Goal: Transaction & Acquisition: Book appointment/travel/reservation

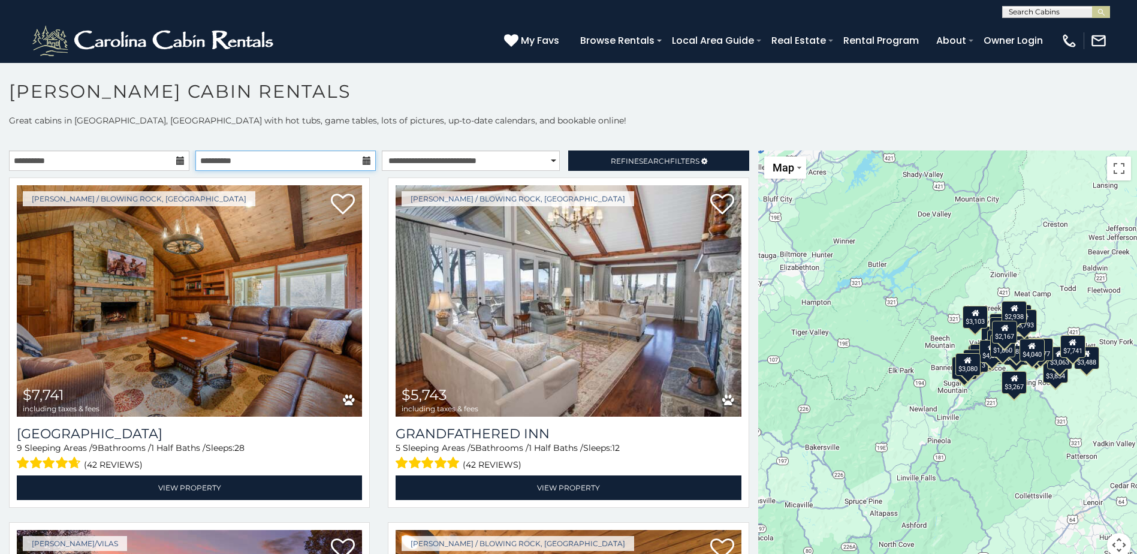
click at [367, 166] on input "**********" at bounding box center [285, 160] width 180 height 20
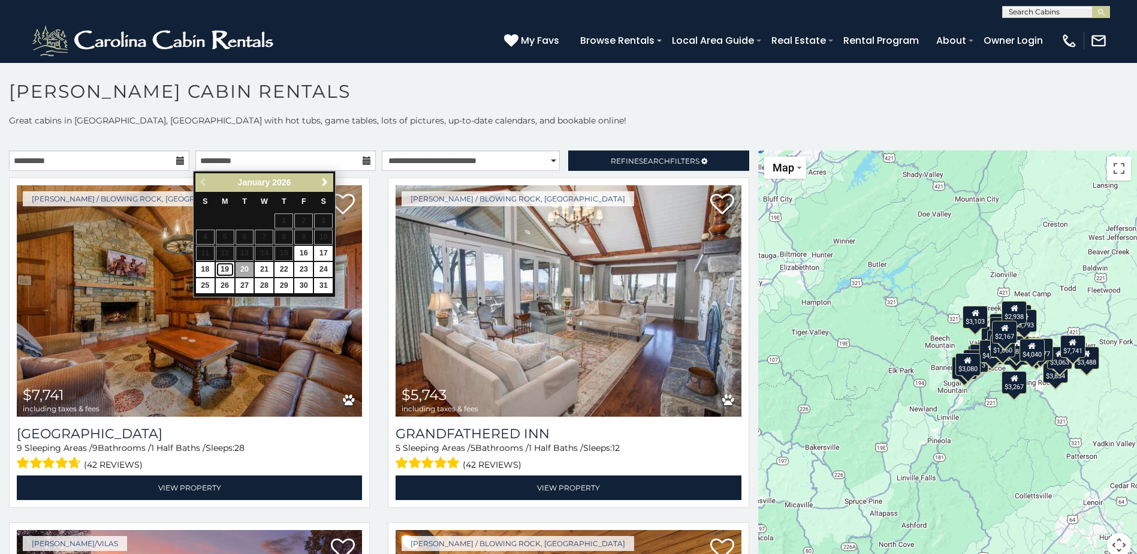
click at [227, 270] on link "19" at bounding box center [225, 269] width 19 height 15
type input "**********"
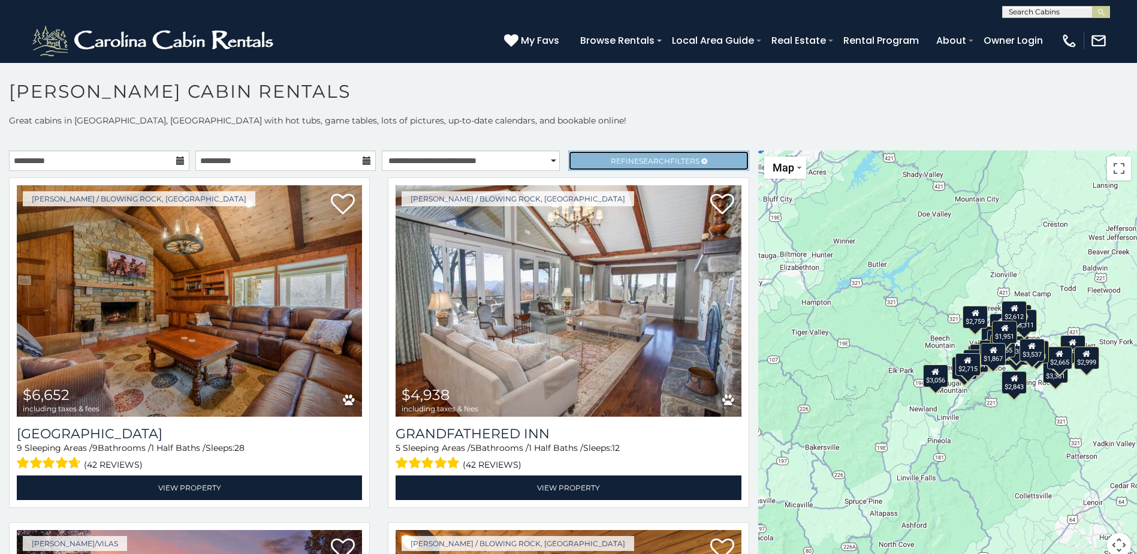
click at [573, 165] on link "Refine Search Filters" at bounding box center [658, 160] width 180 height 20
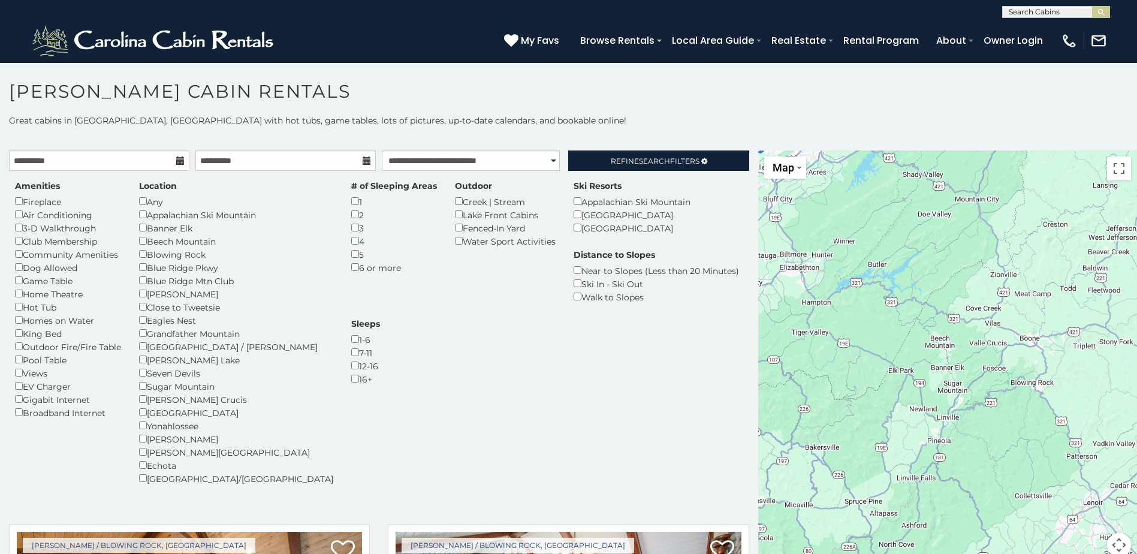
click at [23, 203] on div "Fireplace" at bounding box center [68, 201] width 106 height 13
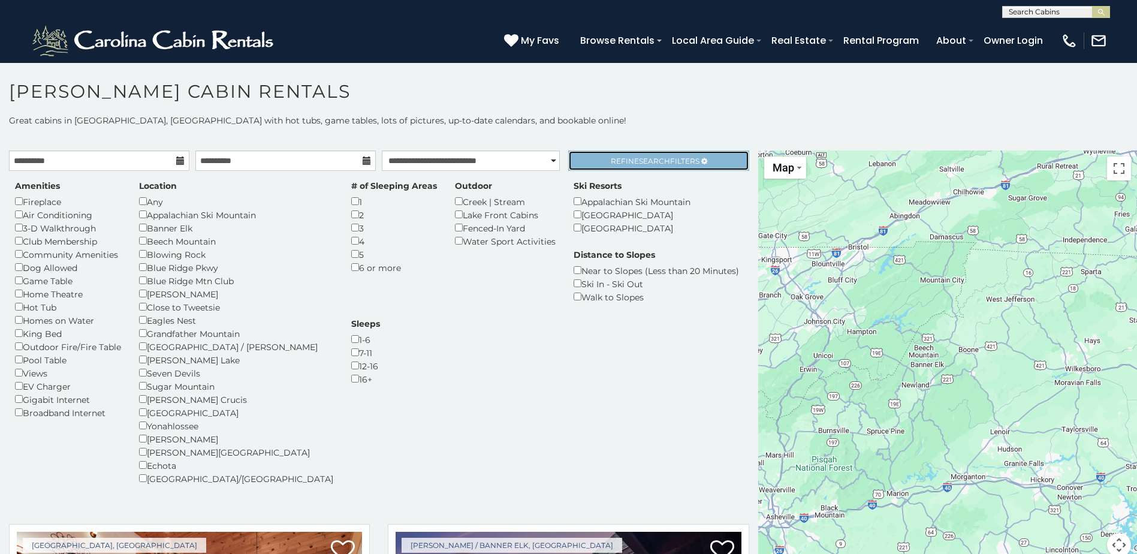
click at [639, 162] on span "Search" at bounding box center [654, 160] width 31 height 9
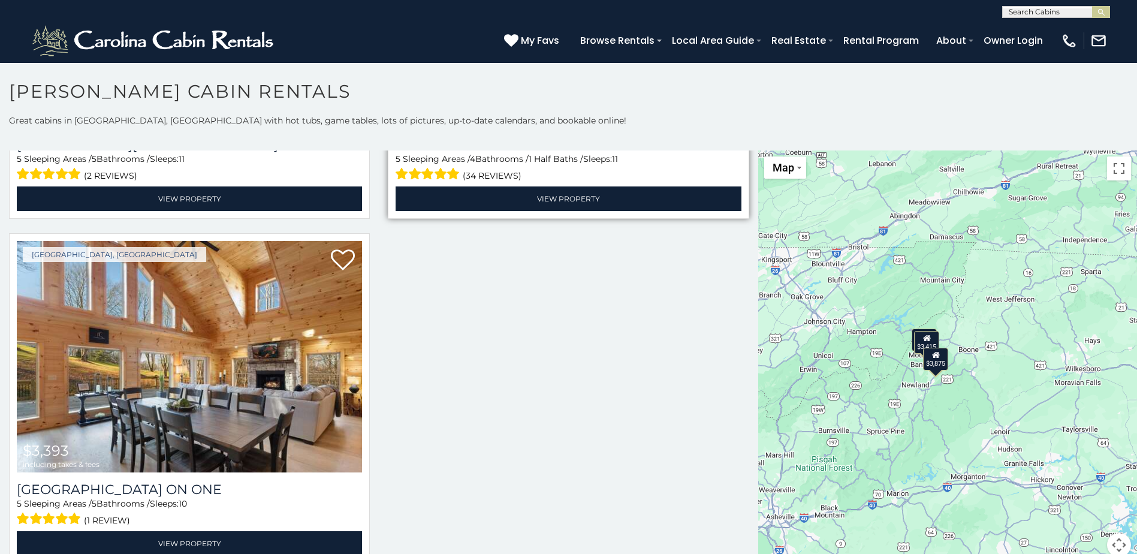
scroll to position [11, 0]
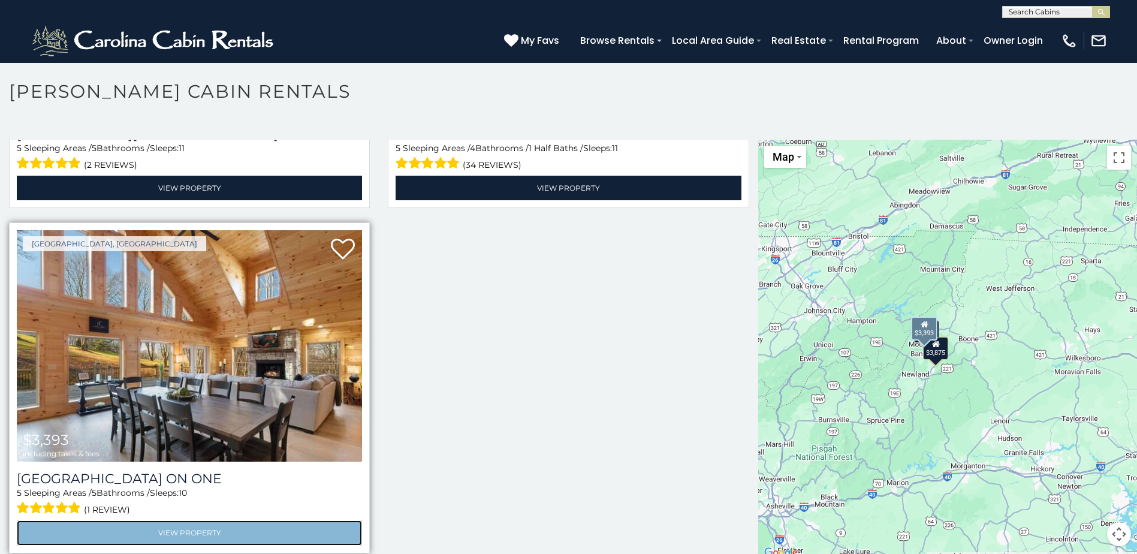
click at [168, 529] on link "View Property" at bounding box center [189, 532] width 345 height 25
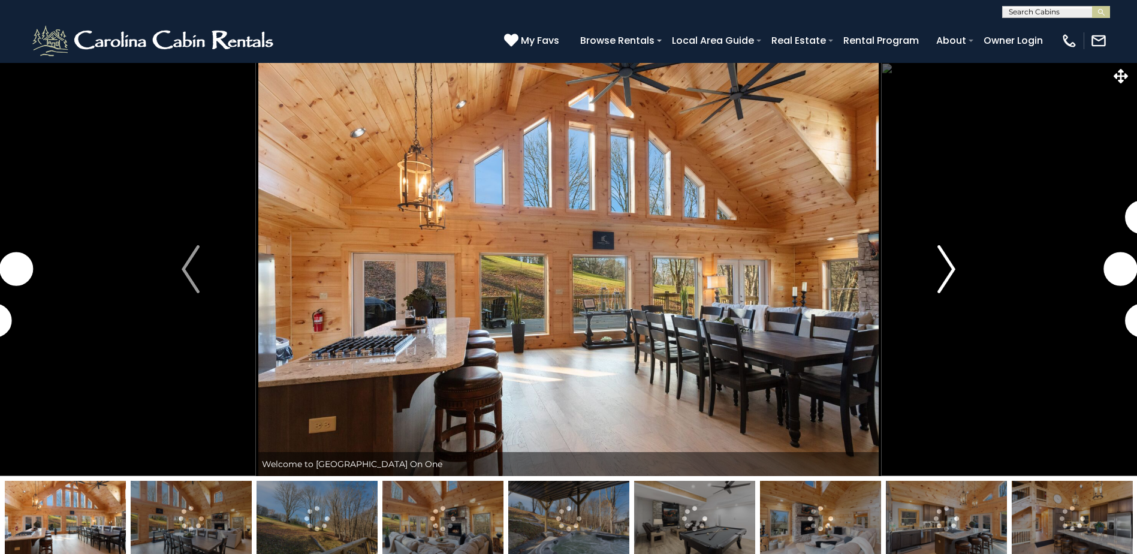
click at [939, 277] on img "Next" at bounding box center [947, 269] width 18 height 48
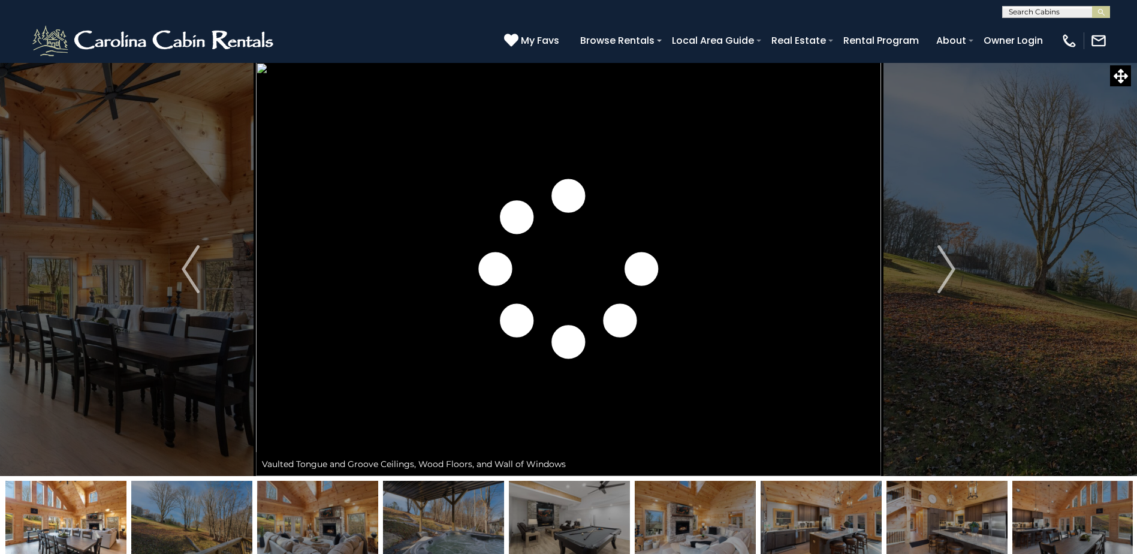
click at [47, 505] on img at bounding box center [65, 518] width 121 height 75
click at [189, 520] on img at bounding box center [191, 518] width 121 height 75
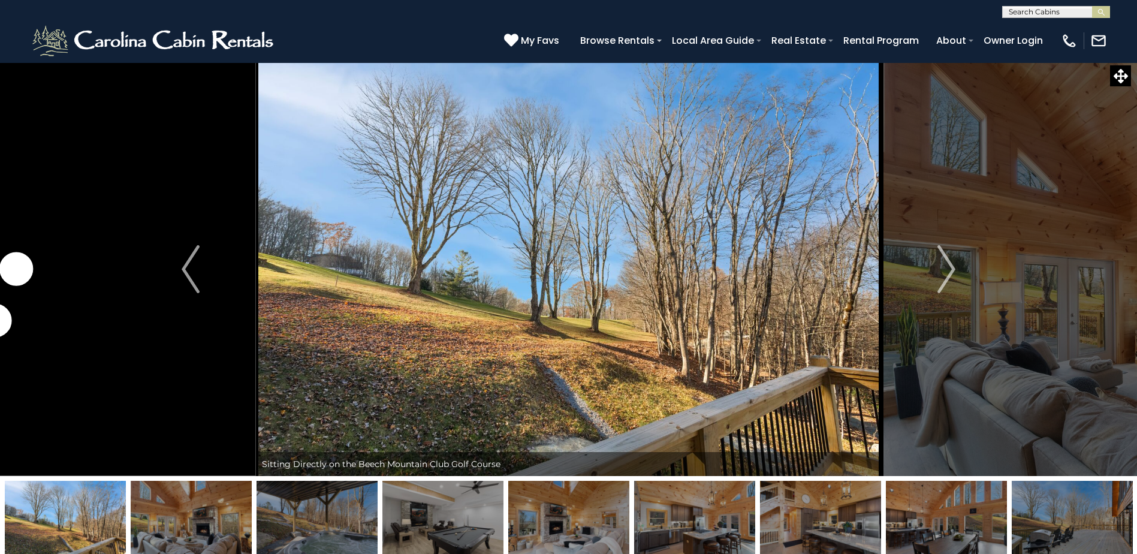
click at [317, 501] on img at bounding box center [317, 518] width 121 height 75
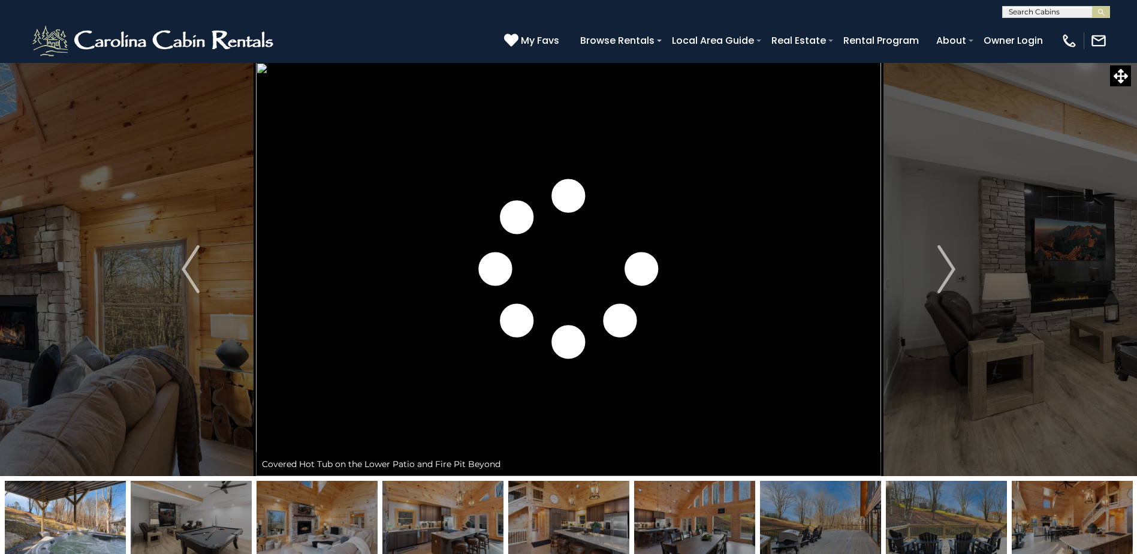
click at [679, 526] on img at bounding box center [694, 518] width 121 height 75
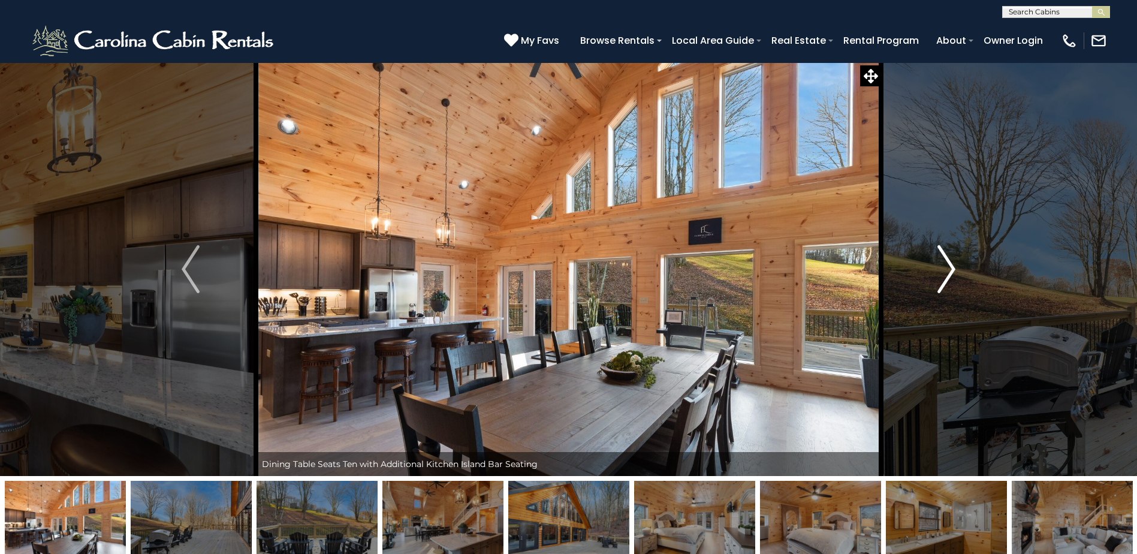
click at [945, 282] on img "Next" at bounding box center [947, 269] width 18 height 48
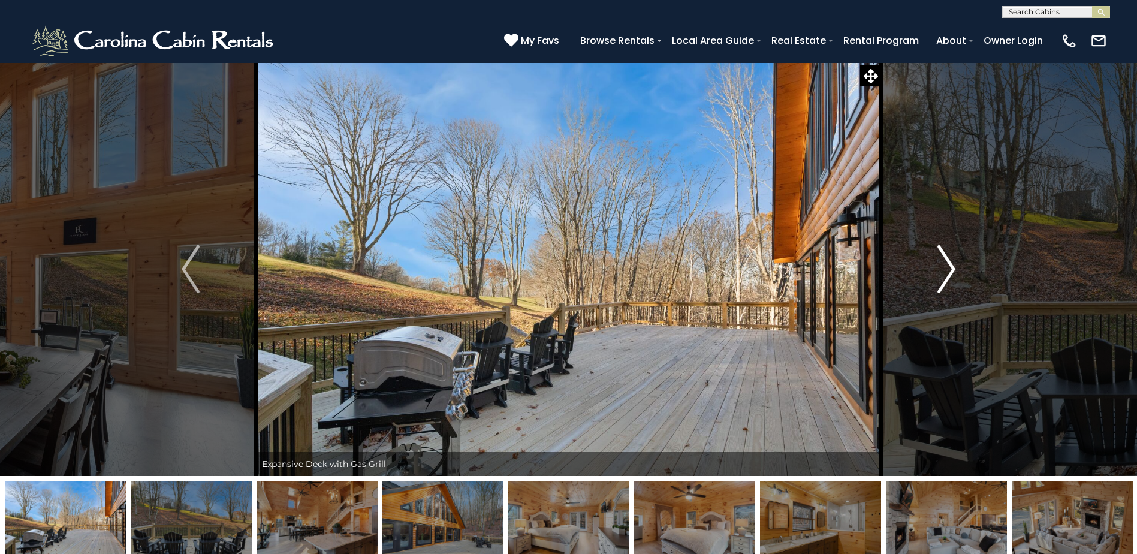
click at [947, 282] on img "Next" at bounding box center [947, 269] width 18 height 48
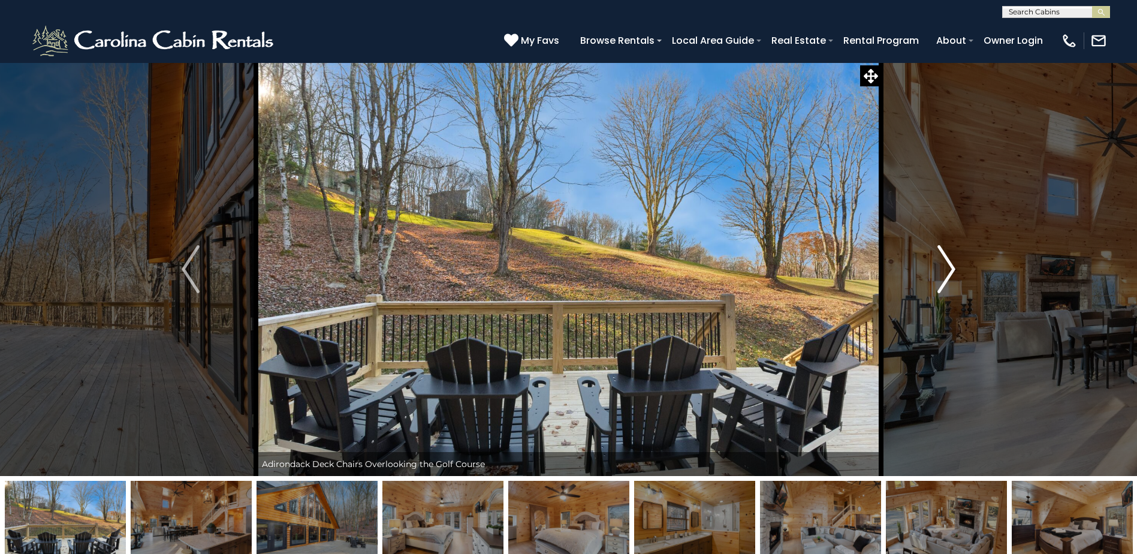
click at [948, 282] on img "Next" at bounding box center [947, 269] width 18 height 48
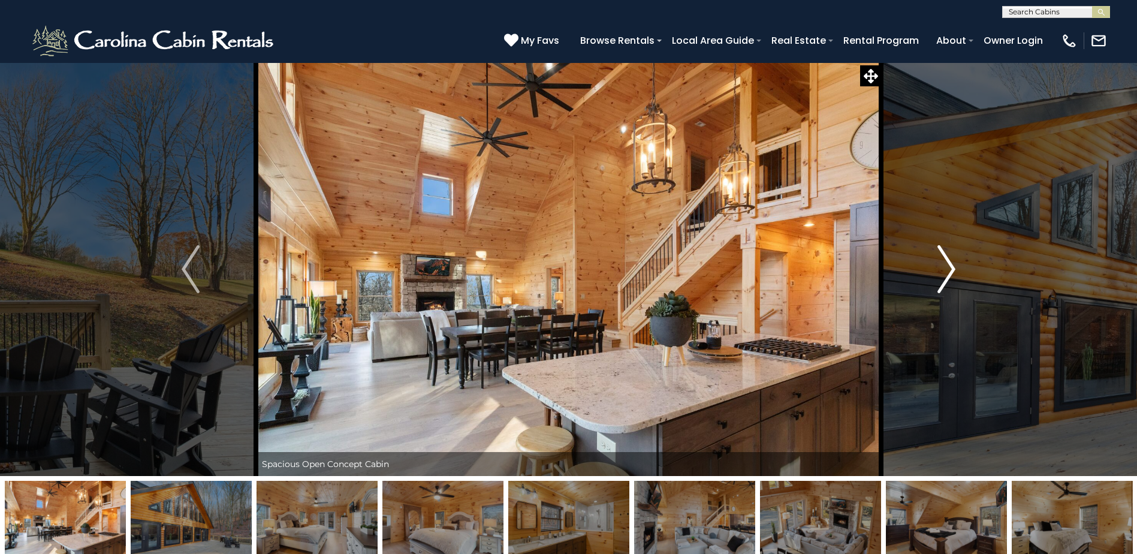
click at [950, 283] on img "Next" at bounding box center [947, 269] width 18 height 48
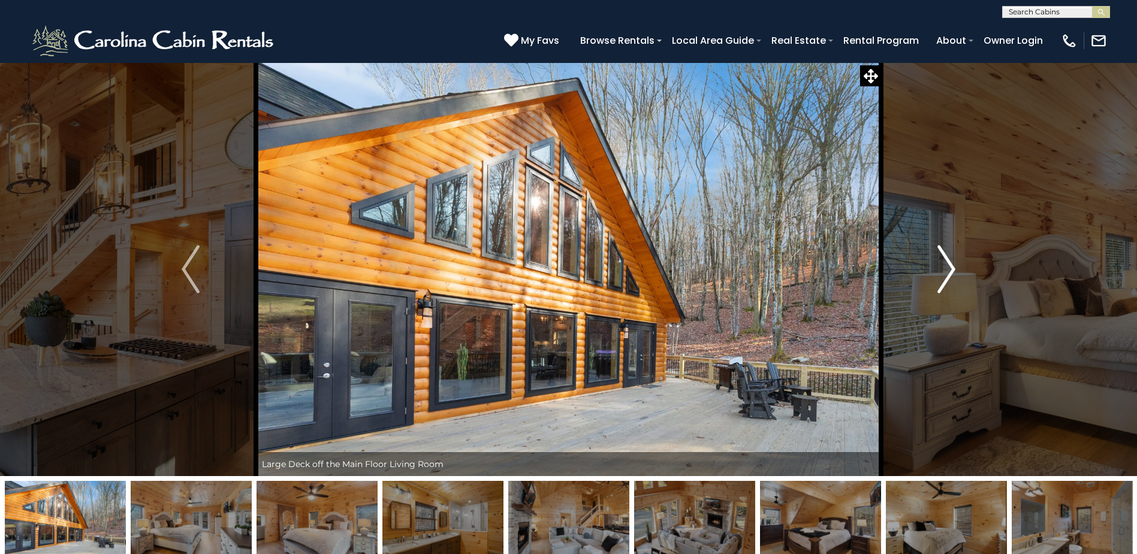
click at [938, 283] on img "Next" at bounding box center [947, 269] width 18 height 48
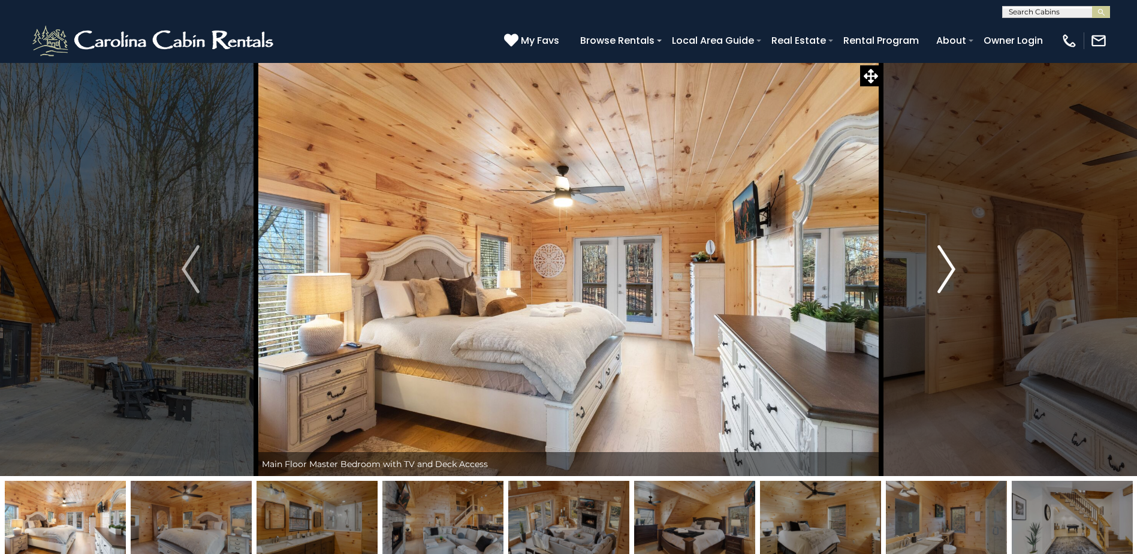
click at [937, 281] on button "Next" at bounding box center [946, 269] width 131 height 414
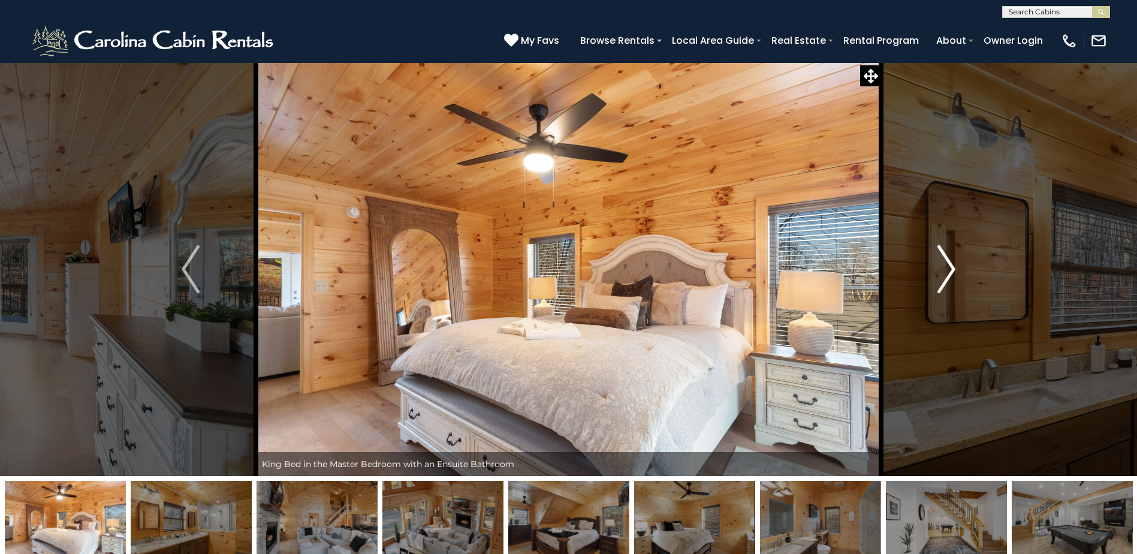
click at [938, 281] on img "Next" at bounding box center [947, 269] width 18 height 48
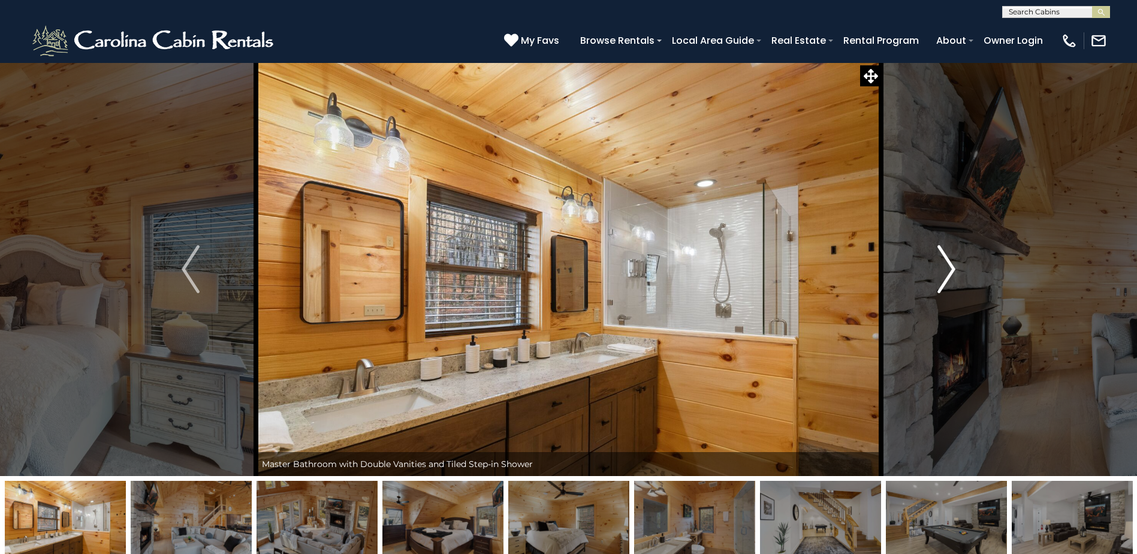
click at [938, 281] on img "Next" at bounding box center [947, 269] width 18 height 48
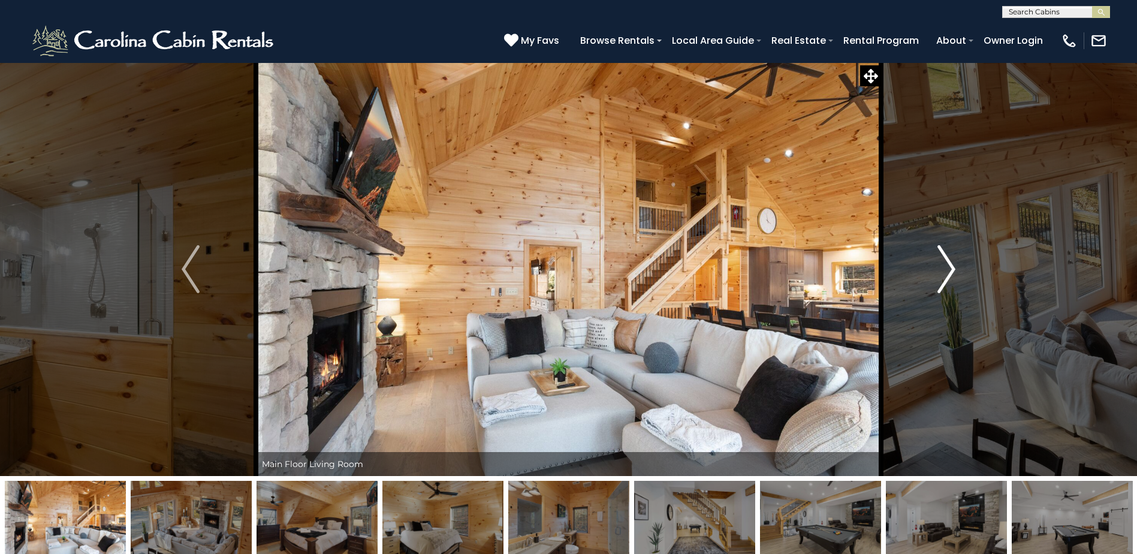
click at [938, 280] on img "Next" at bounding box center [947, 269] width 18 height 48
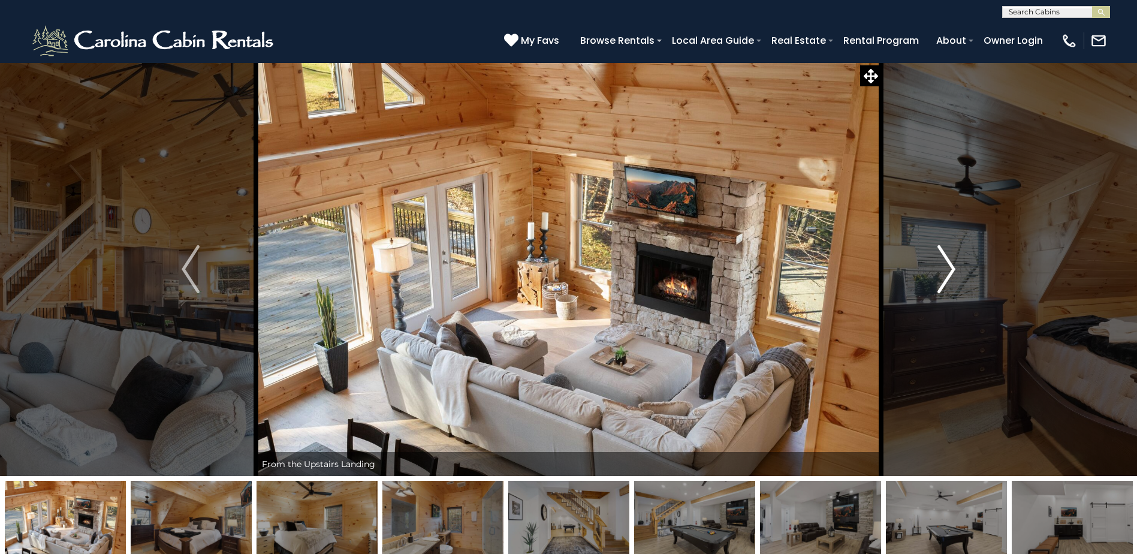
click at [938, 280] on img "Next" at bounding box center [947, 269] width 18 height 48
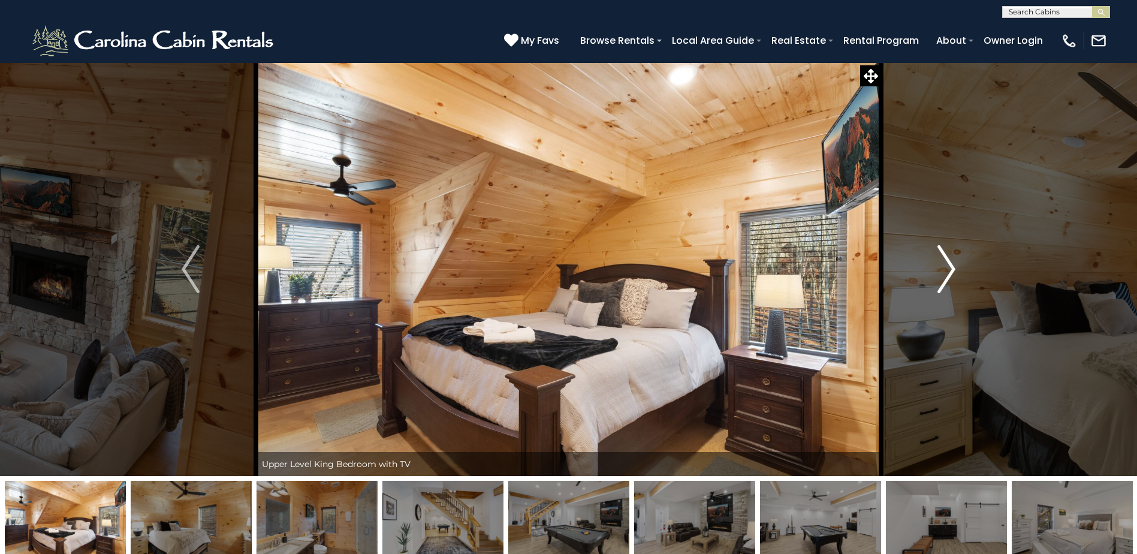
click at [939, 280] on img "Next" at bounding box center [947, 269] width 18 height 48
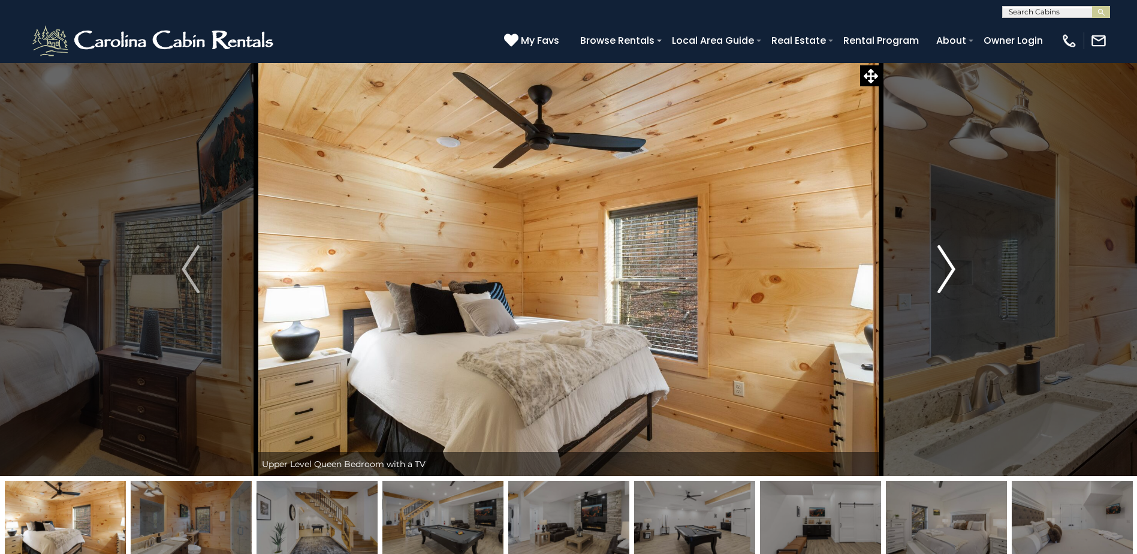
click at [939, 280] on img "Next" at bounding box center [947, 269] width 18 height 48
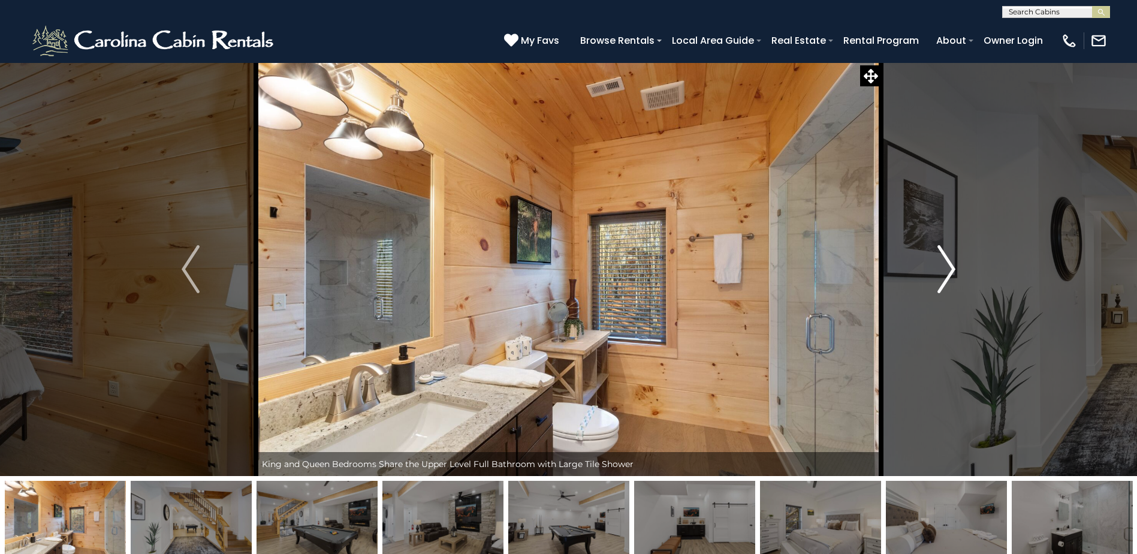
click at [939, 280] on img "Next" at bounding box center [947, 269] width 18 height 48
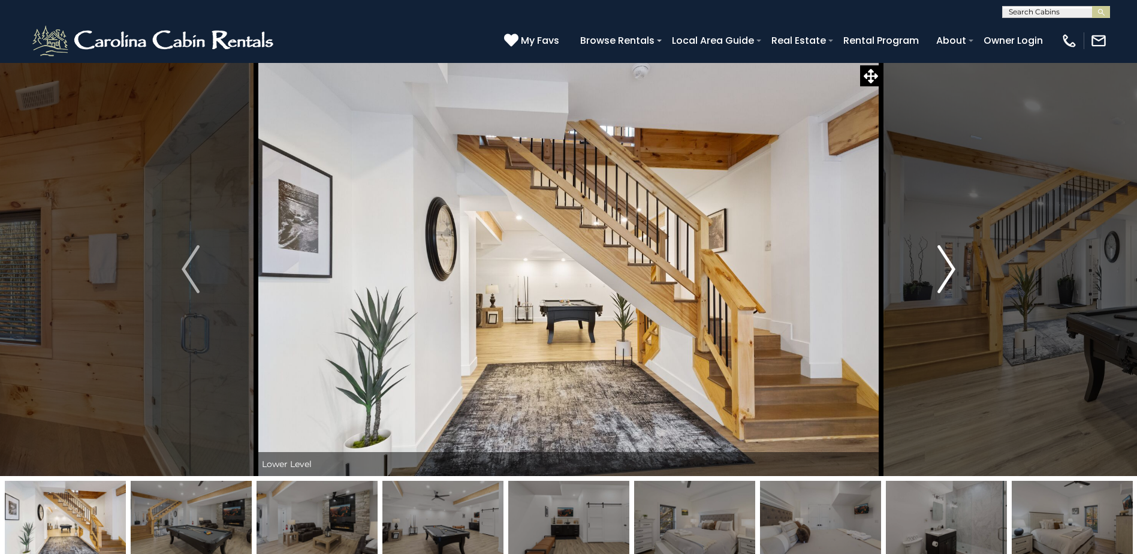
click at [939, 280] on img "Next" at bounding box center [947, 269] width 18 height 48
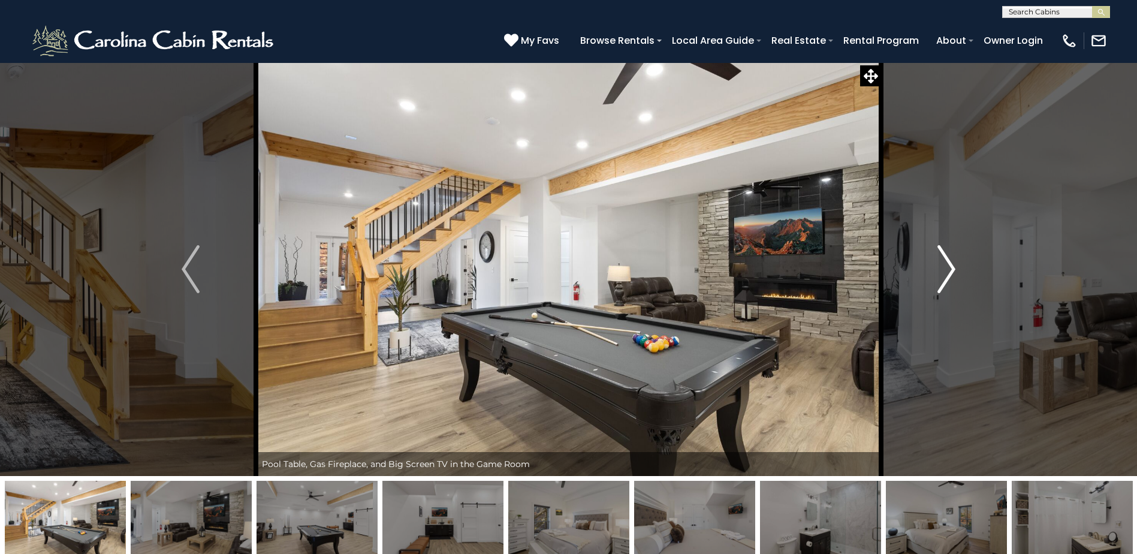
click at [939, 280] on img "Next" at bounding box center [947, 269] width 18 height 48
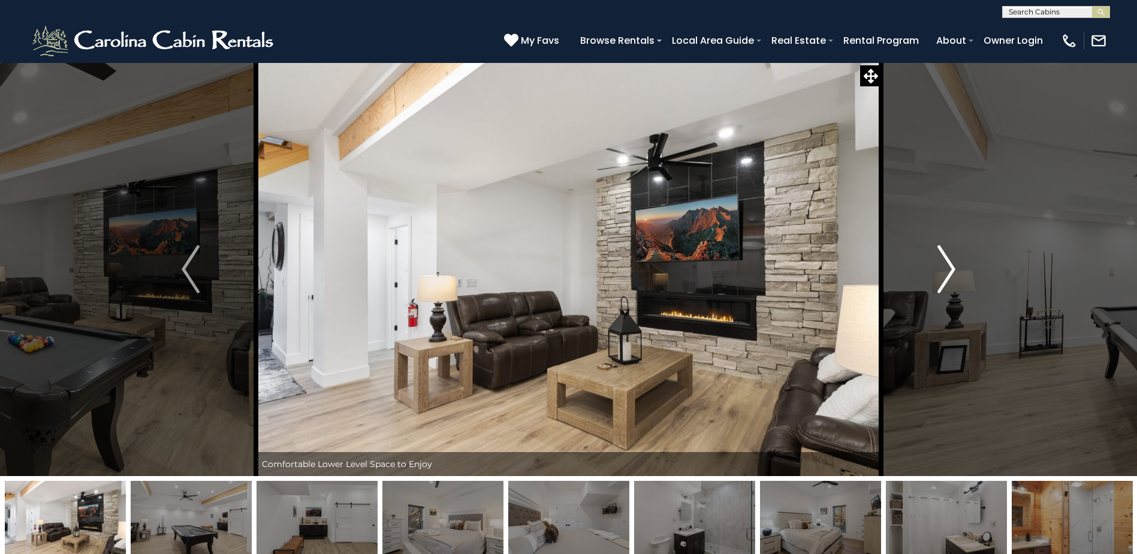
click at [939, 280] on img "Next" at bounding box center [947, 269] width 18 height 48
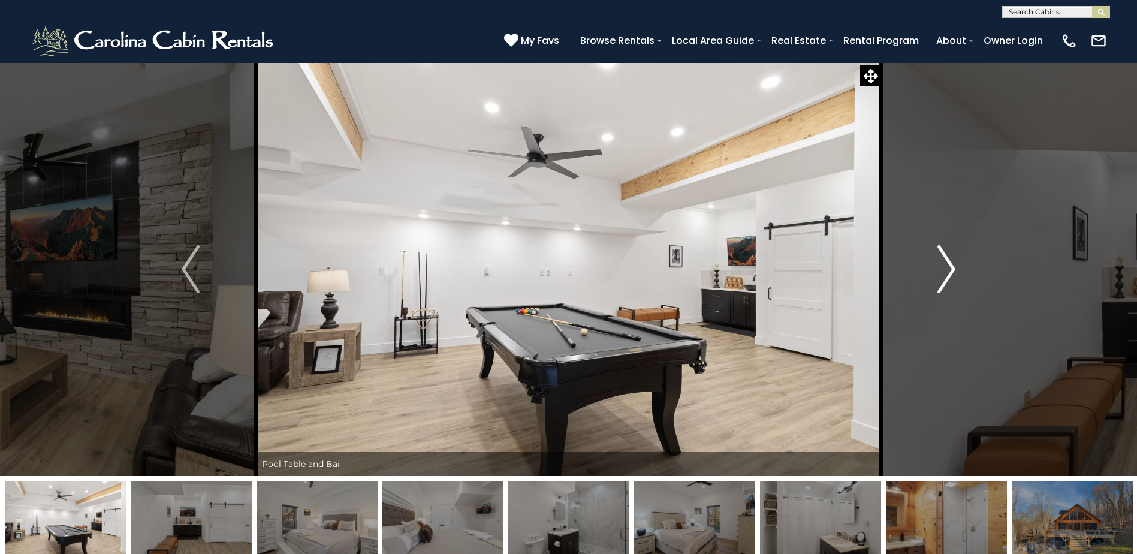
click at [939, 280] on img "Next" at bounding box center [947, 269] width 18 height 48
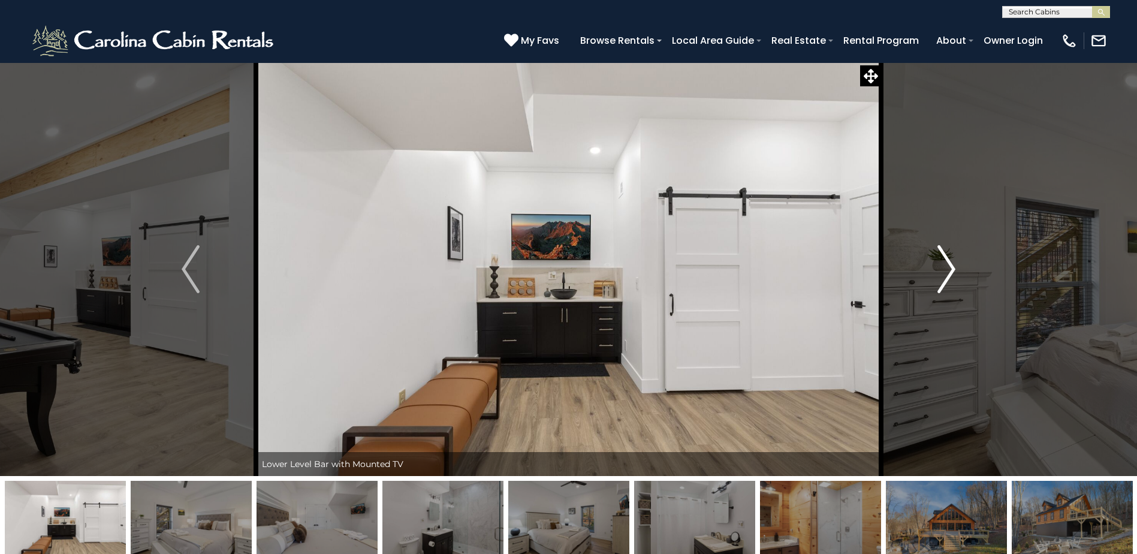
click at [939, 280] on img "Next" at bounding box center [947, 269] width 18 height 48
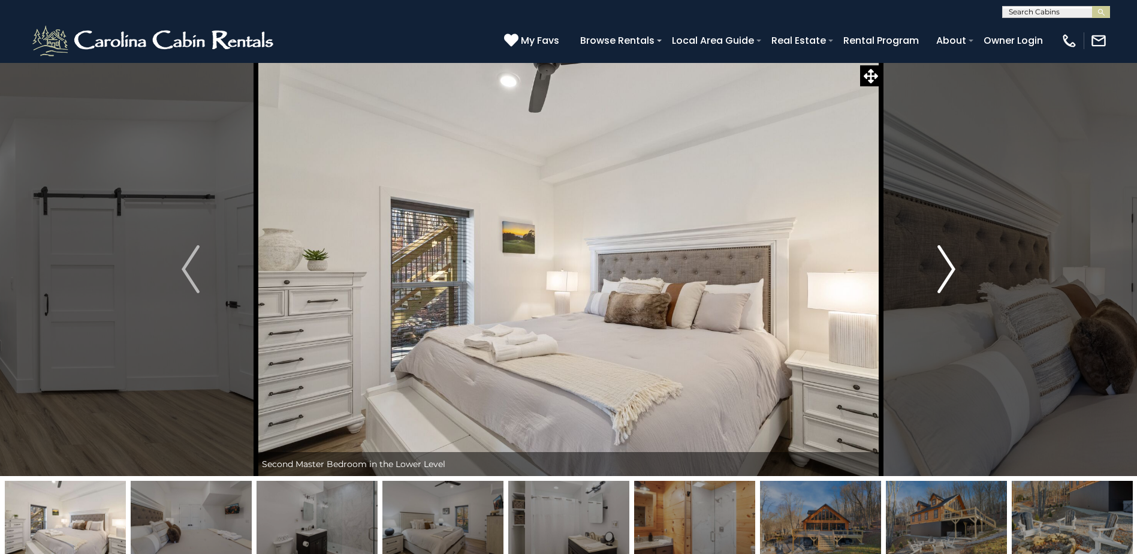
click at [939, 280] on img "Next" at bounding box center [947, 269] width 18 height 48
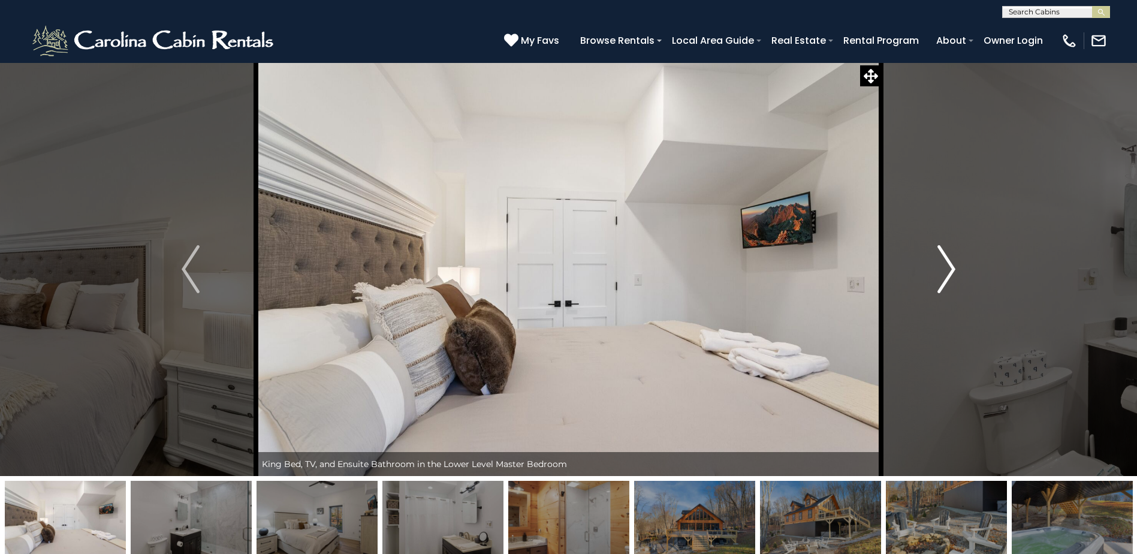
click at [939, 280] on img "Next" at bounding box center [947, 269] width 18 height 48
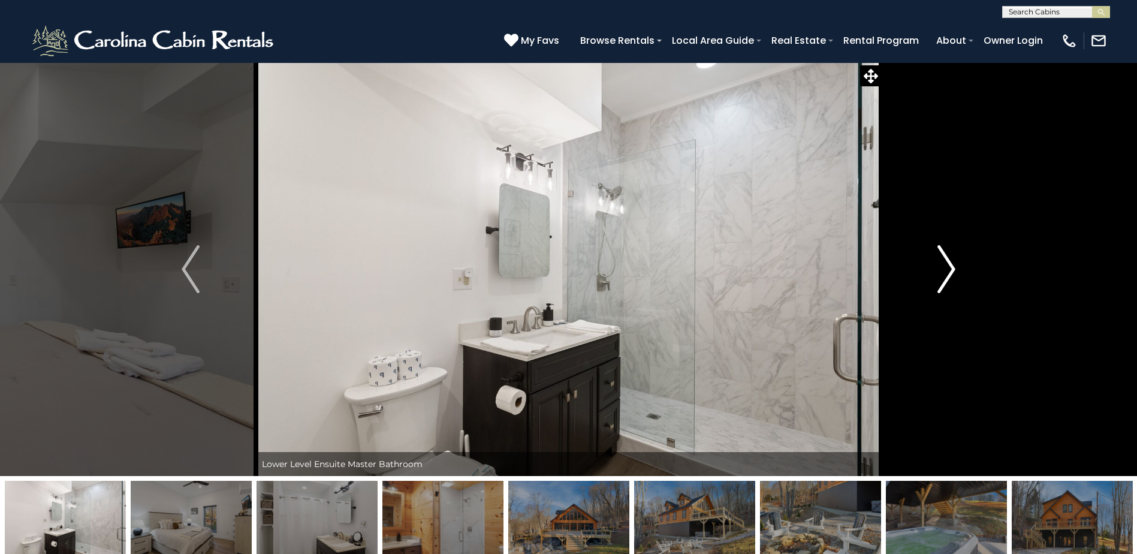
click at [939, 280] on img "Next" at bounding box center [947, 269] width 18 height 48
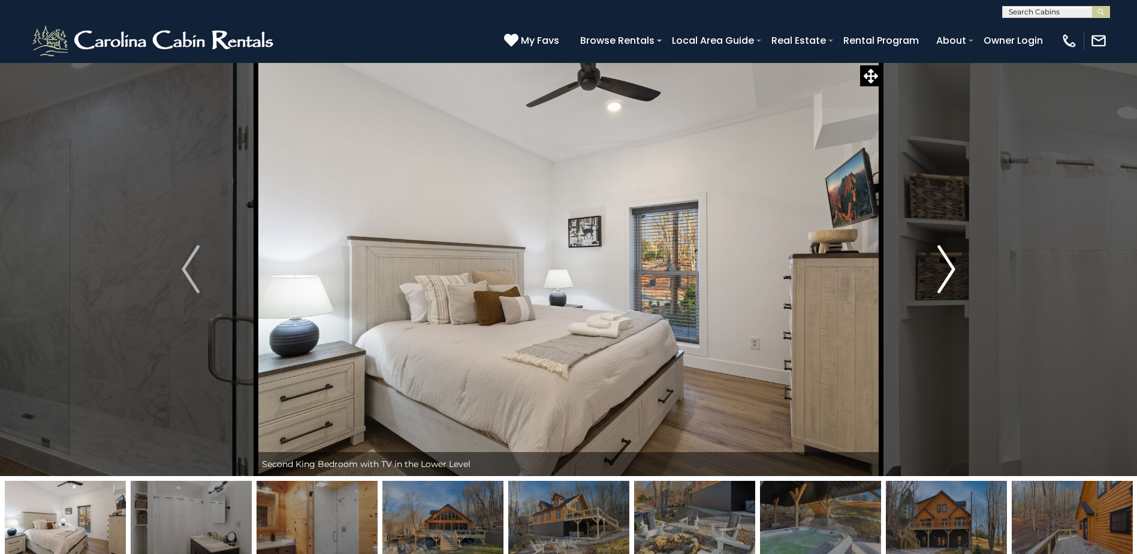
click at [939, 280] on img "Next" at bounding box center [947, 269] width 18 height 48
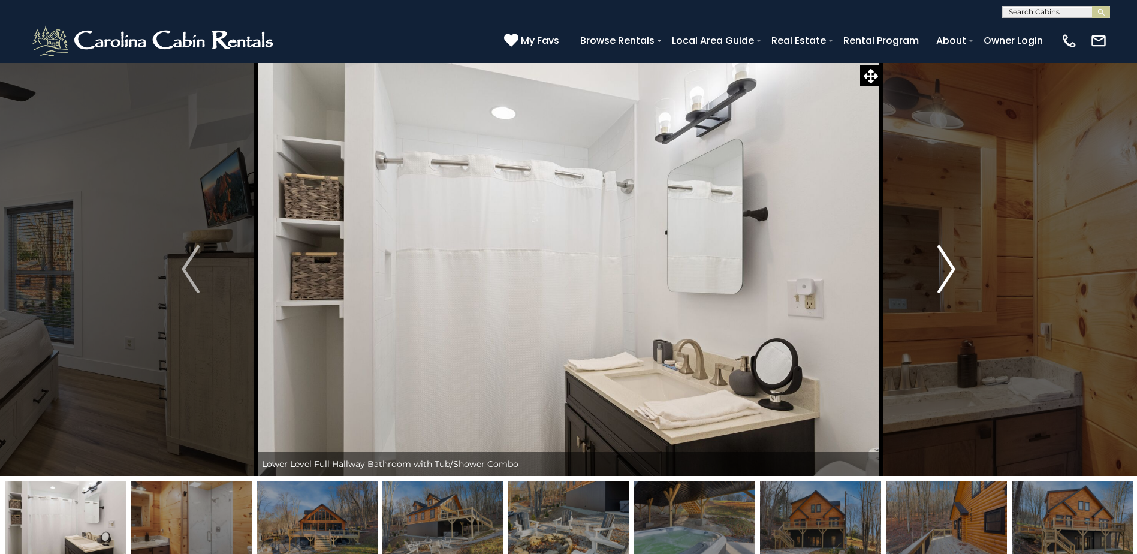
click at [939, 280] on img "Next" at bounding box center [947, 269] width 18 height 48
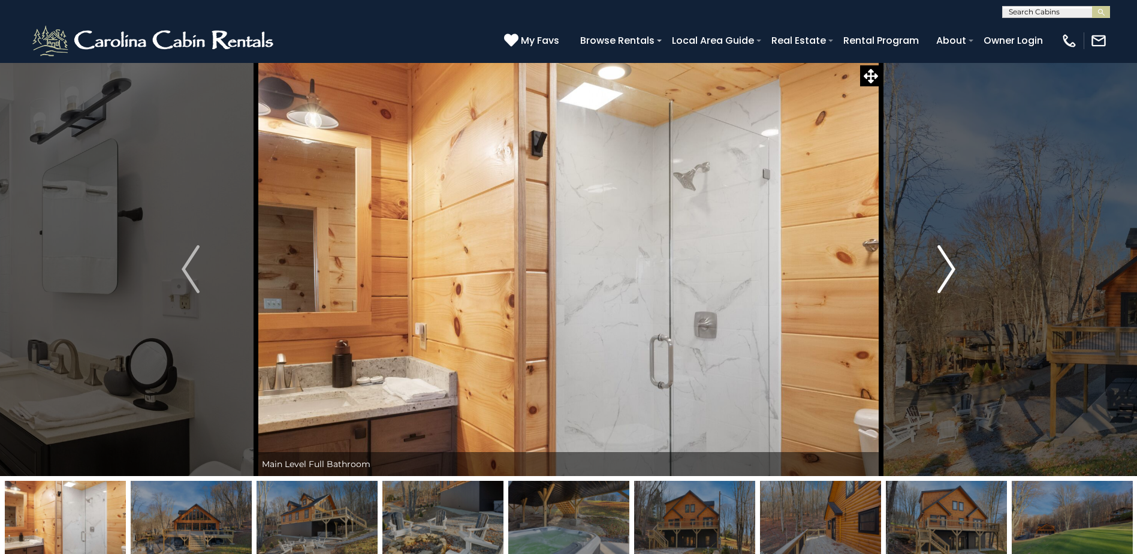
click at [939, 281] on img "Next" at bounding box center [947, 269] width 18 height 48
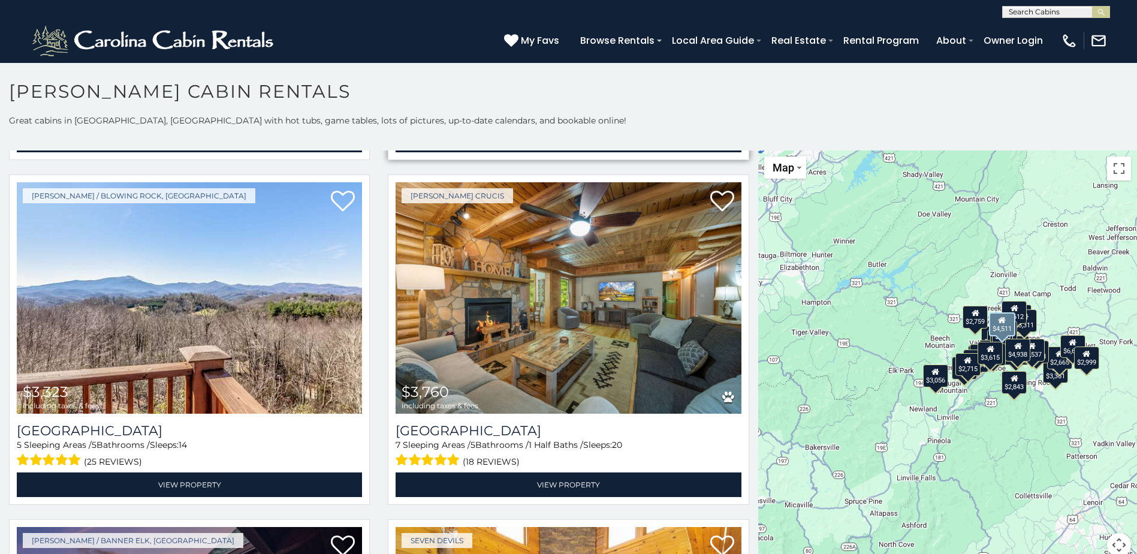
scroll to position [1439, 0]
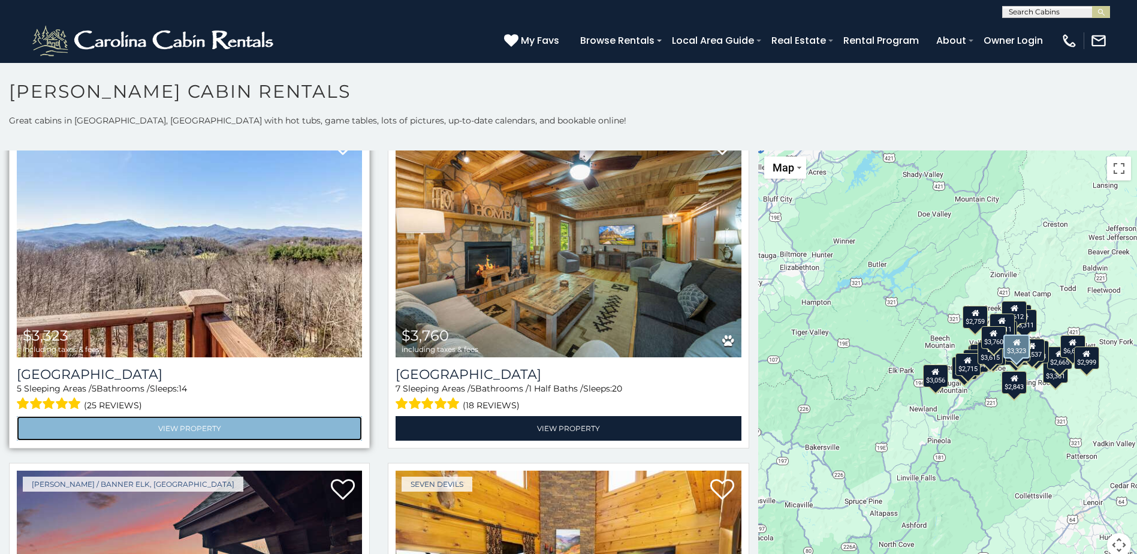
click at [183, 417] on link "View Property" at bounding box center [189, 428] width 345 height 25
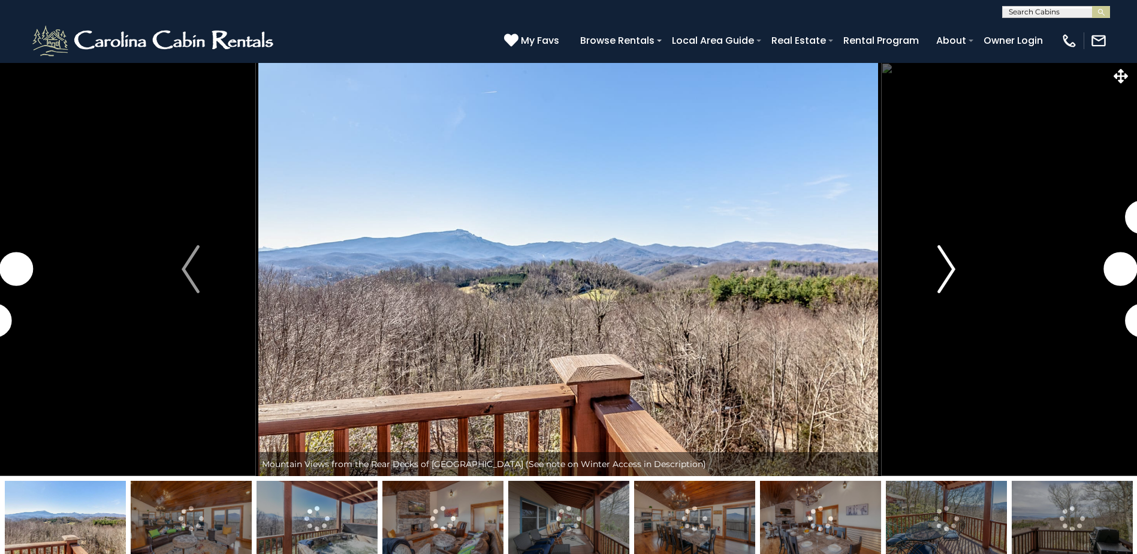
click at [953, 279] on img "Next" at bounding box center [947, 269] width 18 height 48
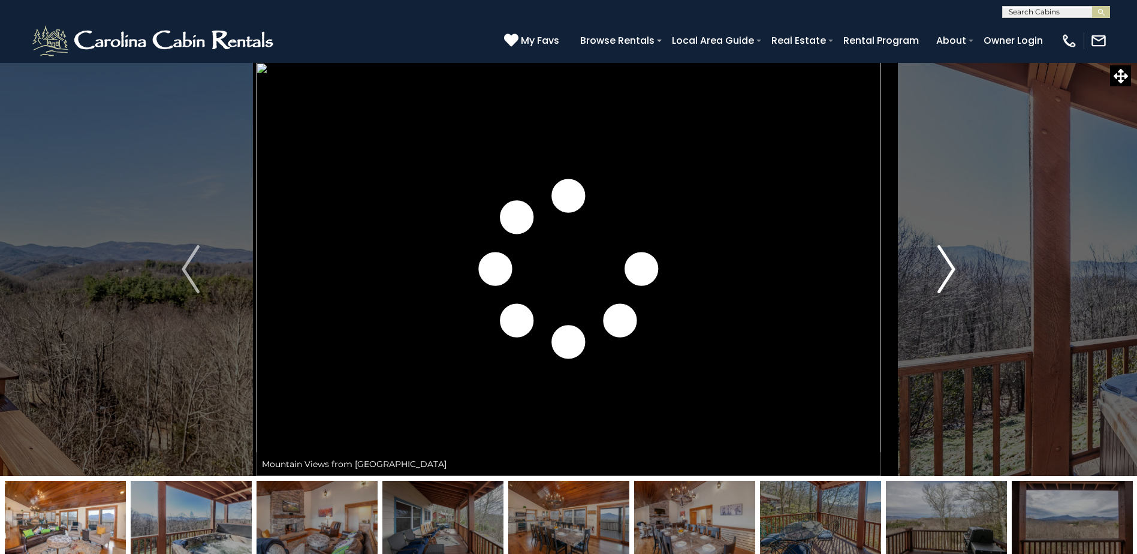
click at [954, 279] on img "Next" at bounding box center [947, 269] width 18 height 48
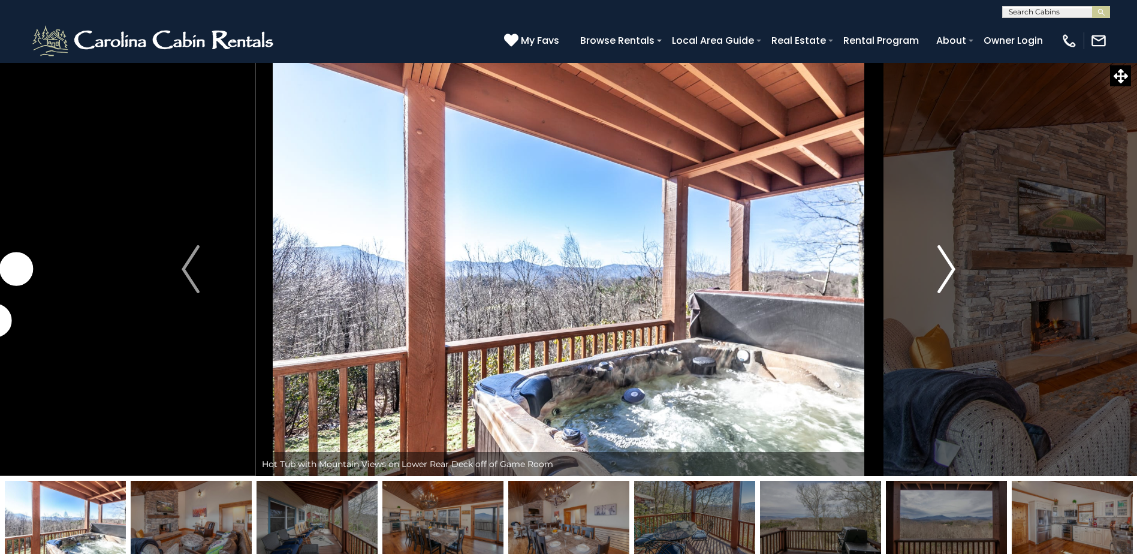
click at [954, 280] on img "Next" at bounding box center [947, 269] width 18 height 48
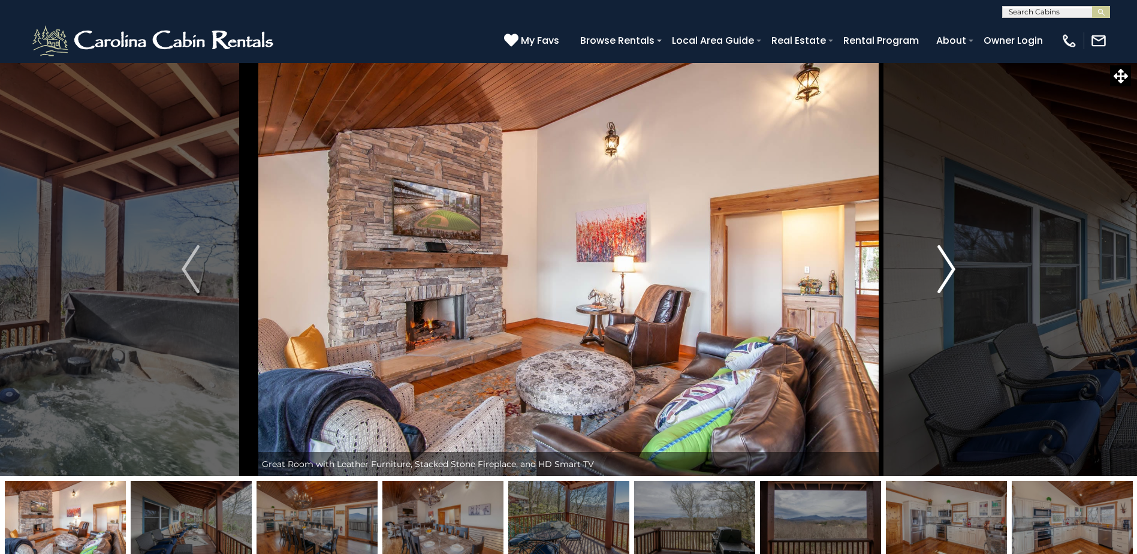
click at [954, 280] on img "Next" at bounding box center [947, 269] width 18 height 48
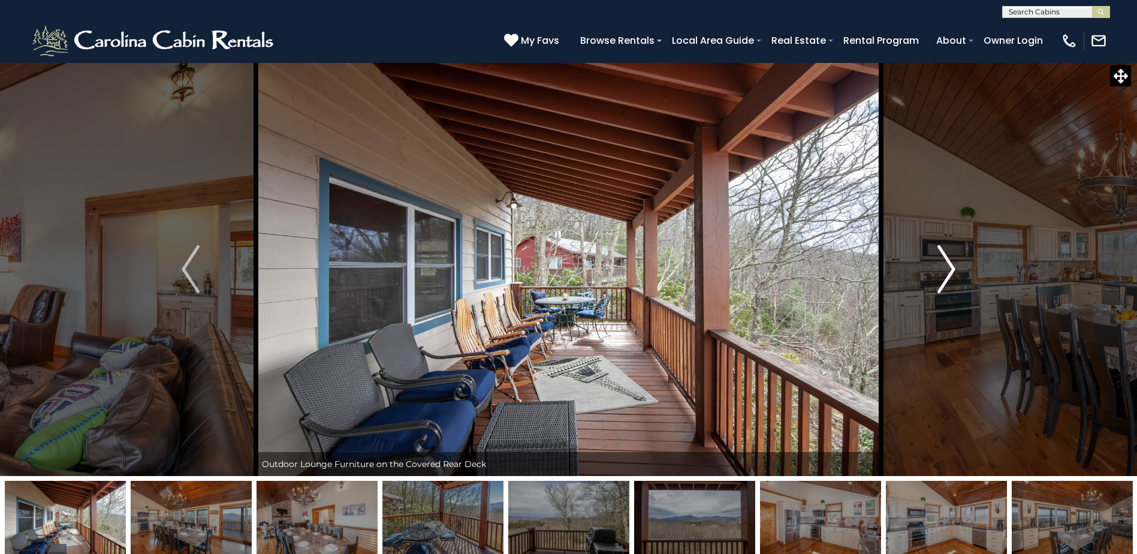
click at [954, 280] on img "Next" at bounding box center [947, 269] width 18 height 48
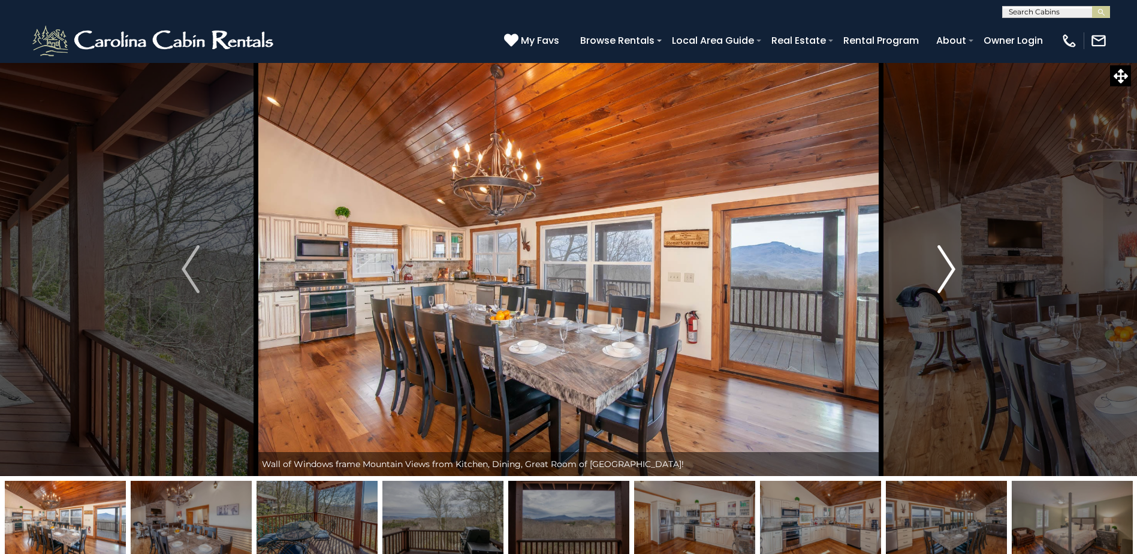
click at [954, 280] on img "Next" at bounding box center [947, 269] width 18 height 48
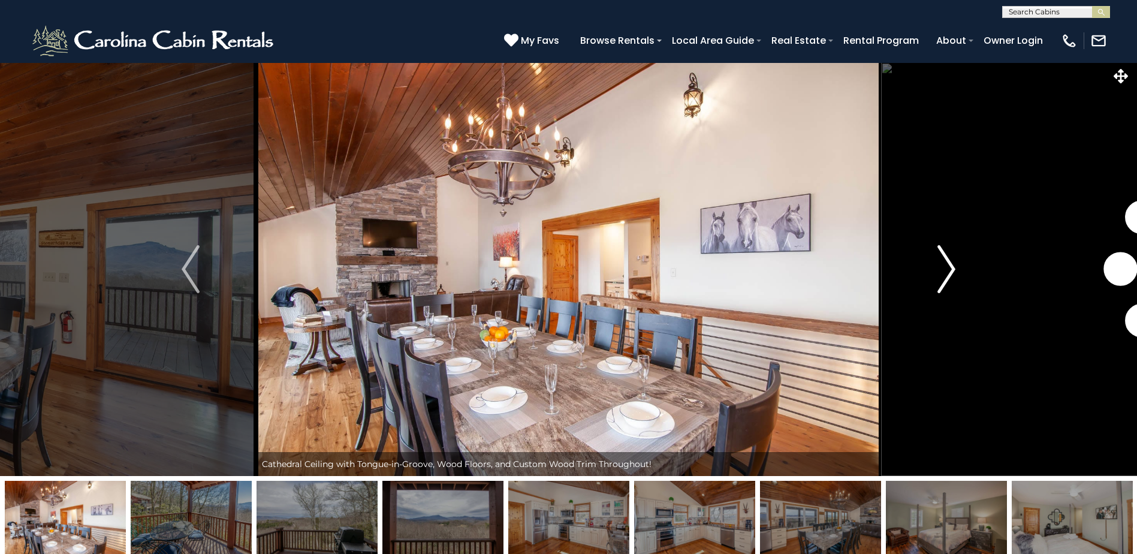
click at [954, 280] on img "Next" at bounding box center [947, 269] width 18 height 48
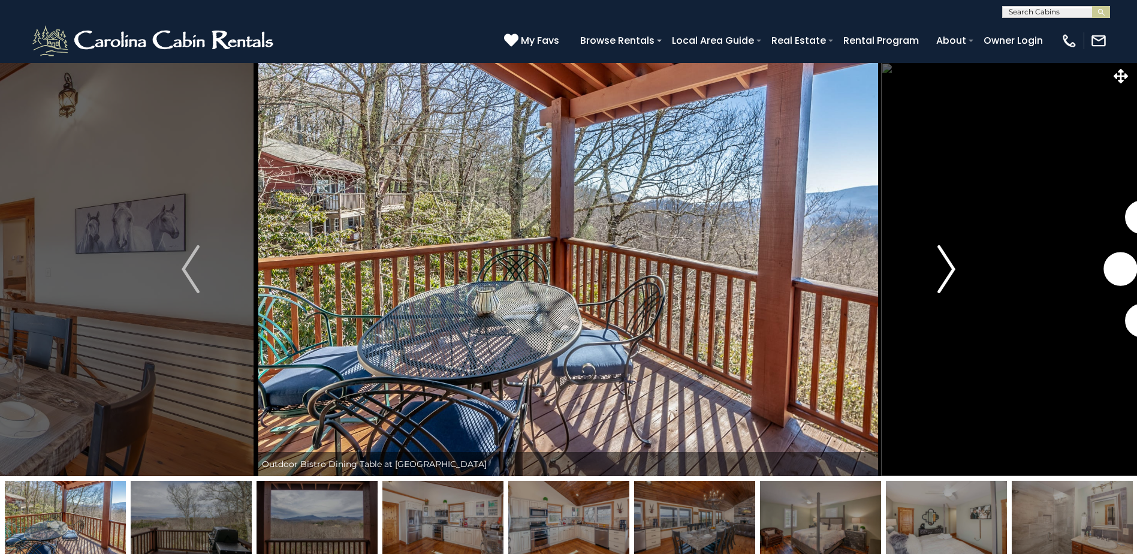
click at [954, 280] on img "Next" at bounding box center [947, 269] width 18 height 48
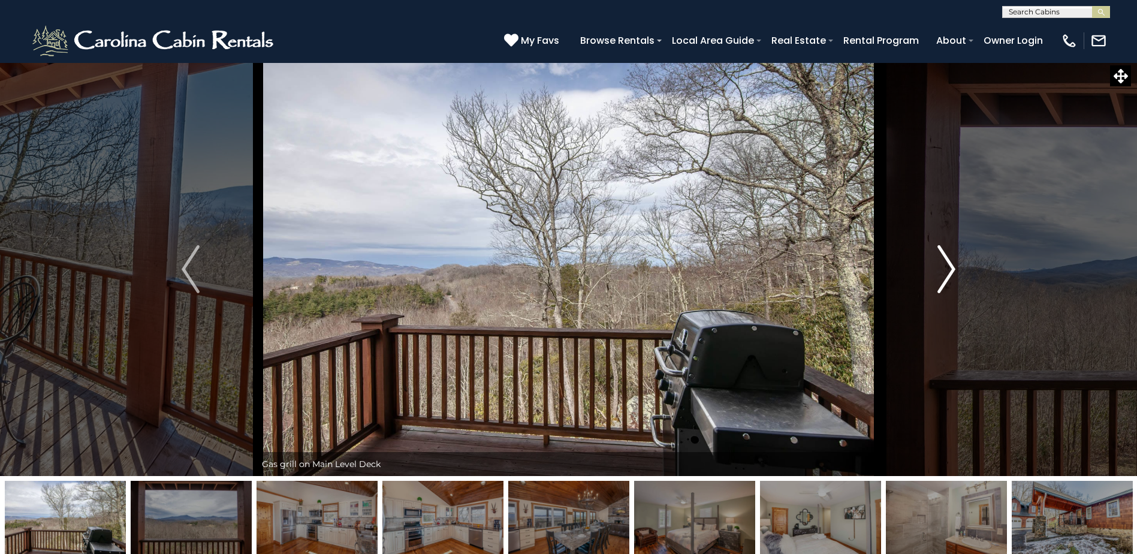
click at [954, 280] on img "Next" at bounding box center [947, 269] width 18 height 48
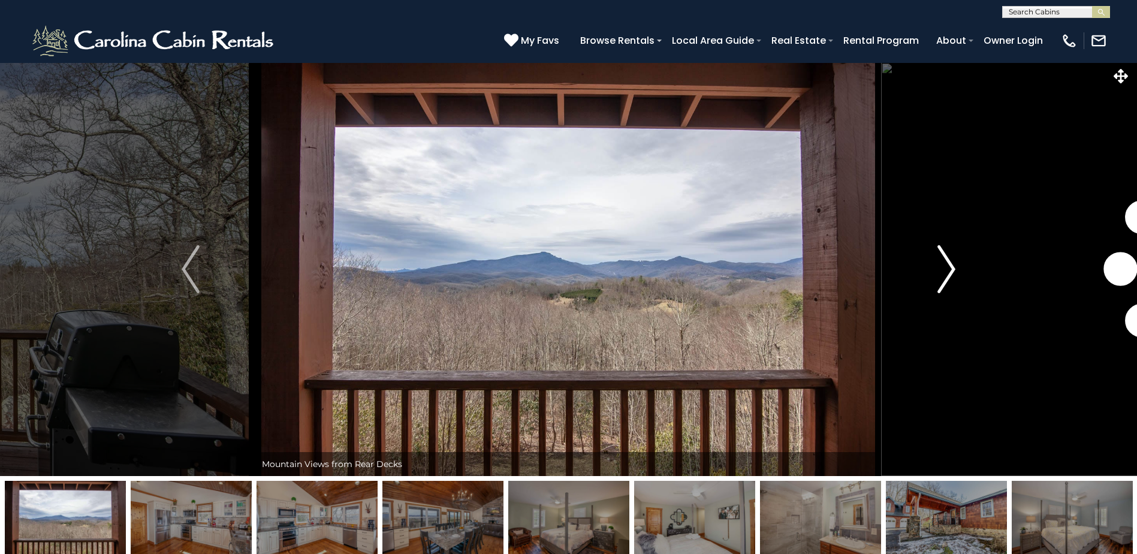
click at [954, 280] on img "Next" at bounding box center [947, 269] width 18 height 48
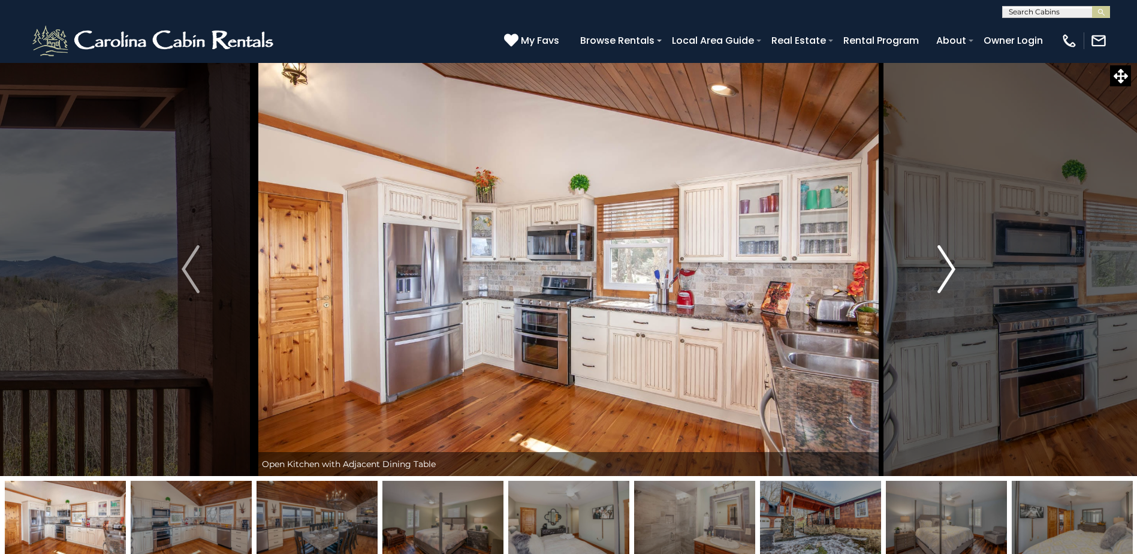
click at [954, 280] on img "Next" at bounding box center [947, 269] width 18 height 48
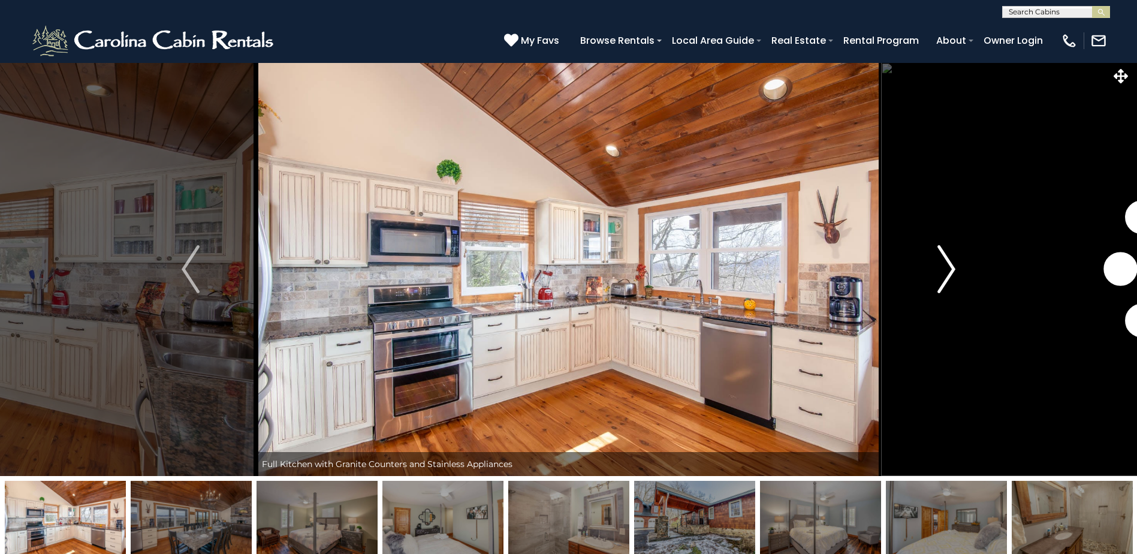
click at [954, 280] on img "Next" at bounding box center [947, 269] width 18 height 48
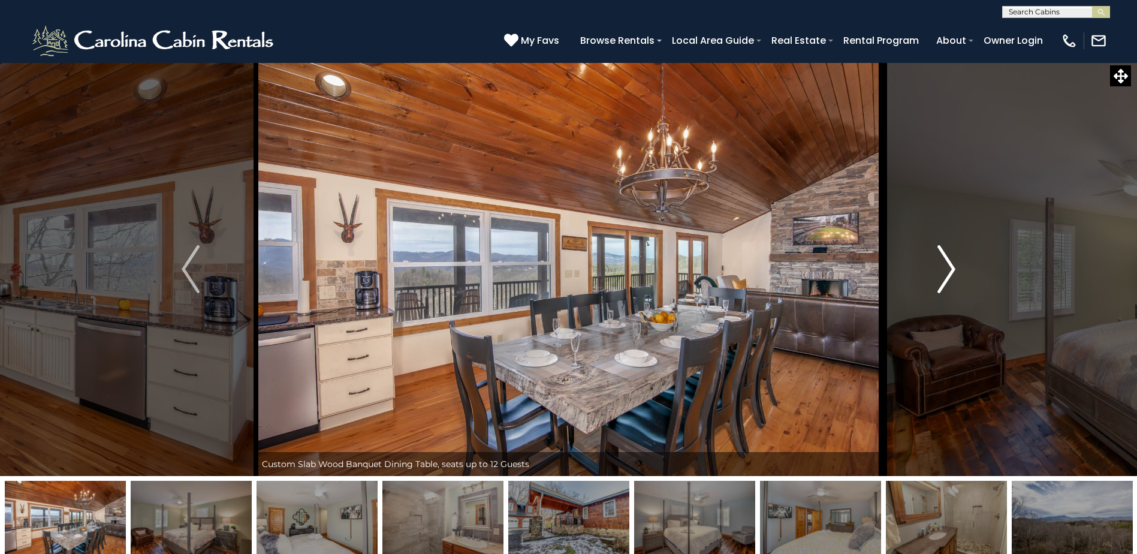
click at [954, 280] on img "Next" at bounding box center [947, 269] width 18 height 48
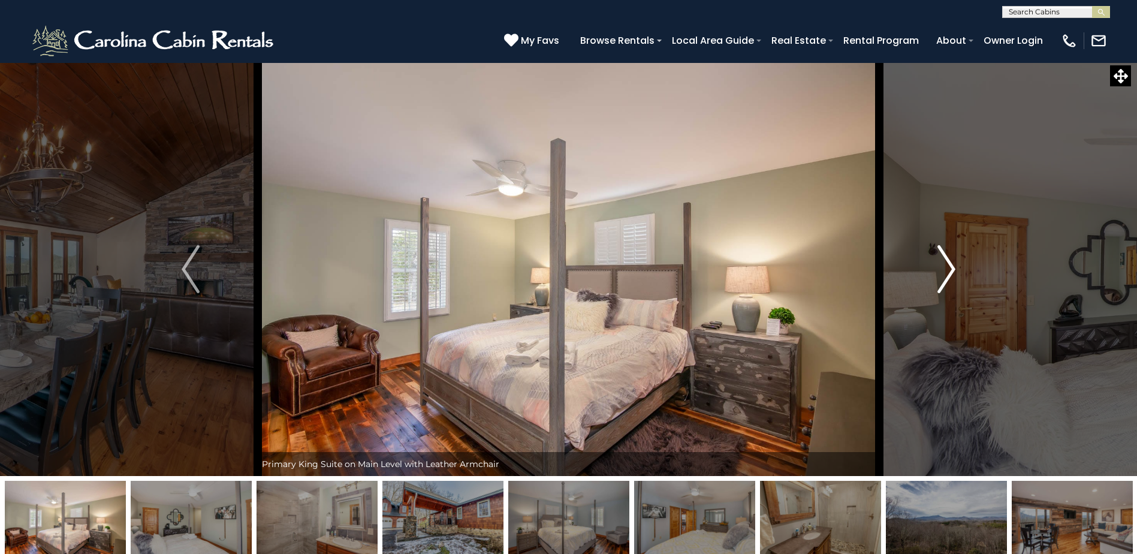
click at [954, 280] on img "Next" at bounding box center [947, 269] width 18 height 48
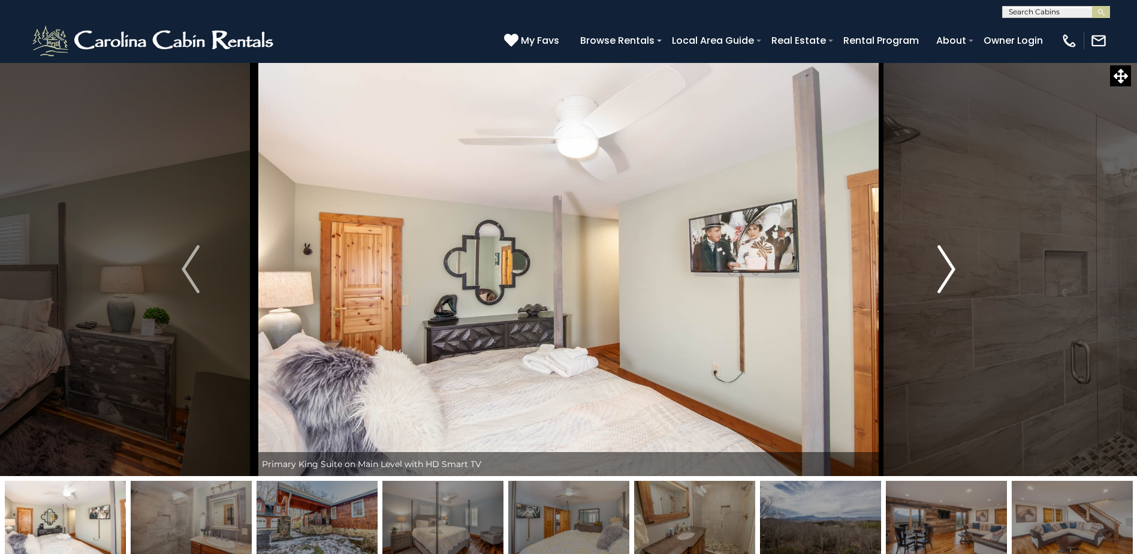
click at [954, 280] on img "Next" at bounding box center [947, 269] width 18 height 48
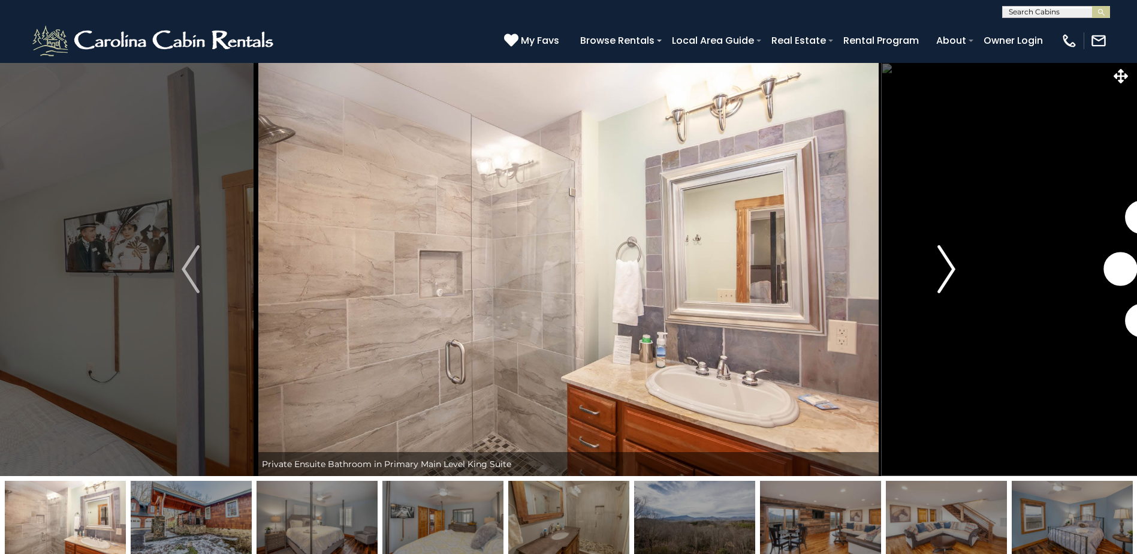
click at [954, 280] on img "Next" at bounding box center [947, 269] width 18 height 48
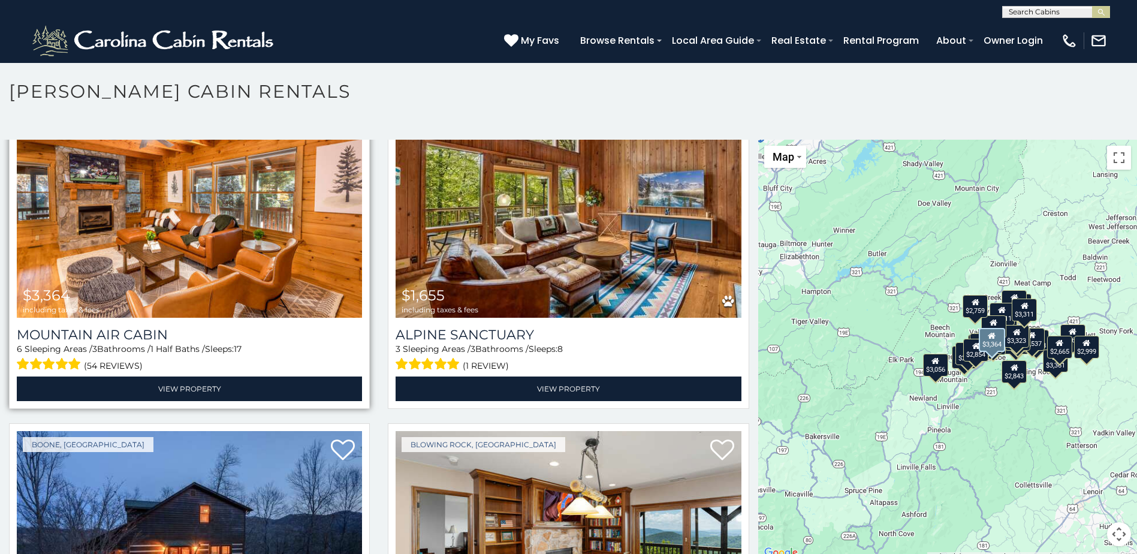
scroll to position [3477, 0]
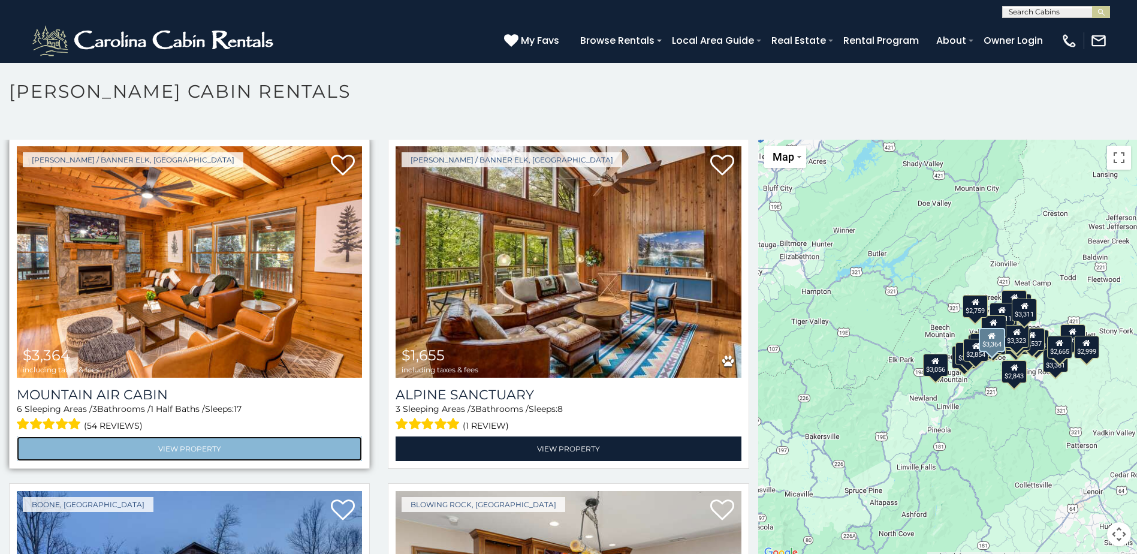
click at [210, 436] on link "View Property" at bounding box center [189, 448] width 345 height 25
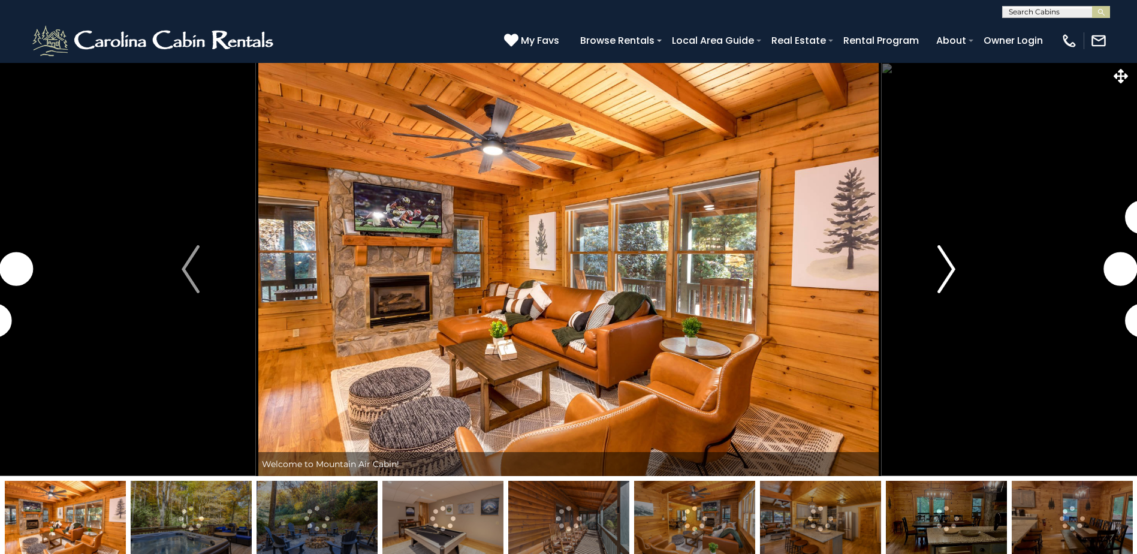
click at [947, 270] on img "Next" at bounding box center [947, 269] width 18 height 48
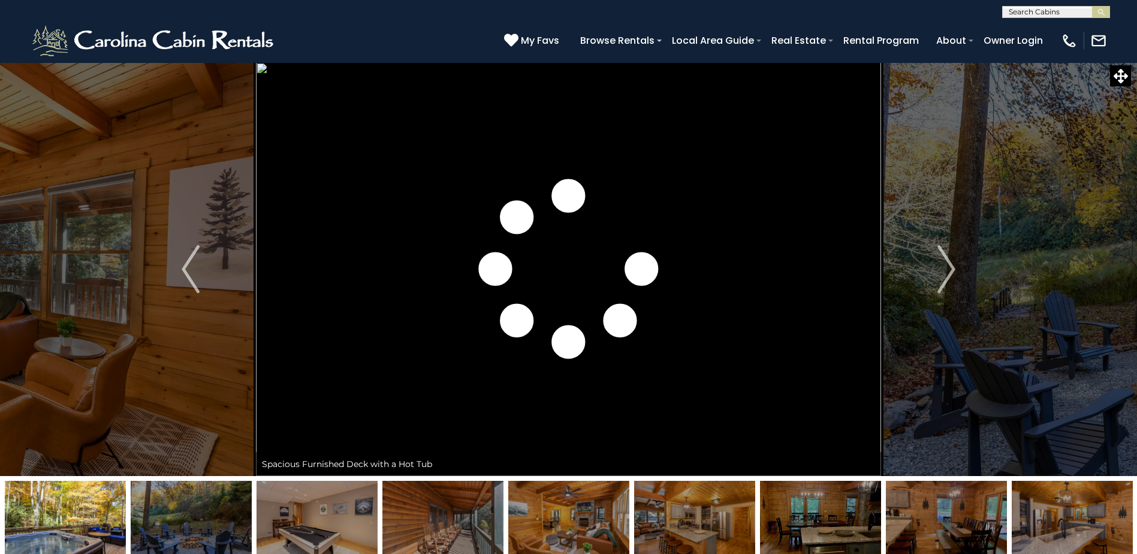
click at [164, 515] on img at bounding box center [191, 518] width 121 height 75
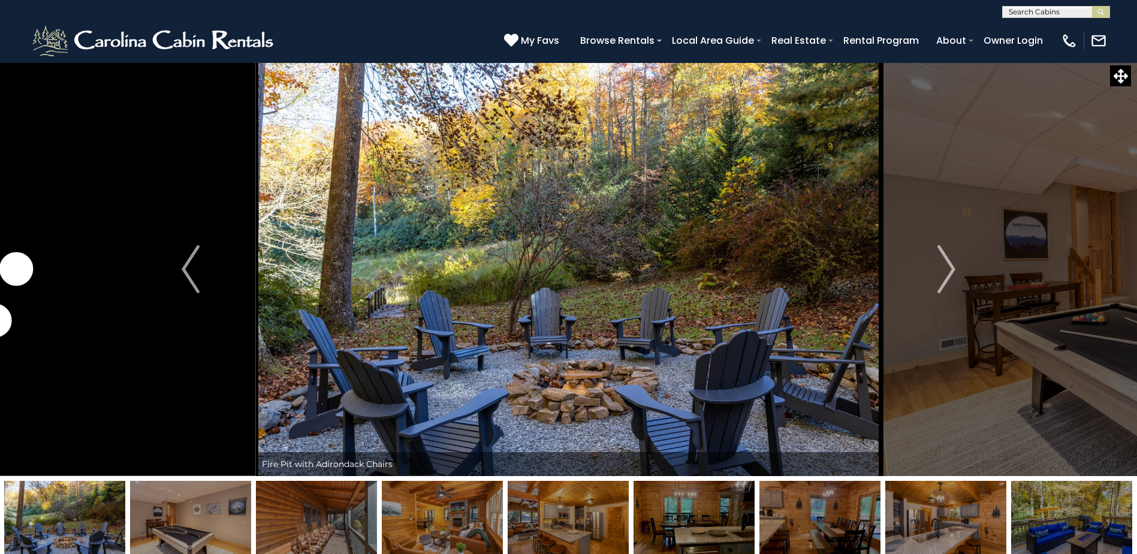
click at [332, 531] on img at bounding box center [316, 518] width 121 height 75
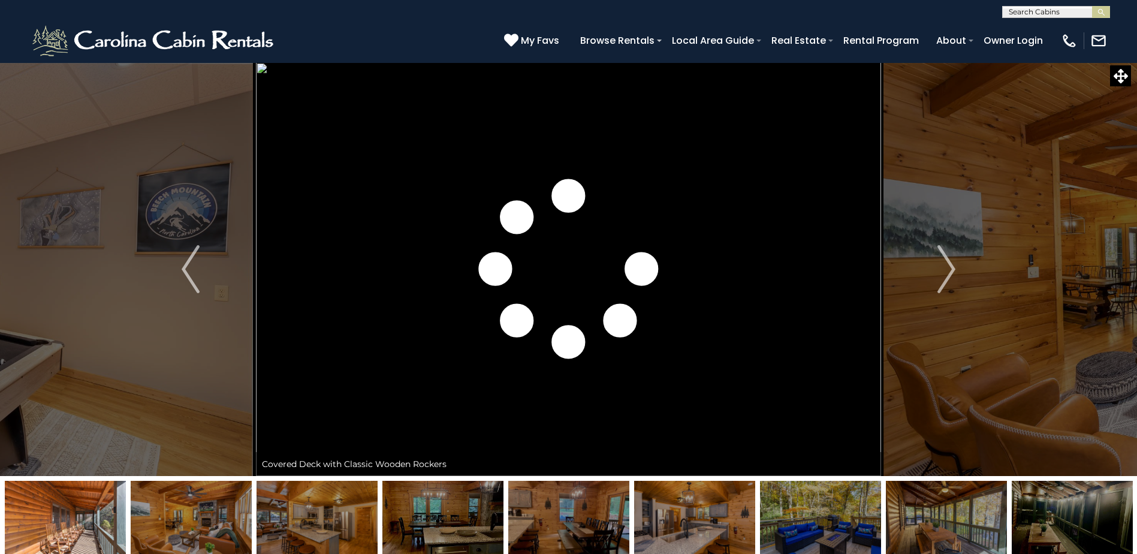
click at [480, 528] on img at bounding box center [443, 518] width 121 height 75
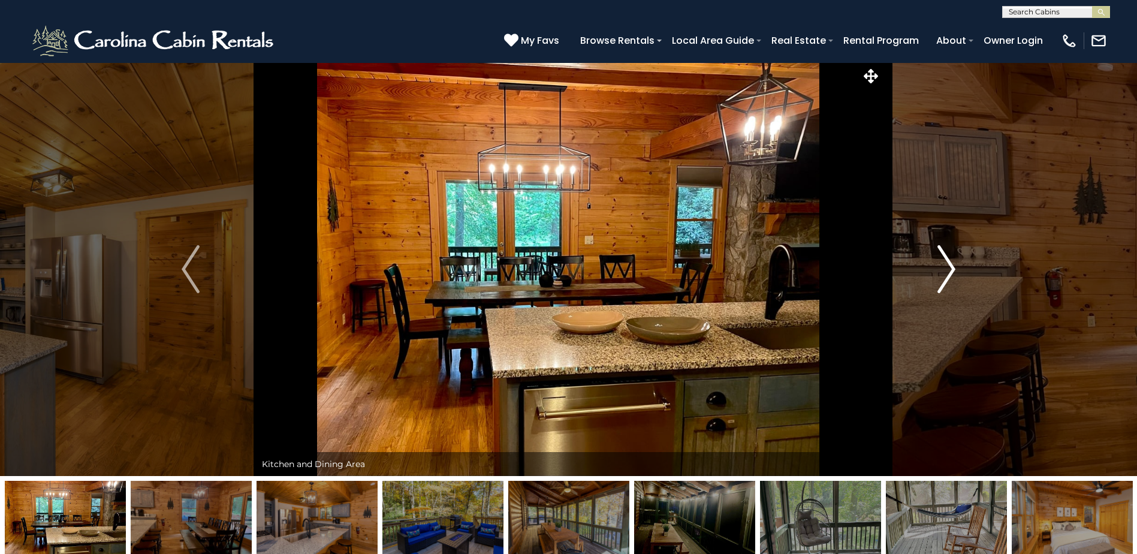
click at [951, 271] on img "Next" at bounding box center [947, 269] width 18 height 48
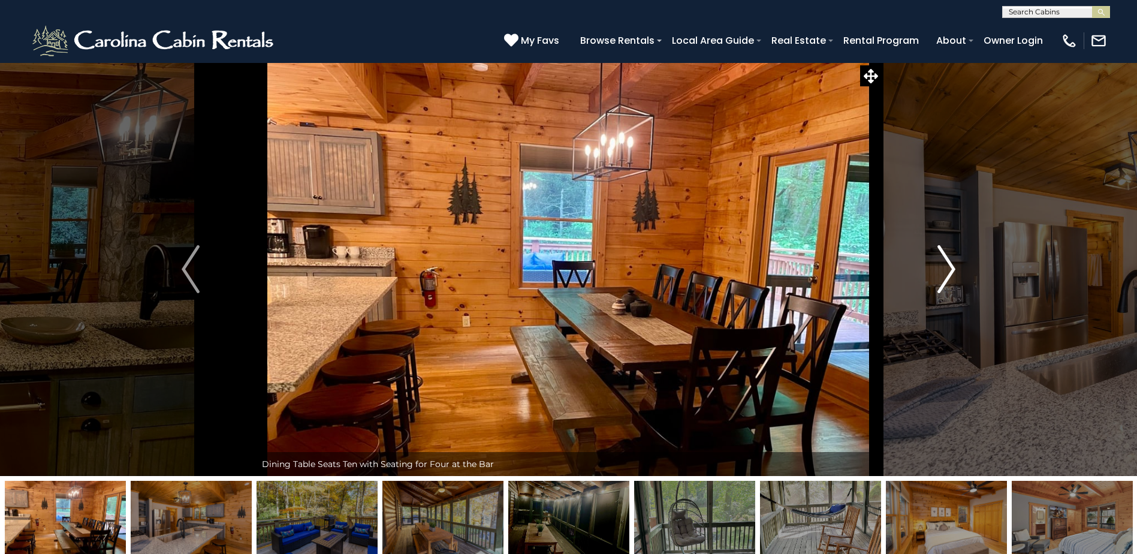
click at [951, 271] on img "Next" at bounding box center [947, 269] width 18 height 48
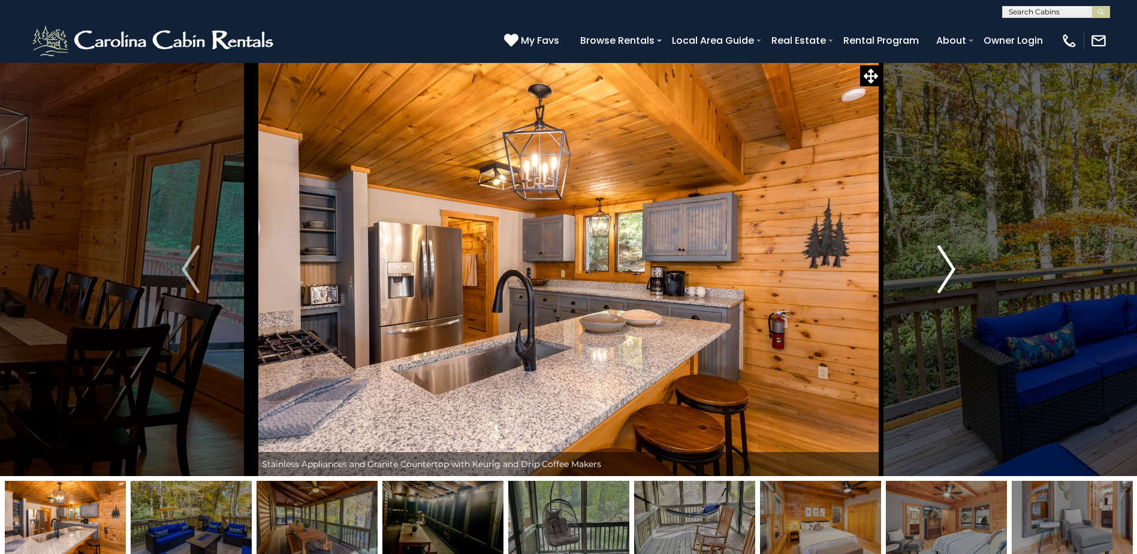
click at [951, 271] on img "Next" at bounding box center [947, 269] width 18 height 48
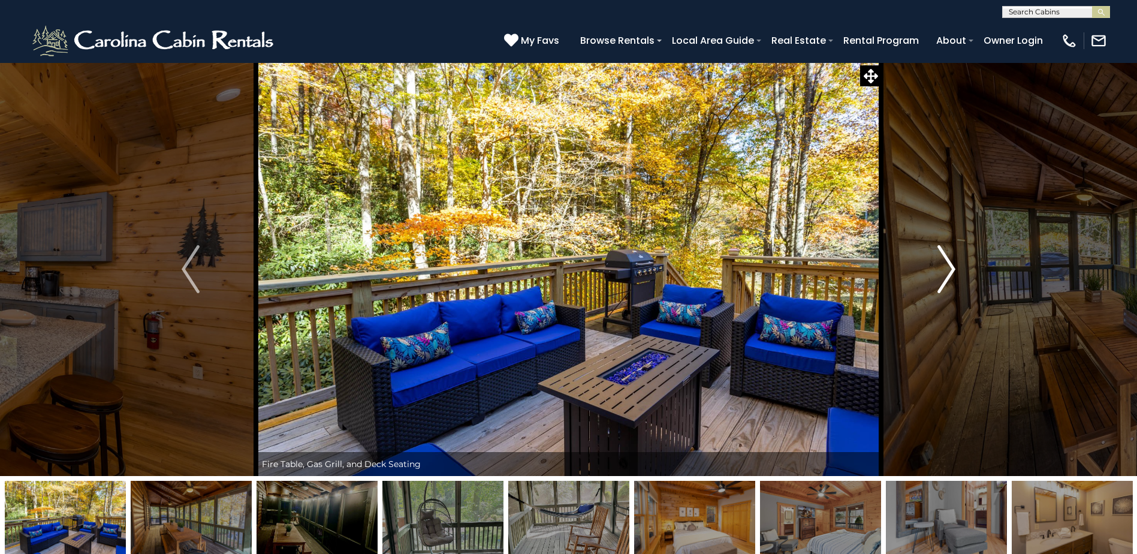
click at [951, 271] on img "Next" at bounding box center [947, 269] width 18 height 48
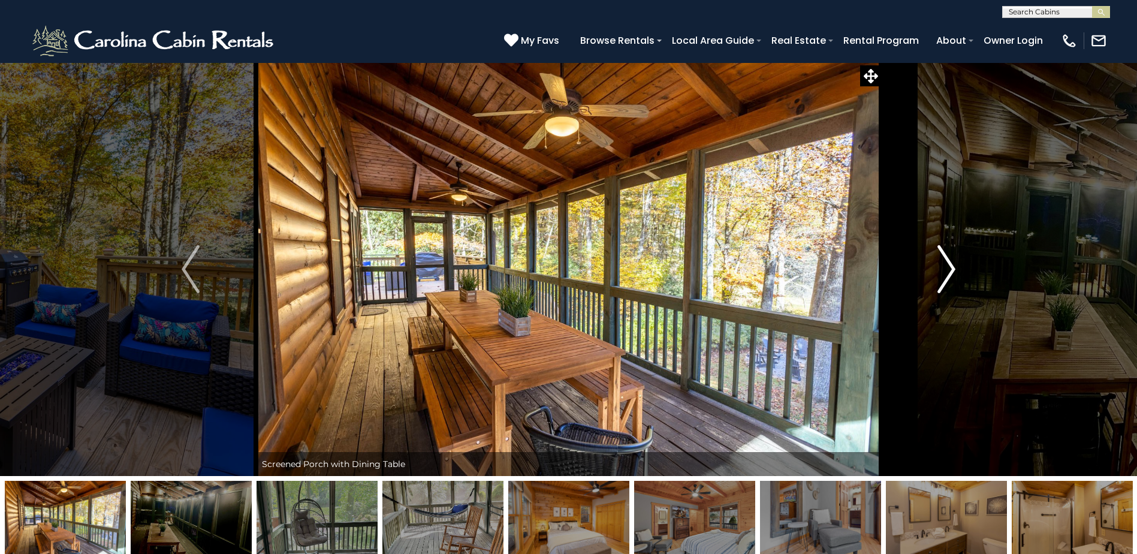
click at [951, 271] on img "Next" at bounding box center [947, 269] width 18 height 48
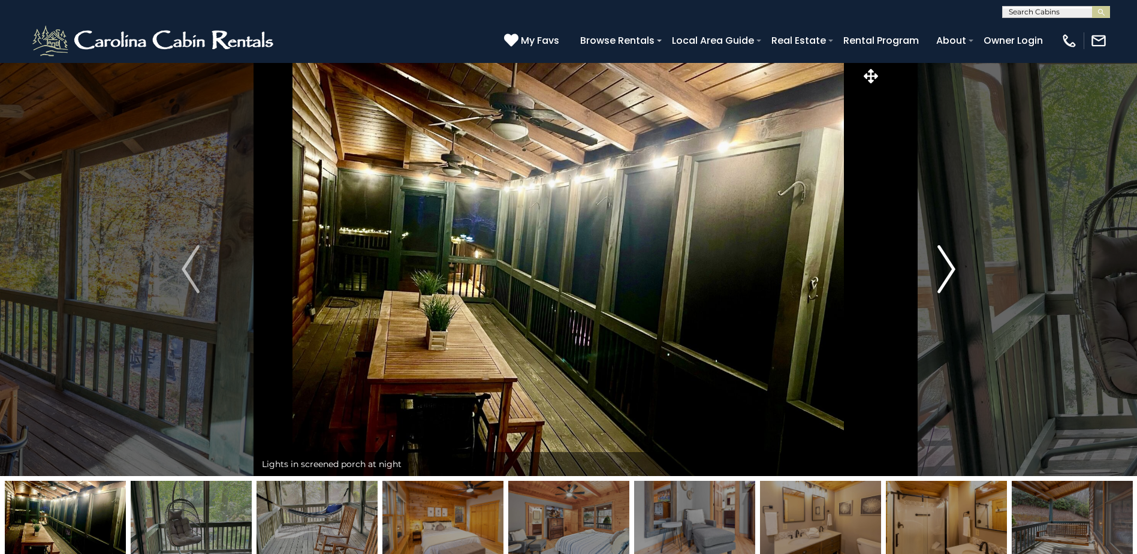
click at [951, 271] on img "Next" at bounding box center [947, 269] width 18 height 48
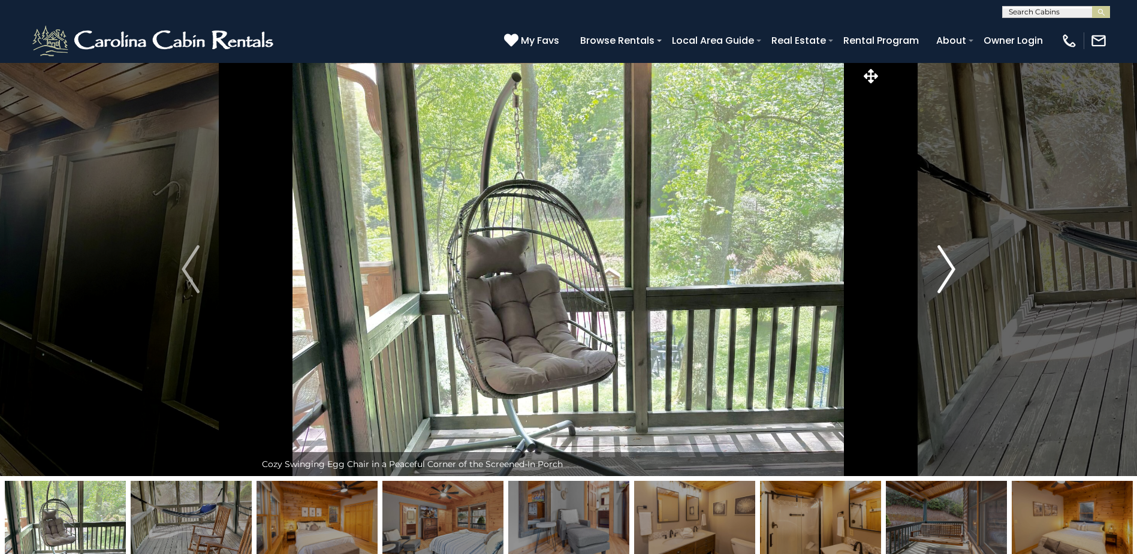
click at [951, 271] on img "Next" at bounding box center [947, 269] width 18 height 48
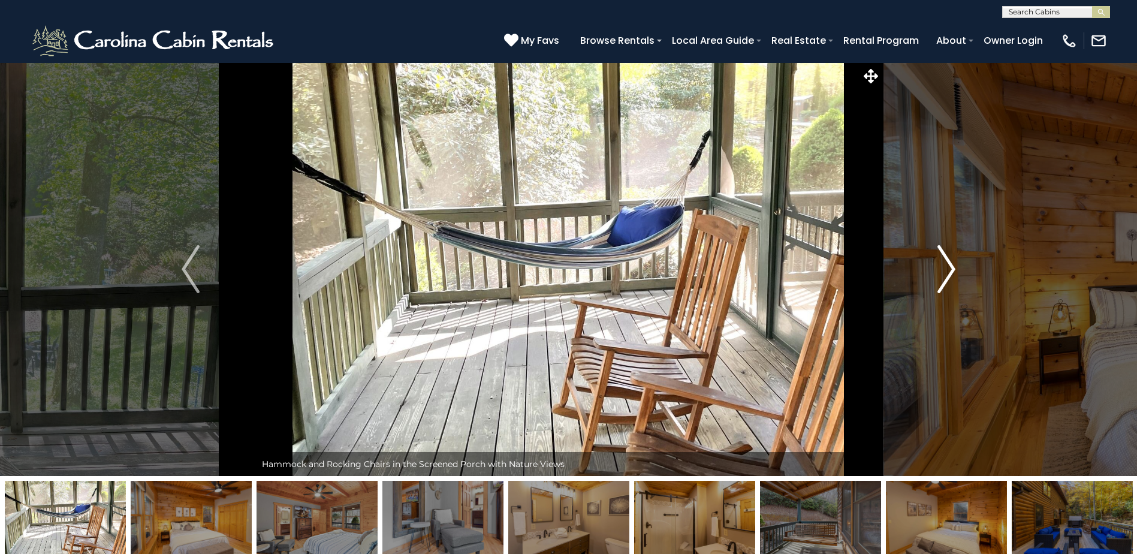
click at [951, 271] on img "Next" at bounding box center [947, 269] width 18 height 48
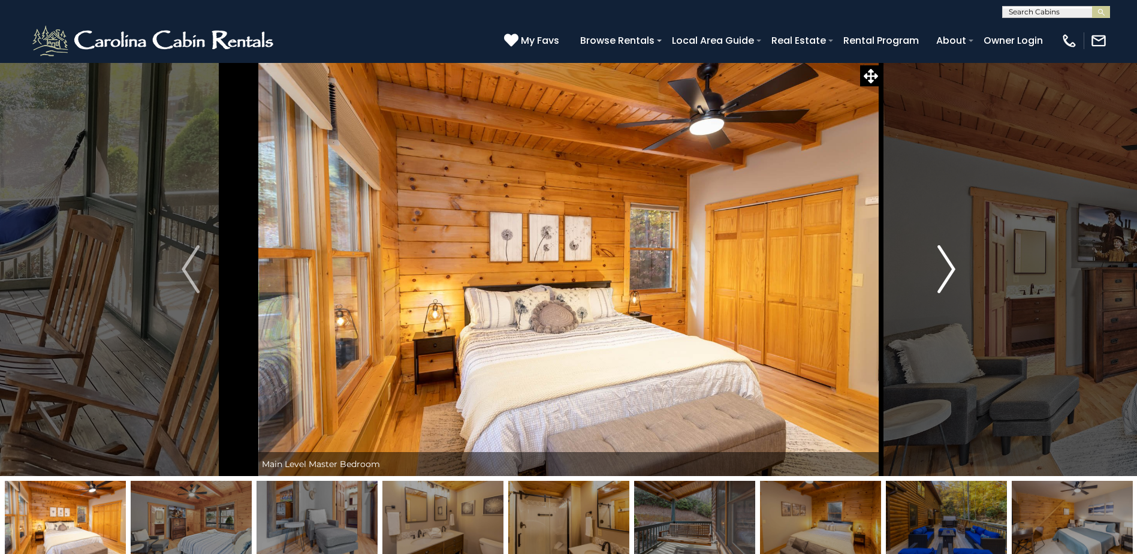
click at [951, 271] on img "Next" at bounding box center [947, 269] width 18 height 48
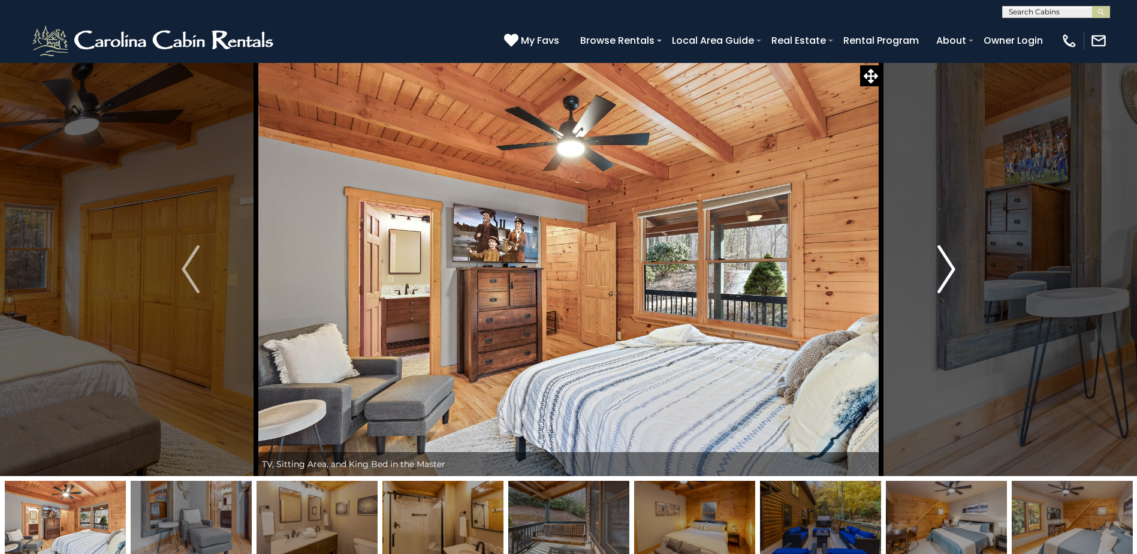
click at [951, 271] on img "Next" at bounding box center [947, 269] width 18 height 48
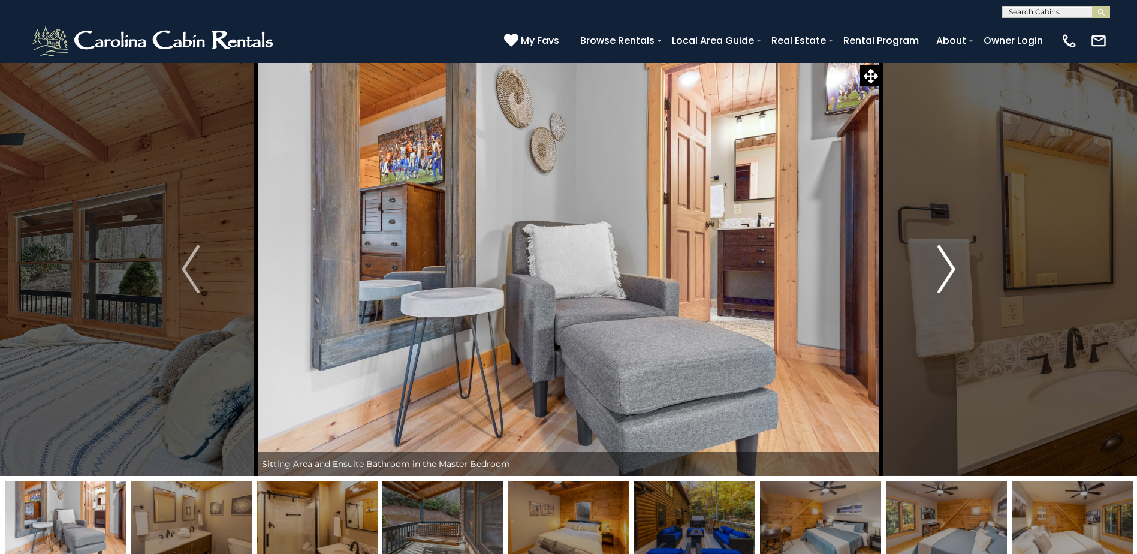
click at [951, 271] on img "Next" at bounding box center [947, 269] width 18 height 48
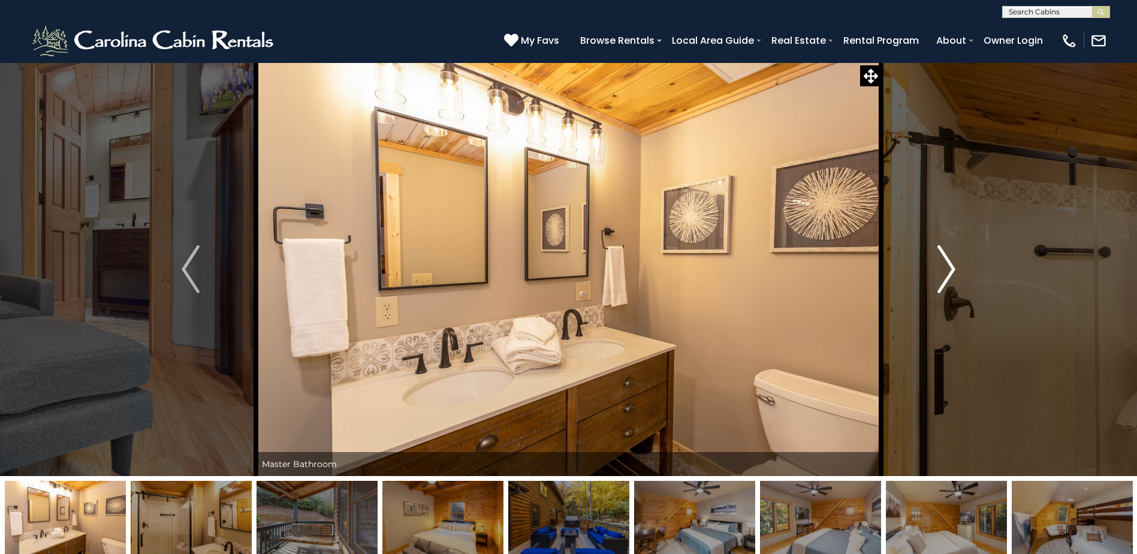
click at [951, 271] on img "Next" at bounding box center [947, 269] width 18 height 48
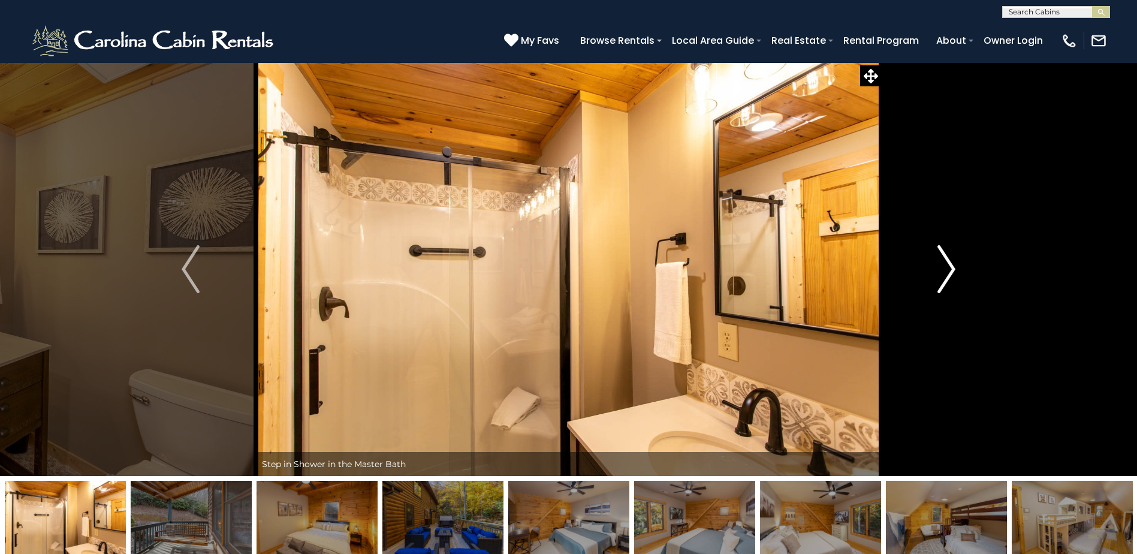
click at [951, 271] on img "Next" at bounding box center [947, 269] width 18 height 48
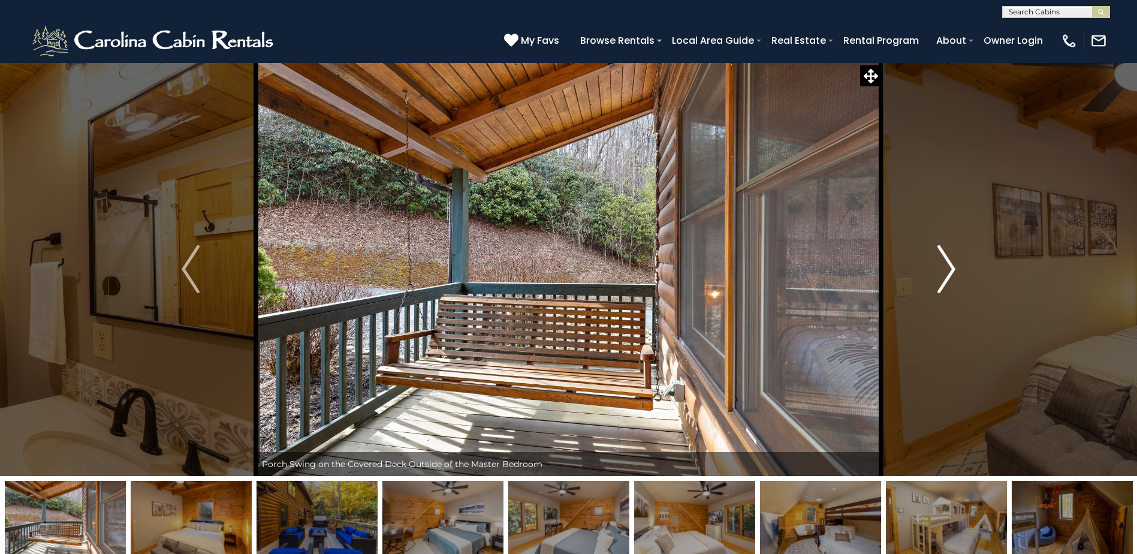
click at [951, 271] on img "Next" at bounding box center [947, 269] width 18 height 48
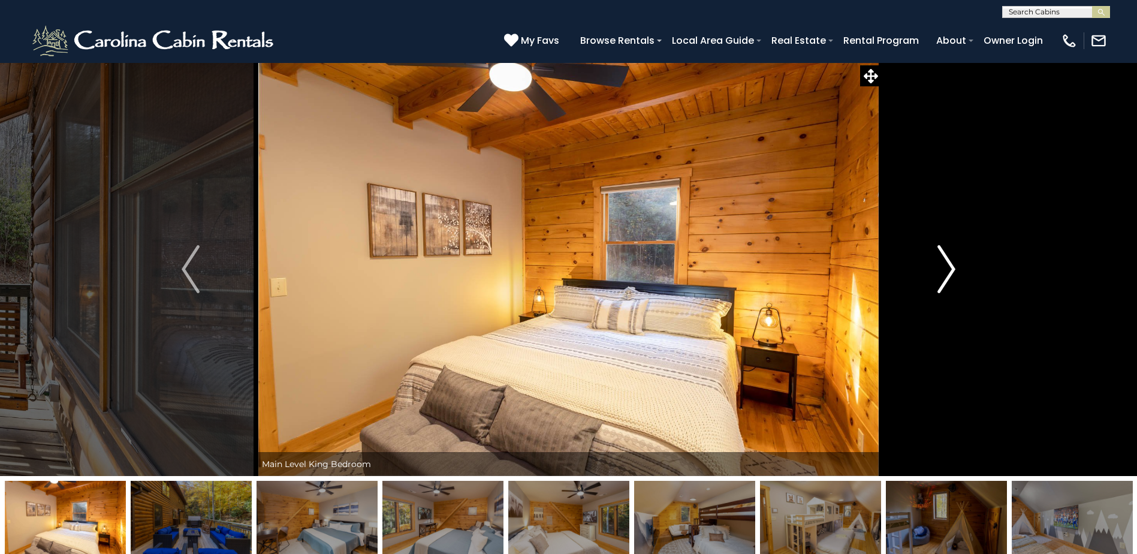
click at [951, 271] on img "Next" at bounding box center [947, 269] width 18 height 48
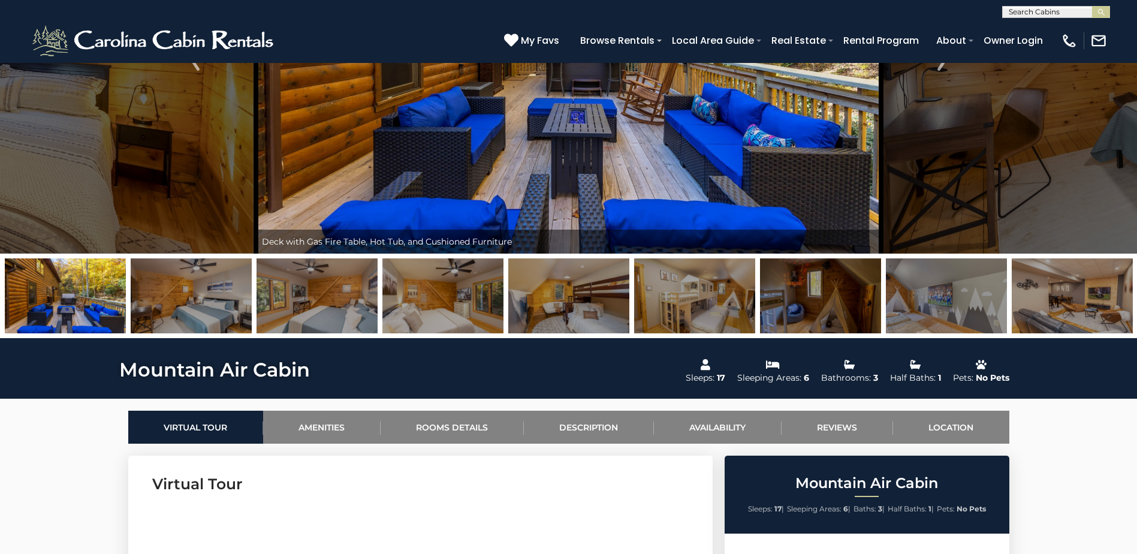
scroll to position [120, 0]
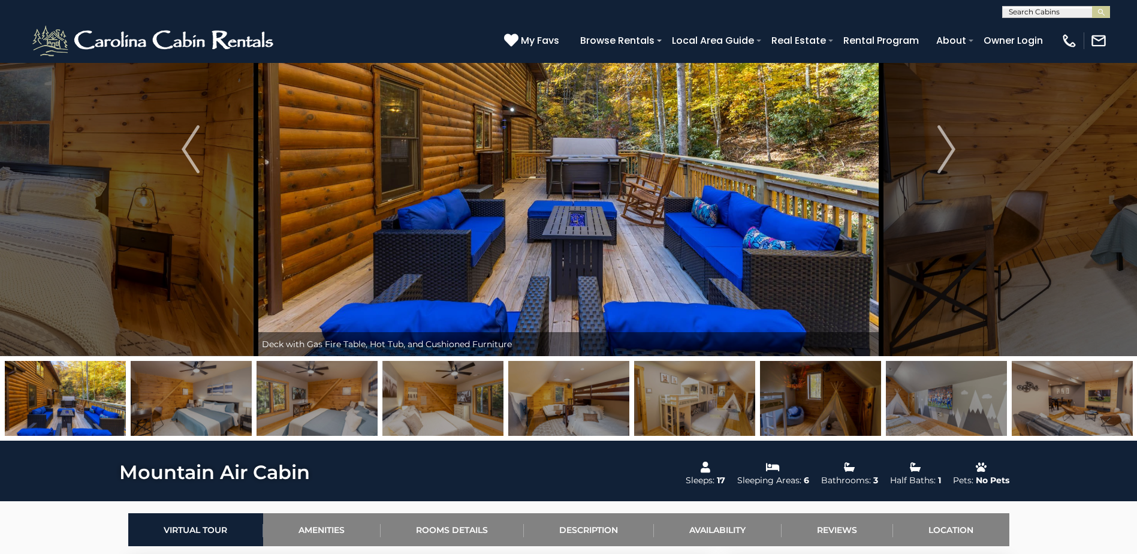
click at [953, 395] on img at bounding box center [946, 398] width 121 height 75
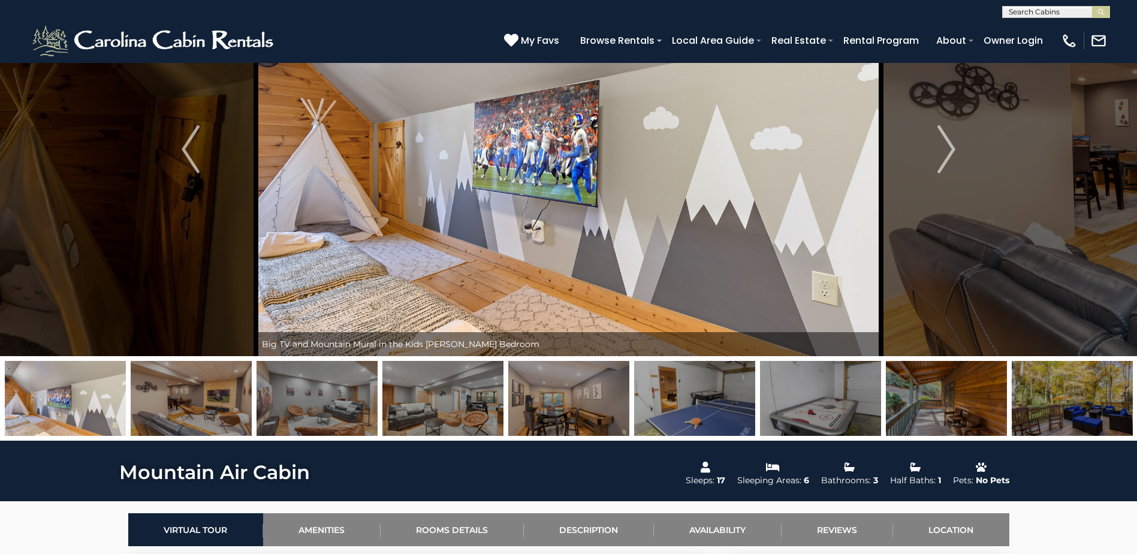
click at [61, 422] on img at bounding box center [65, 398] width 121 height 75
click at [180, 420] on img at bounding box center [191, 398] width 121 height 75
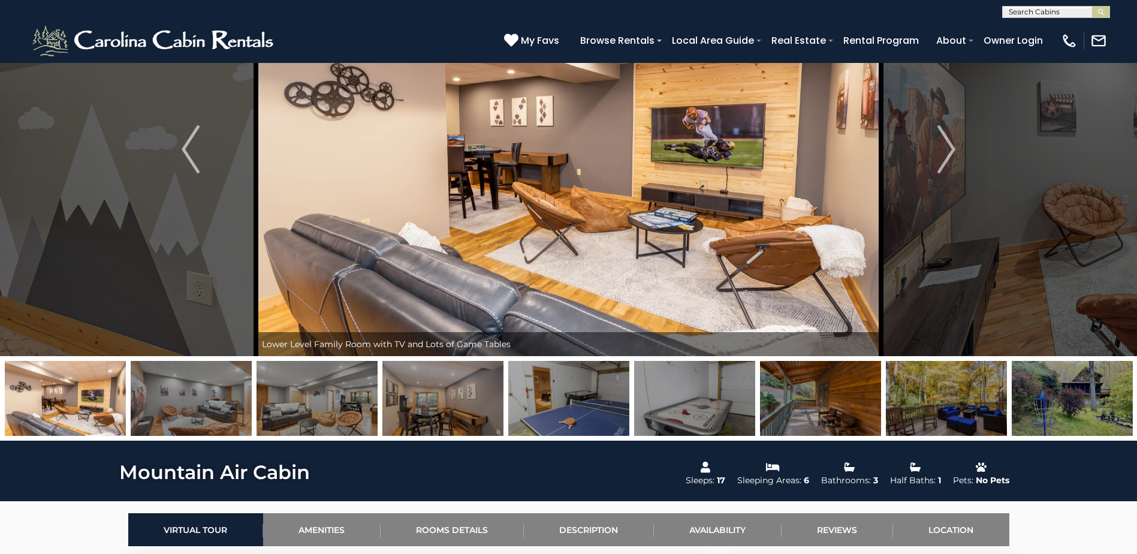
click at [281, 414] on img at bounding box center [317, 398] width 121 height 75
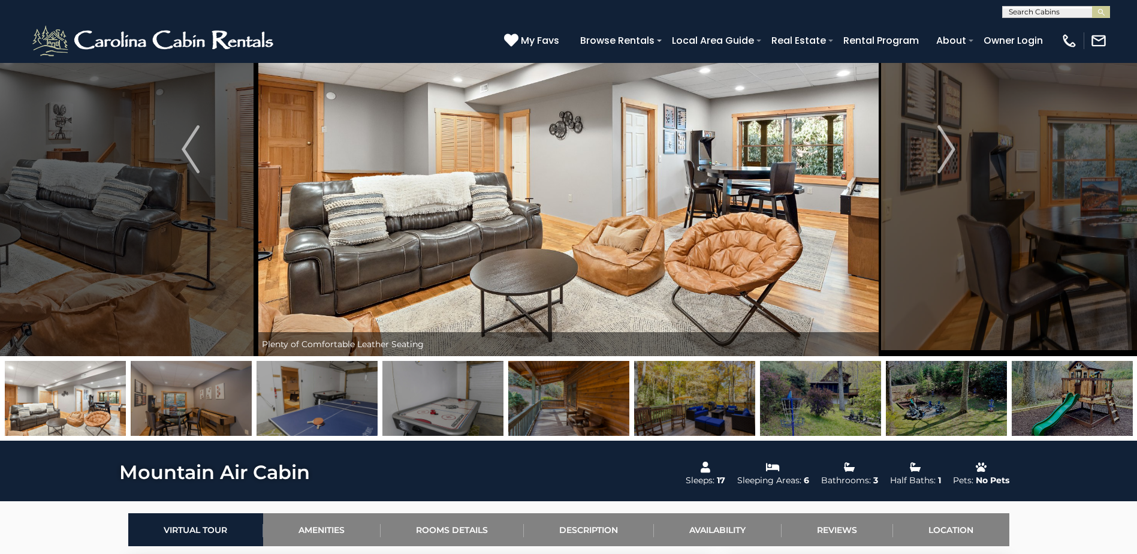
click at [278, 414] on img at bounding box center [317, 398] width 121 height 75
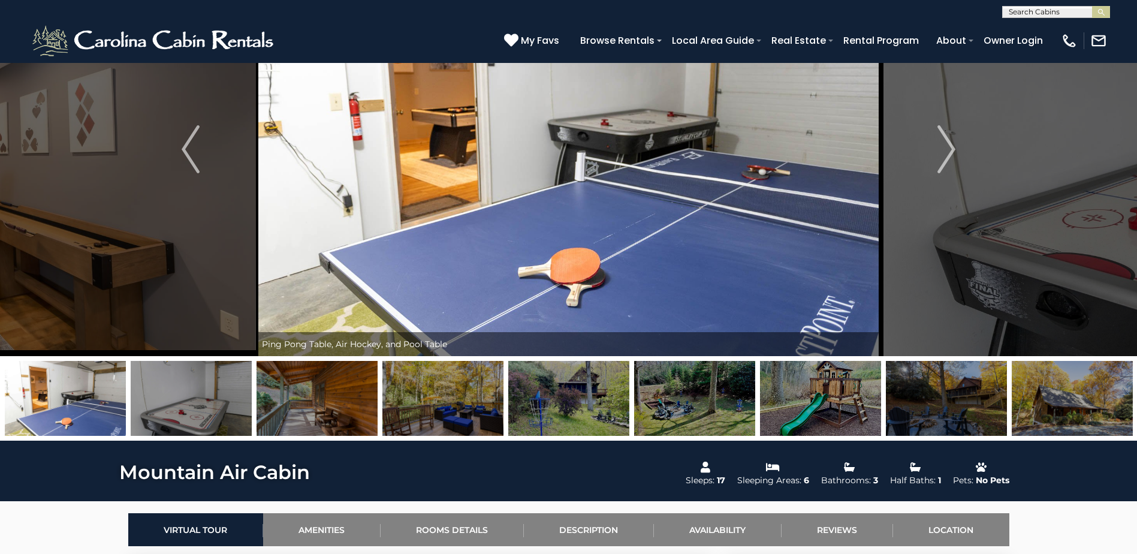
click at [278, 414] on img at bounding box center [317, 398] width 121 height 75
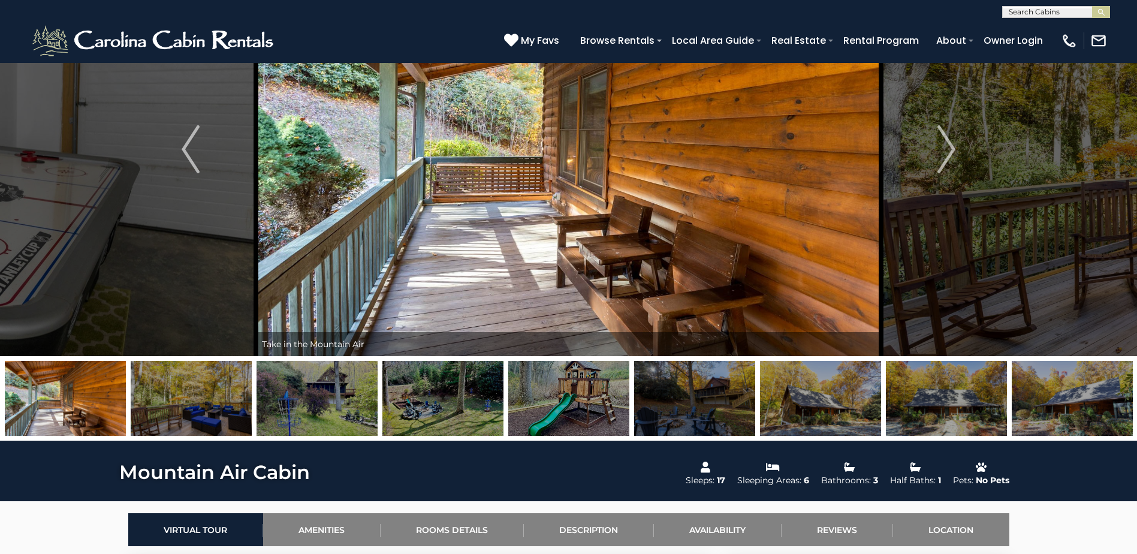
click at [327, 407] on img at bounding box center [317, 398] width 121 height 75
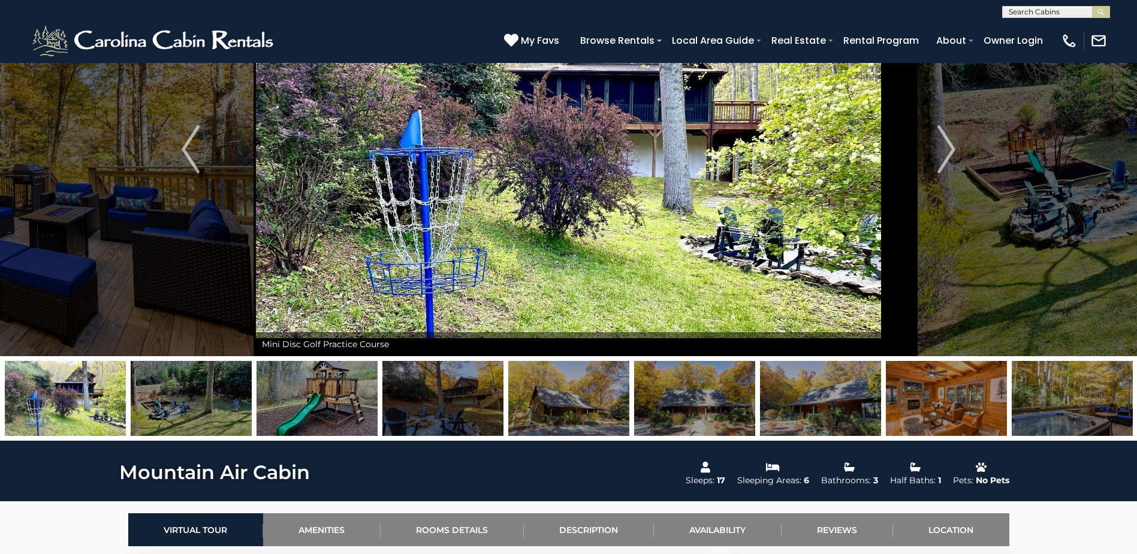
click at [345, 410] on img at bounding box center [317, 398] width 121 height 75
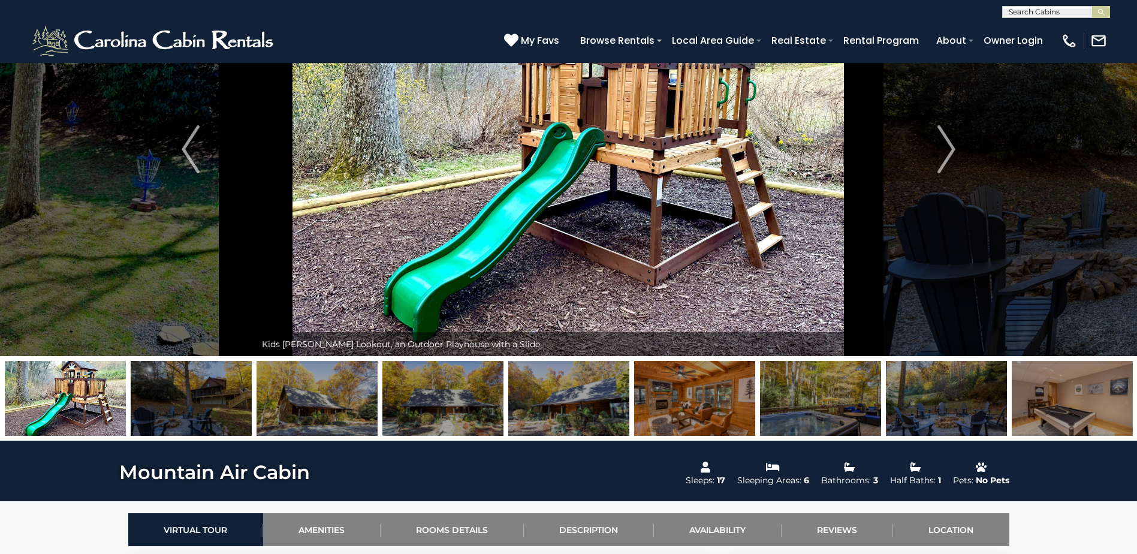
click at [360, 410] on img at bounding box center [317, 398] width 121 height 75
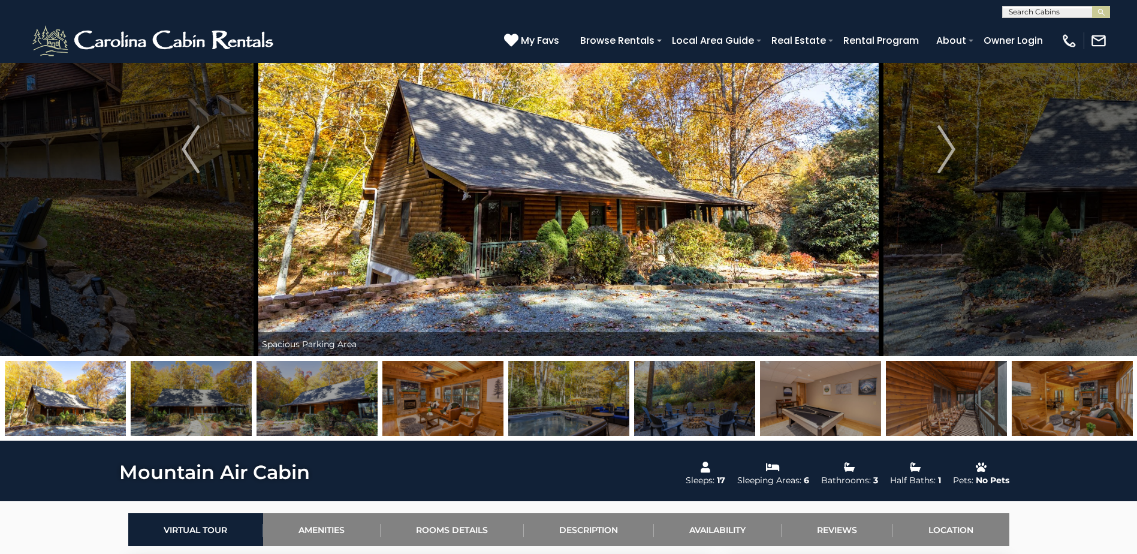
click at [467, 408] on img at bounding box center [443, 398] width 121 height 75
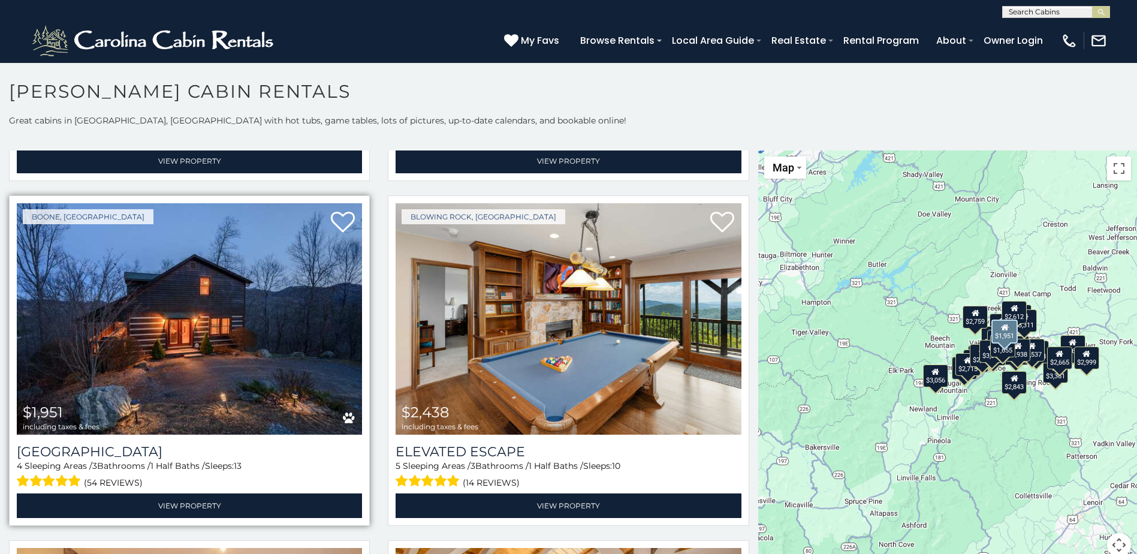
scroll to position [3777, 0]
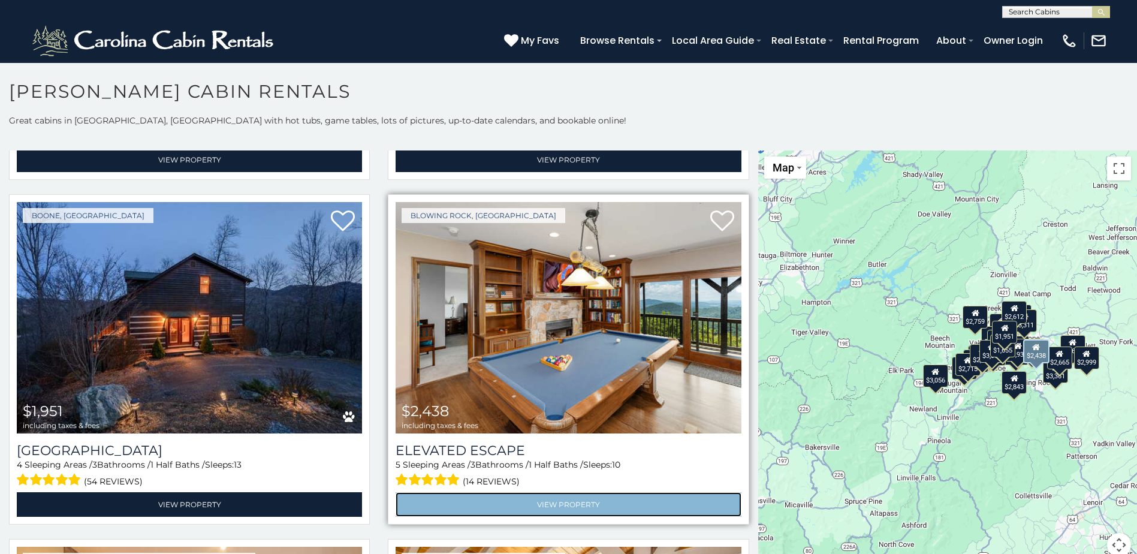
click at [533, 492] on link "View Property" at bounding box center [568, 504] width 345 height 25
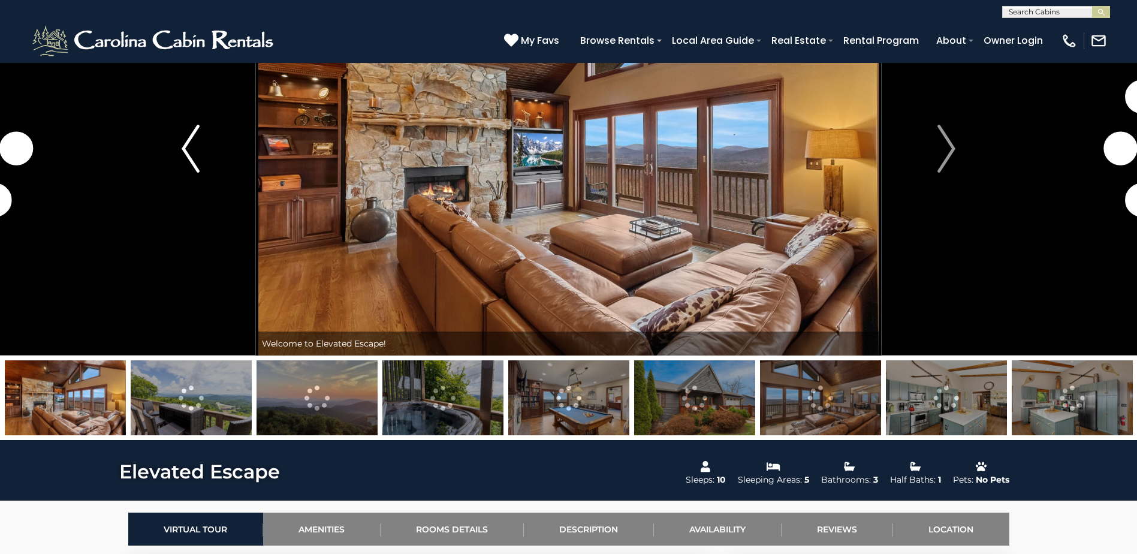
scroll to position [120, 0]
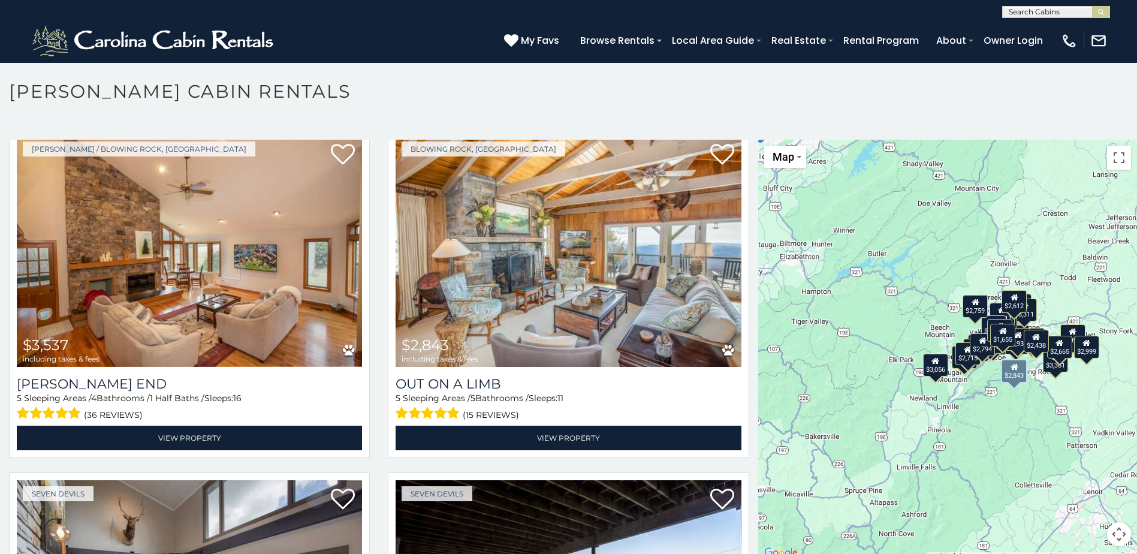
scroll to position [4197, 0]
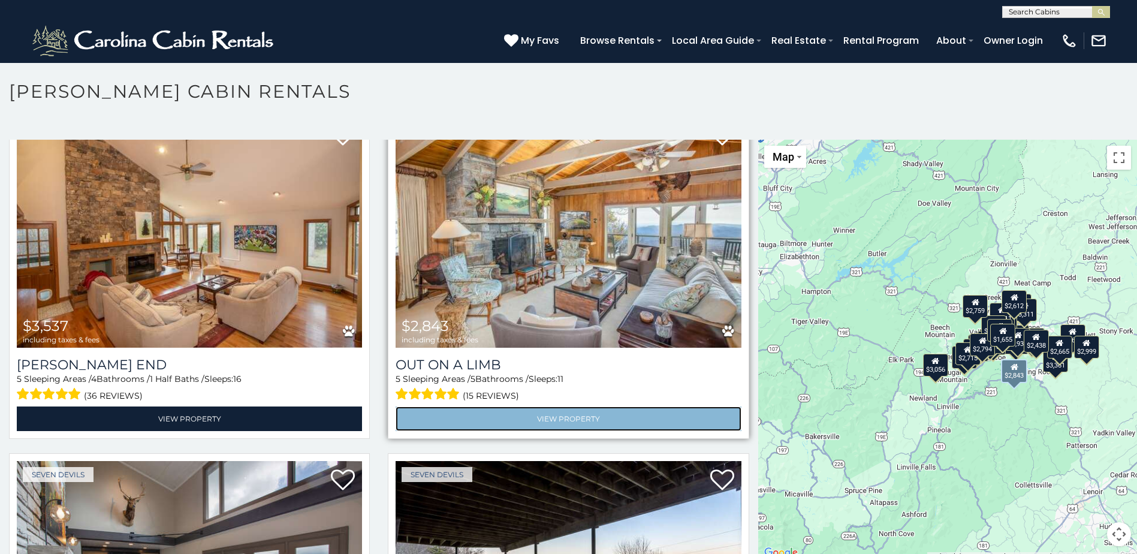
click at [561, 406] on link "View Property" at bounding box center [568, 418] width 345 height 25
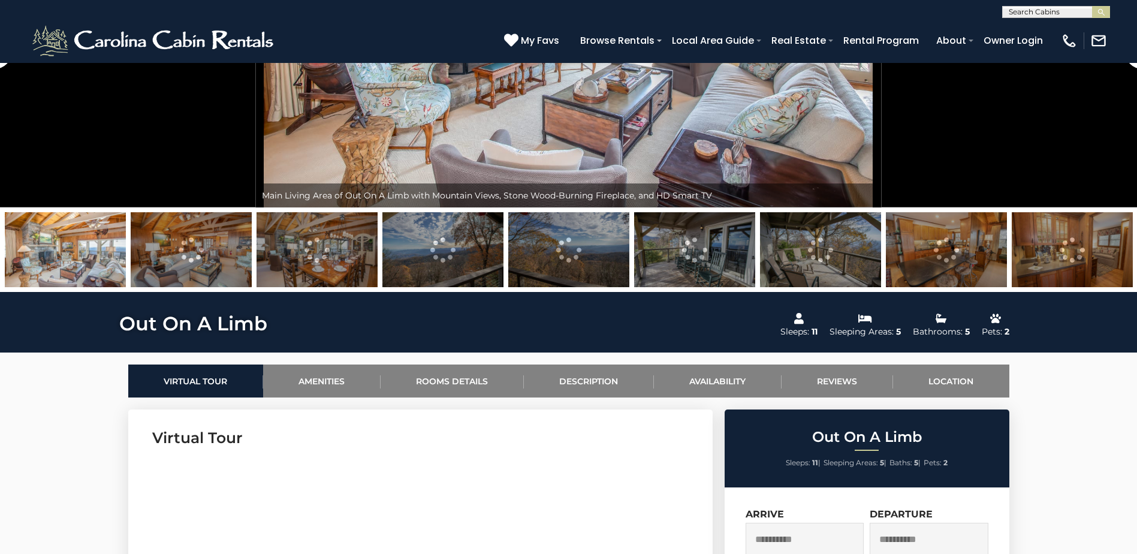
scroll to position [240, 0]
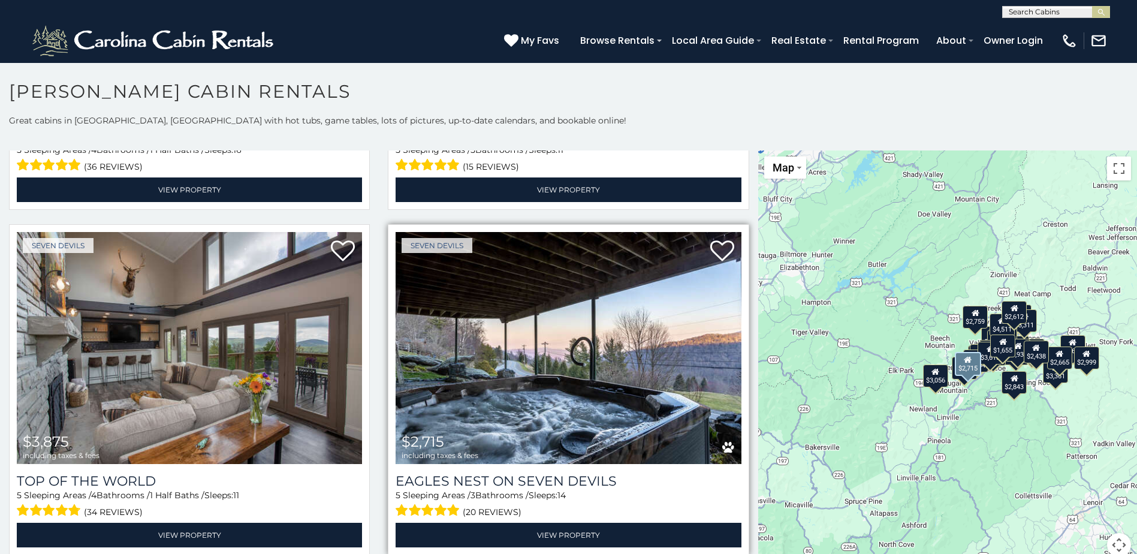
scroll to position [4497, 0]
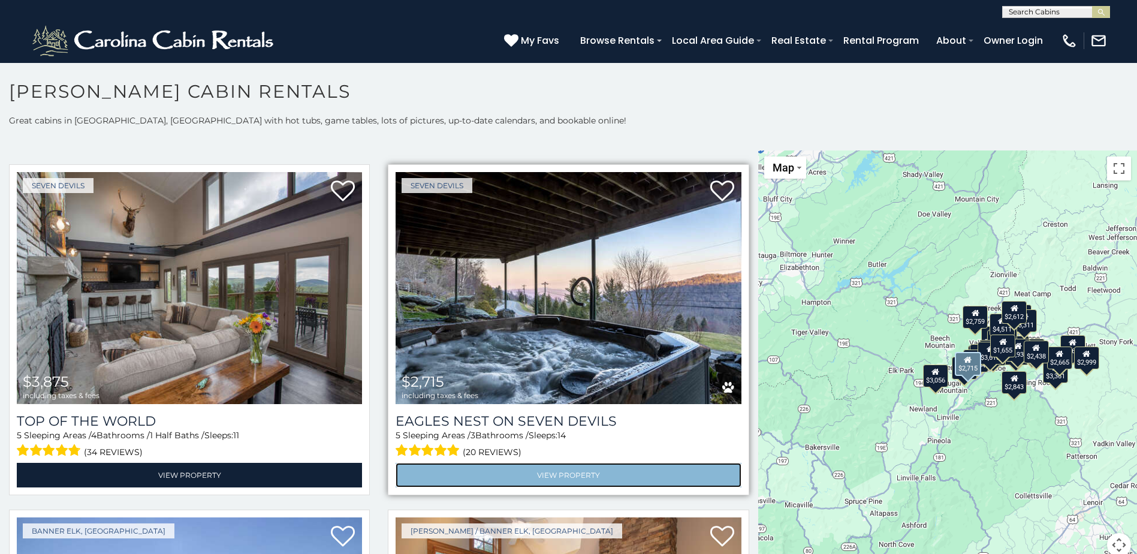
click at [567, 463] on link "View Property" at bounding box center [568, 475] width 345 height 25
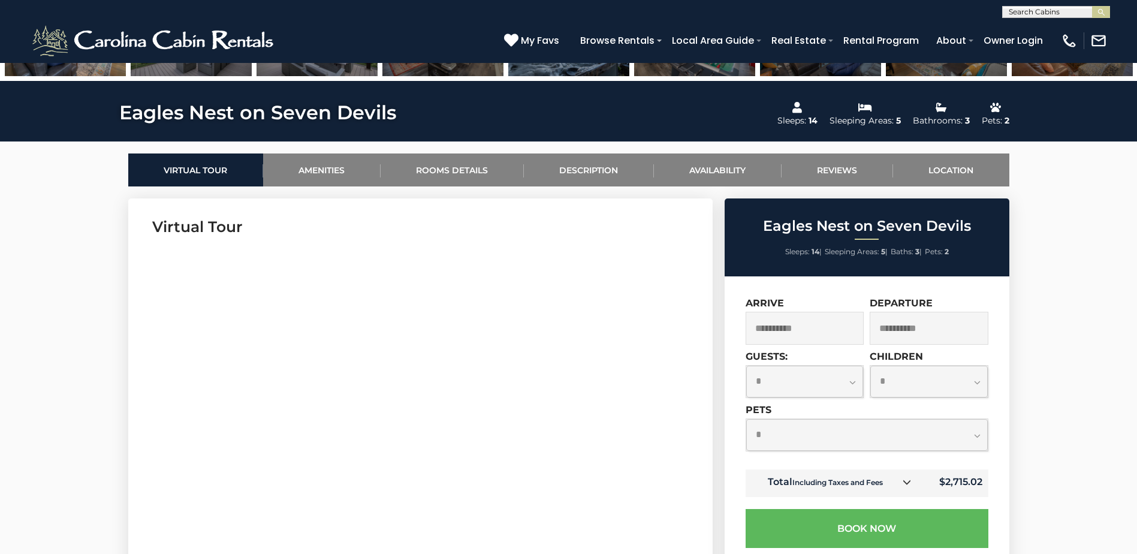
scroll to position [120, 0]
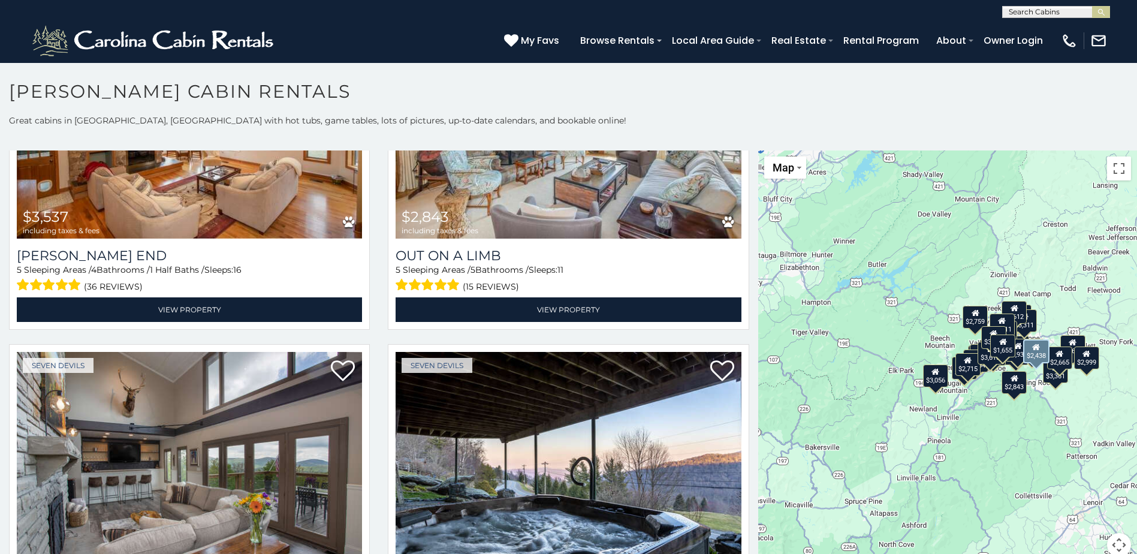
scroll to position [4617, 0]
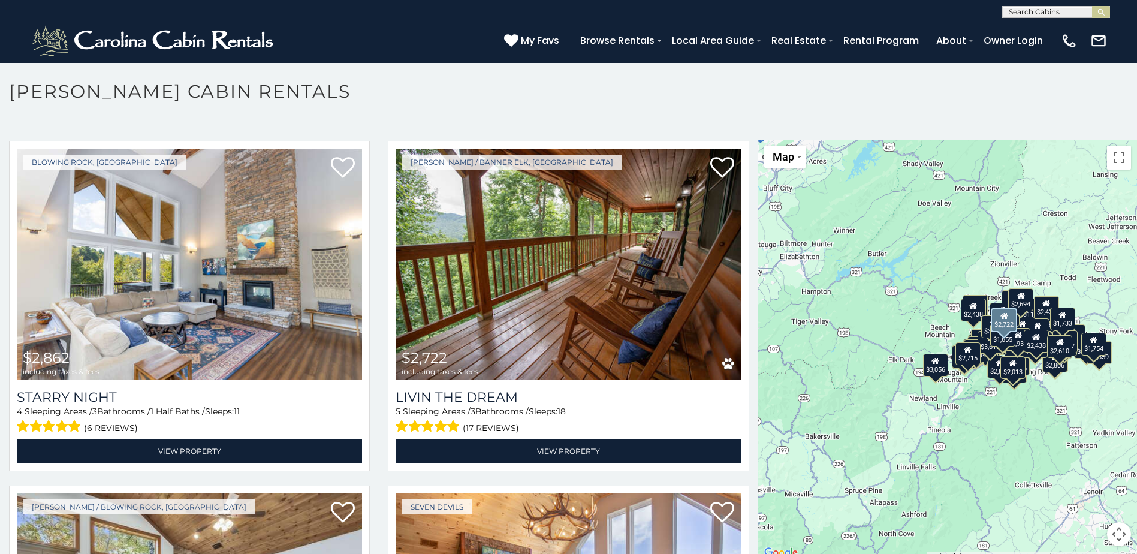
scroll to position [5868, 0]
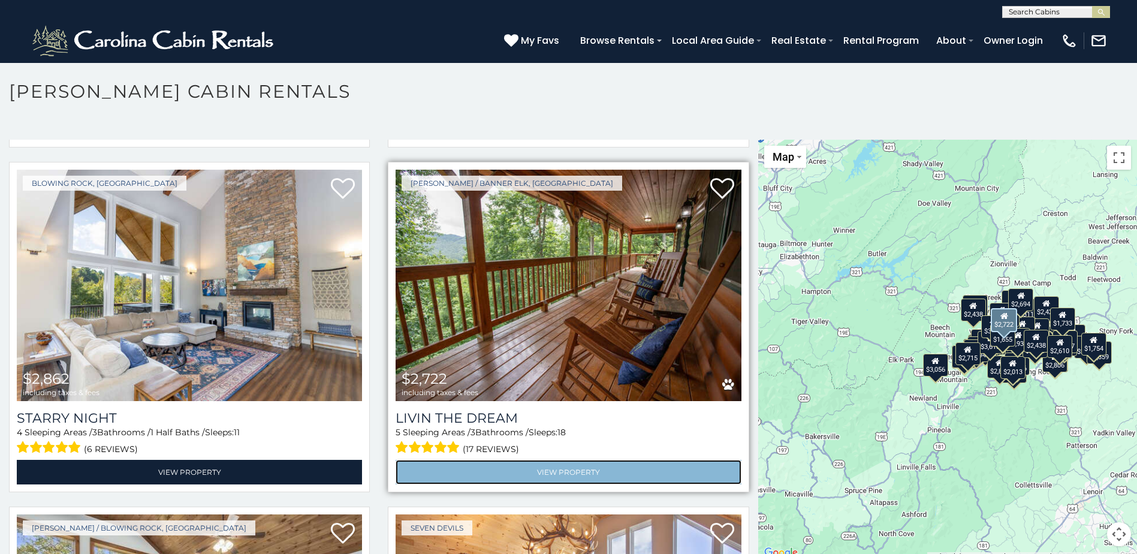
click at [540, 460] on link "View Property" at bounding box center [568, 472] width 345 height 25
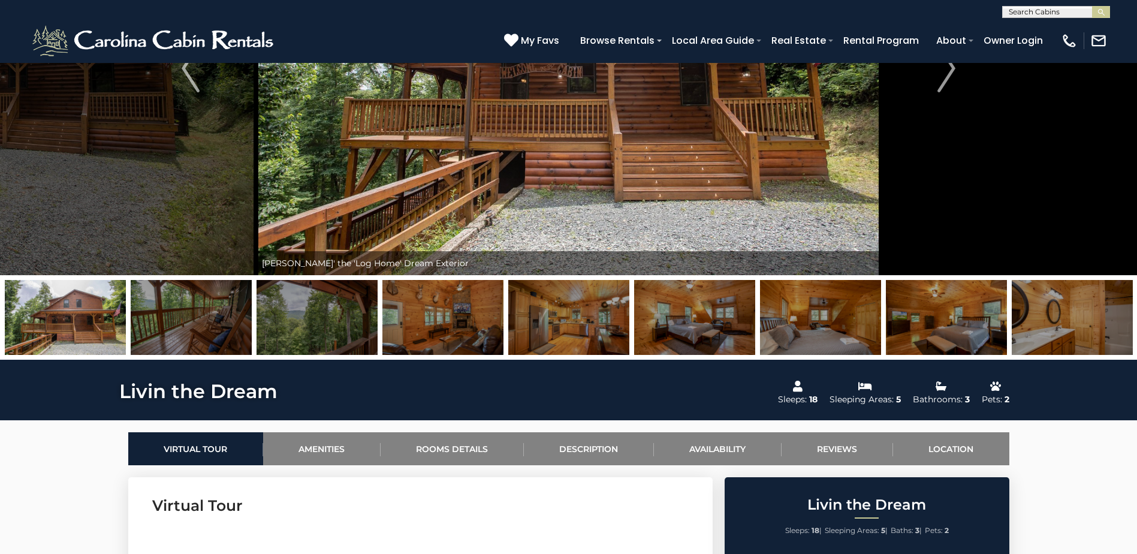
scroll to position [60, 0]
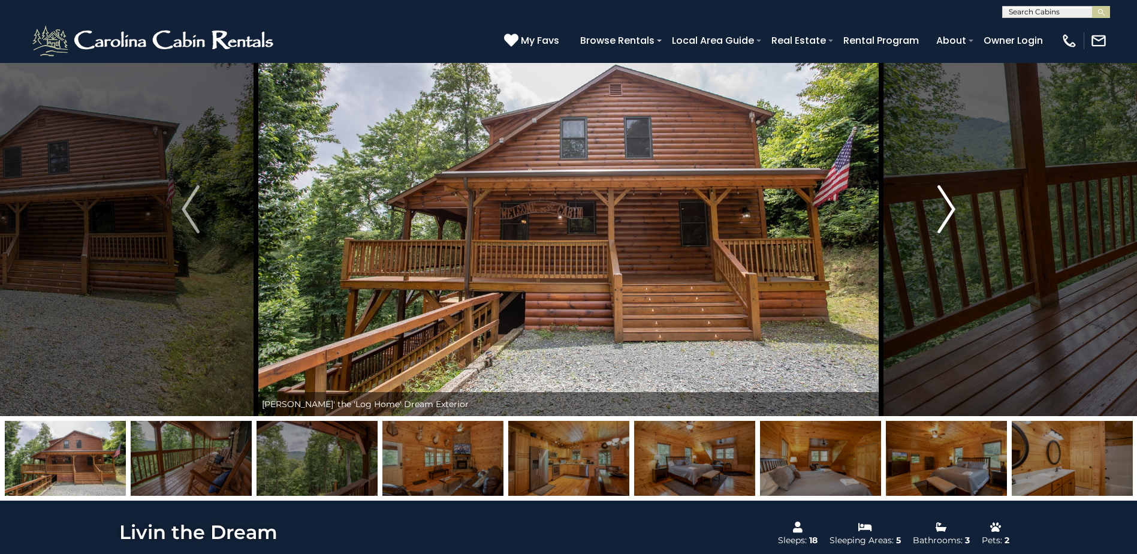
click at [946, 213] on img "Next" at bounding box center [947, 209] width 18 height 48
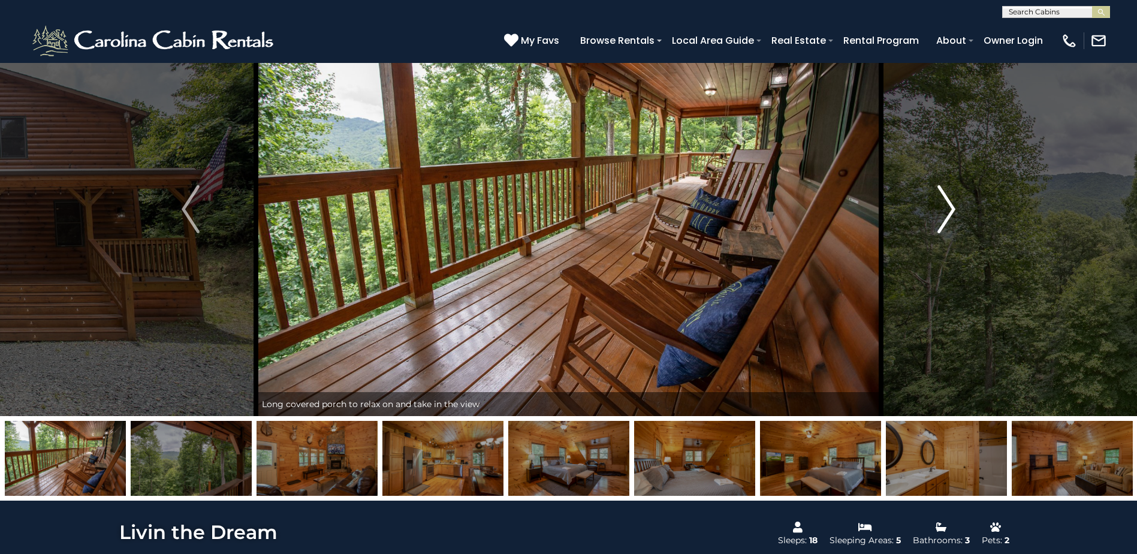
click at [946, 213] on img "Next" at bounding box center [947, 209] width 18 height 48
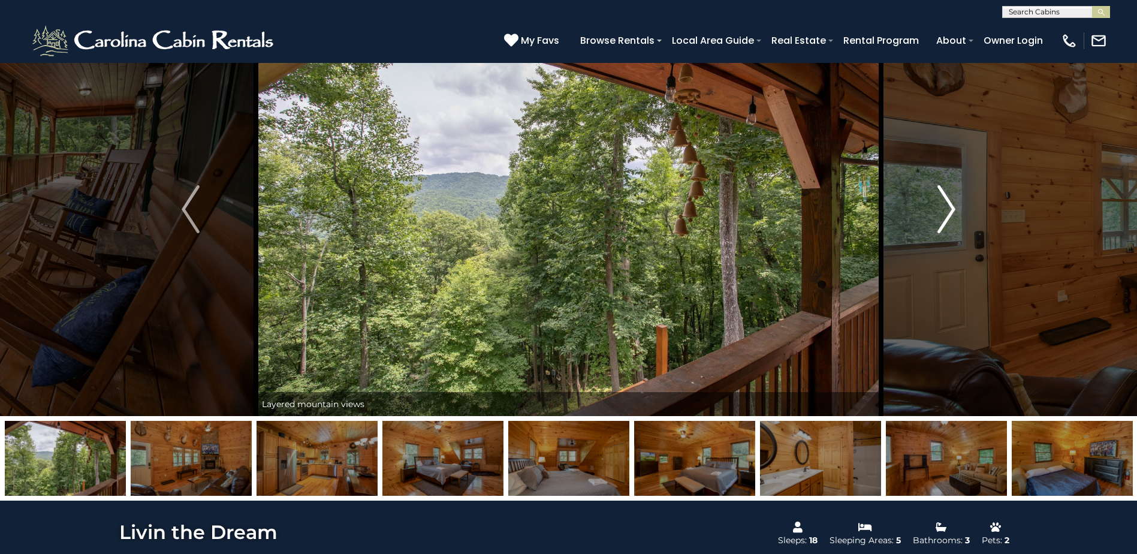
click at [946, 213] on img "Next" at bounding box center [947, 209] width 18 height 48
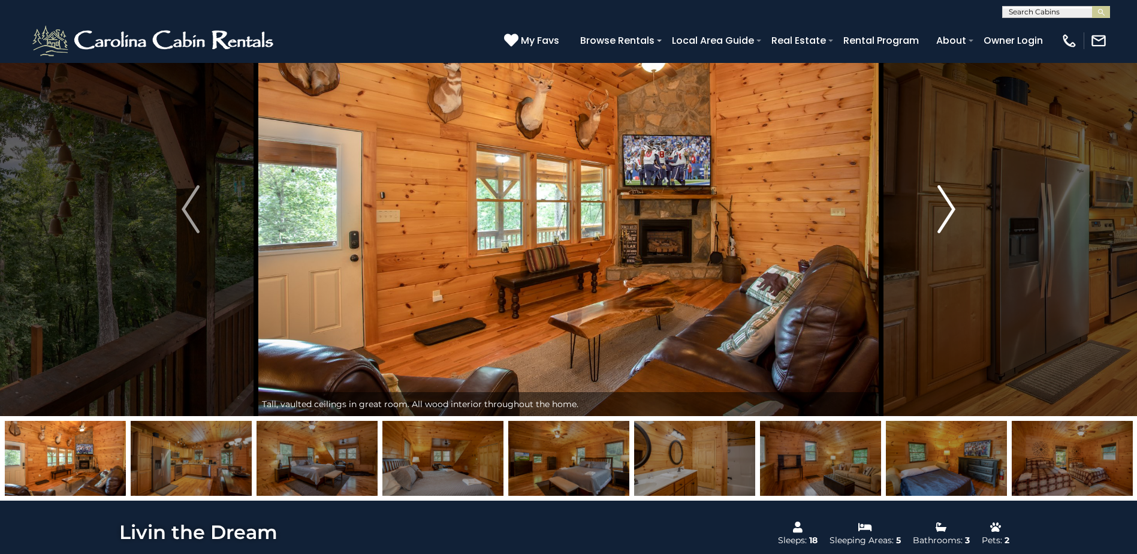
click at [946, 213] on img "Next" at bounding box center [947, 209] width 18 height 48
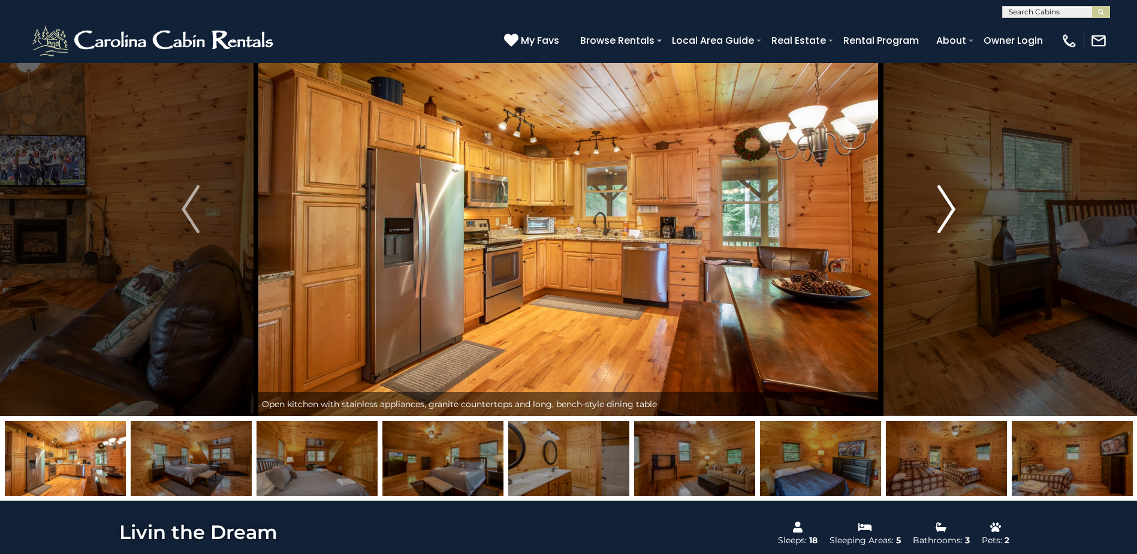
click at [946, 213] on img "Next" at bounding box center [947, 209] width 18 height 48
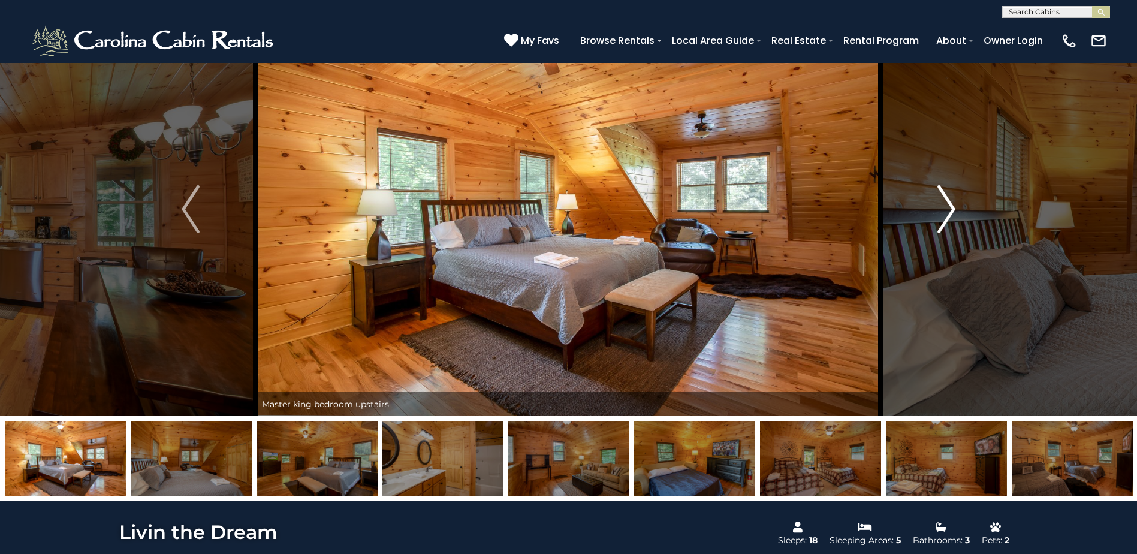
click at [946, 213] on img "Next" at bounding box center [947, 209] width 18 height 48
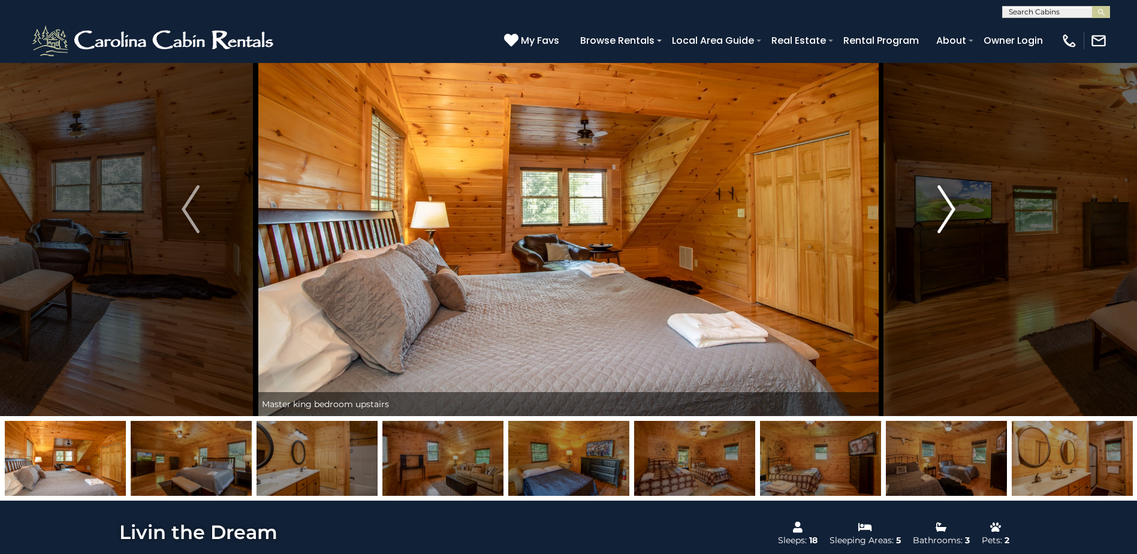
click at [946, 213] on img "Next" at bounding box center [947, 209] width 18 height 48
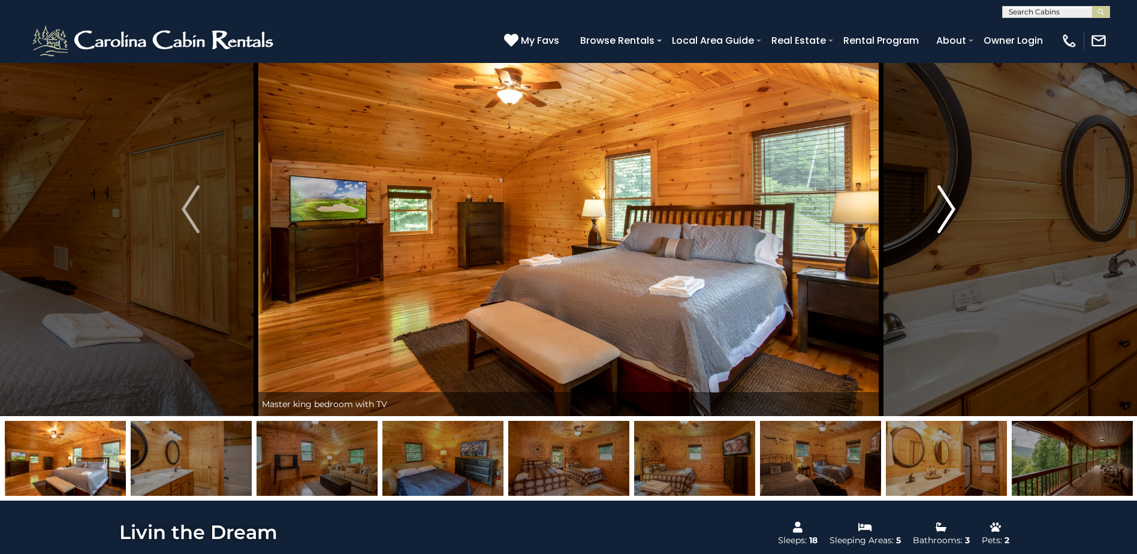
click at [946, 213] on img "Next" at bounding box center [947, 209] width 18 height 48
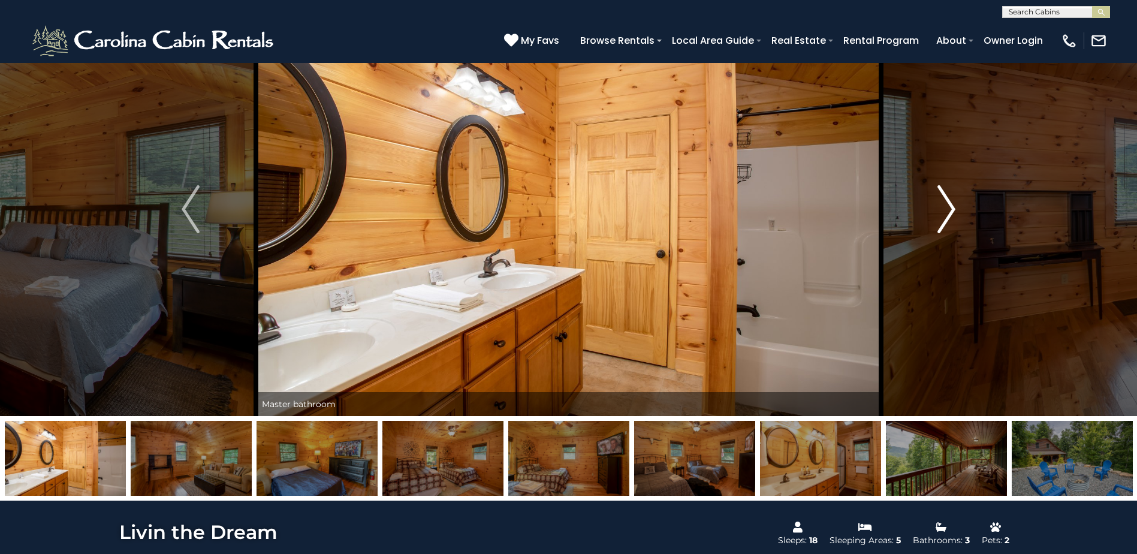
click at [946, 213] on img "Next" at bounding box center [947, 209] width 18 height 48
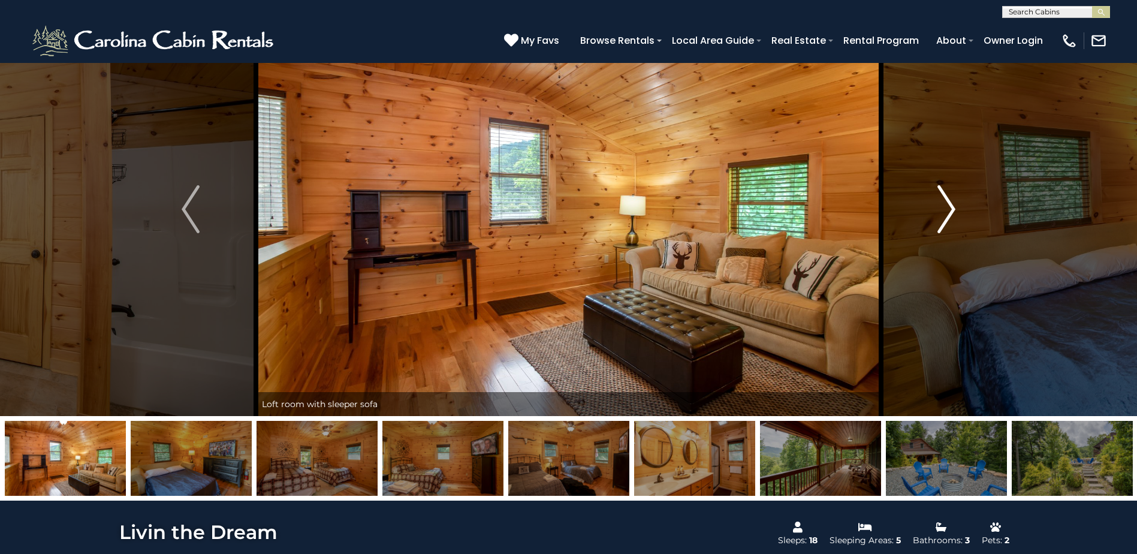
click at [946, 213] on img "Next" at bounding box center [947, 209] width 18 height 48
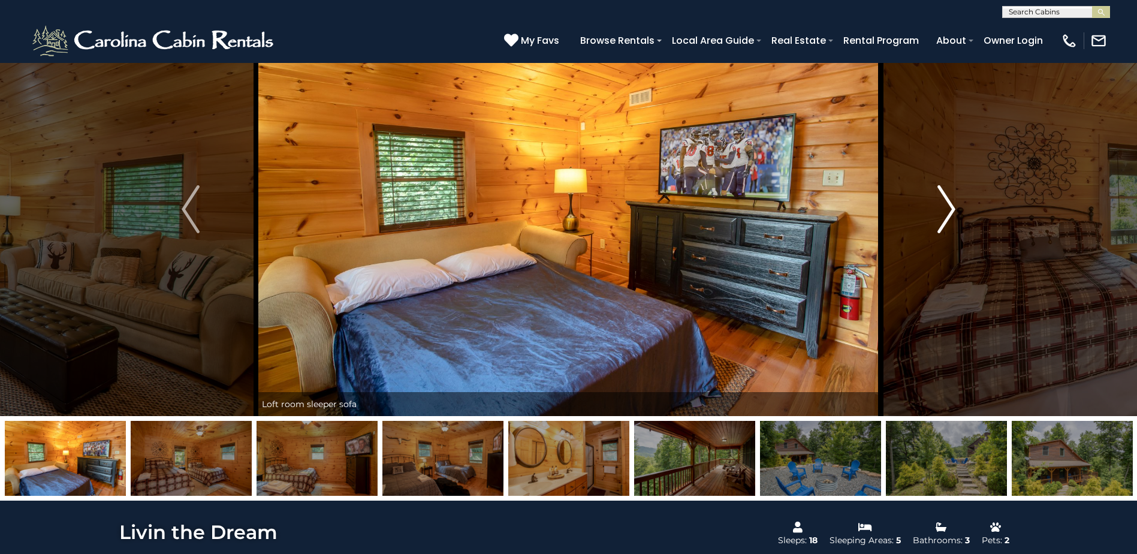
click at [946, 213] on img "Next" at bounding box center [947, 209] width 18 height 48
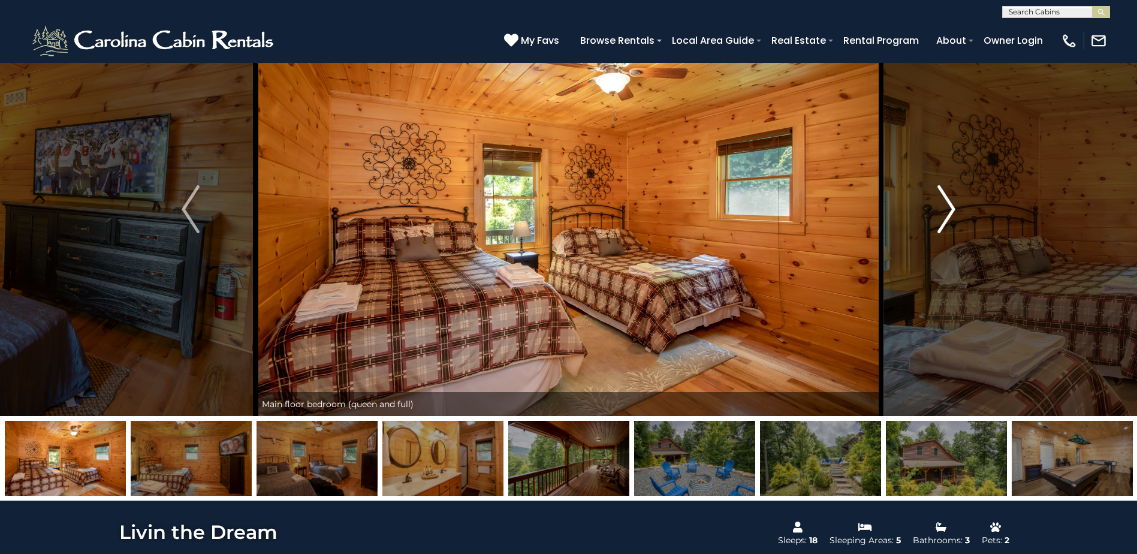
click at [946, 213] on img "Next" at bounding box center [947, 209] width 18 height 48
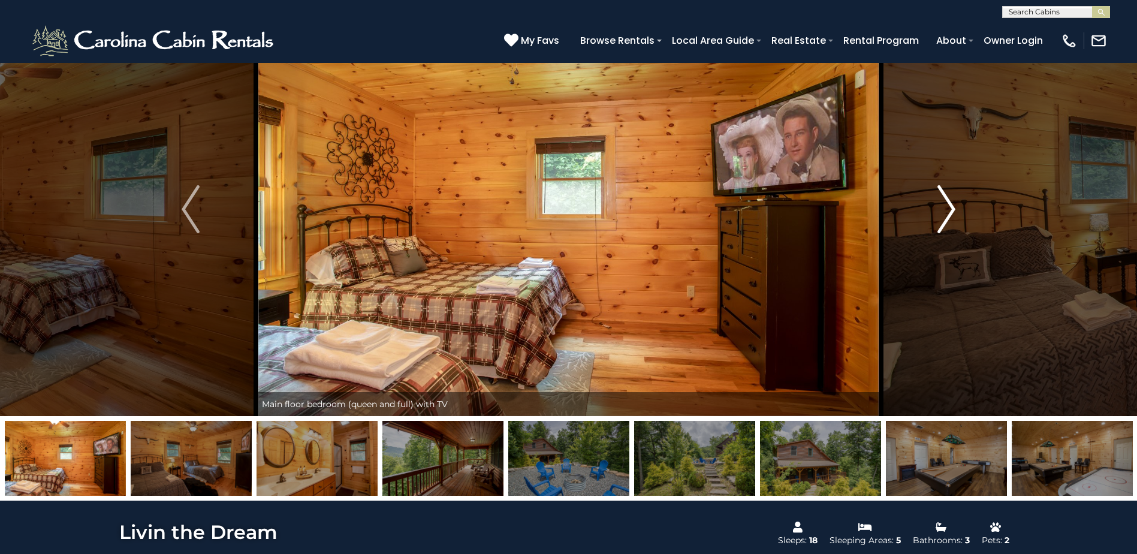
click at [946, 213] on img "Next" at bounding box center [947, 209] width 18 height 48
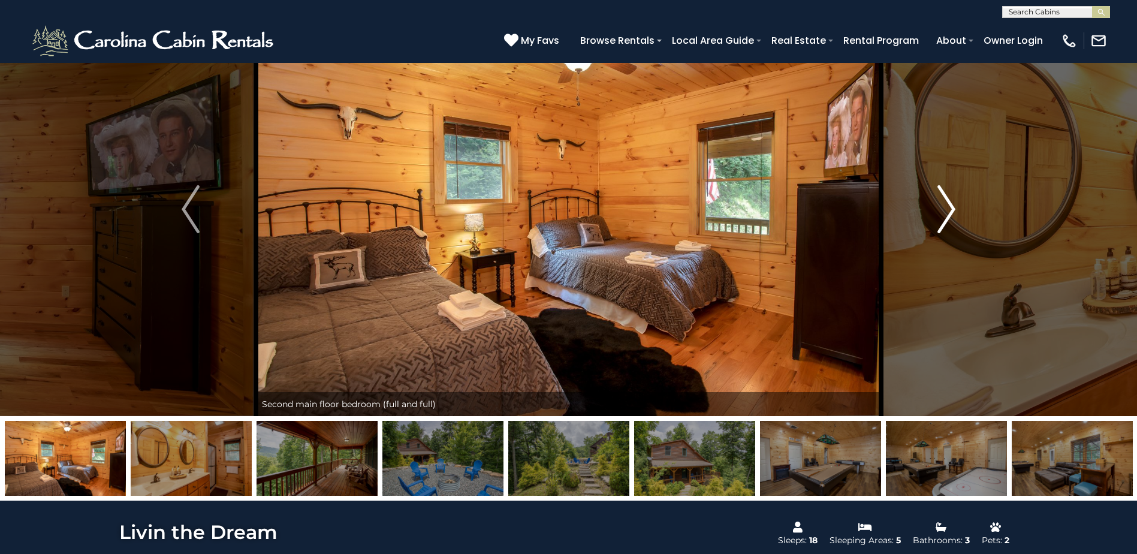
click at [946, 213] on img "Next" at bounding box center [947, 209] width 18 height 48
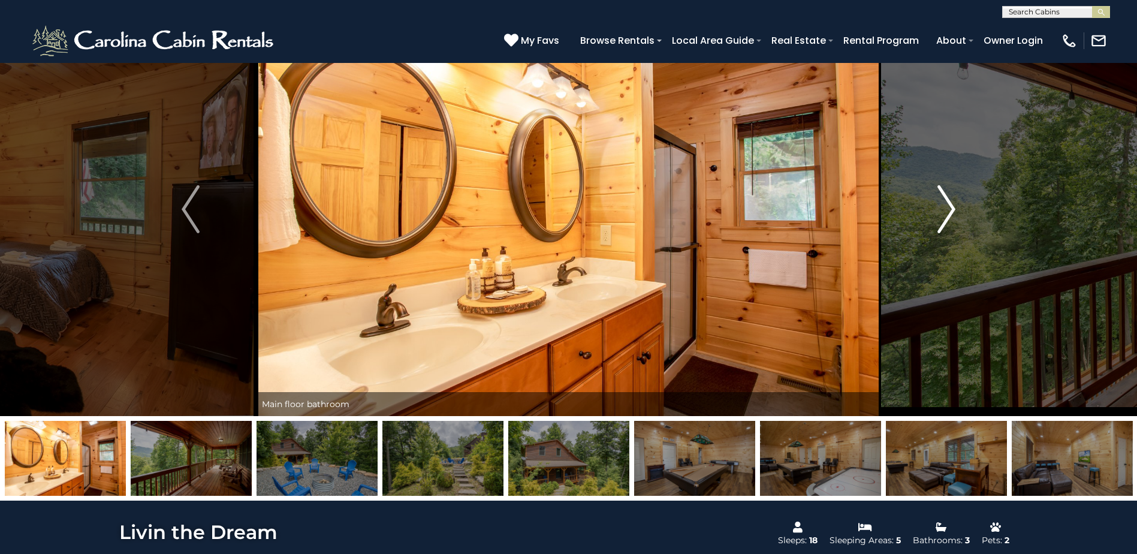
click at [946, 213] on img "Next" at bounding box center [947, 209] width 18 height 48
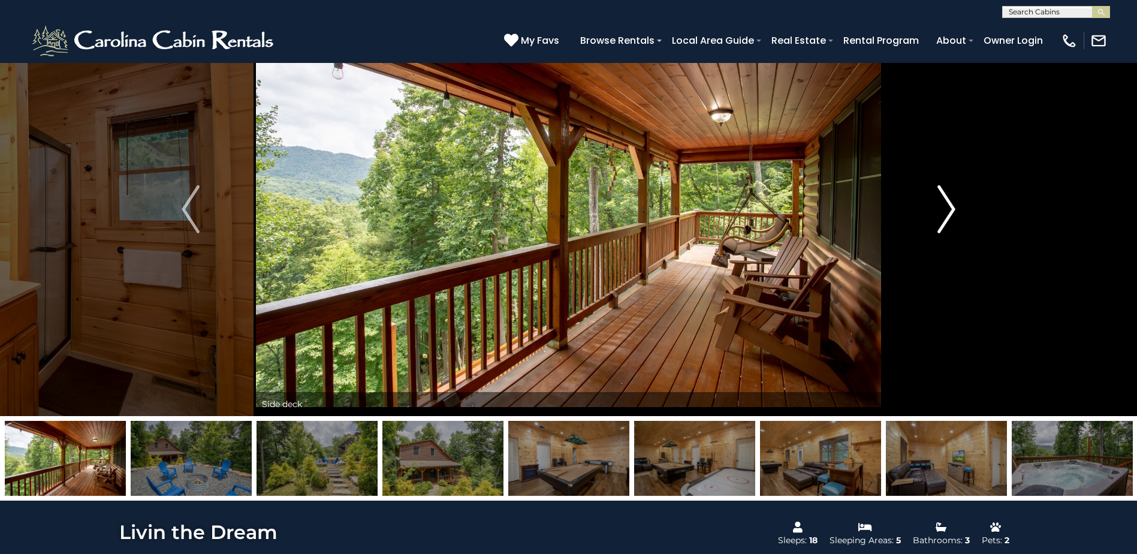
click at [946, 213] on img "Next" at bounding box center [947, 209] width 18 height 48
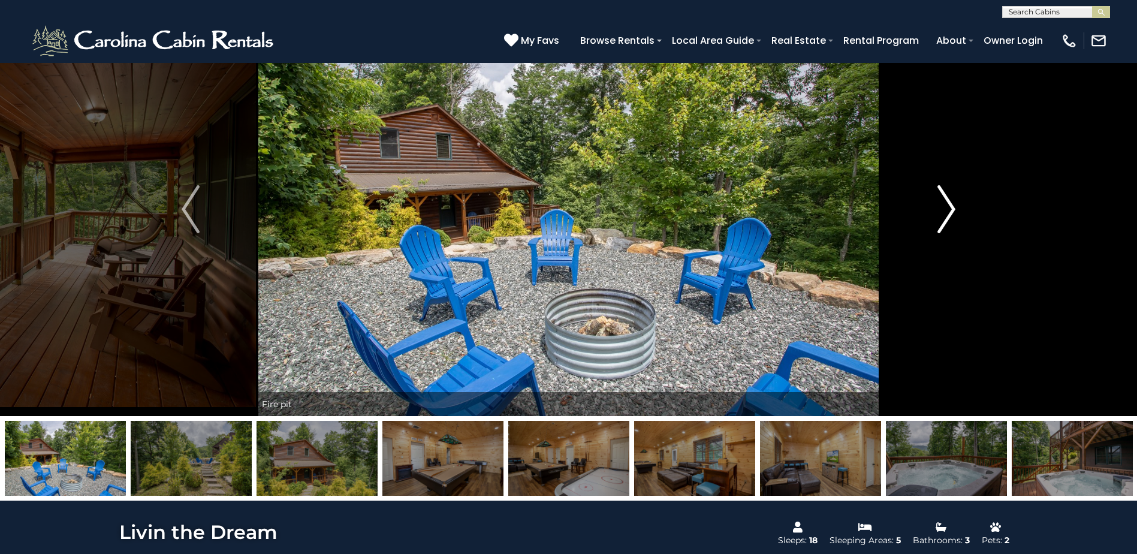
click at [946, 213] on img "Next" at bounding box center [947, 209] width 18 height 48
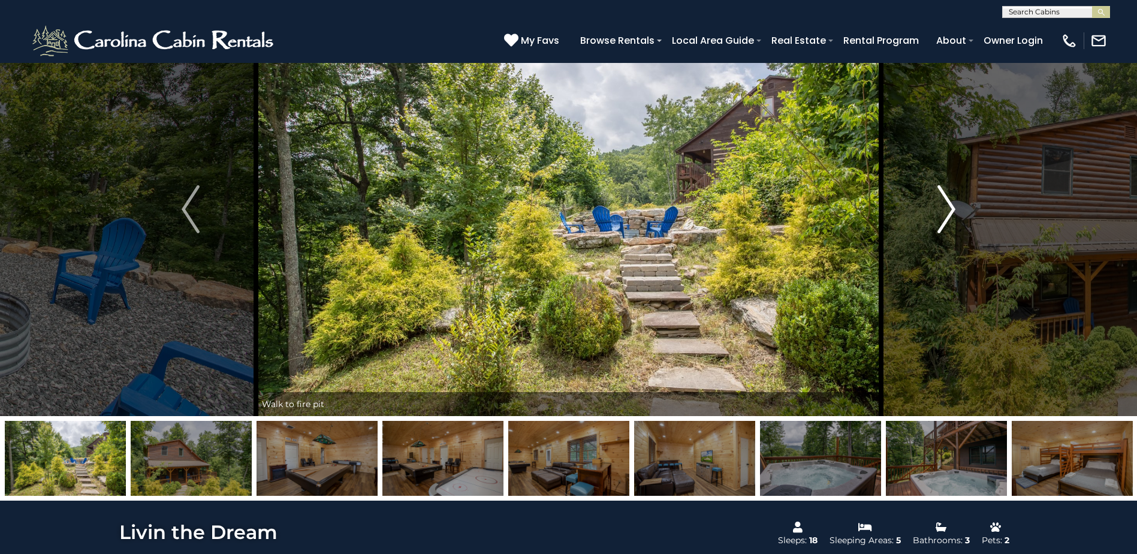
click at [946, 213] on img "Next" at bounding box center [947, 209] width 18 height 48
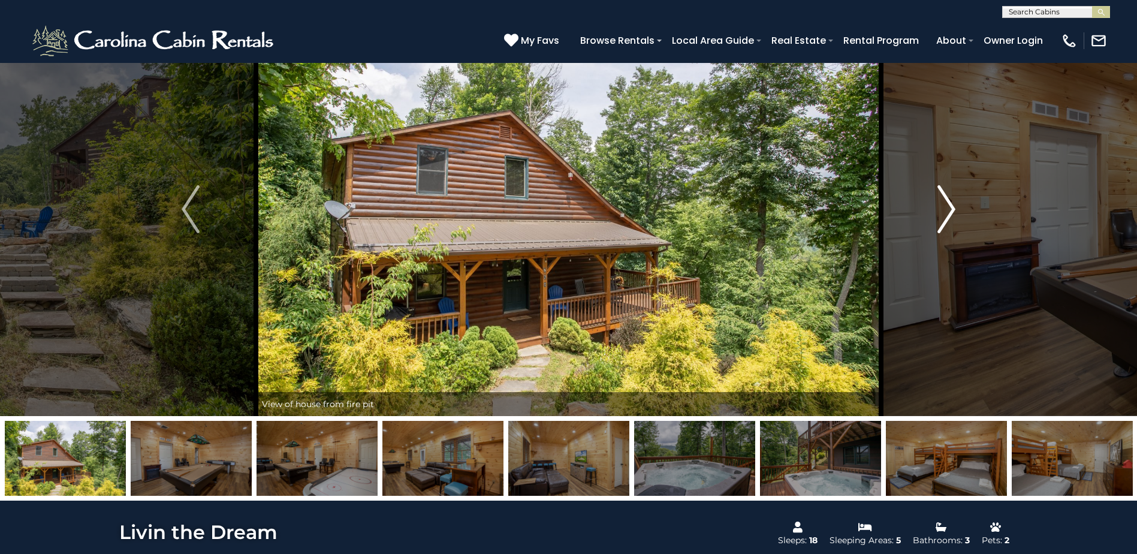
click at [946, 213] on img "Next" at bounding box center [947, 209] width 18 height 48
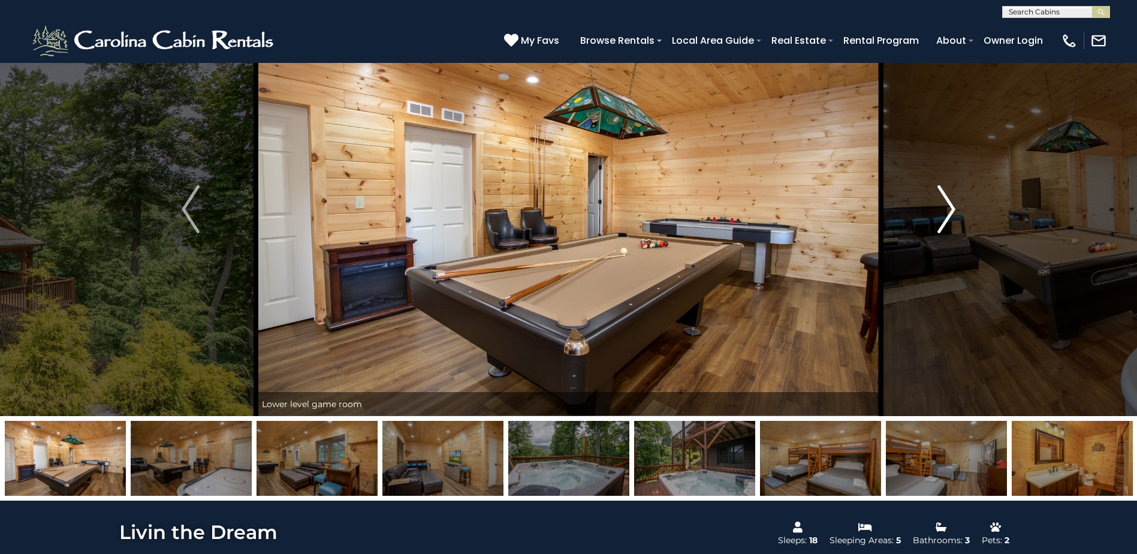
click at [946, 213] on img "Next" at bounding box center [947, 209] width 18 height 48
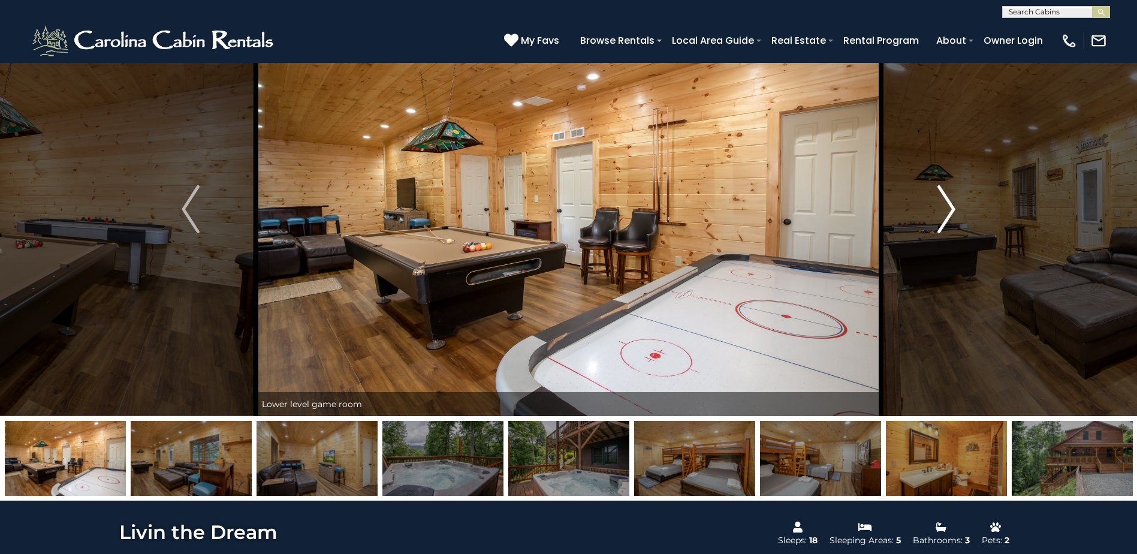
click at [946, 213] on img "Next" at bounding box center [947, 209] width 18 height 48
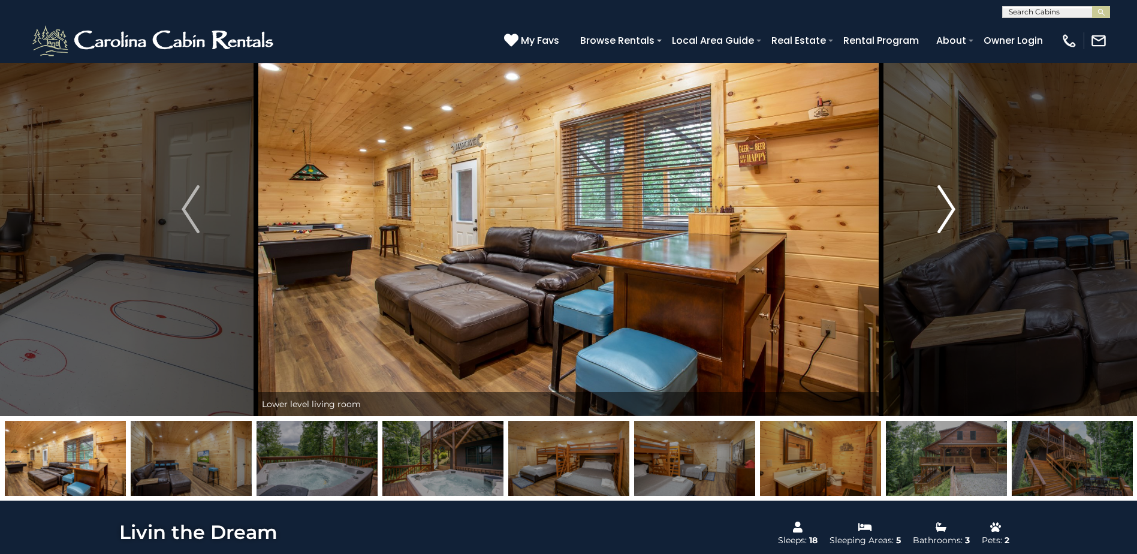
click at [946, 213] on img "Next" at bounding box center [947, 209] width 18 height 48
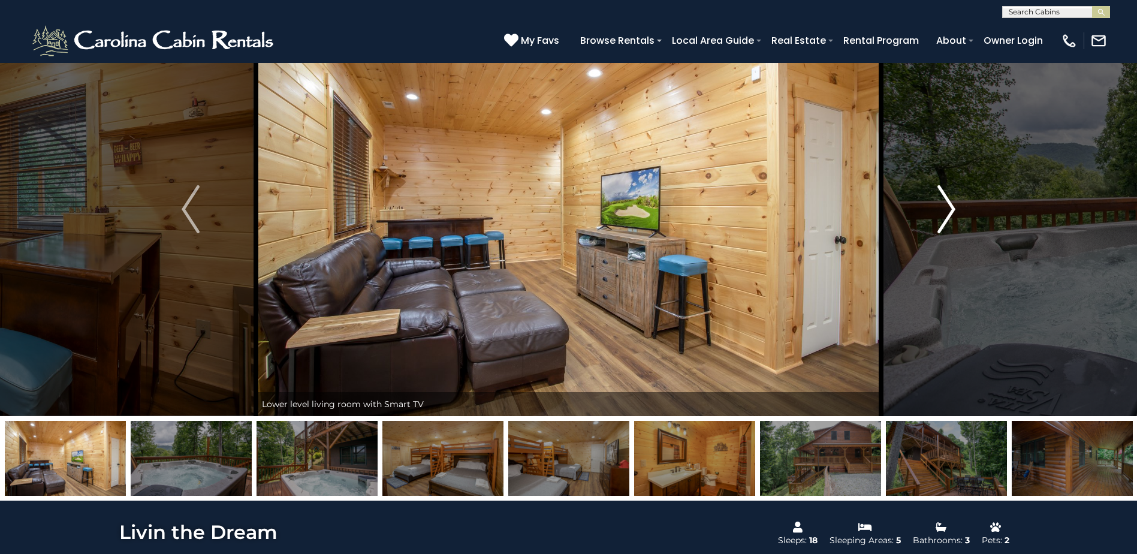
click at [946, 213] on img "Next" at bounding box center [947, 209] width 18 height 48
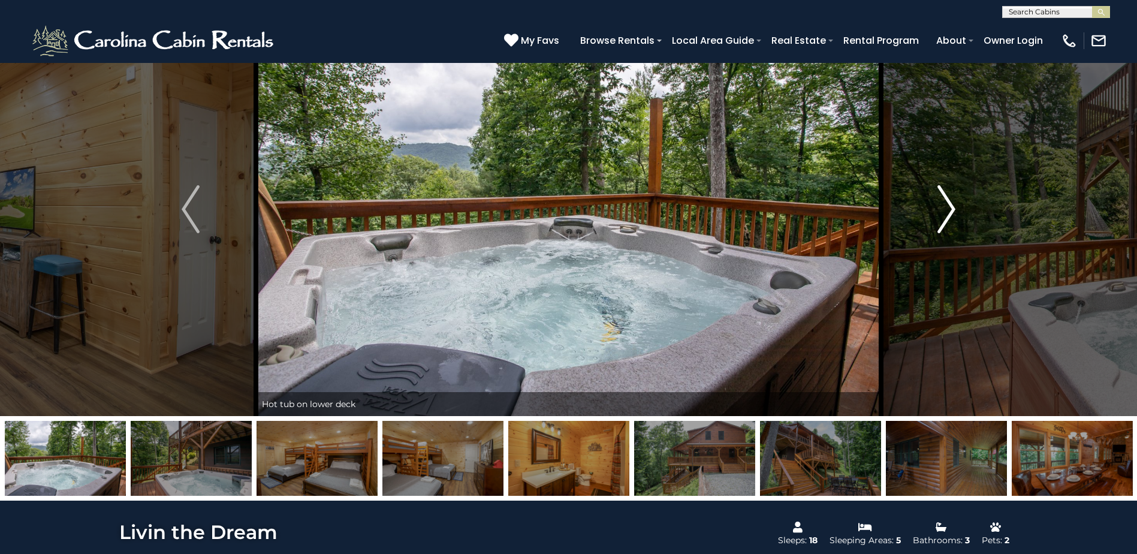
click at [946, 213] on img "Next" at bounding box center [947, 209] width 18 height 48
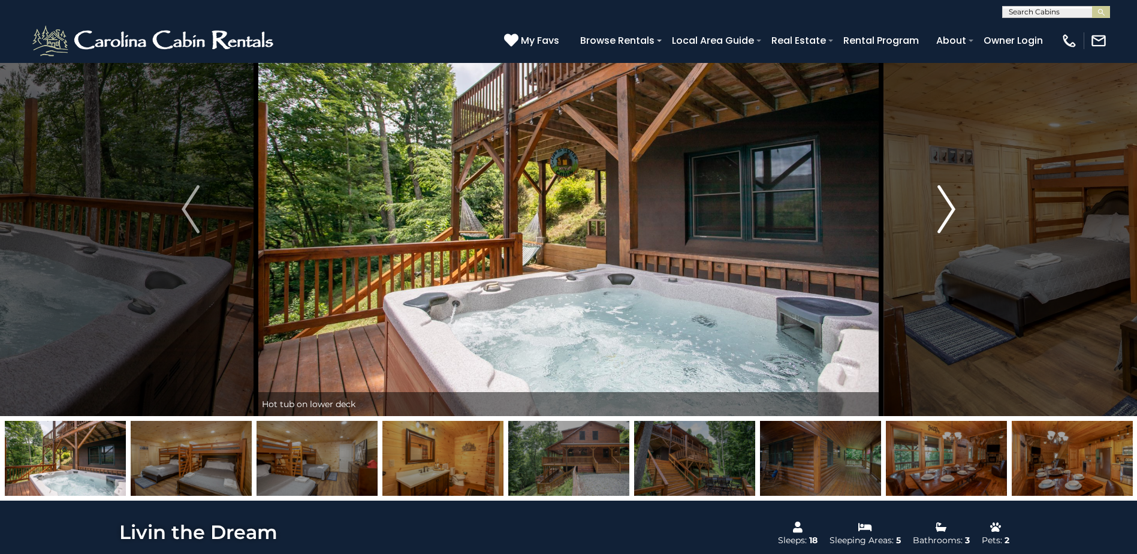
click at [946, 213] on img "Next" at bounding box center [947, 209] width 18 height 48
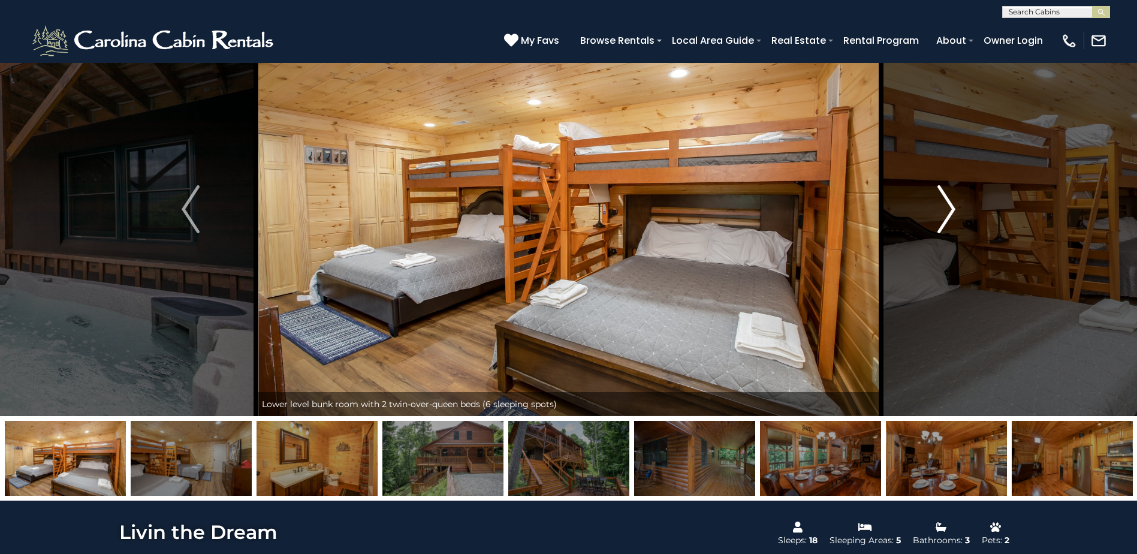
click at [946, 213] on img "Next" at bounding box center [947, 209] width 18 height 48
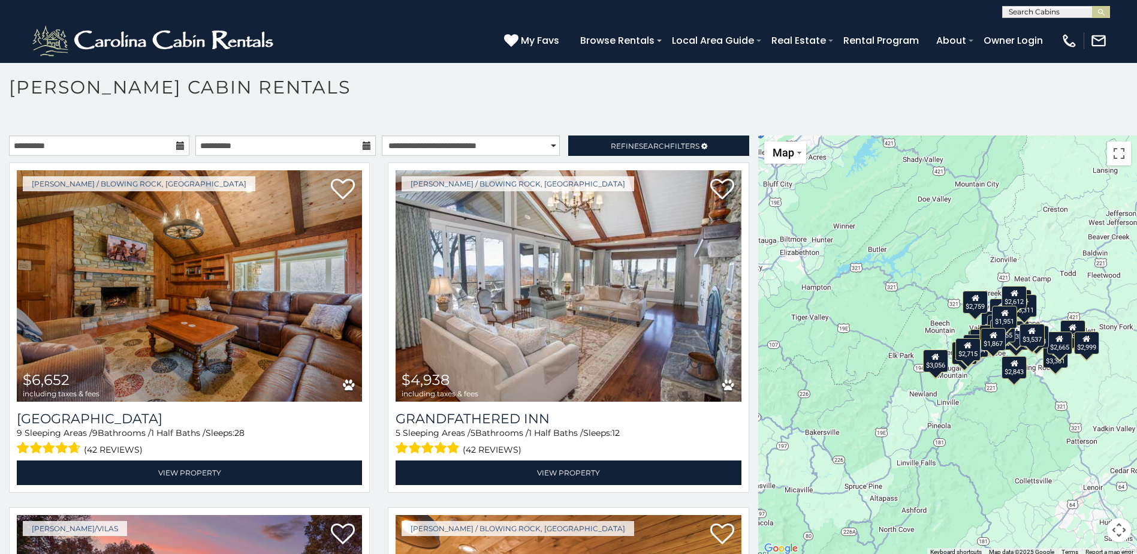
scroll to position [7, 0]
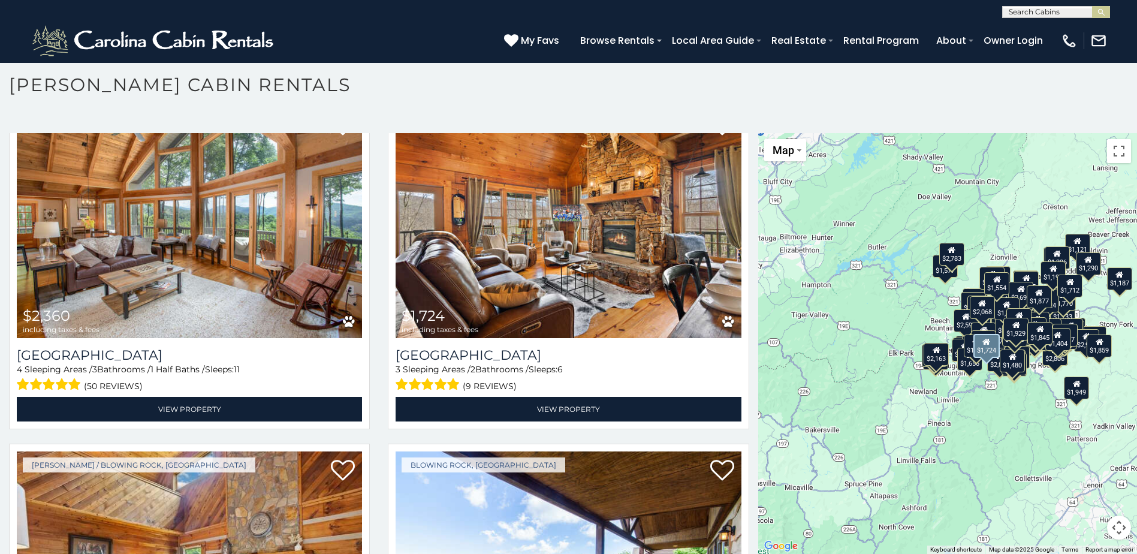
scroll to position [16115, 0]
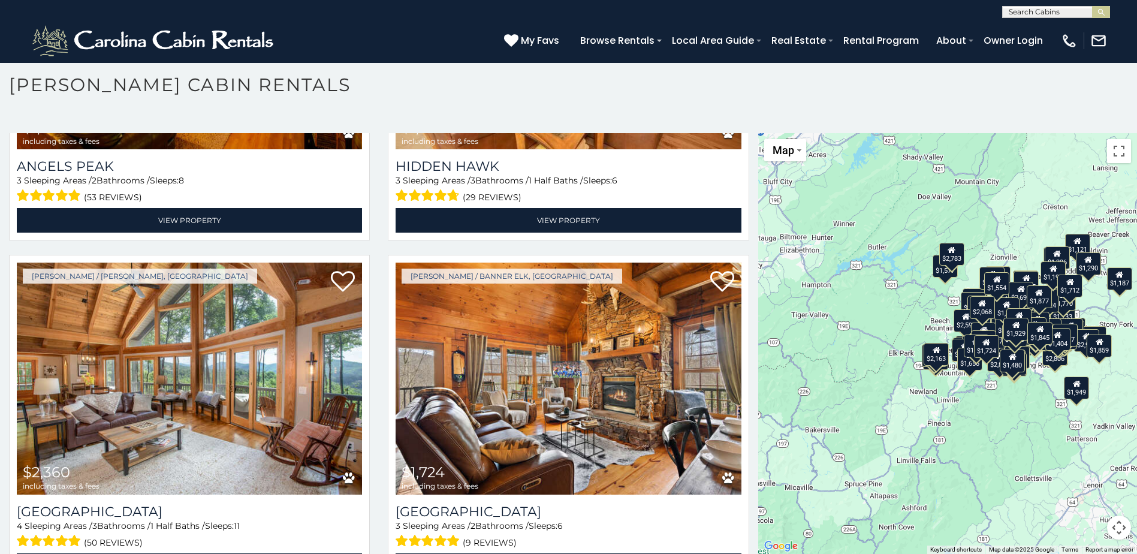
click at [1016, 13] on input "text" at bounding box center [1055, 14] width 105 height 12
type input "***"
click at [1041, 28] on li "Fai rway Lodge On One" at bounding box center [1056, 34] width 107 height 22
click at [1089, 14] on input "text" at bounding box center [1055, 14] width 105 height 12
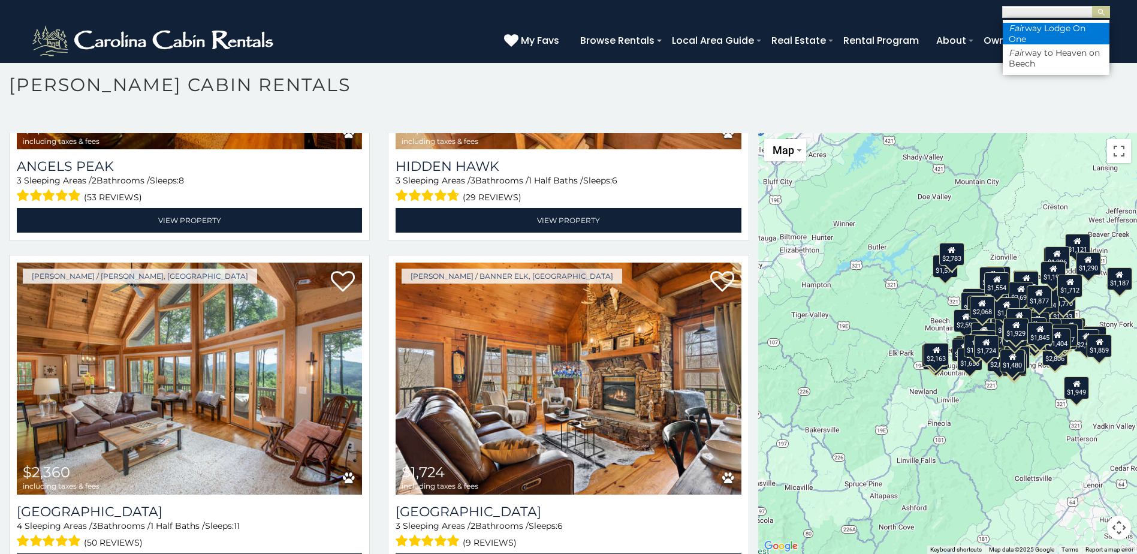
click at [1065, 24] on li "Fai rway Lodge On One" at bounding box center [1056, 34] width 107 height 22
click at [1098, 16] on img "submit" at bounding box center [1101, 12] width 9 height 9
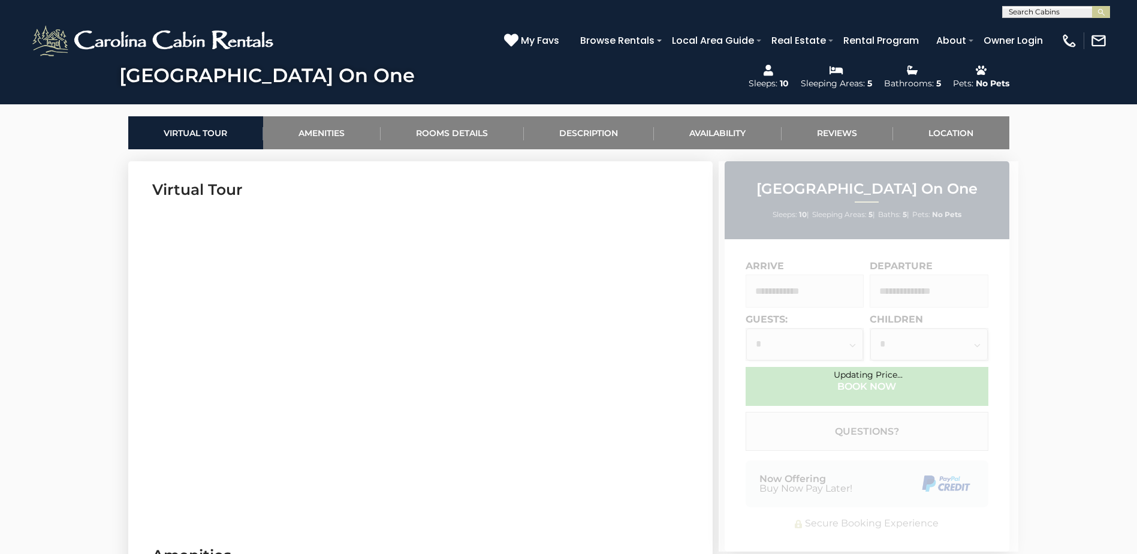
scroll to position [540, 0]
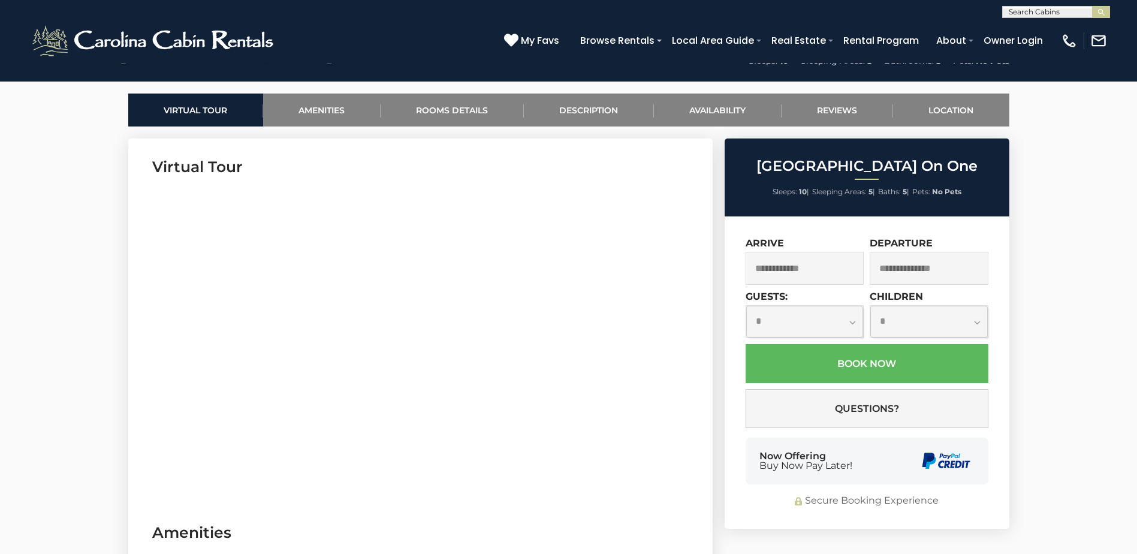
click at [806, 273] on input "text" at bounding box center [805, 268] width 119 height 33
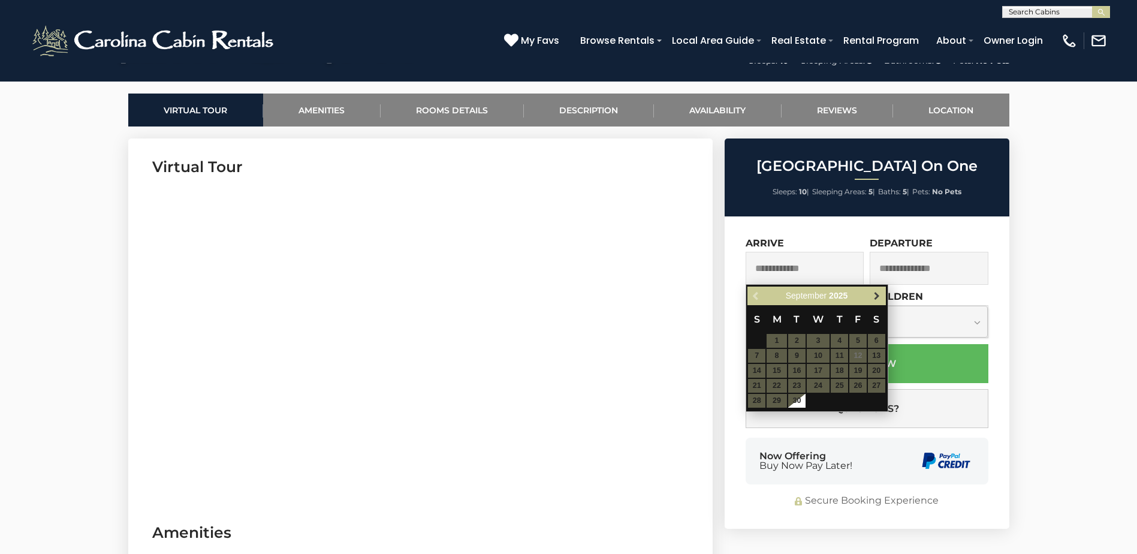
click at [879, 299] on span "Next" at bounding box center [877, 296] width 10 height 10
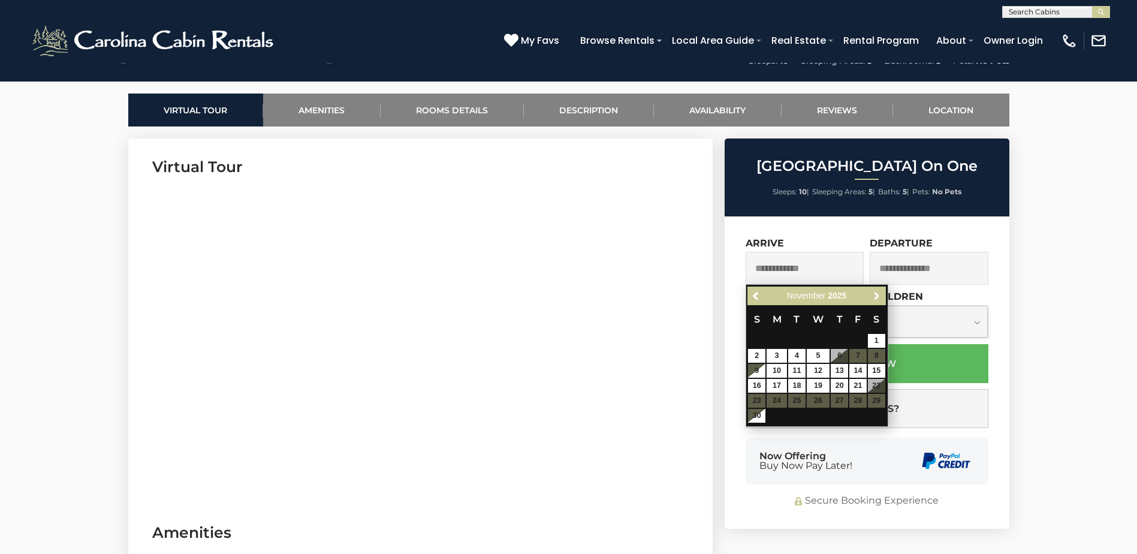
click at [879, 299] on span "Next" at bounding box center [877, 296] width 10 height 10
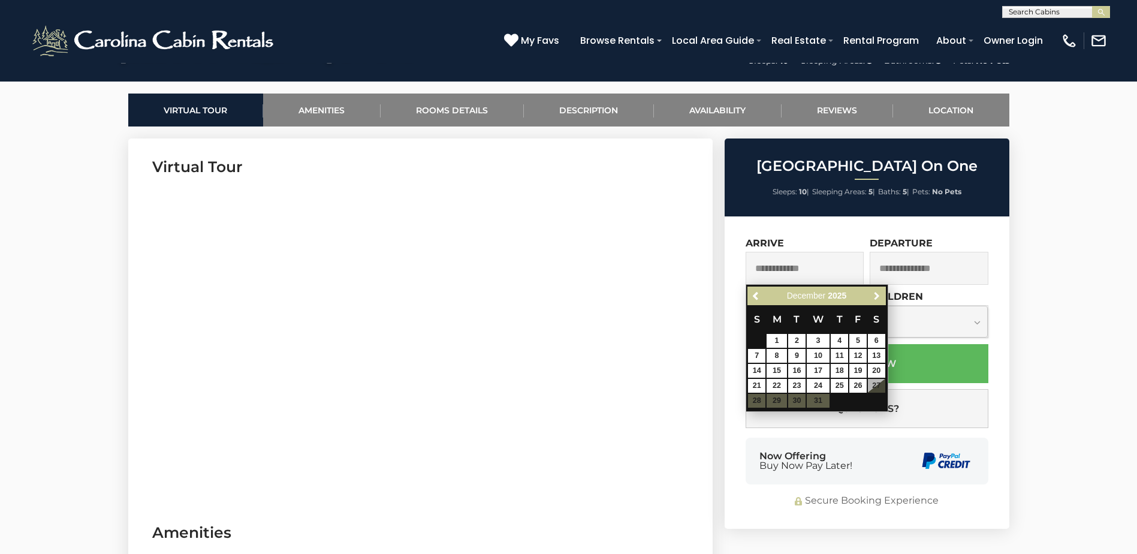
click at [879, 299] on span "Next" at bounding box center [877, 296] width 10 height 10
click at [857, 374] on link "16" at bounding box center [858, 371] width 17 height 14
type input "**********"
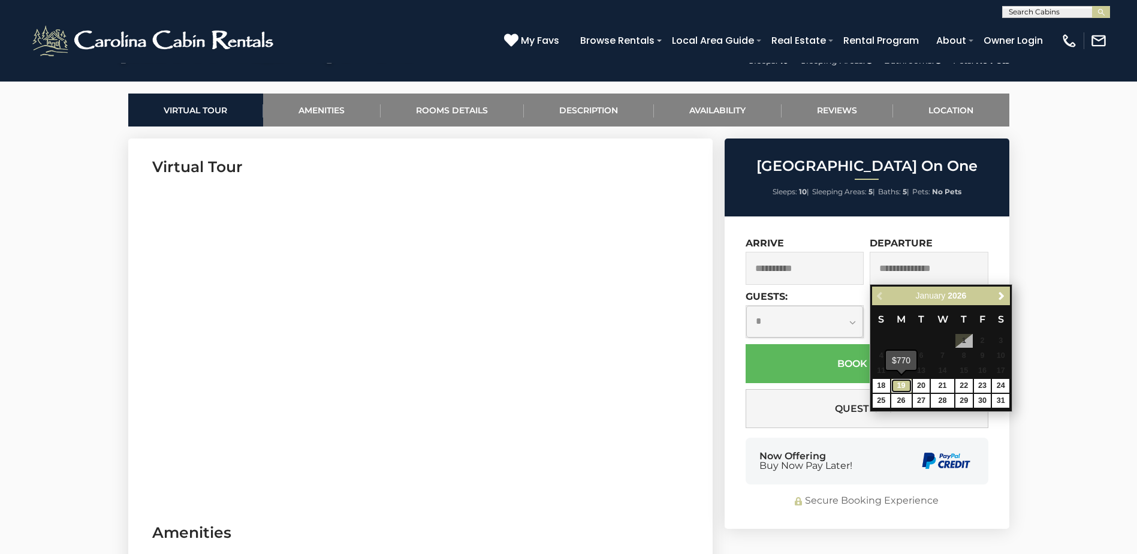
click at [911, 384] on link "19" at bounding box center [902, 386] width 20 height 14
type input "**********"
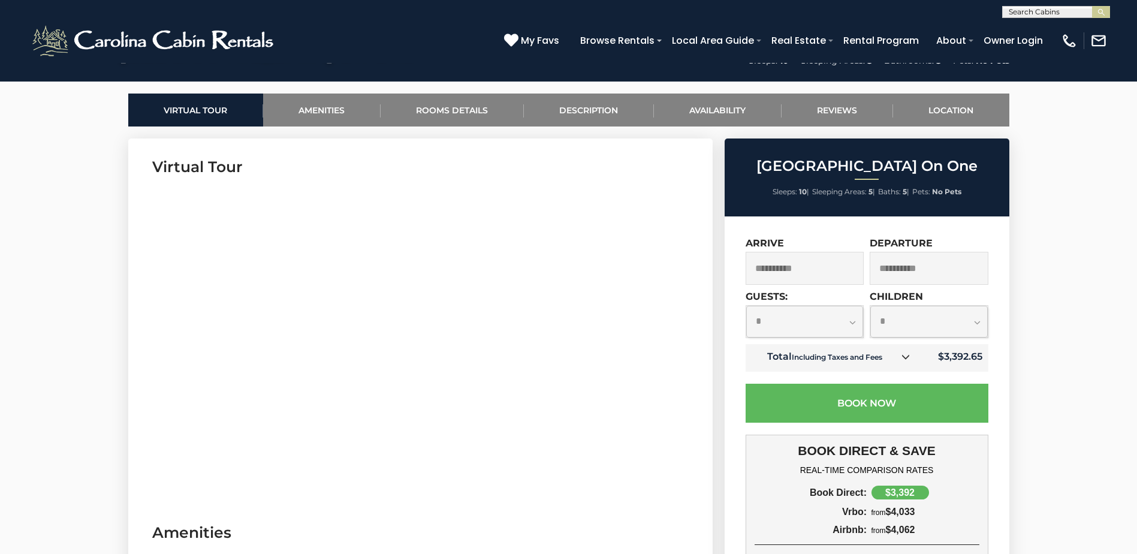
click at [851, 325] on select "**********" at bounding box center [805, 322] width 118 height 32
select select "**"
click at [746, 306] on select "**********" at bounding box center [805, 322] width 118 height 32
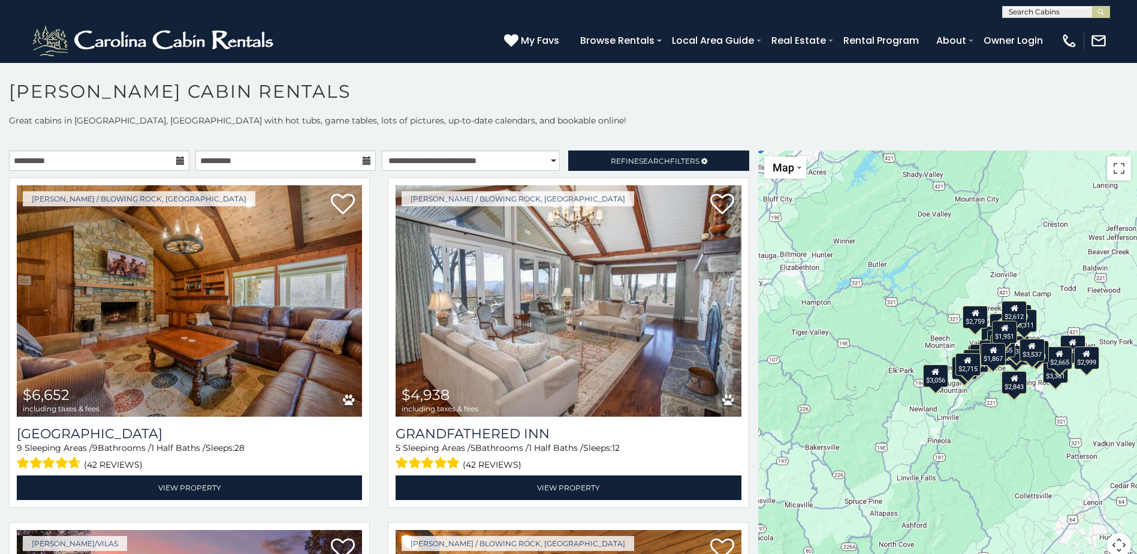
scroll to position [1, 0]
click at [1032, 14] on input "text" at bounding box center [1055, 14] width 105 height 12
type input "****"
click at [1055, 34] on li "Fair way Lodge On One" at bounding box center [1056, 34] width 107 height 22
click at [1098, 13] on img "submit" at bounding box center [1101, 12] width 9 height 9
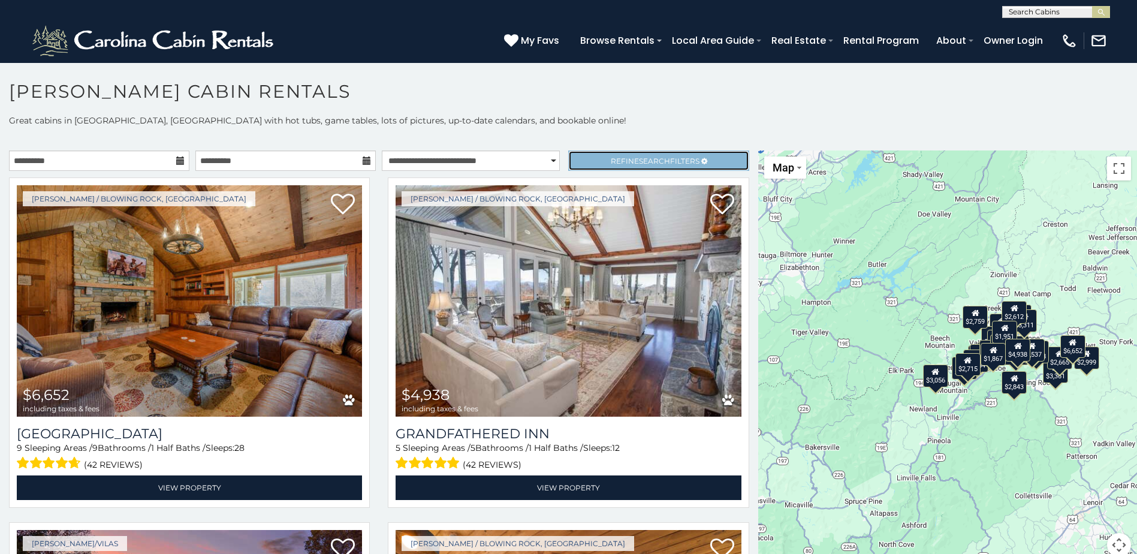
click at [588, 167] on link "Refine Search Filters" at bounding box center [658, 160] width 180 height 20
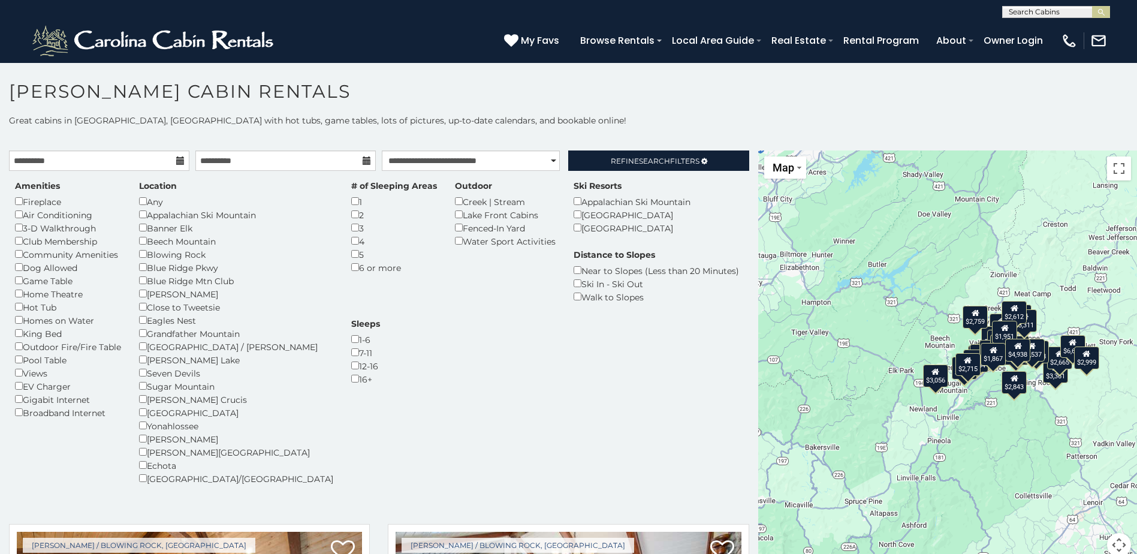
scroll to position [1, 0]
click at [1031, 16] on input "text" at bounding box center [1055, 14] width 105 height 12
type input "******"
click at [1043, 37] on li "Fairwa y Lodge On One" at bounding box center [1056, 34] width 107 height 22
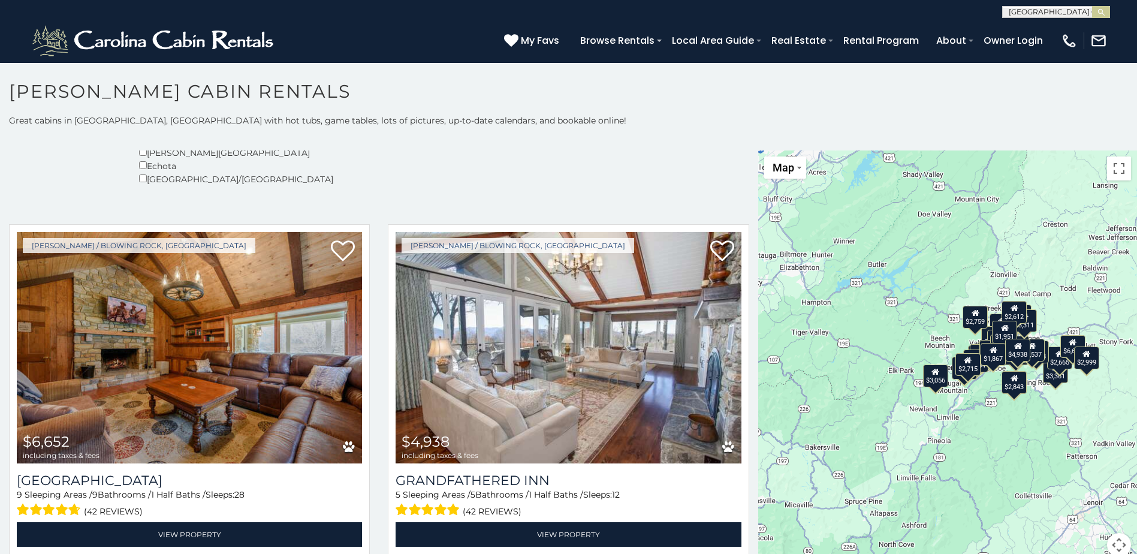
scroll to position [360, 0]
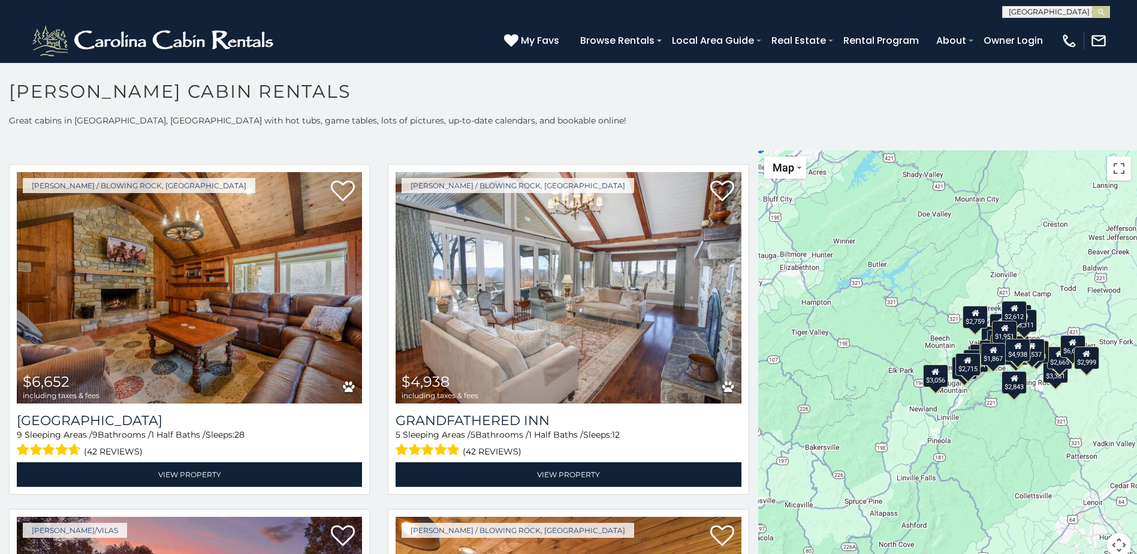
click at [1076, 12] on input "text" at bounding box center [1055, 14] width 105 height 12
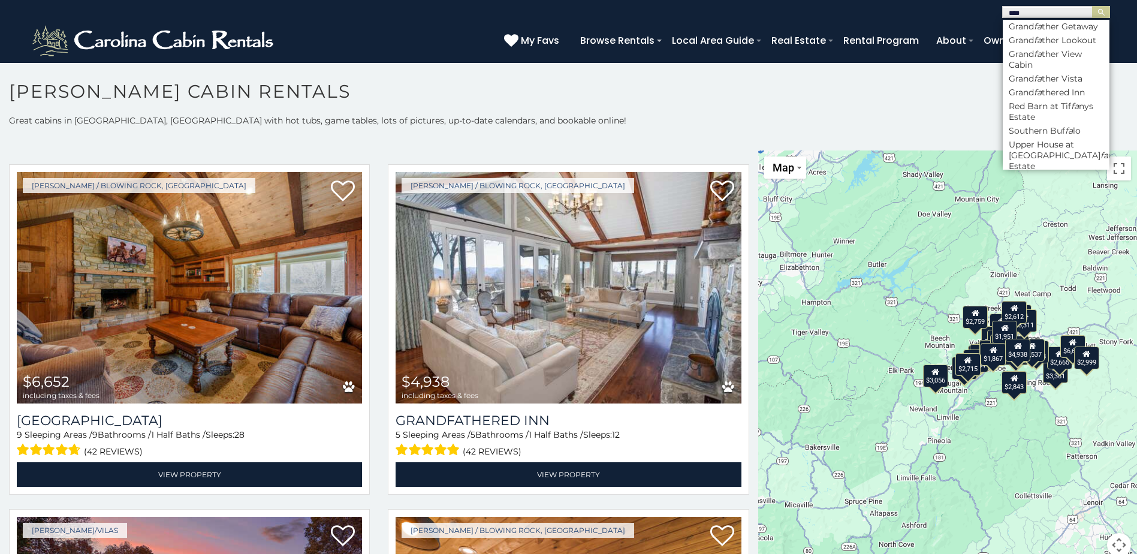
scroll to position [0, 0]
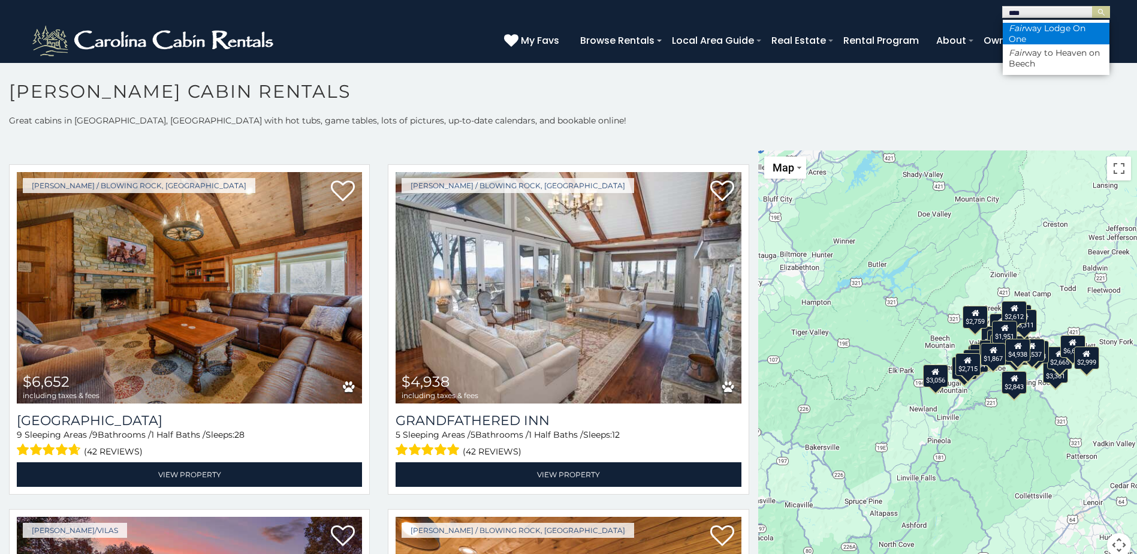
type input "****"
click at [1035, 27] on li "Fair way Lodge On One" at bounding box center [1056, 34] width 107 height 22
click at [1100, 10] on img "submit" at bounding box center [1101, 12] width 9 height 9
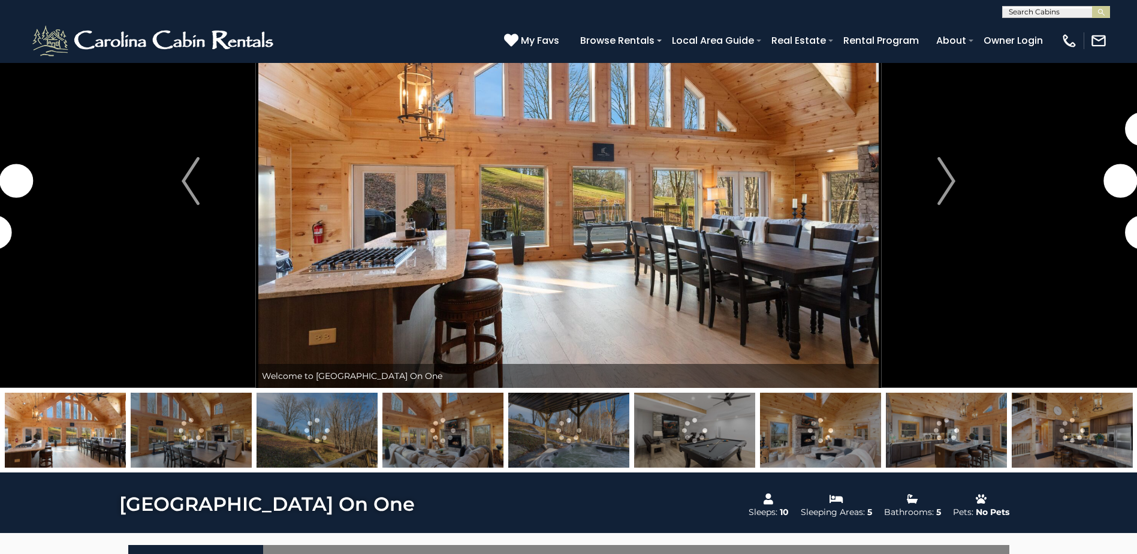
scroll to position [60, 0]
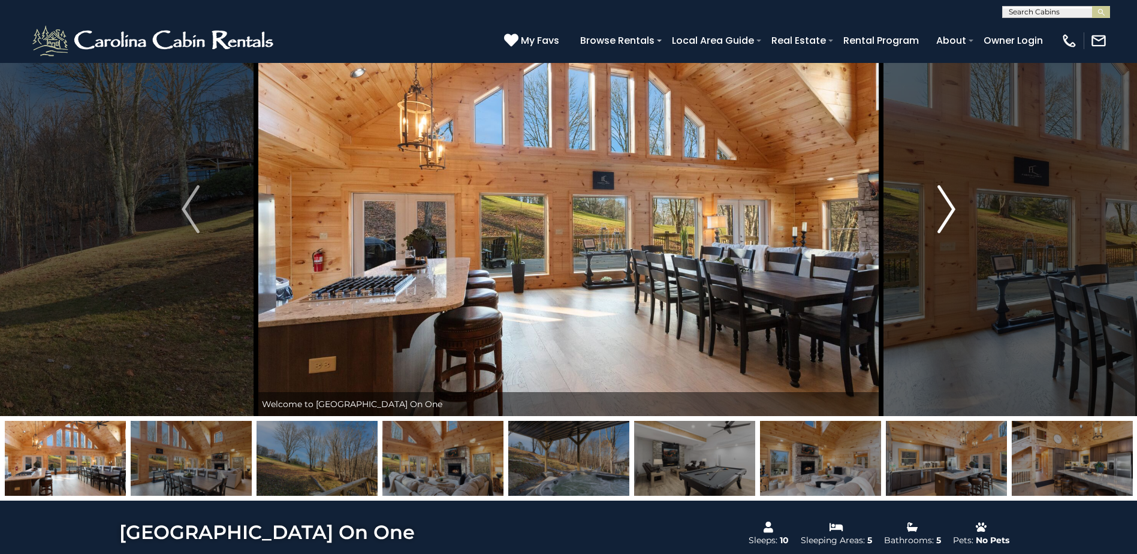
click at [951, 216] on img "Next" at bounding box center [947, 209] width 18 height 48
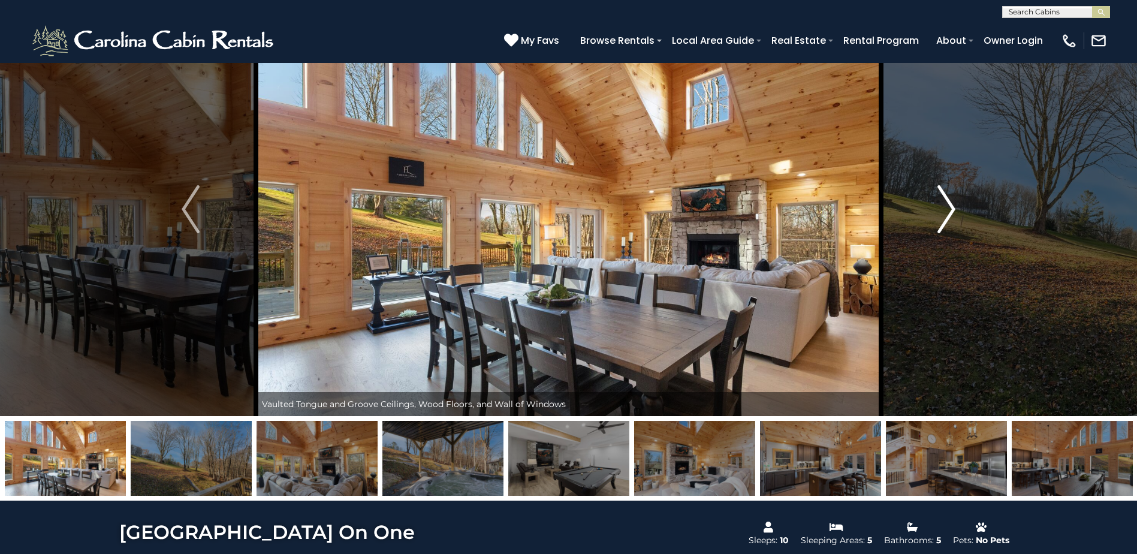
click at [951, 216] on img "Next" at bounding box center [947, 209] width 18 height 48
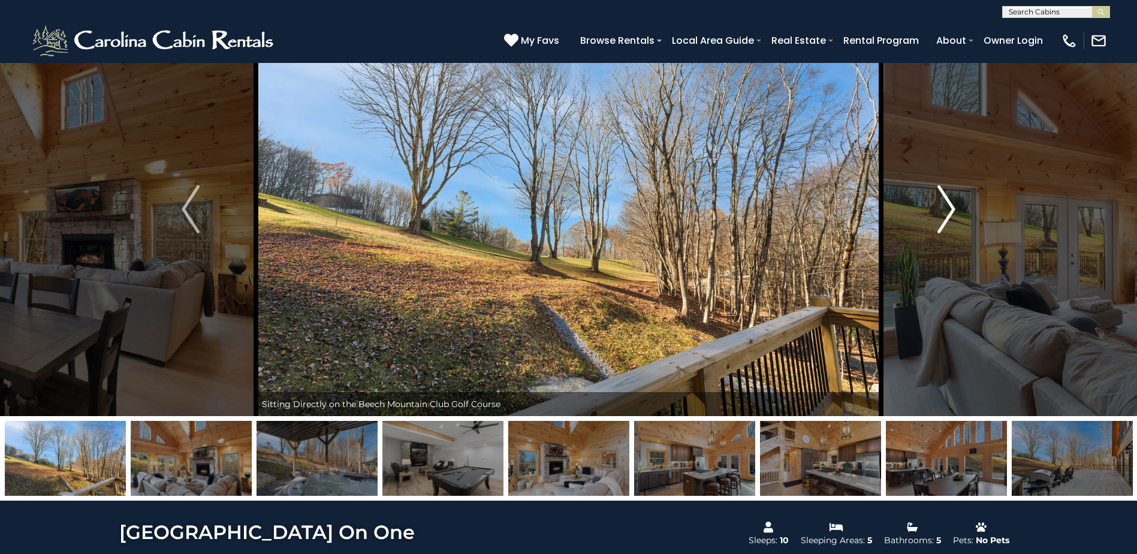
click at [951, 216] on img "Next" at bounding box center [947, 209] width 18 height 48
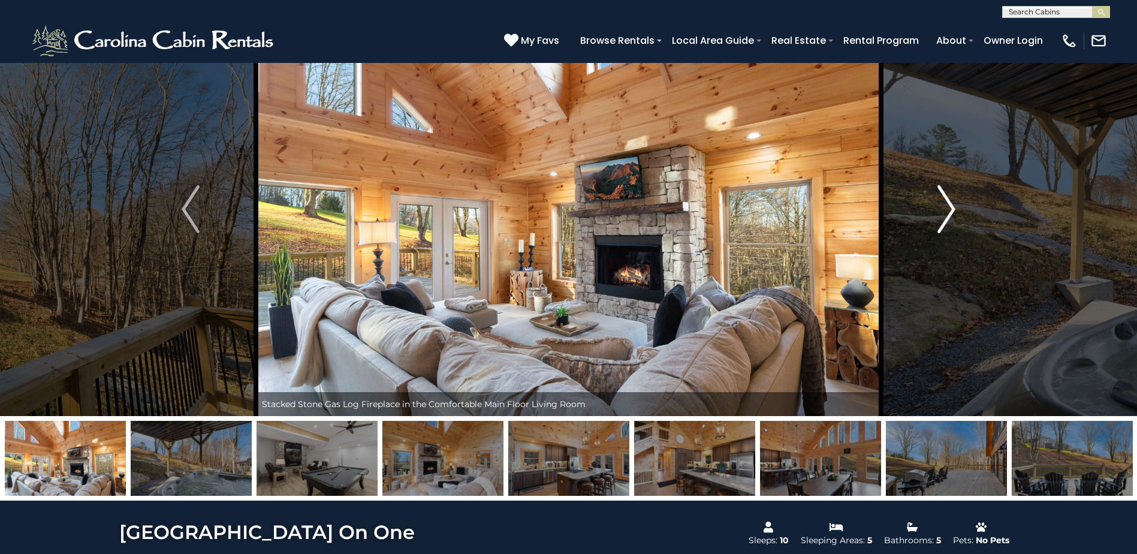
click at [951, 216] on img "Next" at bounding box center [947, 209] width 18 height 48
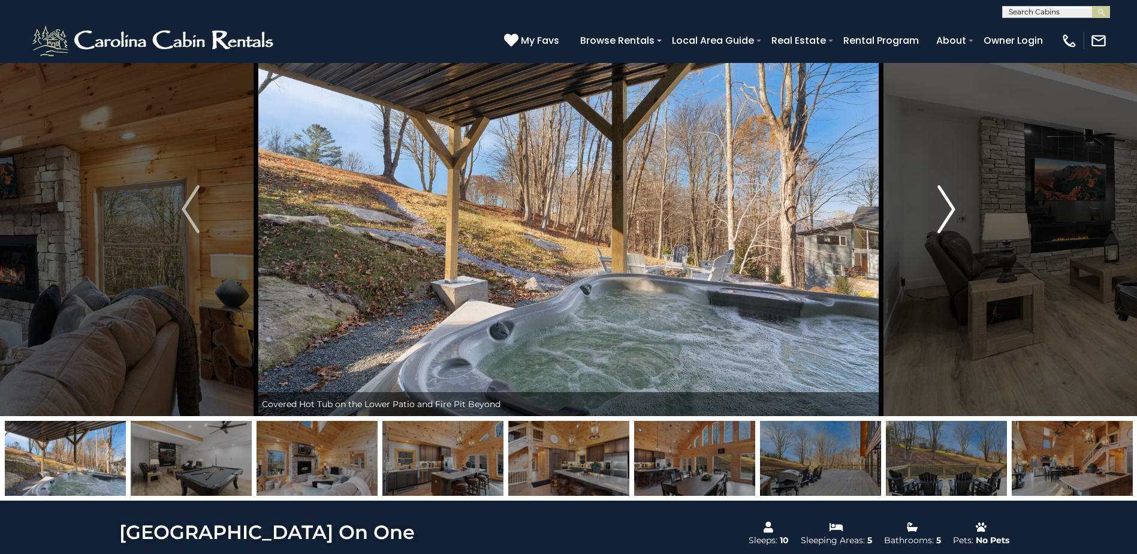
click at [951, 216] on img "Next" at bounding box center [947, 209] width 18 height 48
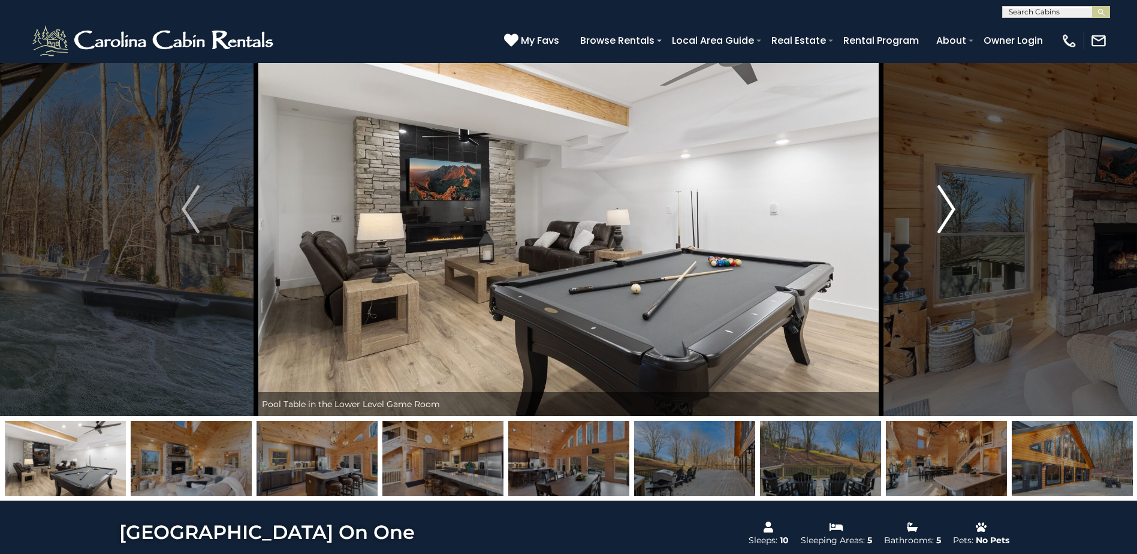
click at [951, 216] on img "Next" at bounding box center [947, 209] width 18 height 48
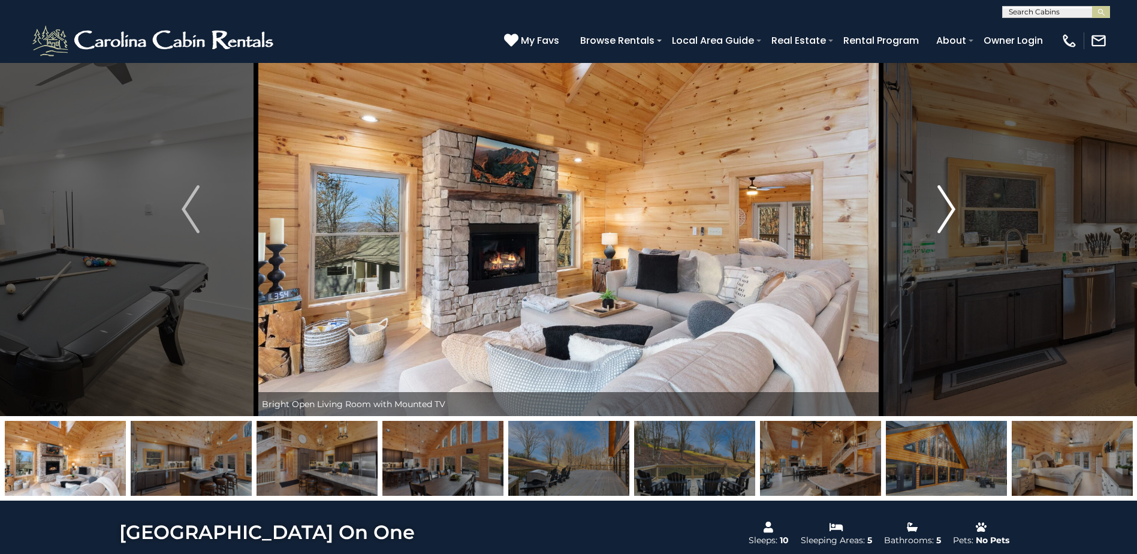
click at [951, 216] on img "Next" at bounding box center [947, 209] width 18 height 48
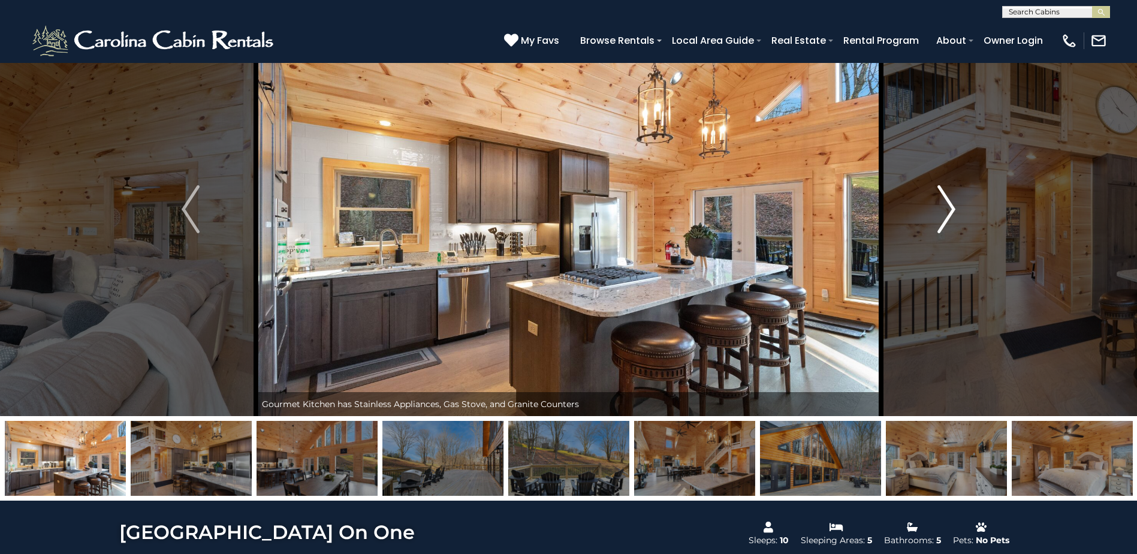
click at [951, 216] on img "Next" at bounding box center [947, 209] width 18 height 48
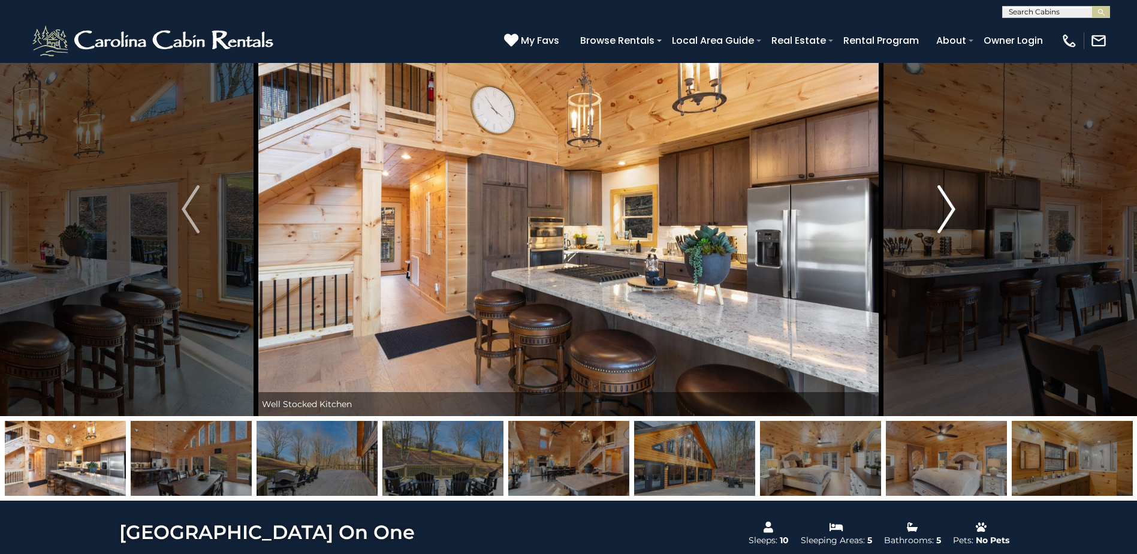
click at [951, 216] on img "Next" at bounding box center [947, 209] width 18 height 48
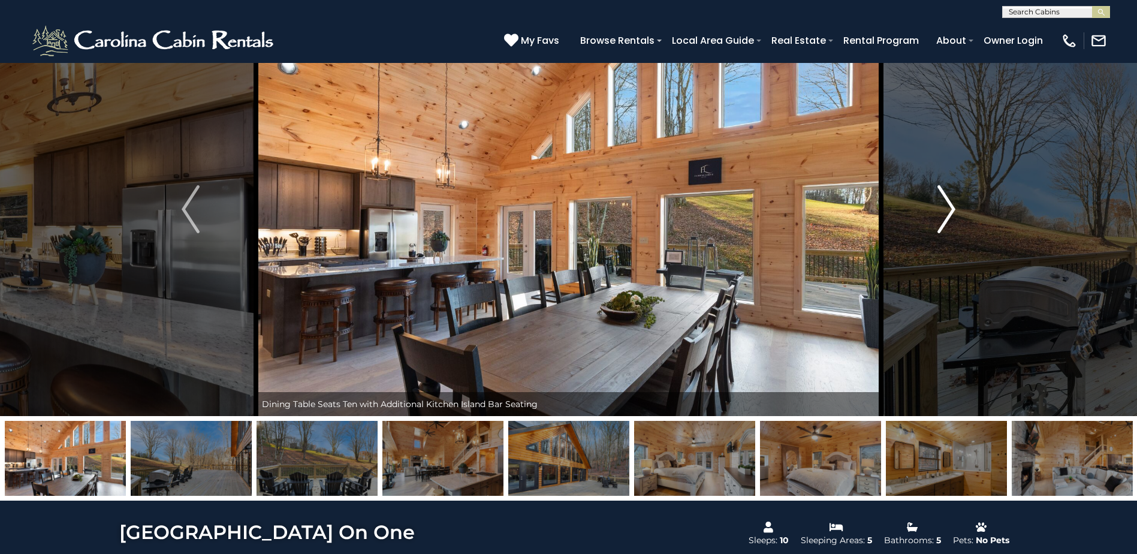
click at [951, 216] on img "Next" at bounding box center [947, 209] width 18 height 48
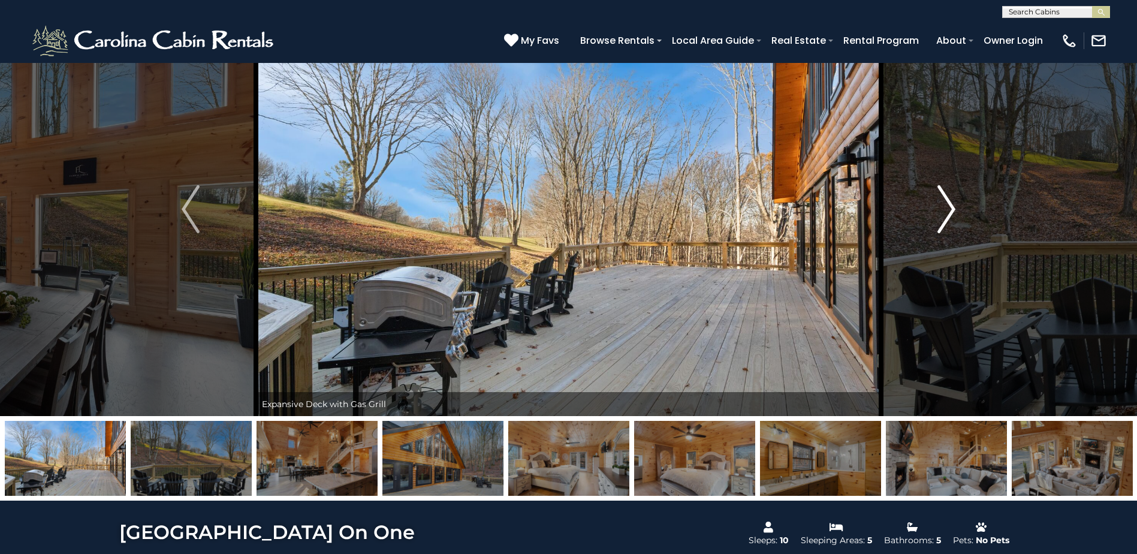
click at [951, 216] on img "Next" at bounding box center [947, 209] width 18 height 48
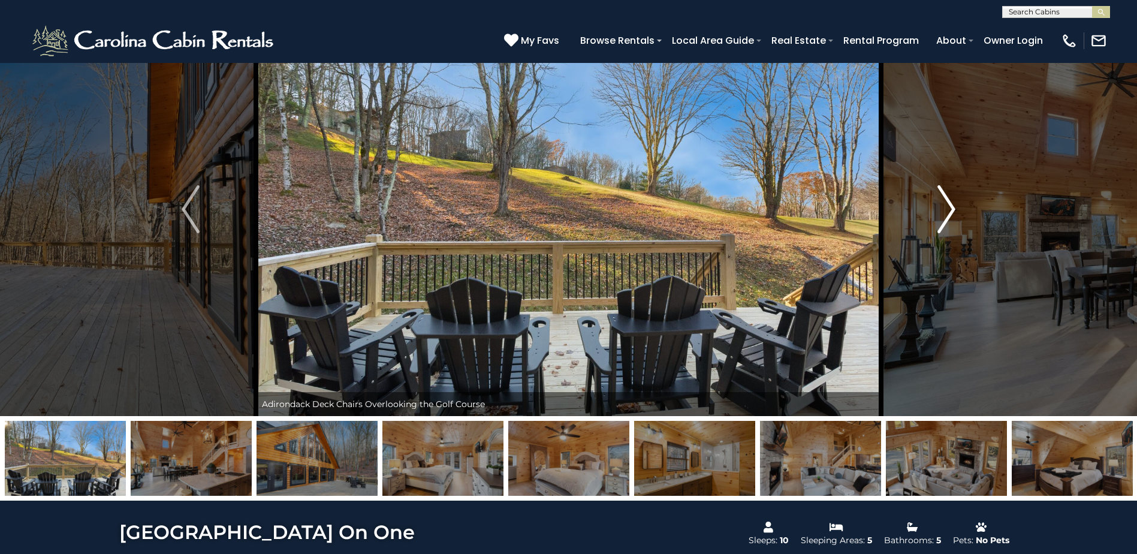
click at [951, 216] on img "Next" at bounding box center [947, 209] width 18 height 48
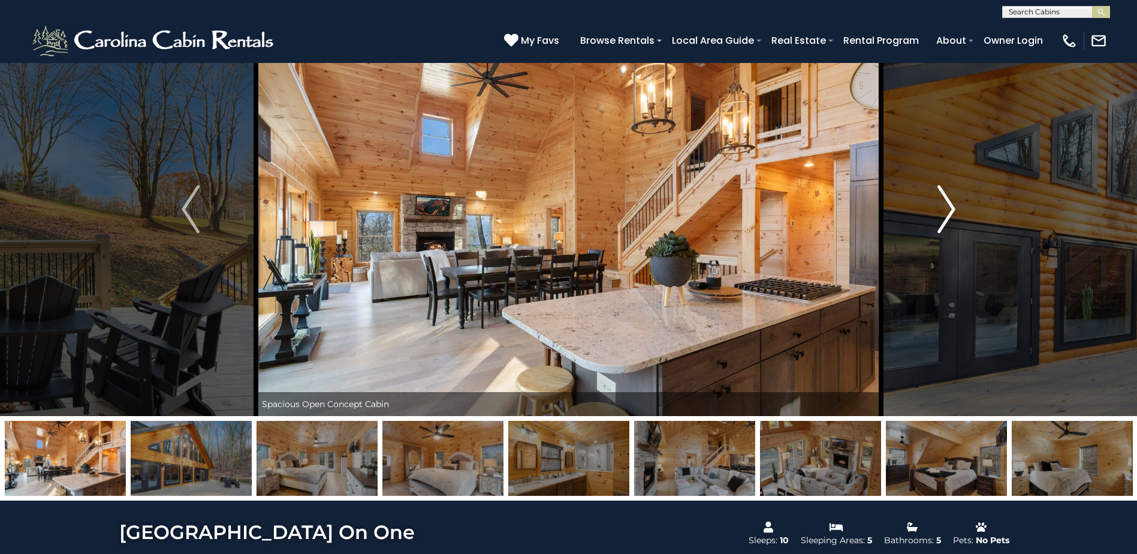
click at [951, 216] on img "Next" at bounding box center [947, 209] width 18 height 48
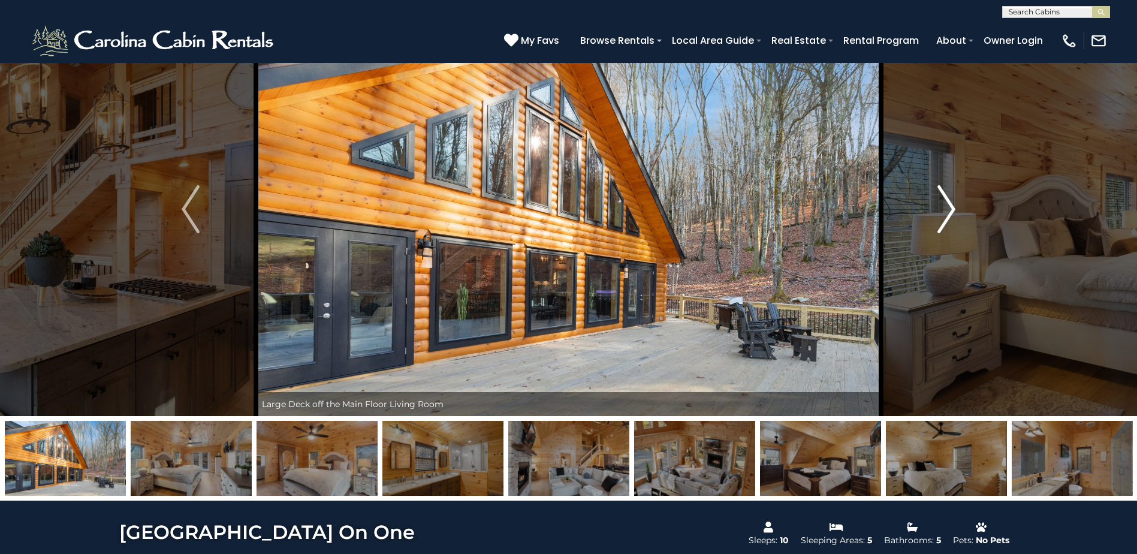
click at [951, 216] on img "Next" at bounding box center [947, 209] width 18 height 48
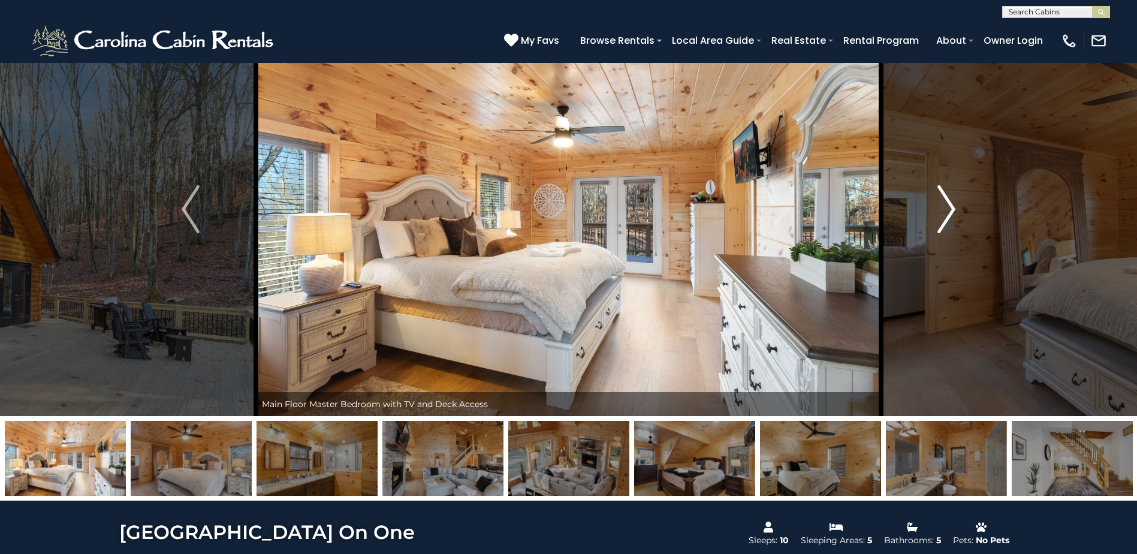
click at [951, 216] on img "Next" at bounding box center [947, 209] width 18 height 48
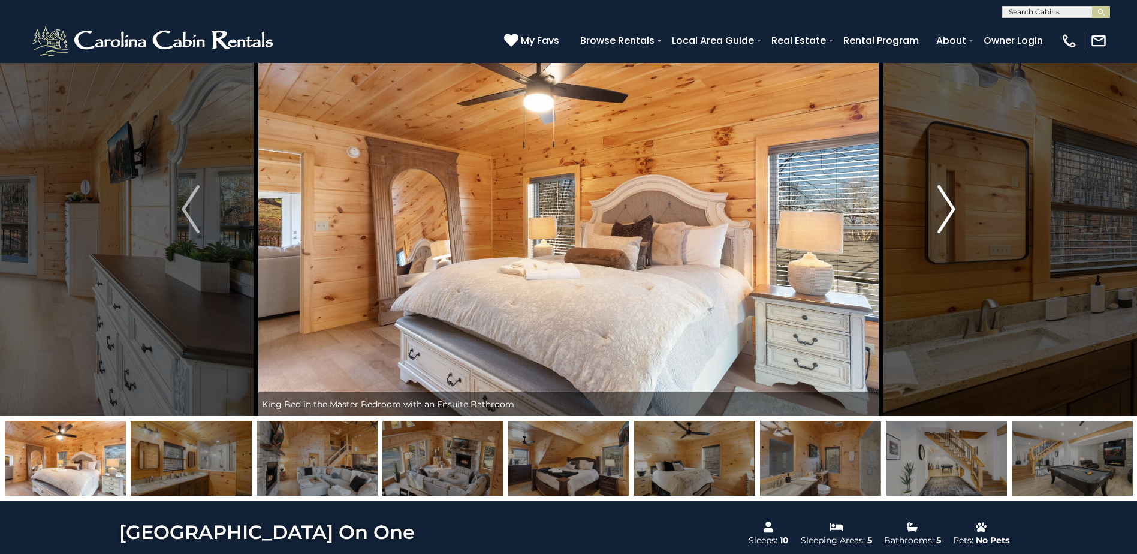
click at [951, 216] on img "Next" at bounding box center [947, 209] width 18 height 48
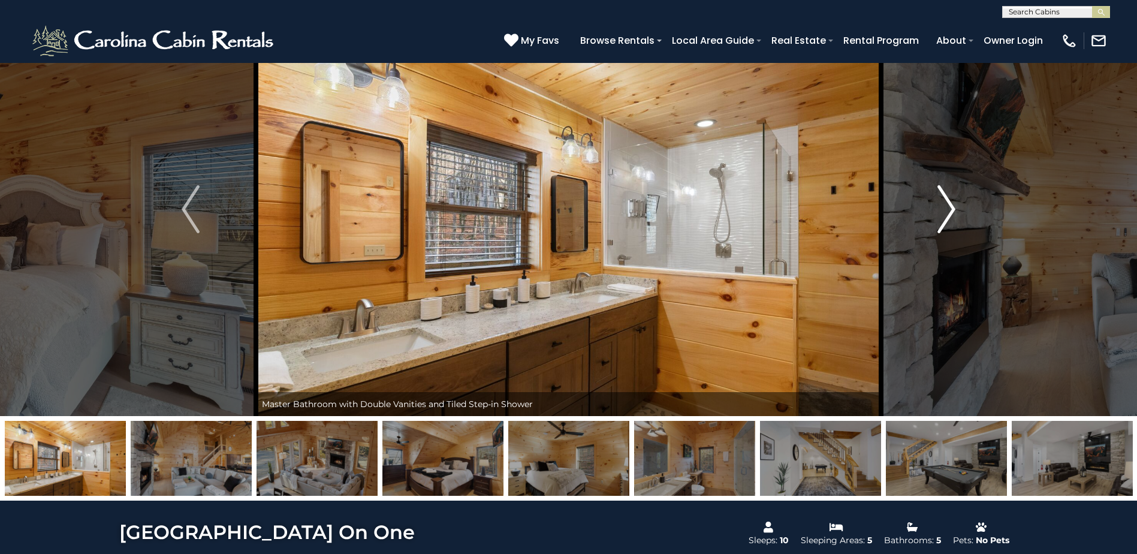
click at [951, 216] on img "Next" at bounding box center [947, 209] width 18 height 48
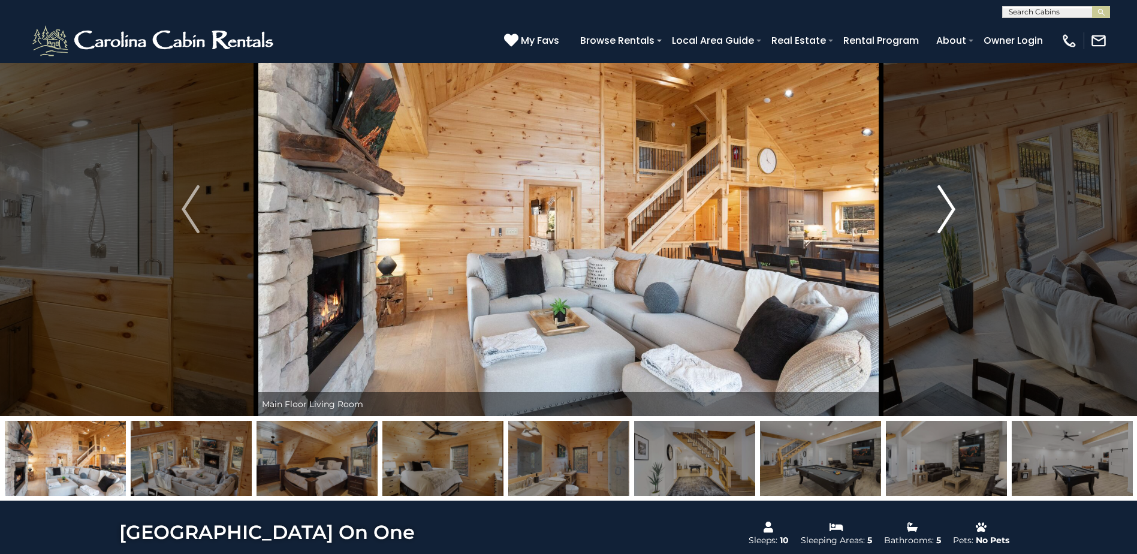
click at [951, 216] on img "Next" at bounding box center [947, 209] width 18 height 48
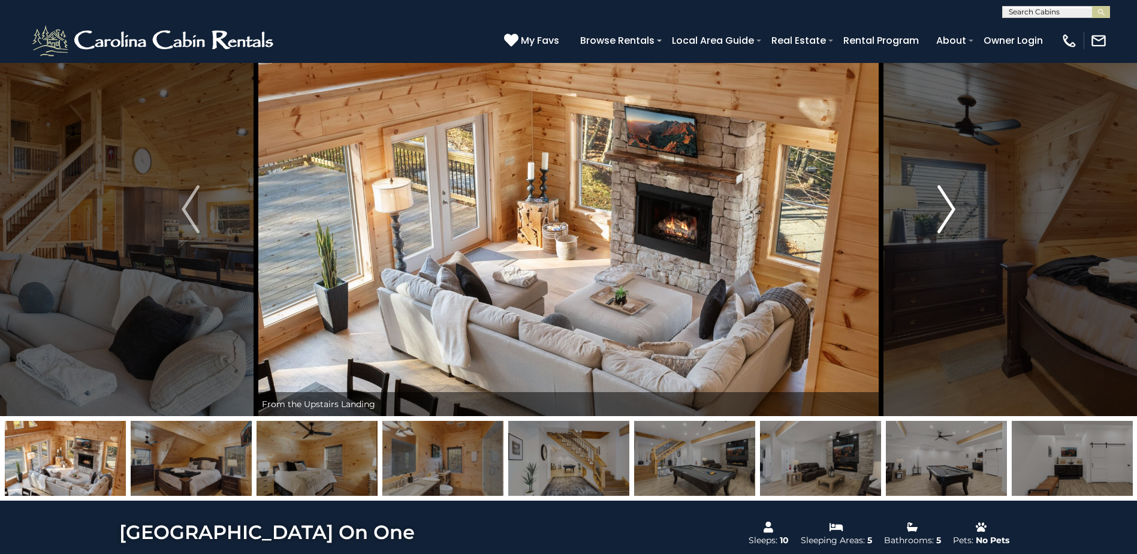
click at [951, 216] on img "Next" at bounding box center [947, 209] width 18 height 48
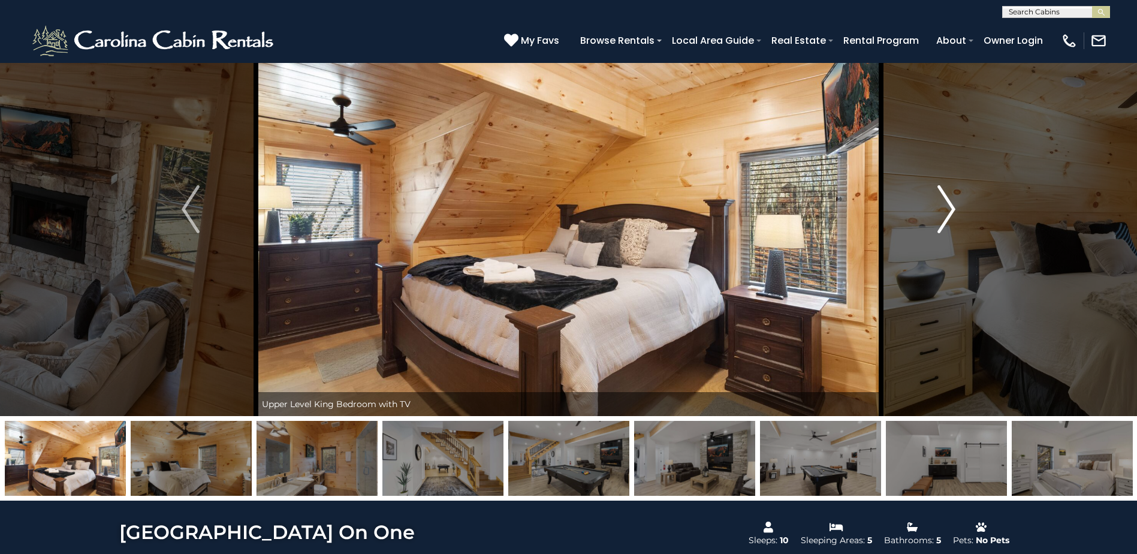
click at [951, 216] on img "Next" at bounding box center [947, 209] width 18 height 48
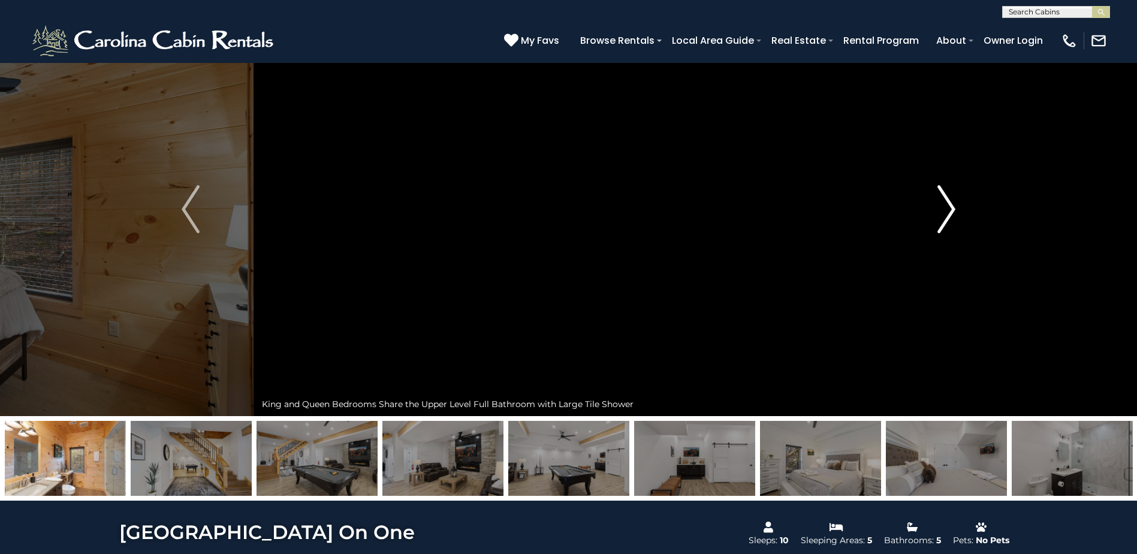
click at [951, 216] on img "Next" at bounding box center [947, 209] width 18 height 48
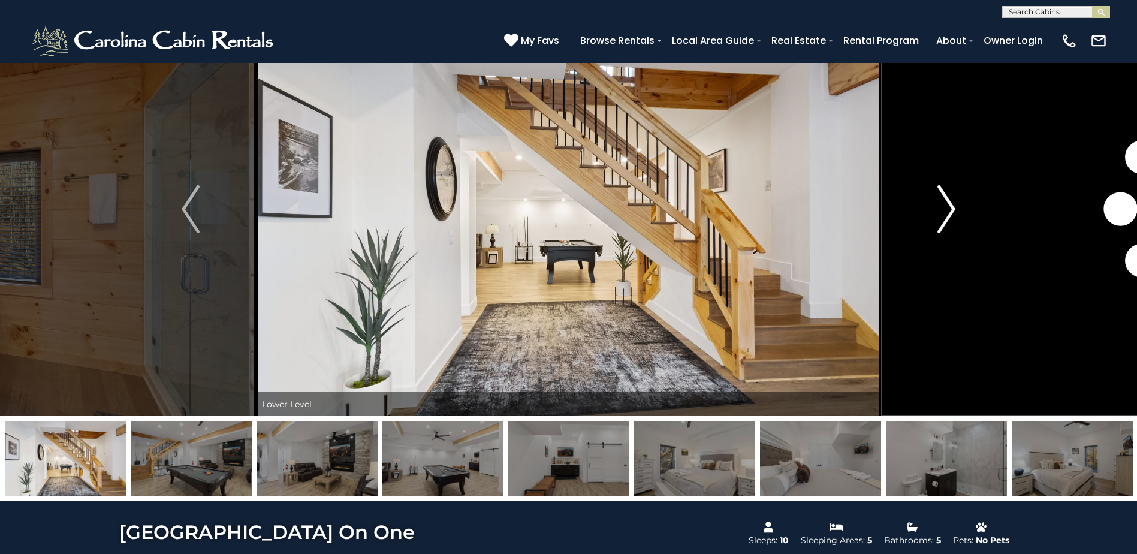
click at [951, 216] on img "Next" at bounding box center [947, 209] width 18 height 48
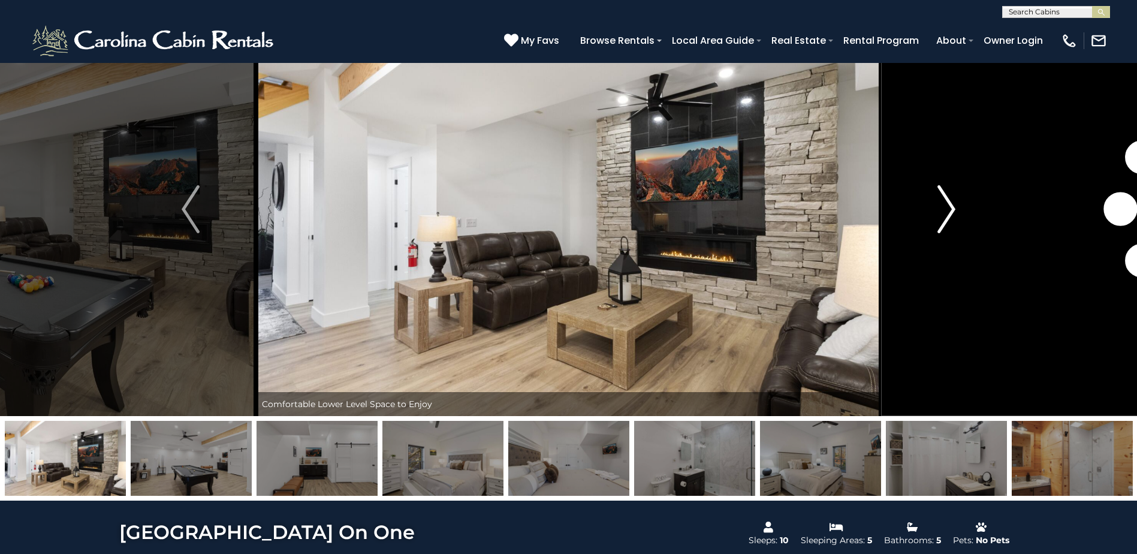
click at [951, 216] on img "Next" at bounding box center [947, 209] width 18 height 48
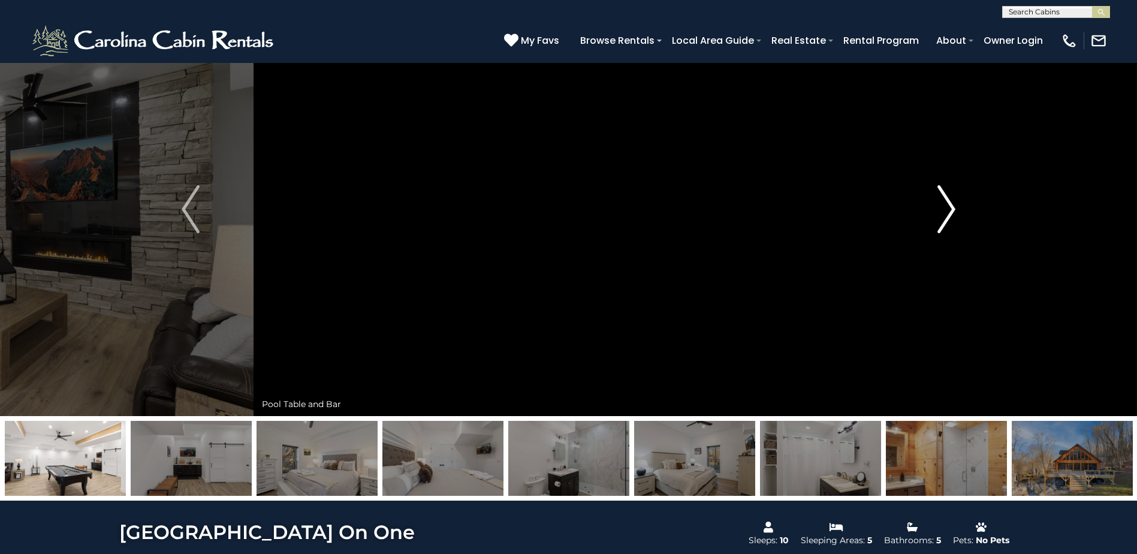
click at [951, 216] on img "Next" at bounding box center [947, 209] width 18 height 48
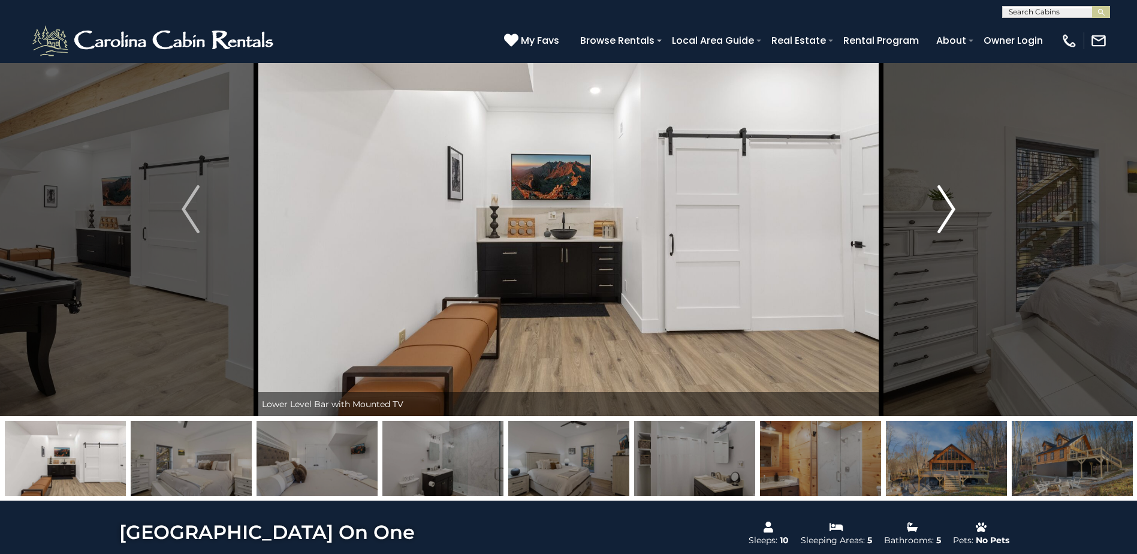
click at [951, 216] on img "Next" at bounding box center [947, 209] width 18 height 48
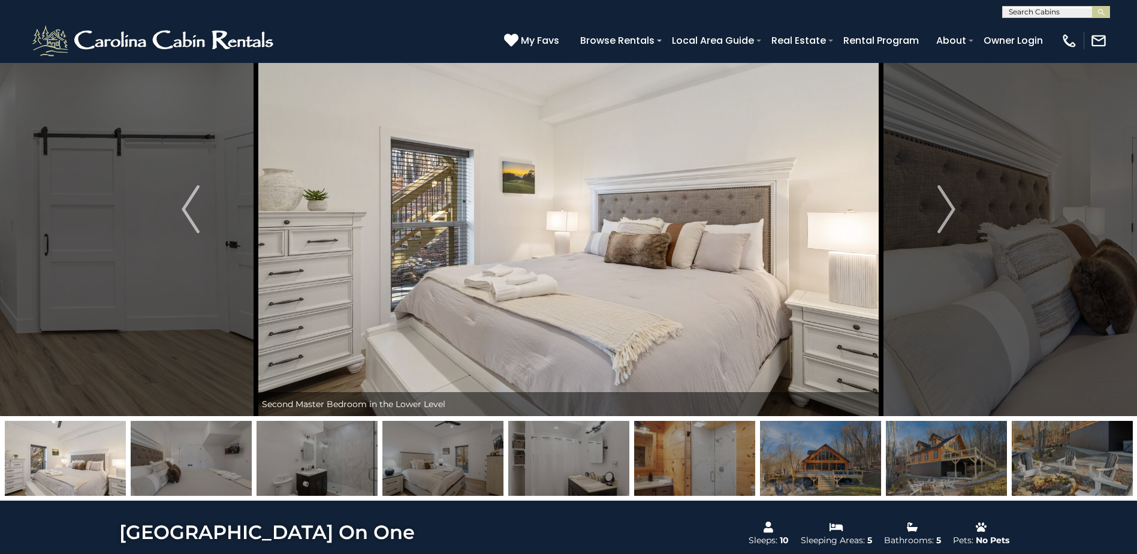
click at [845, 456] on img at bounding box center [820, 458] width 121 height 75
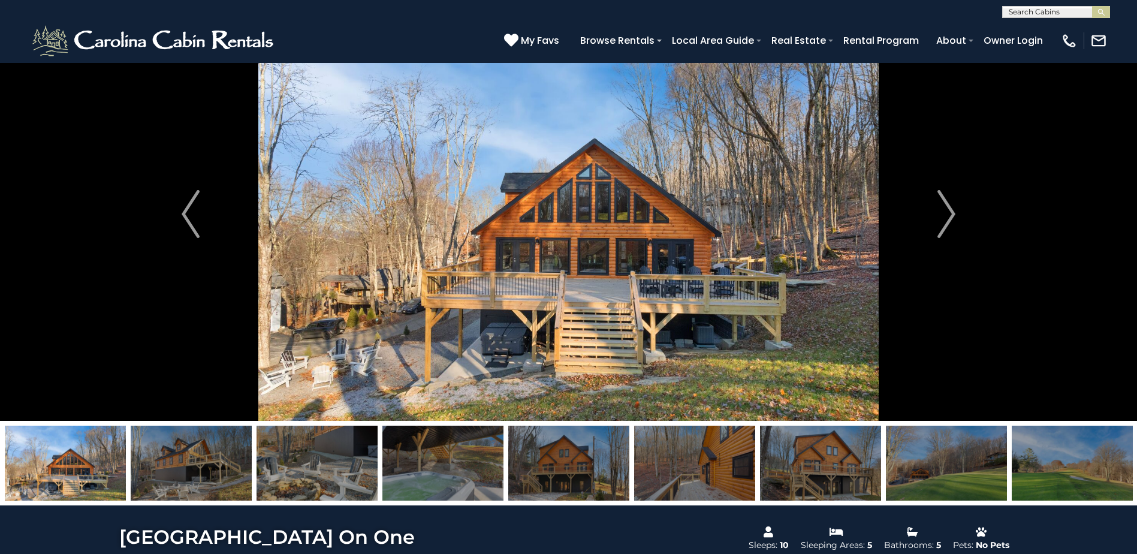
scroll to position [0, 0]
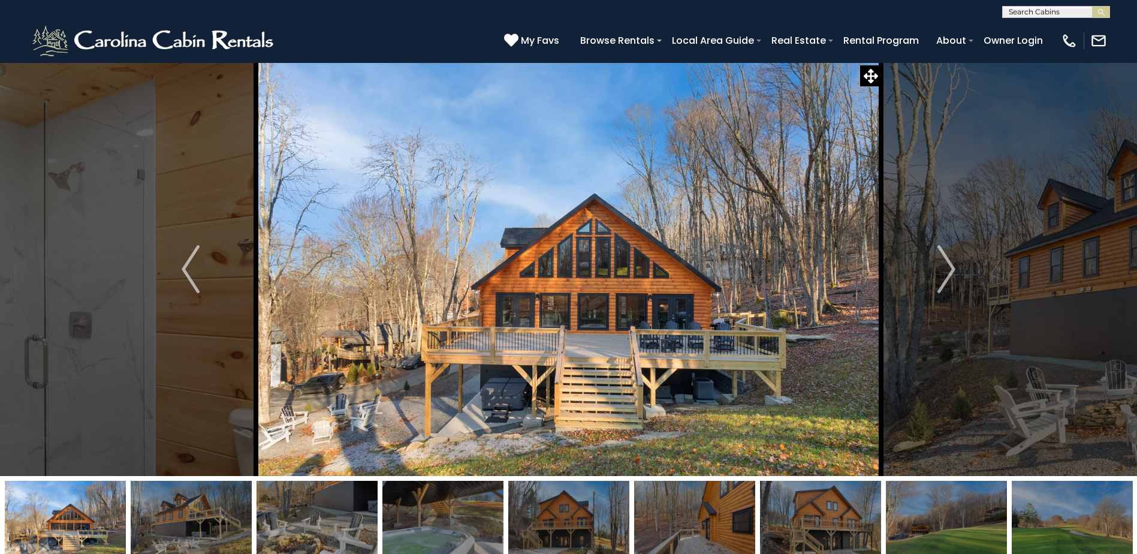
click at [1014, 9] on input "text" at bounding box center [1055, 14] width 105 height 12
type input "******"
click at [1021, 51] on em "On Bee" at bounding box center [1024, 52] width 31 height 11
click at [1101, 14] on img "submit" at bounding box center [1101, 12] width 9 height 9
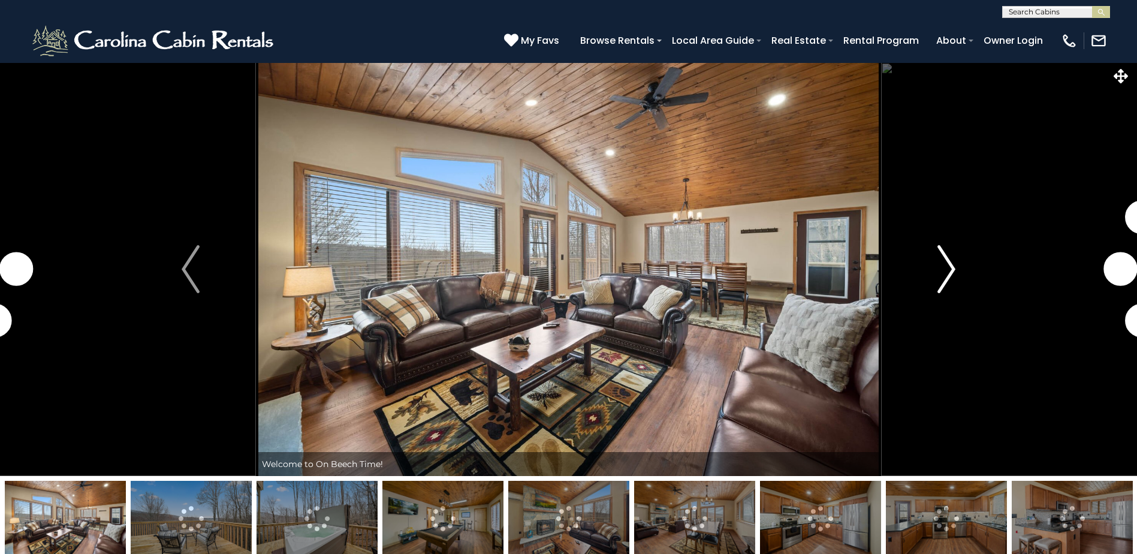
click at [949, 279] on img "Next" at bounding box center [947, 269] width 18 height 48
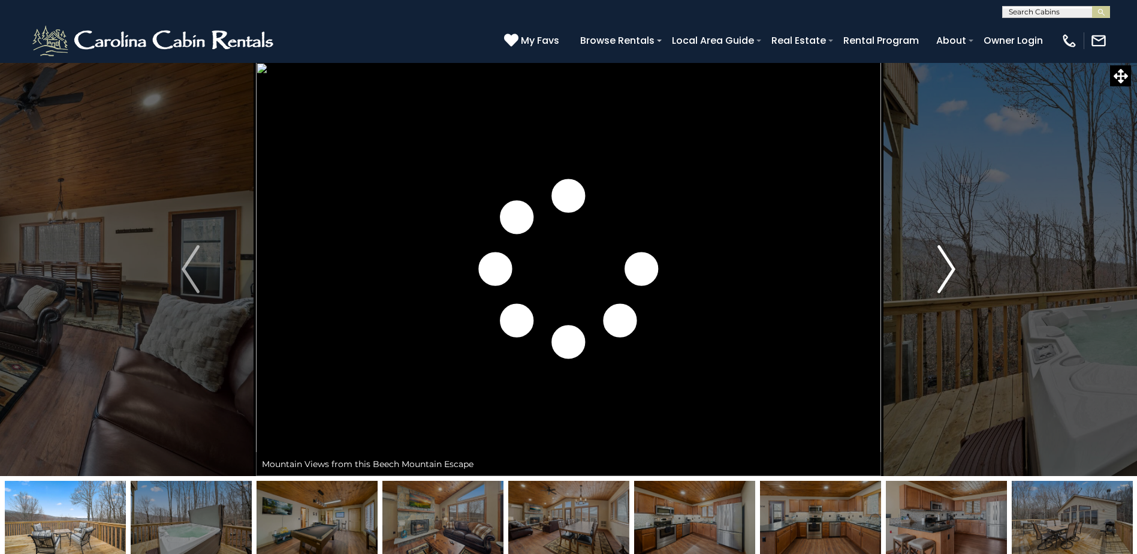
click at [946, 267] on img "Next" at bounding box center [947, 269] width 18 height 48
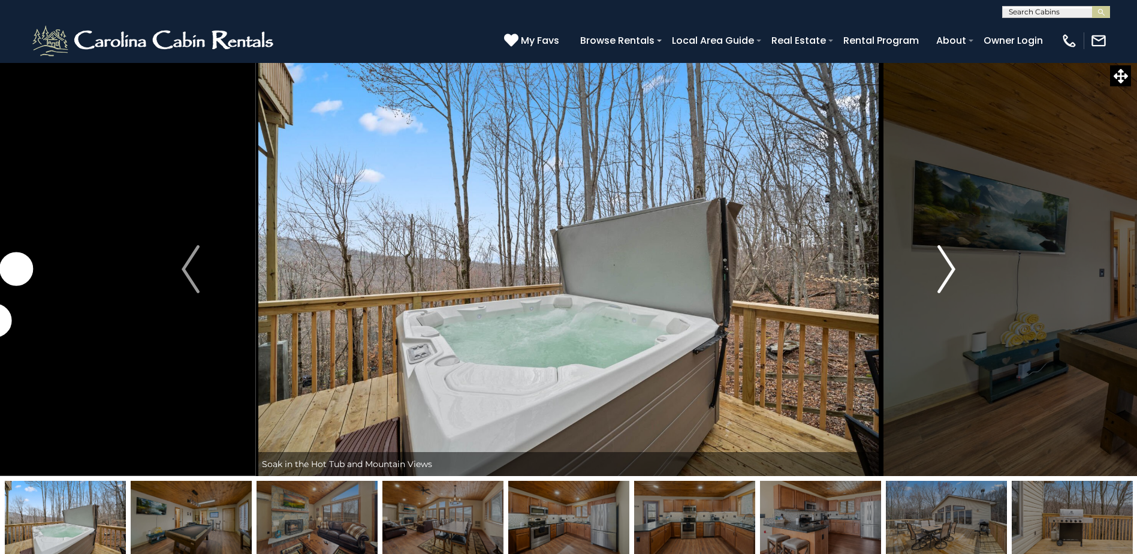
click at [946, 267] on img "Next" at bounding box center [947, 269] width 18 height 48
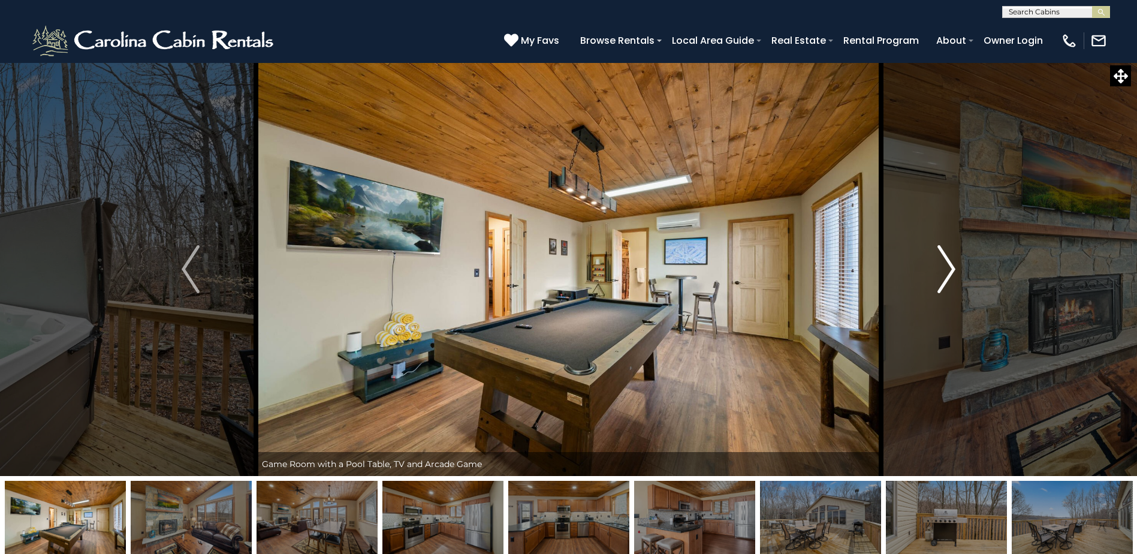
click at [946, 267] on img "Next" at bounding box center [947, 269] width 18 height 48
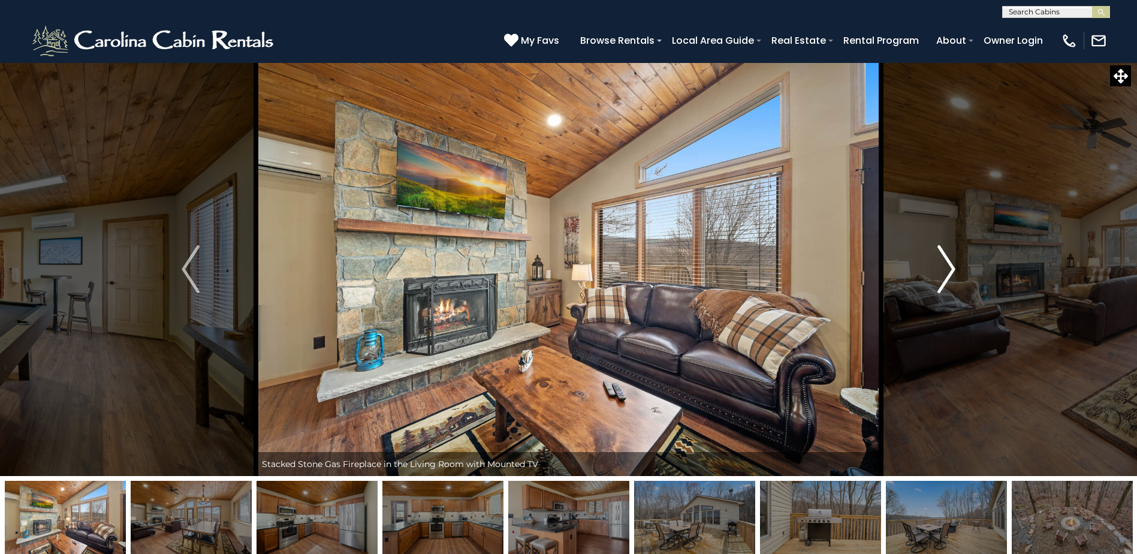
click at [946, 267] on img "Next" at bounding box center [947, 269] width 18 height 48
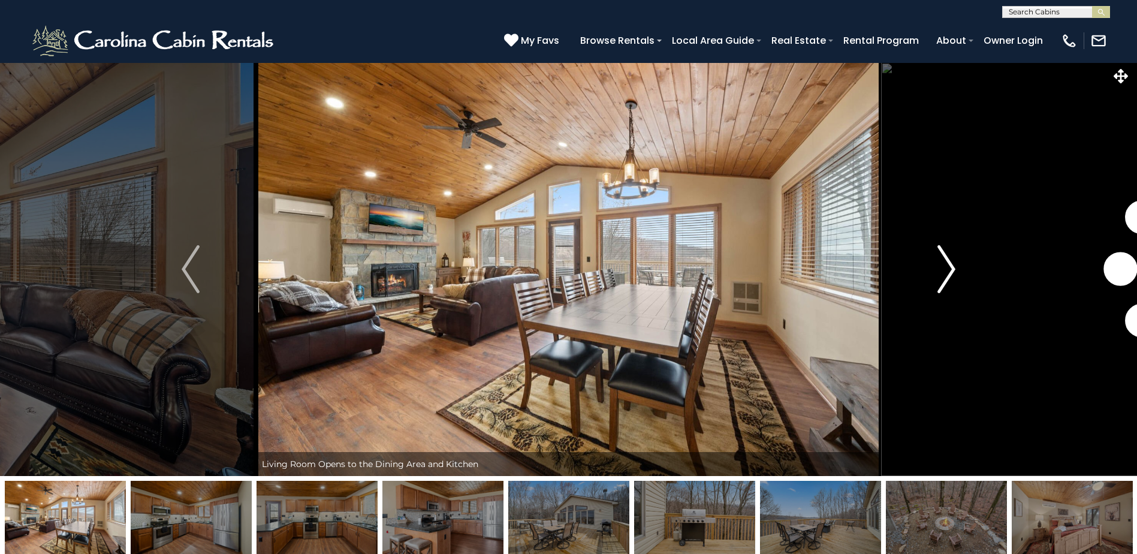
click at [946, 267] on img "Next" at bounding box center [947, 269] width 18 height 48
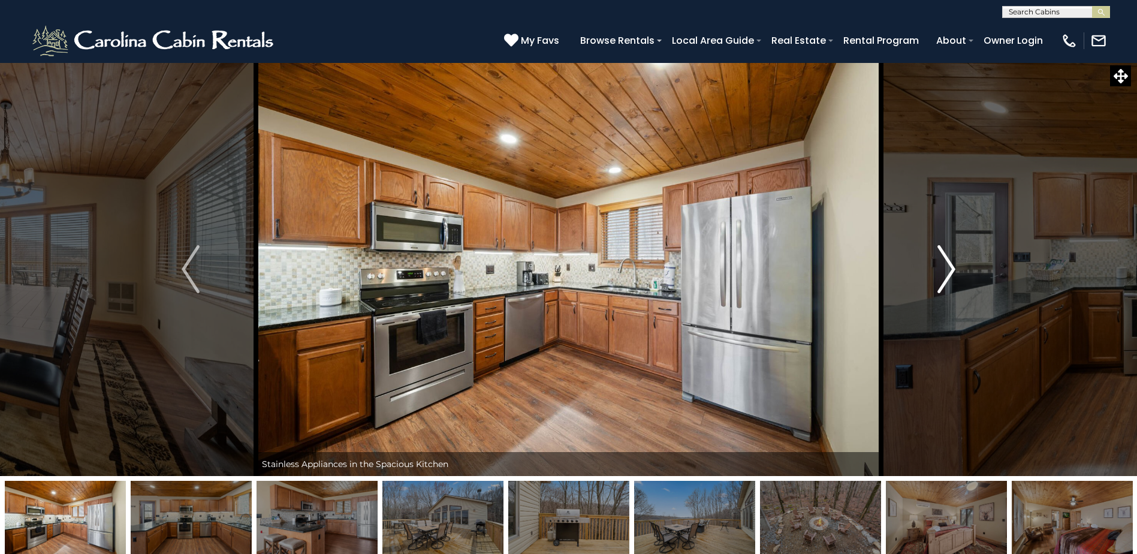
click at [946, 267] on img "Next" at bounding box center [947, 269] width 18 height 48
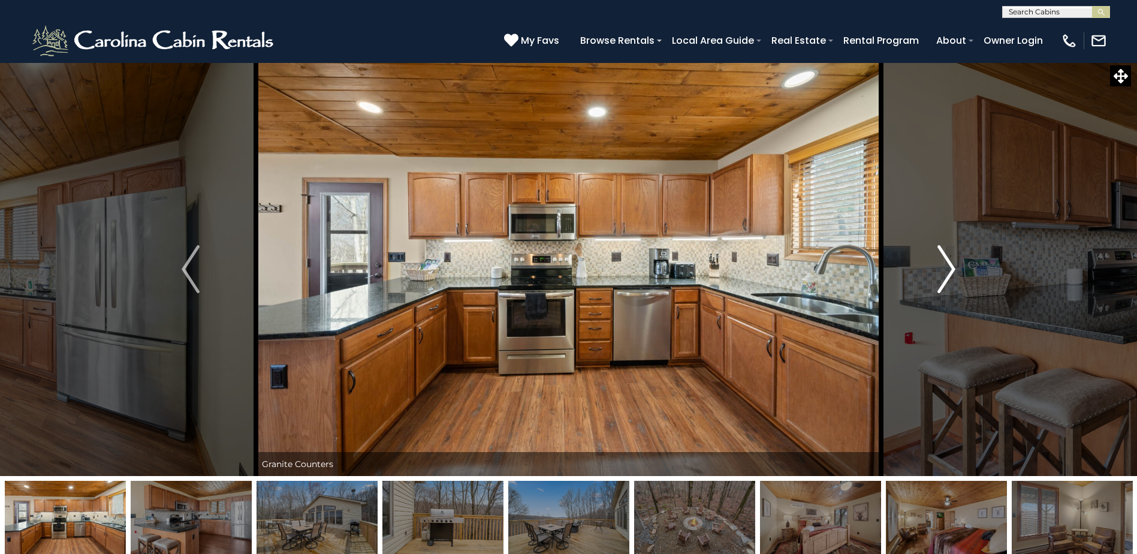
click at [946, 267] on img "Next" at bounding box center [947, 269] width 18 height 48
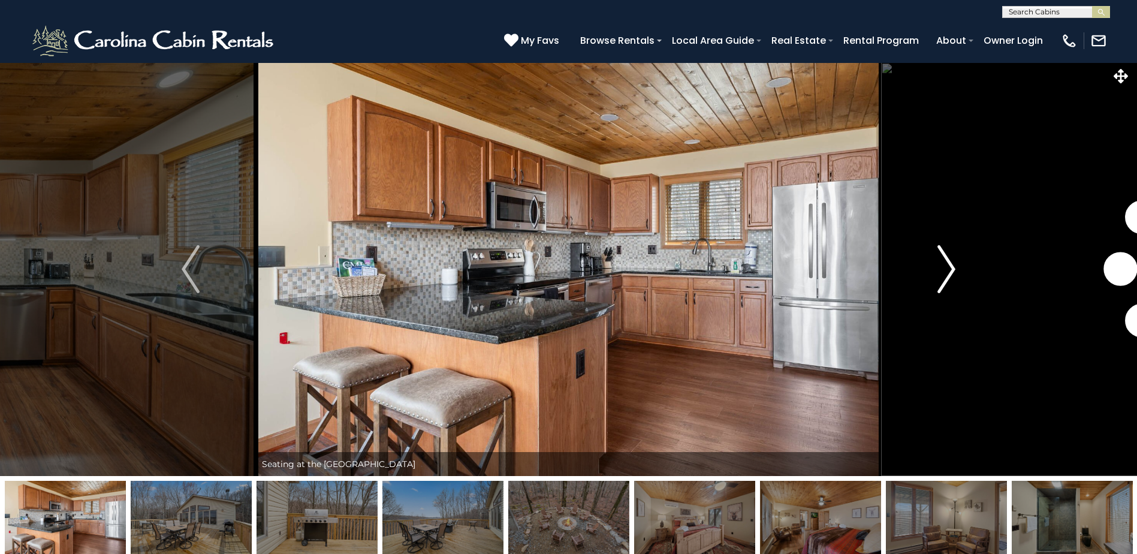
click at [946, 267] on img "Next" at bounding box center [947, 269] width 18 height 48
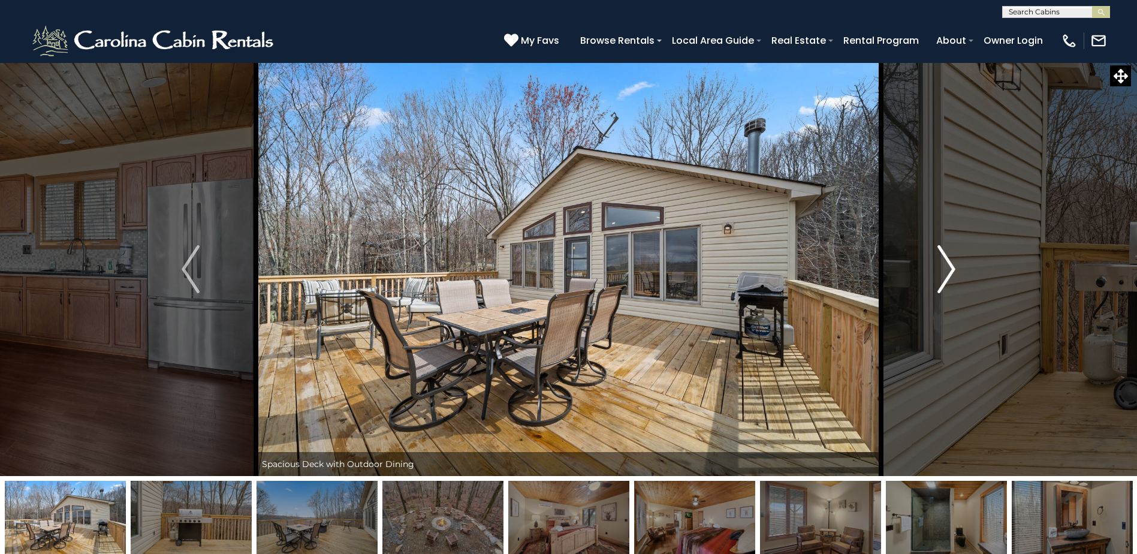
click at [946, 267] on img "Next" at bounding box center [947, 269] width 18 height 48
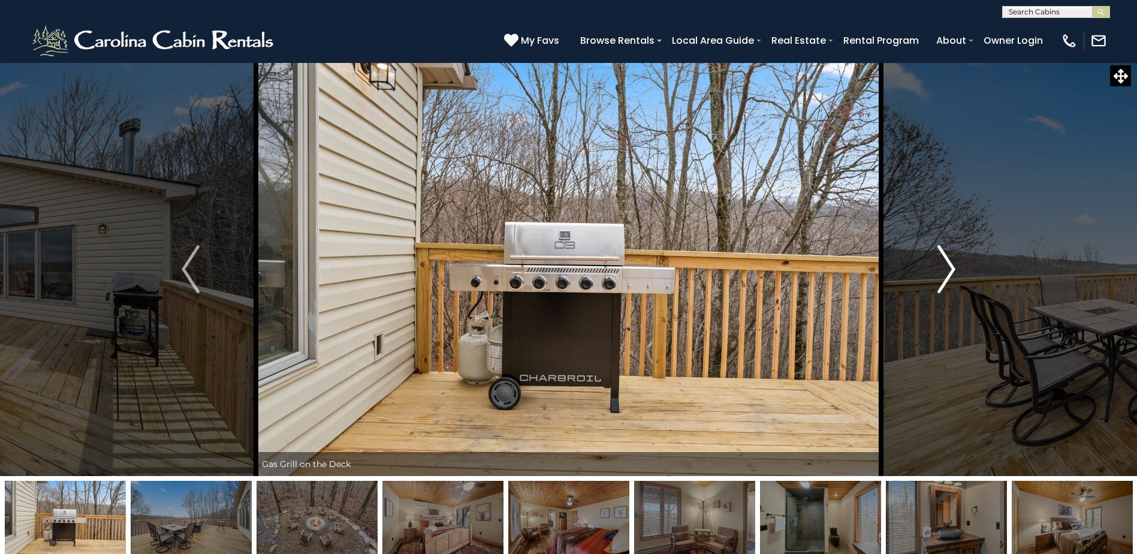
click at [946, 267] on img "Next" at bounding box center [947, 269] width 18 height 48
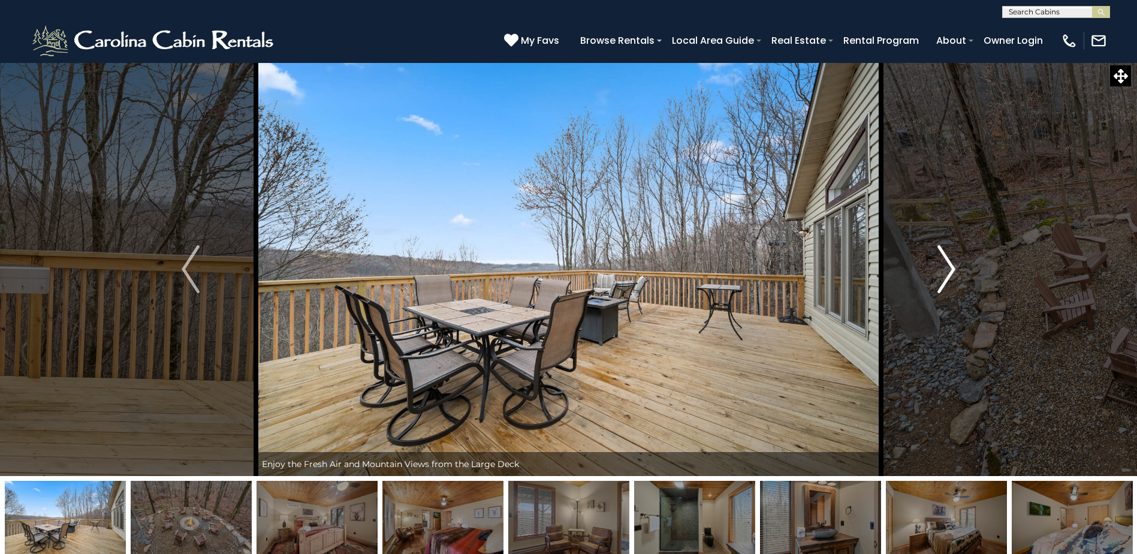
click at [946, 267] on img "Next" at bounding box center [947, 269] width 18 height 48
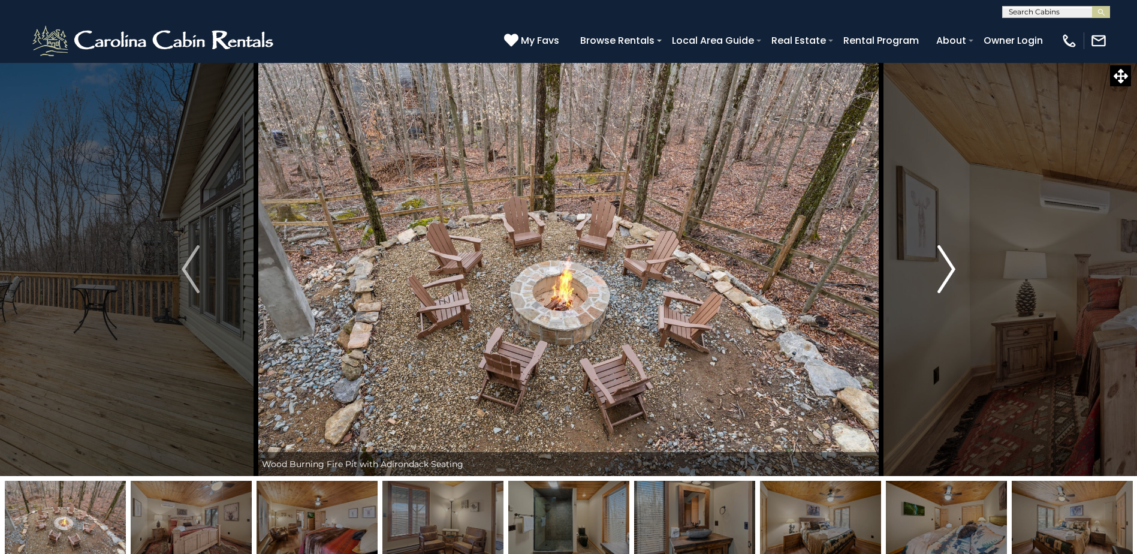
click at [946, 267] on img "Next" at bounding box center [947, 269] width 18 height 48
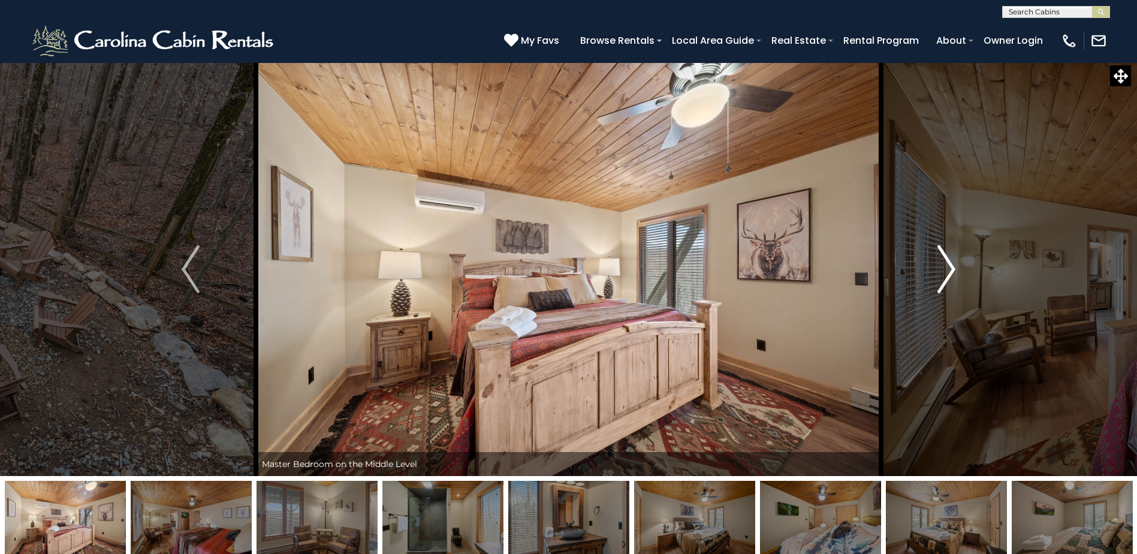
click at [946, 267] on img "Next" at bounding box center [947, 269] width 18 height 48
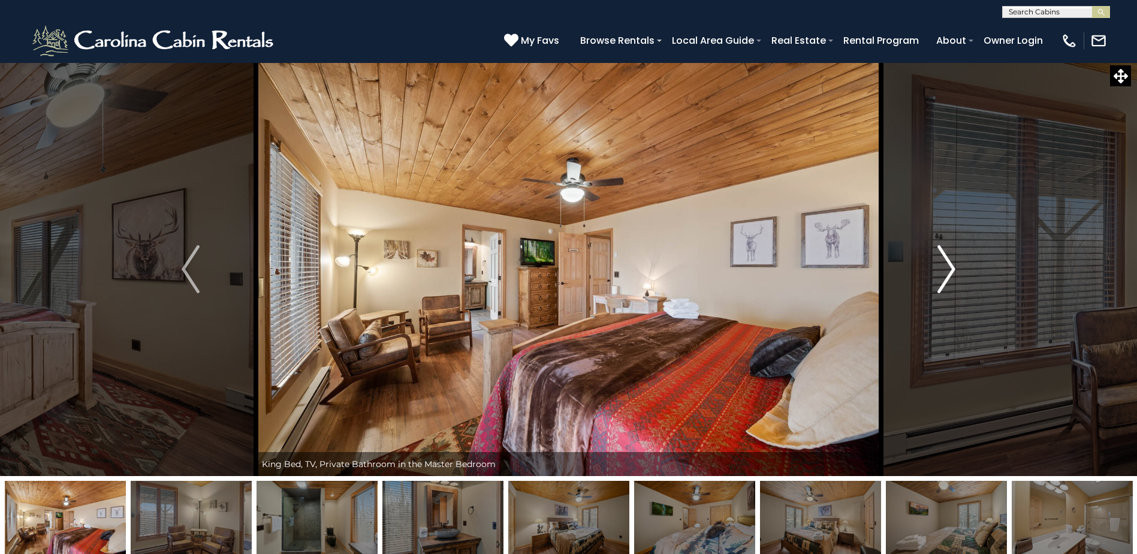
click at [946, 267] on img "Next" at bounding box center [947, 269] width 18 height 48
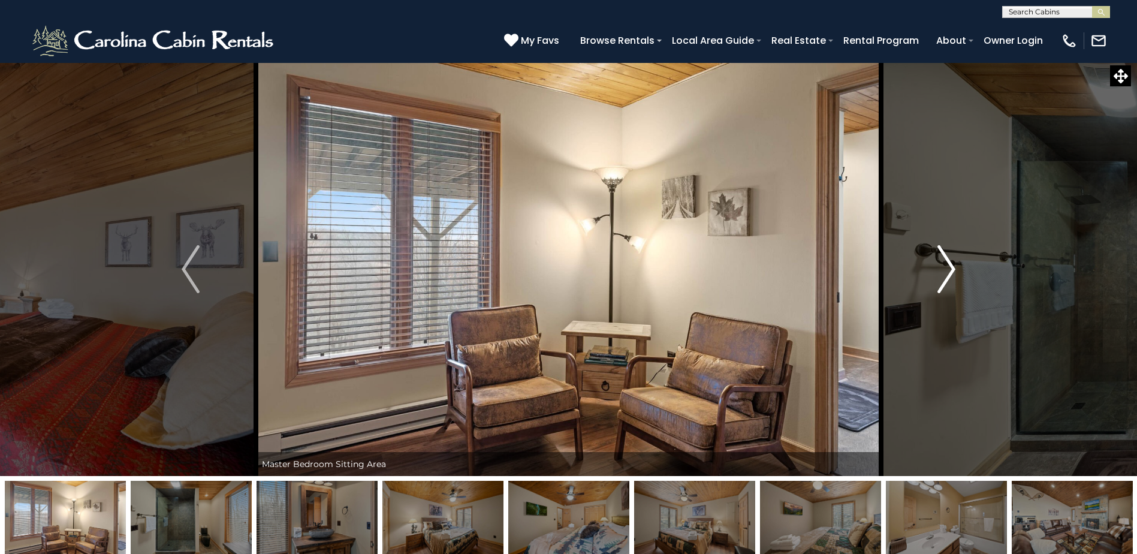
click at [946, 267] on img "Next" at bounding box center [947, 269] width 18 height 48
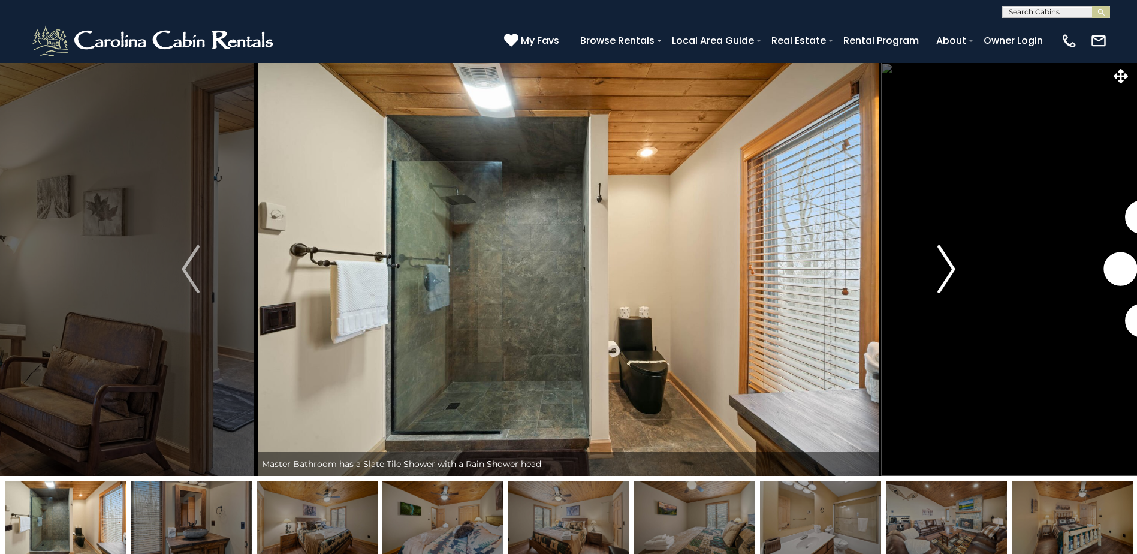
click at [946, 267] on img "Next" at bounding box center [947, 269] width 18 height 48
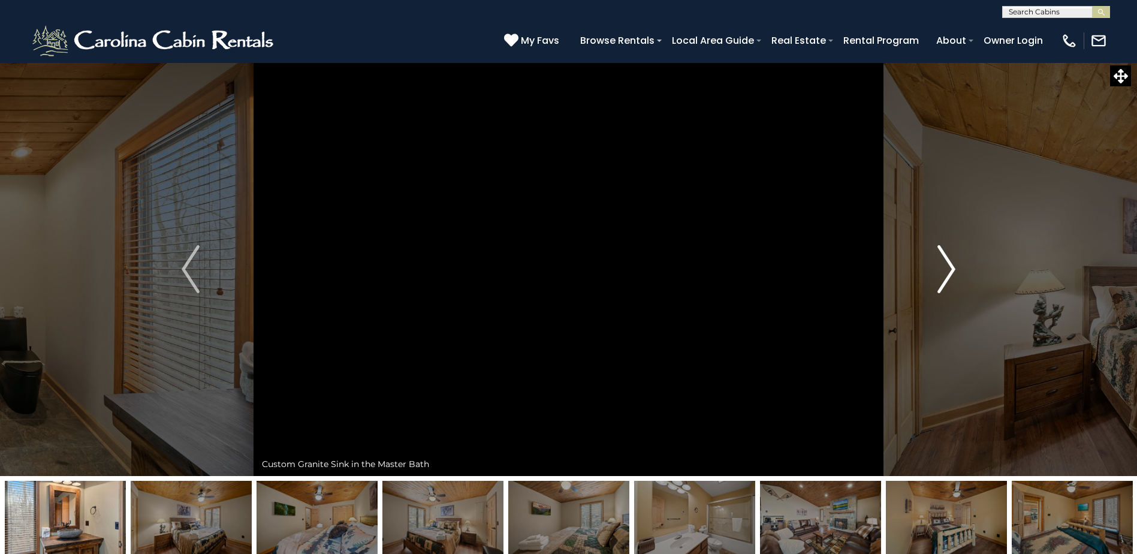
click at [946, 267] on img "Next" at bounding box center [947, 269] width 18 height 48
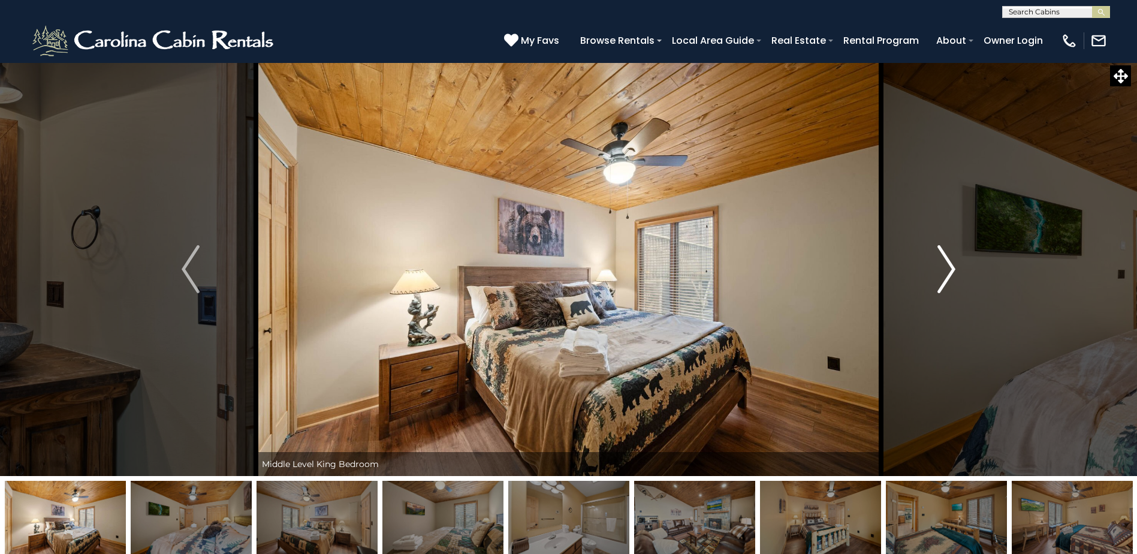
click at [946, 267] on img "Next" at bounding box center [947, 269] width 18 height 48
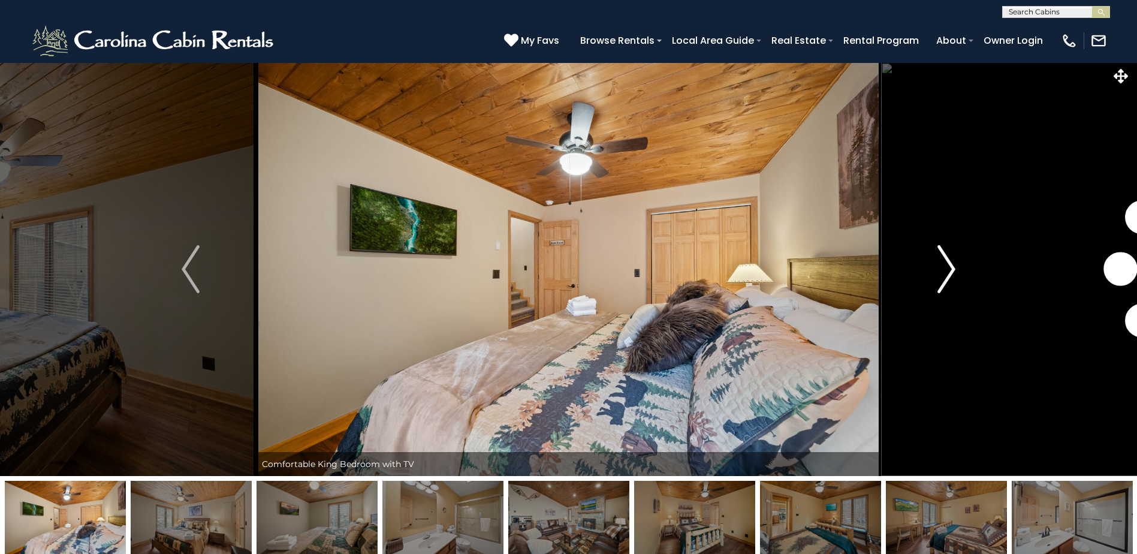
click at [946, 267] on img "Next" at bounding box center [947, 269] width 18 height 48
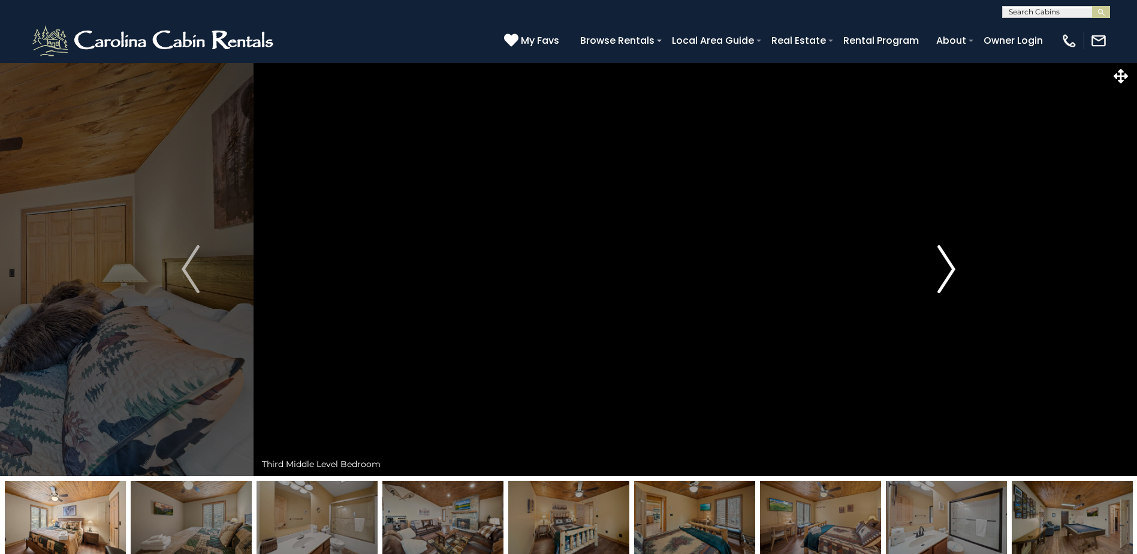
click at [946, 267] on img "Next" at bounding box center [947, 269] width 18 height 48
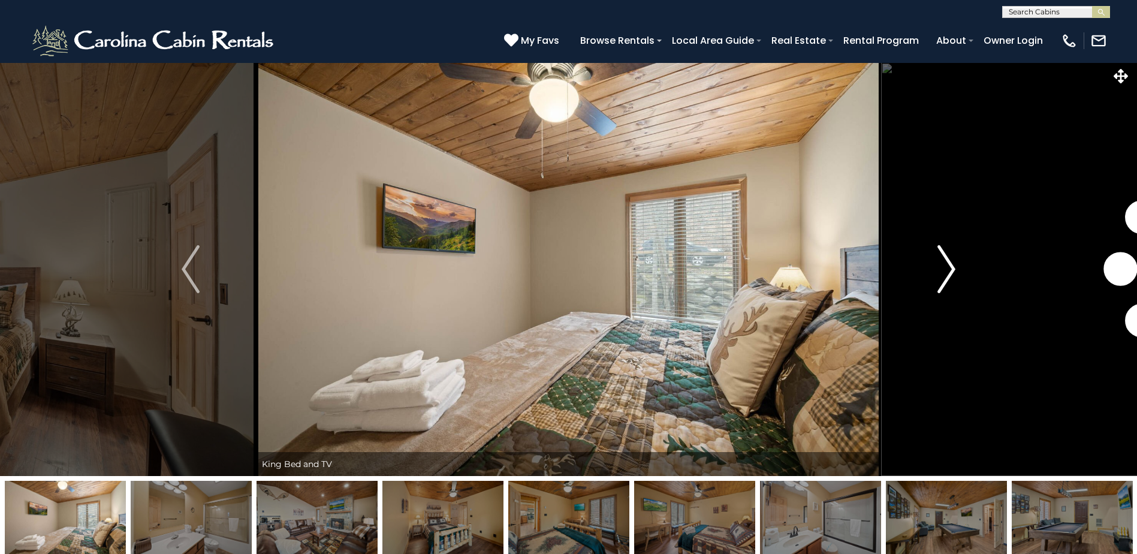
click at [946, 267] on img "Next" at bounding box center [947, 269] width 18 height 48
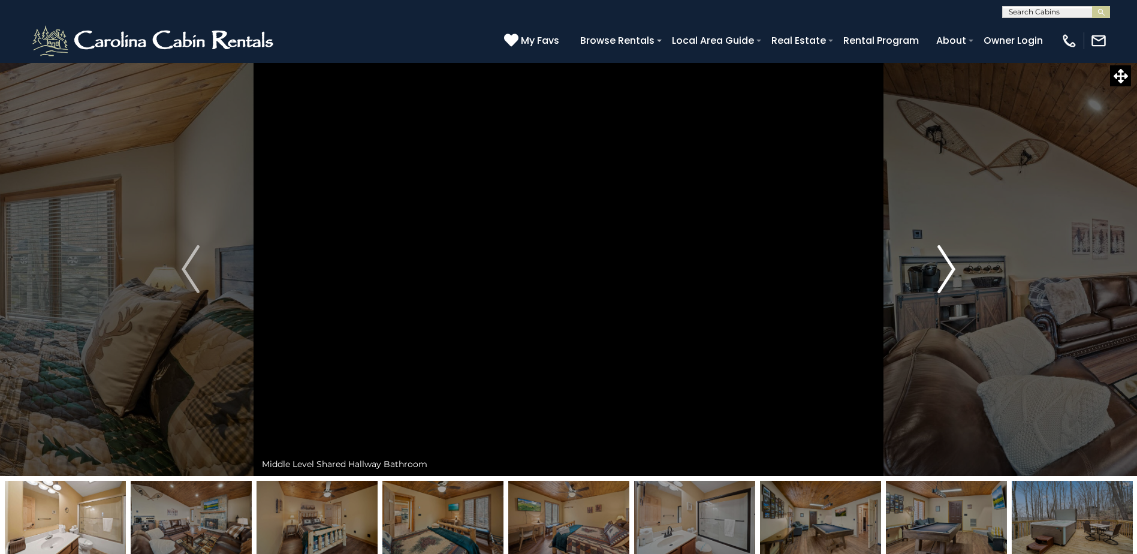
click at [946, 267] on img "Next" at bounding box center [947, 269] width 18 height 48
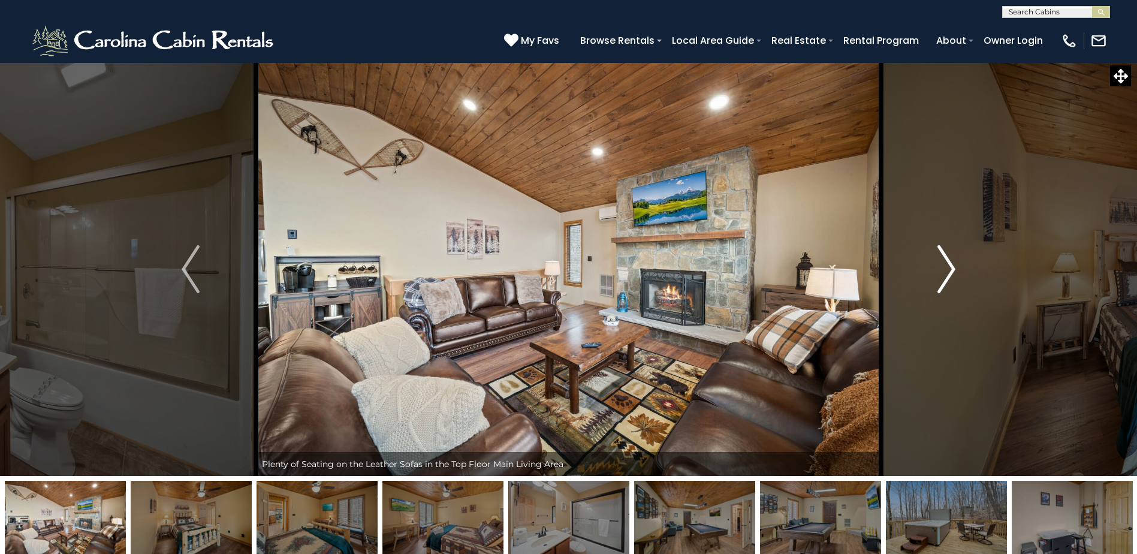
click at [946, 267] on img "Next" at bounding box center [947, 269] width 18 height 48
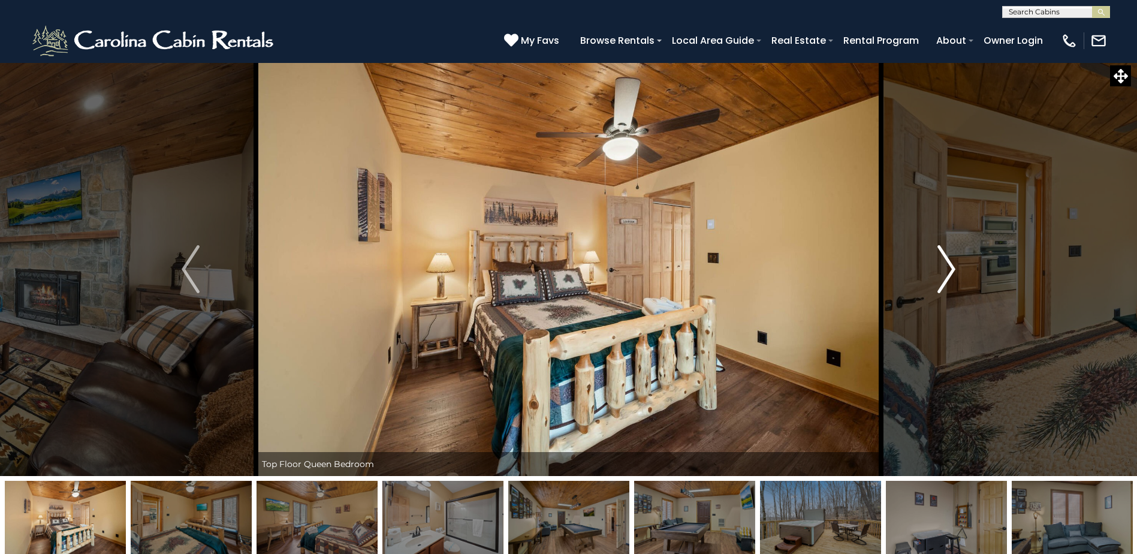
click at [946, 267] on img "Next" at bounding box center [947, 269] width 18 height 48
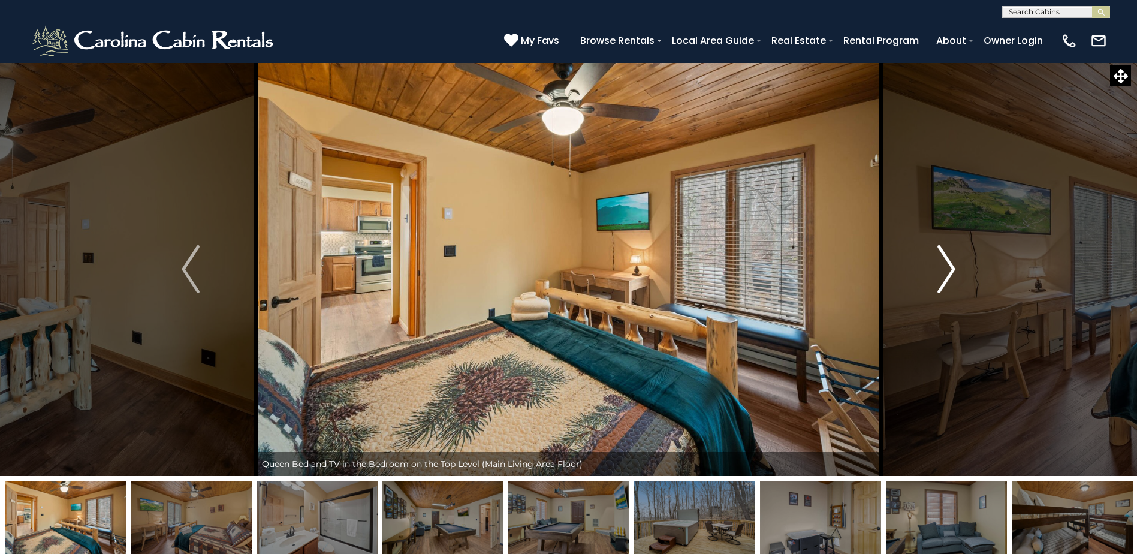
click at [946, 267] on img "Next" at bounding box center [947, 269] width 18 height 48
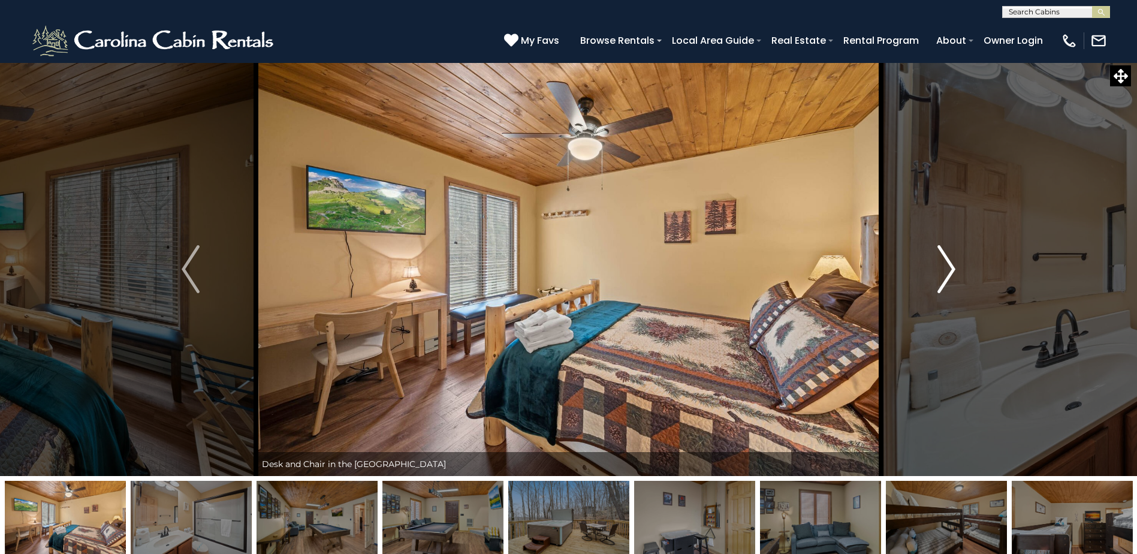
click at [946, 267] on img "Next" at bounding box center [947, 269] width 18 height 48
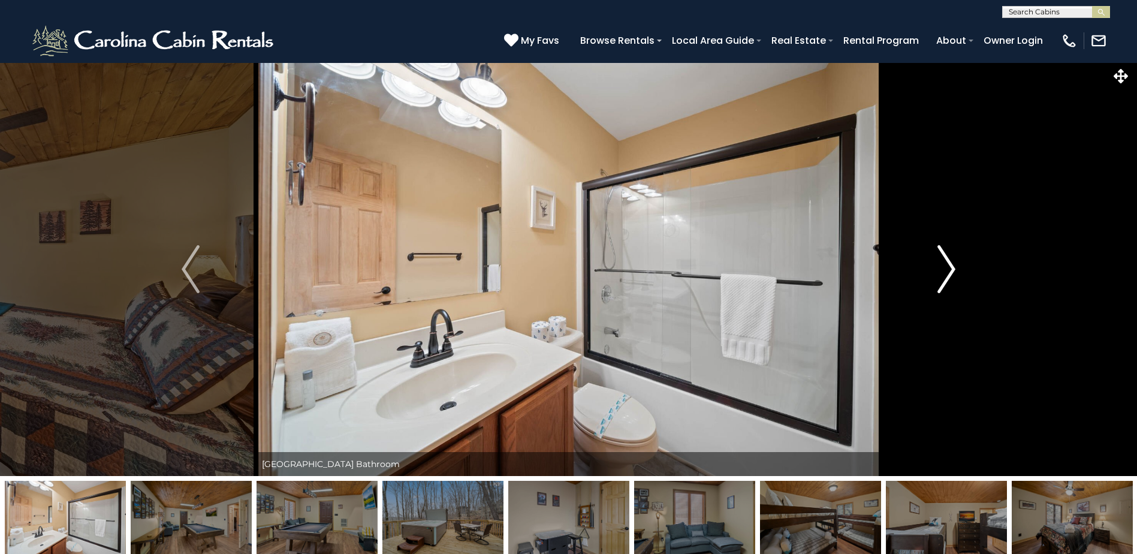
click at [946, 267] on img "Next" at bounding box center [947, 269] width 18 height 48
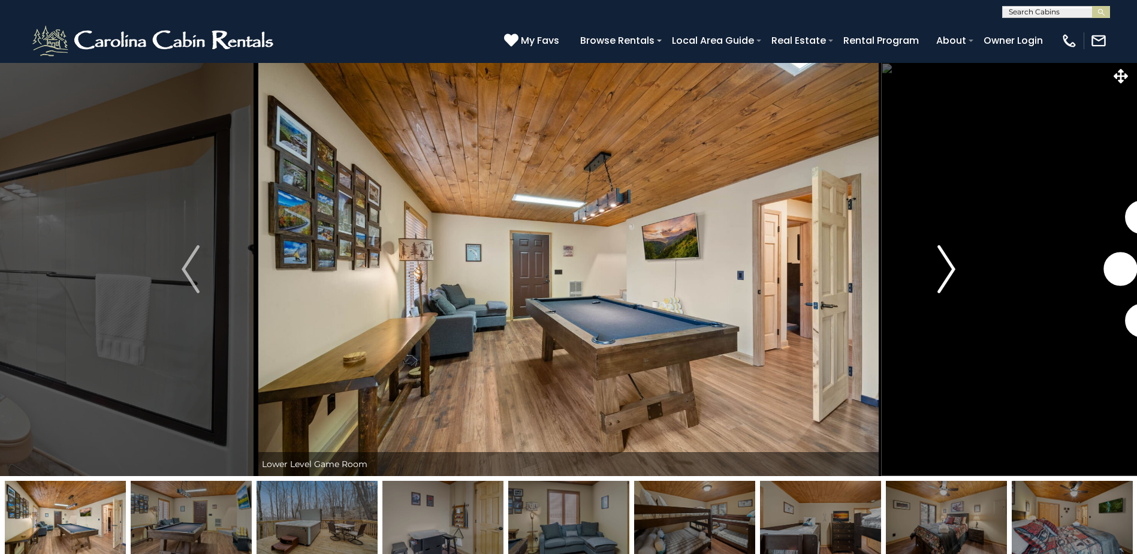
click at [946, 267] on img "Next" at bounding box center [947, 269] width 18 height 48
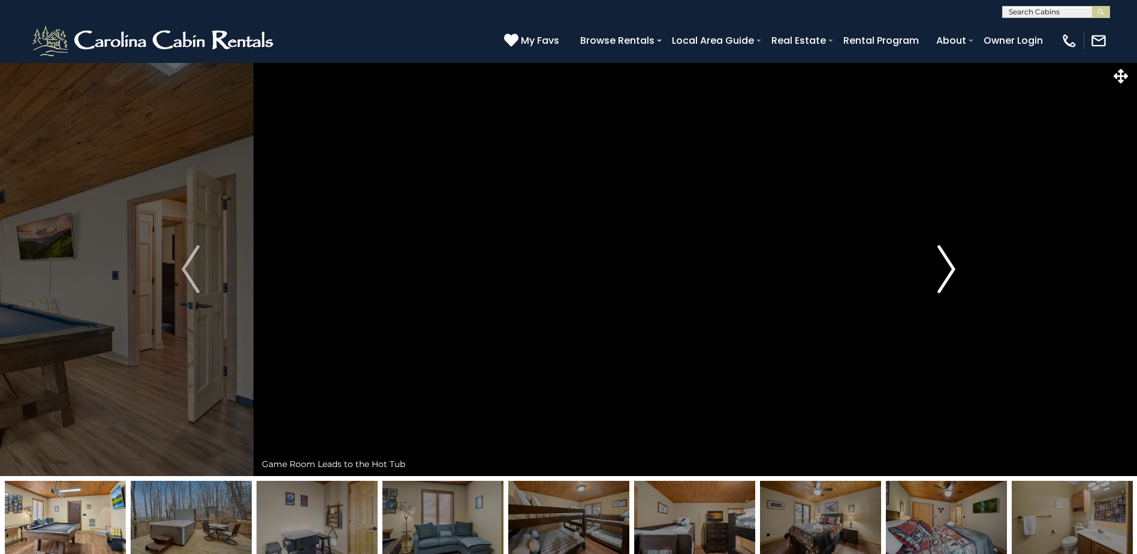
click at [946, 267] on img "Next" at bounding box center [947, 269] width 18 height 48
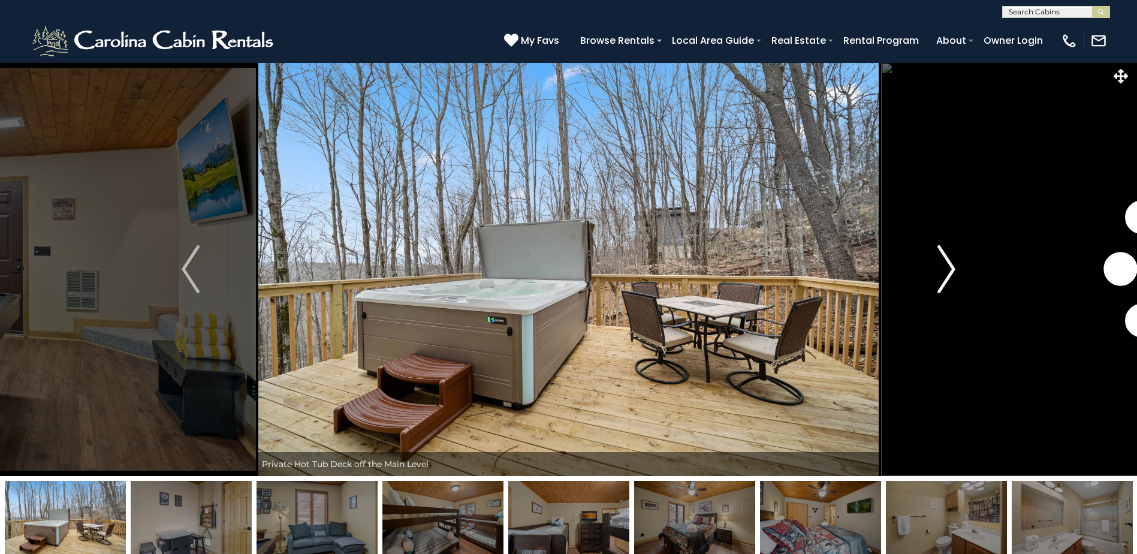
click at [946, 267] on img "Next" at bounding box center [947, 269] width 18 height 48
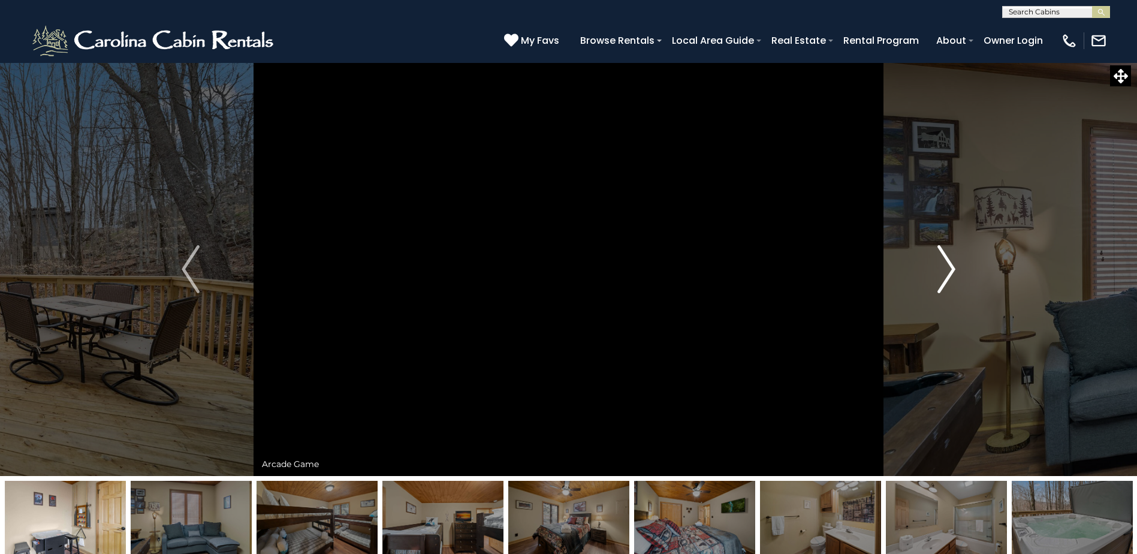
click at [946, 267] on img "Next" at bounding box center [947, 269] width 18 height 48
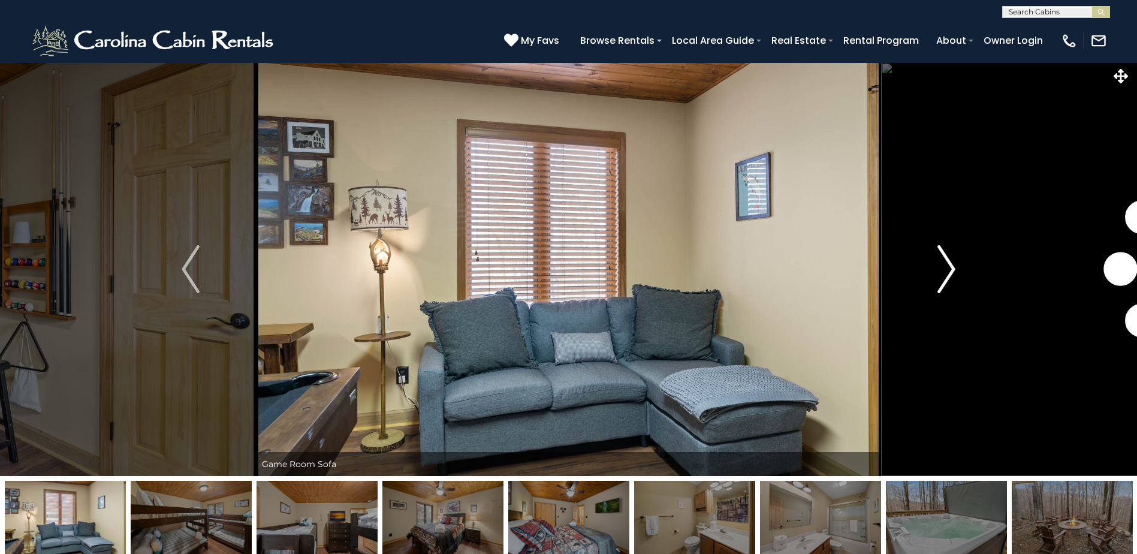
click at [946, 267] on img "Next" at bounding box center [947, 269] width 18 height 48
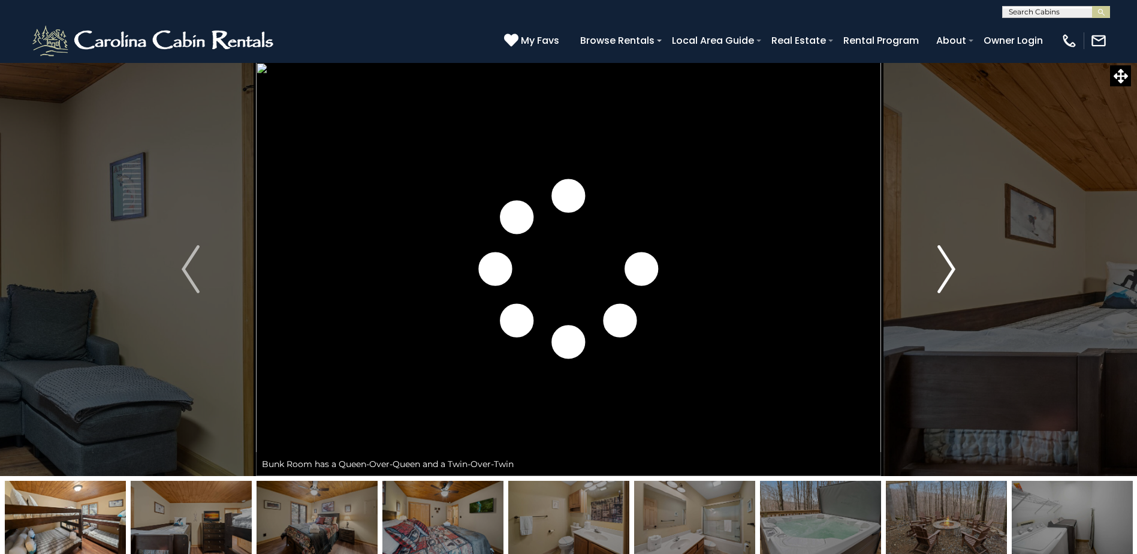
click at [946, 267] on img "Next" at bounding box center [947, 269] width 18 height 48
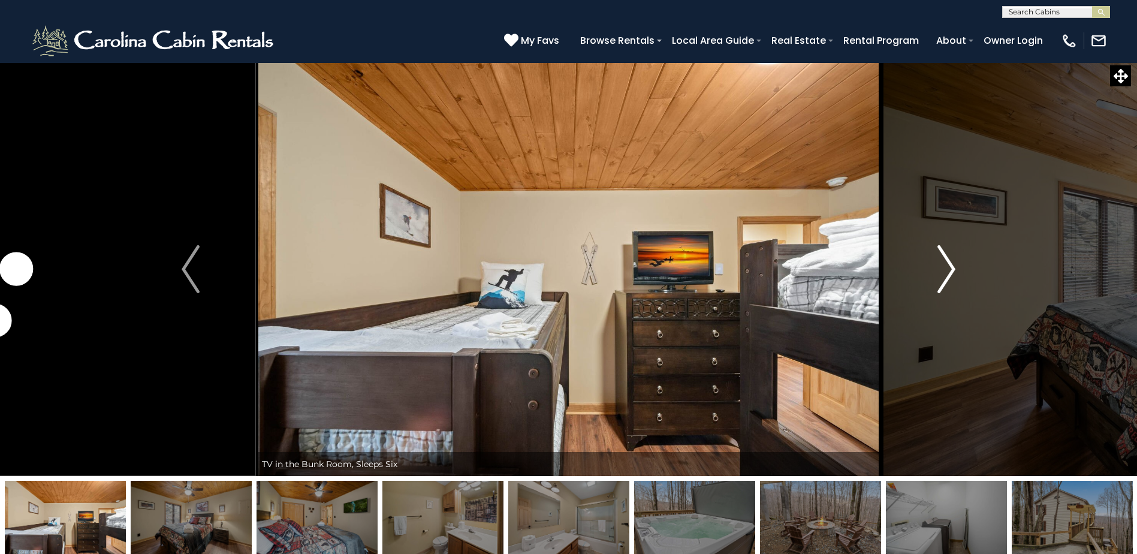
click at [946, 267] on img "Next" at bounding box center [947, 269] width 18 height 48
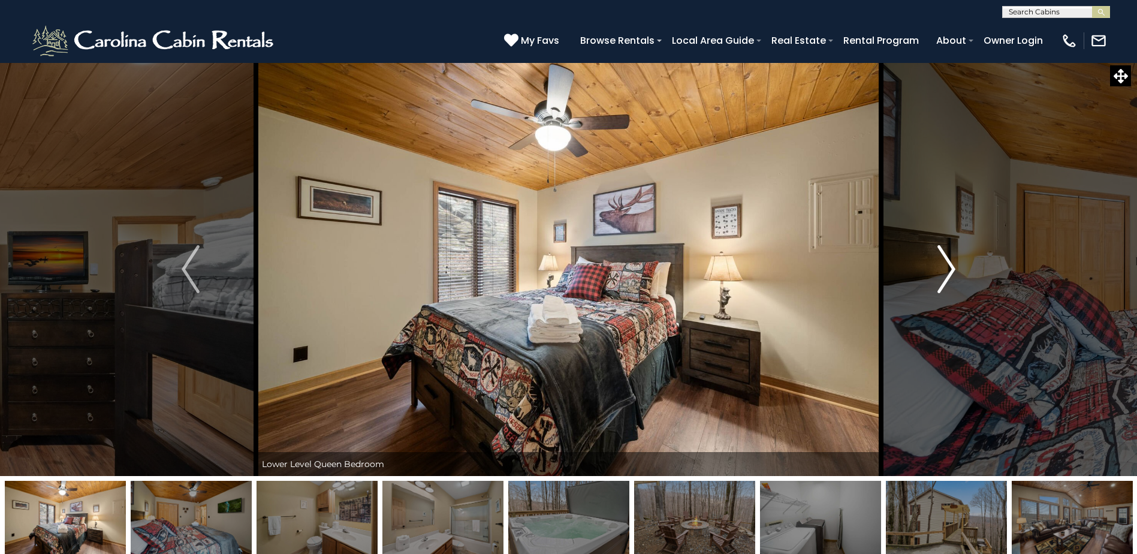
click at [946, 267] on img "Next" at bounding box center [947, 269] width 18 height 48
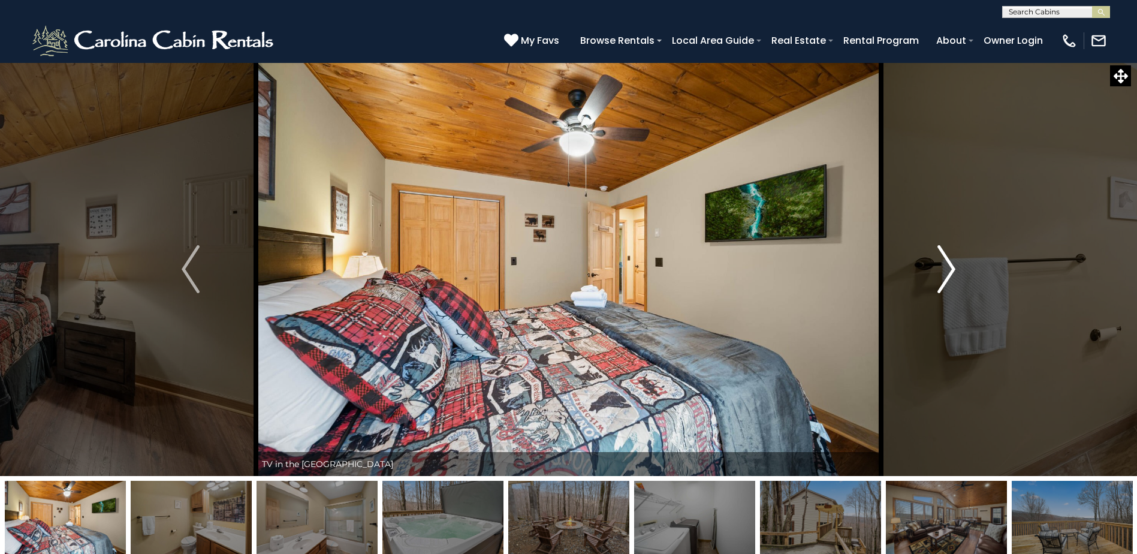
click at [946, 267] on img "Next" at bounding box center [947, 269] width 18 height 48
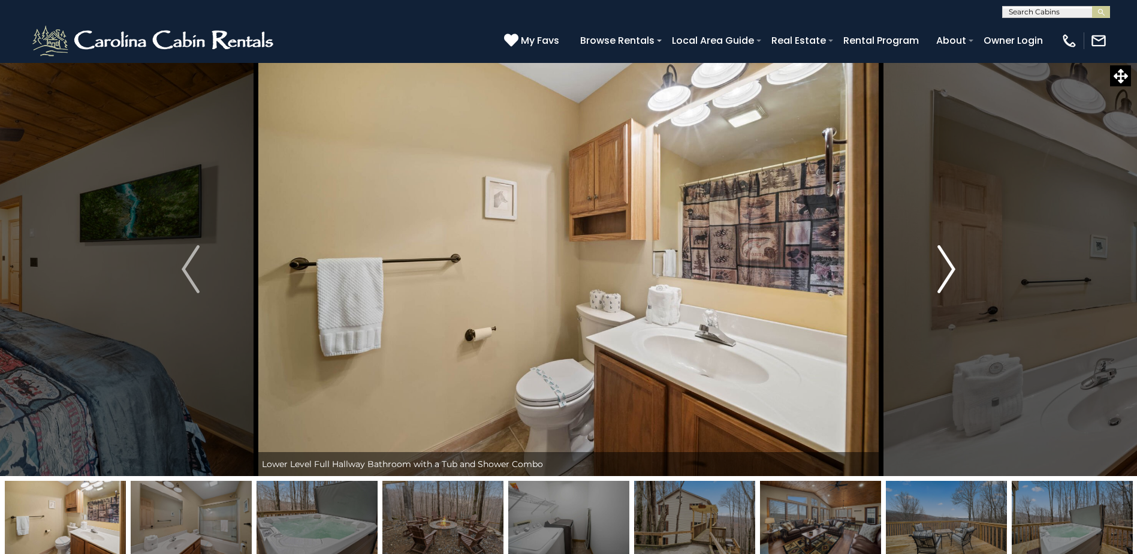
click at [946, 267] on img "Next" at bounding box center [947, 269] width 18 height 48
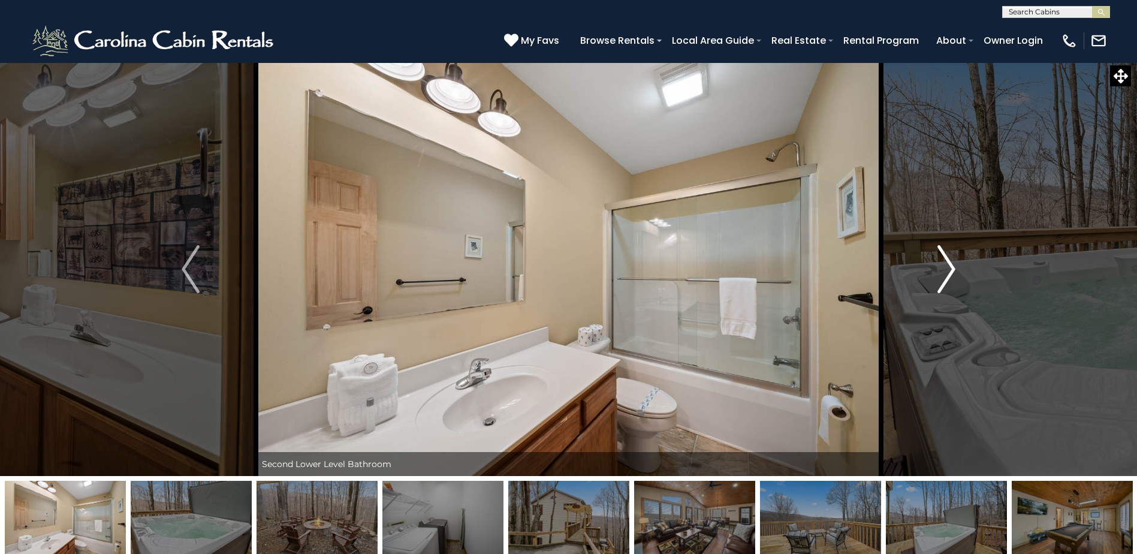
click at [946, 267] on img "Next" at bounding box center [947, 269] width 18 height 48
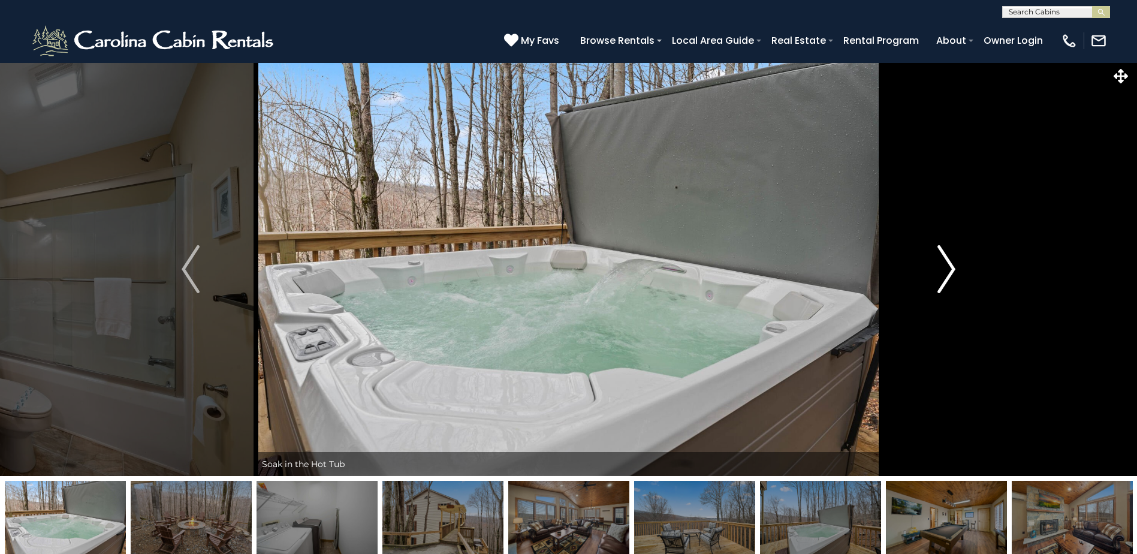
click at [946, 267] on img "Next" at bounding box center [947, 269] width 18 height 48
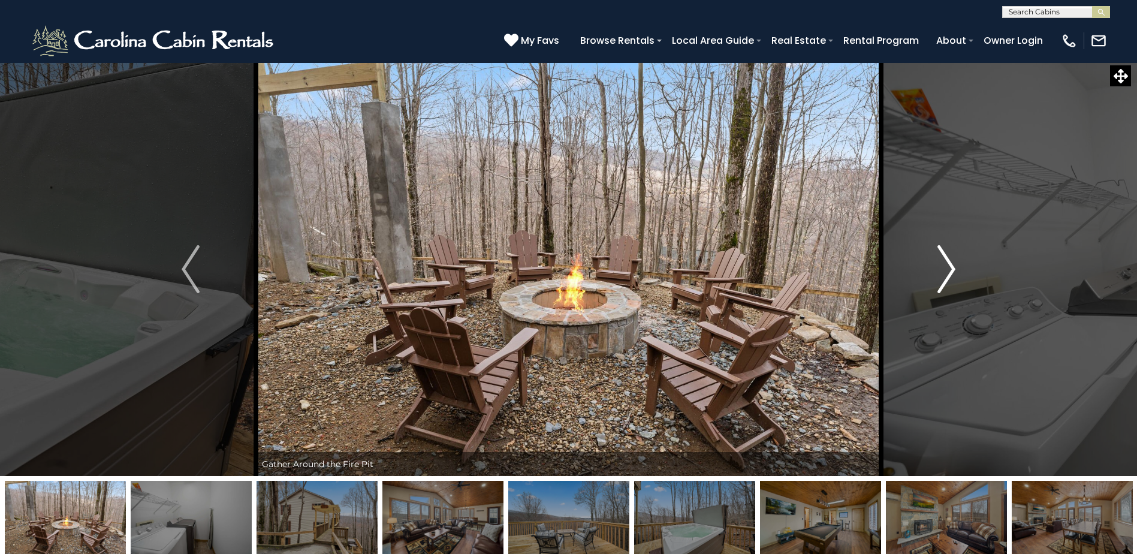
click at [946, 267] on img "Next" at bounding box center [947, 269] width 18 height 48
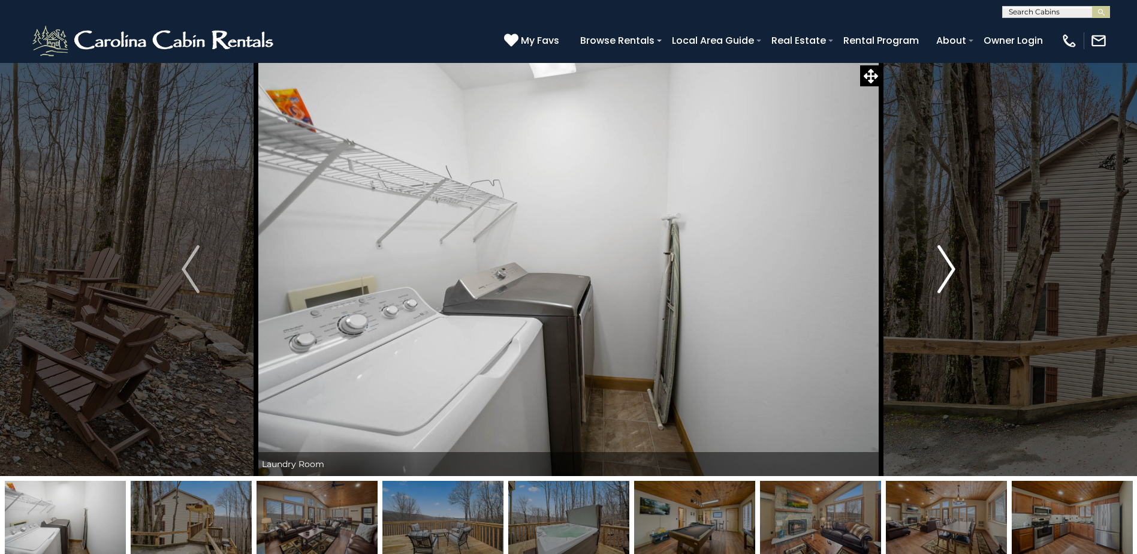
click at [946, 267] on img "Next" at bounding box center [947, 269] width 18 height 48
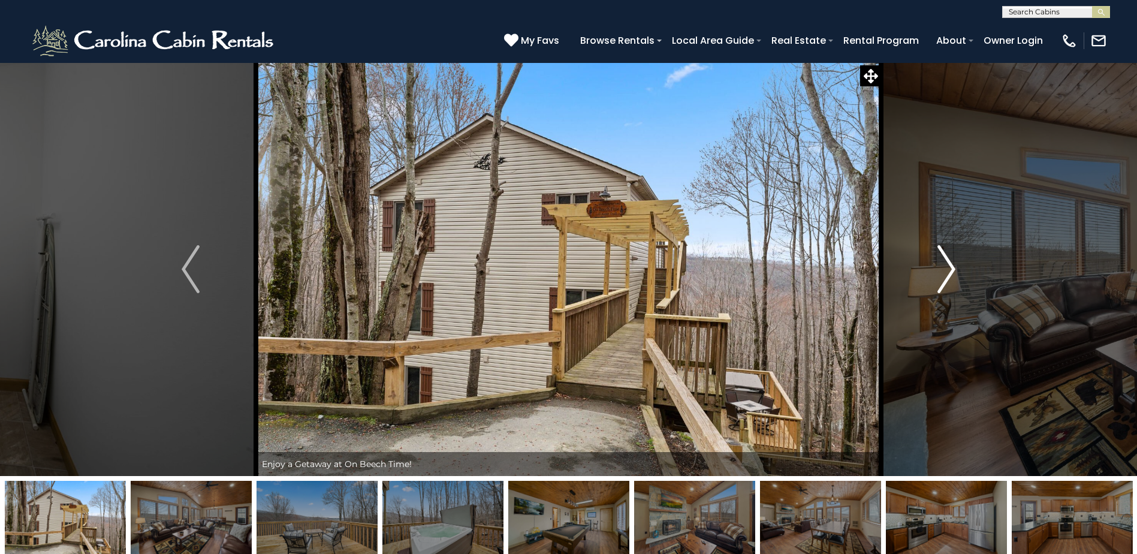
click at [946, 267] on img "Next" at bounding box center [947, 269] width 18 height 48
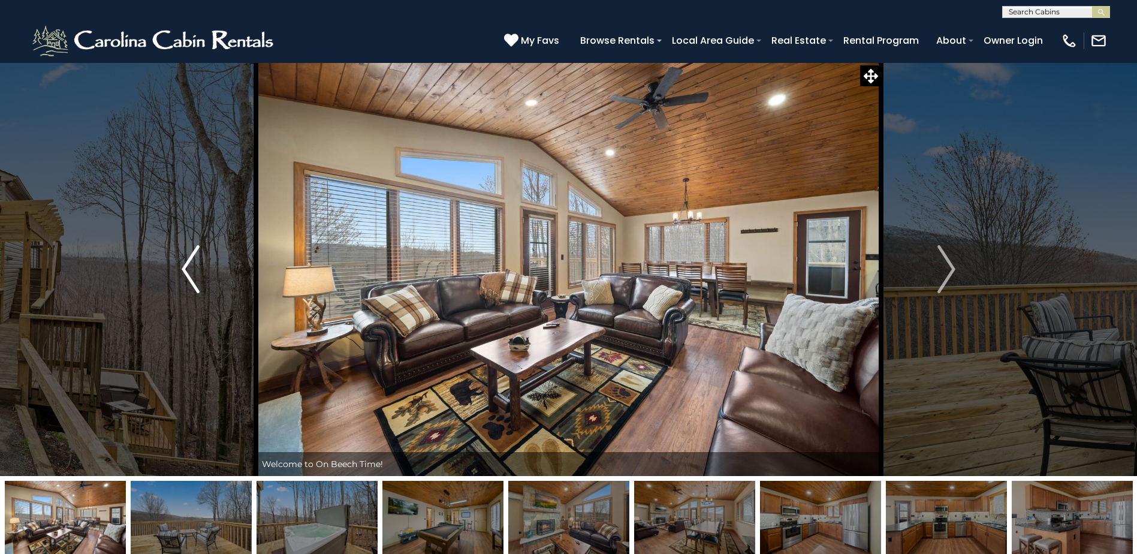
click at [191, 272] on img "Previous" at bounding box center [191, 269] width 18 height 48
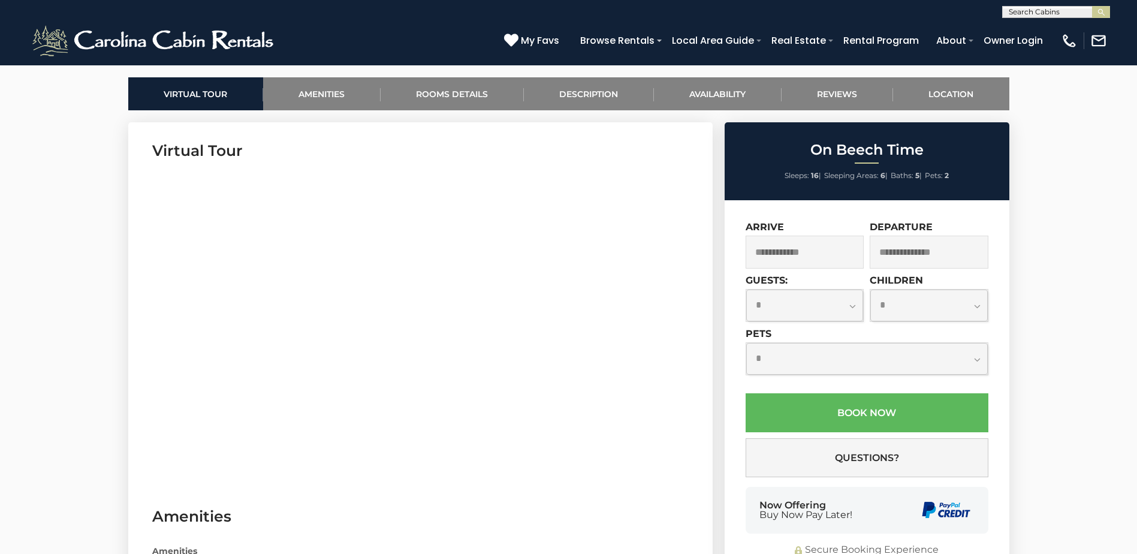
scroll to position [360, 0]
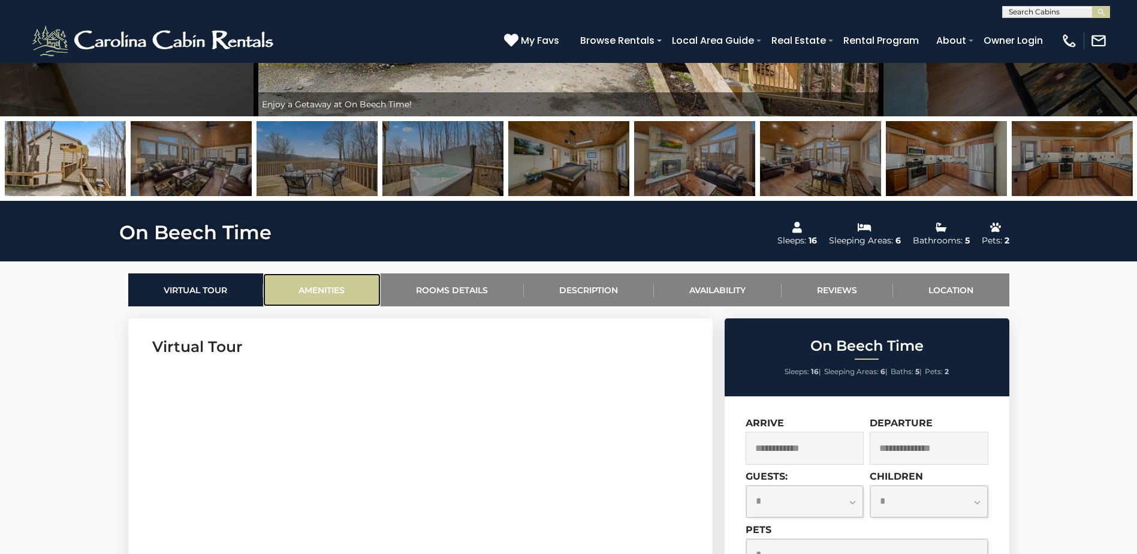
click at [315, 297] on link "Amenities" at bounding box center [322, 289] width 118 height 33
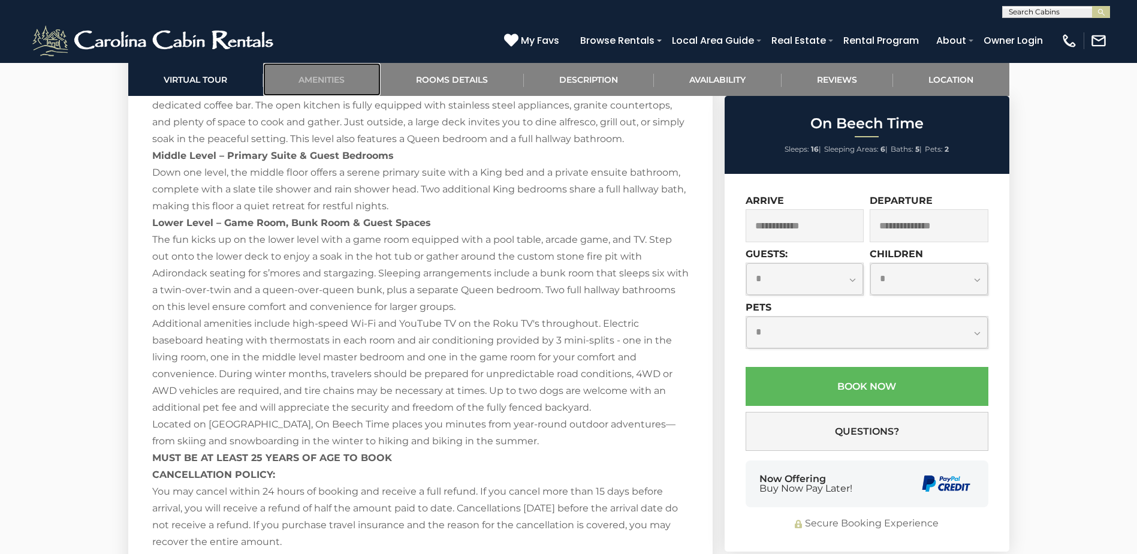
scroll to position [1793, 0]
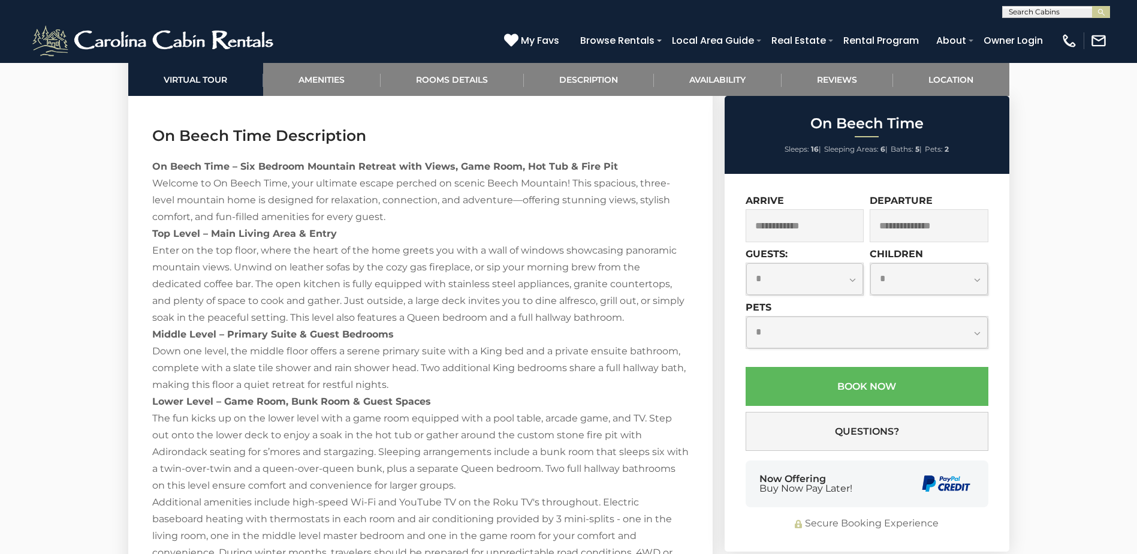
click at [1037, 10] on input "text" at bounding box center [1055, 14] width 105 height 12
type input "**********"
click at [1028, 27] on em "Mountain Ai" at bounding box center [1034, 28] width 51 height 11
click at [1103, 15] on img "submit" at bounding box center [1101, 12] width 9 height 9
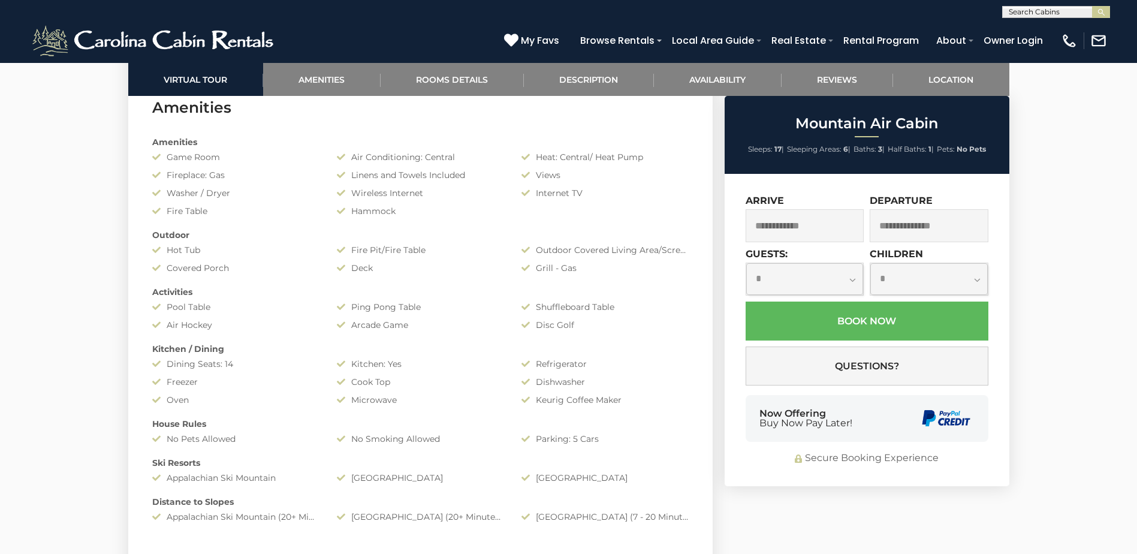
scroll to position [959, 0]
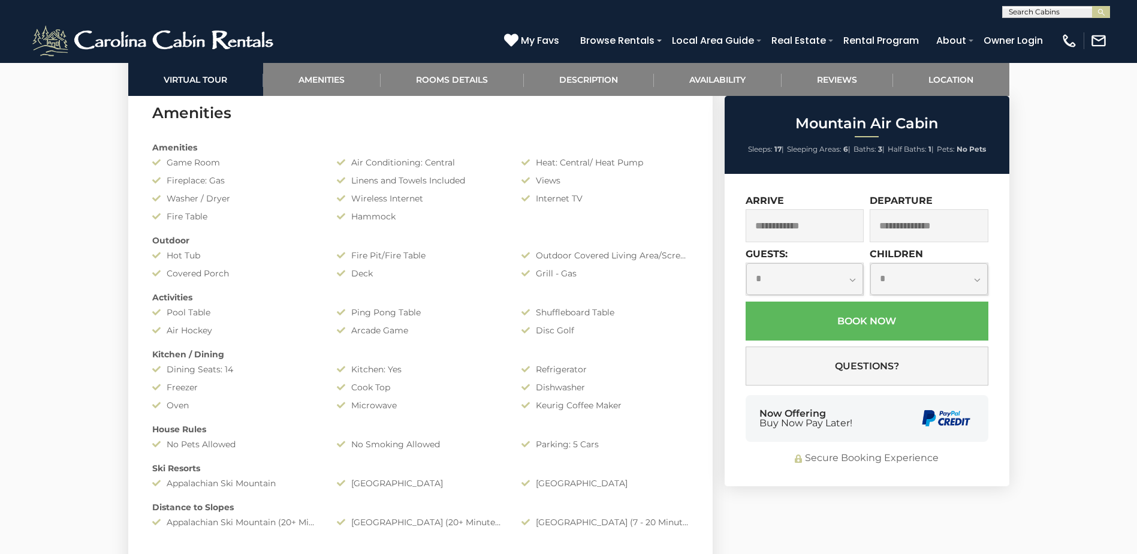
click at [1016, 17] on input "text" at bounding box center [1055, 14] width 105 height 12
type input "****"
click at [1023, 43] on li "[GEOGRAPHIC_DATA] On One" at bounding box center [1056, 34] width 107 height 22
click at [1106, 15] on button "submit" at bounding box center [1101, 12] width 18 height 12
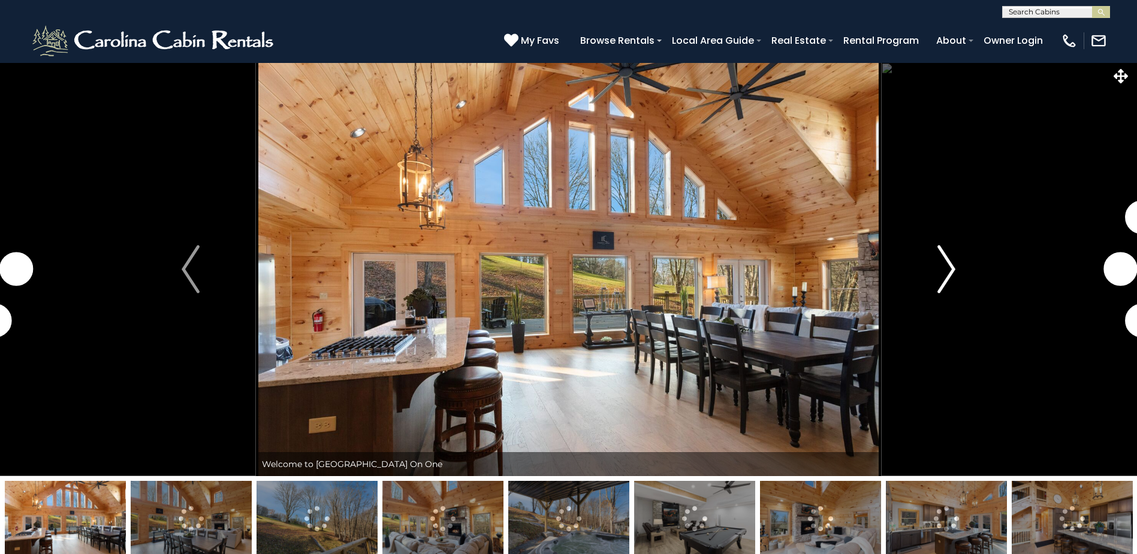
click at [947, 277] on img "Next" at bounding box center [947, 269] width 18 height 48
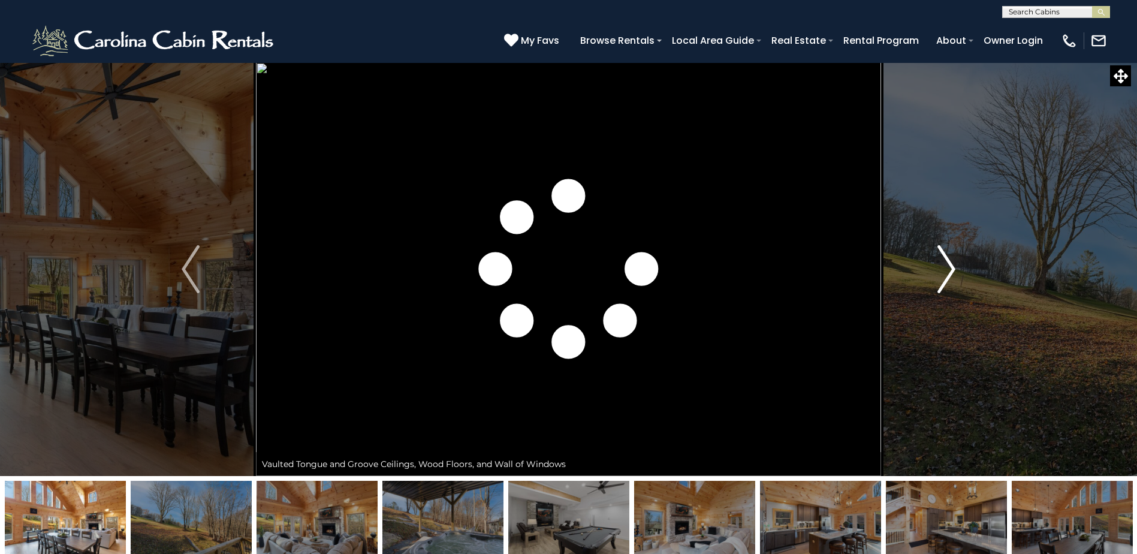
click at [947, 277] on img "Next" at bounding box center [947, 269] width 18 height 48
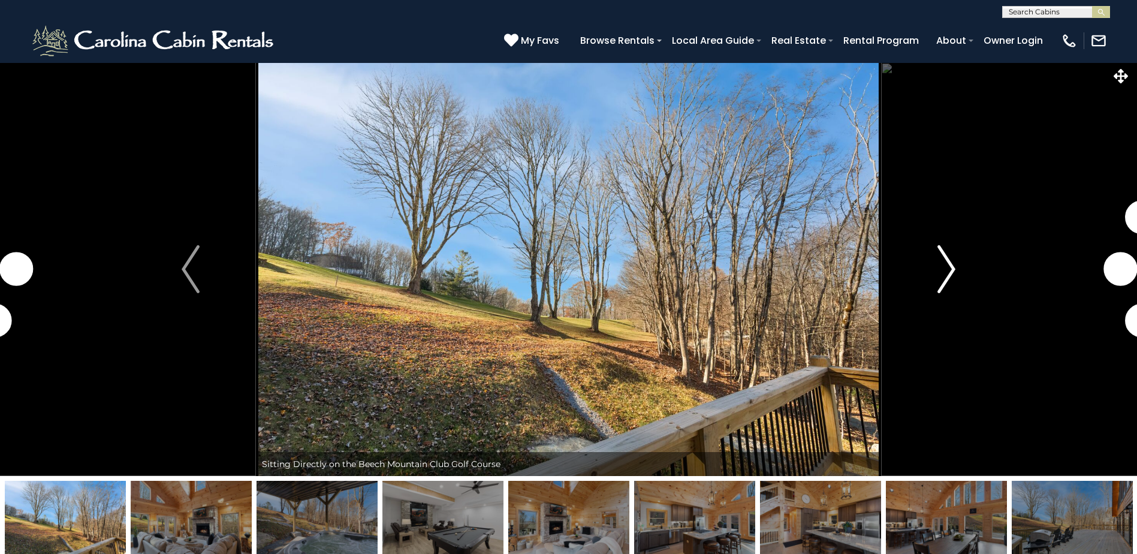
click at [947, 277] on img "Next" at bounding box center [947, 269] width 18 height 48
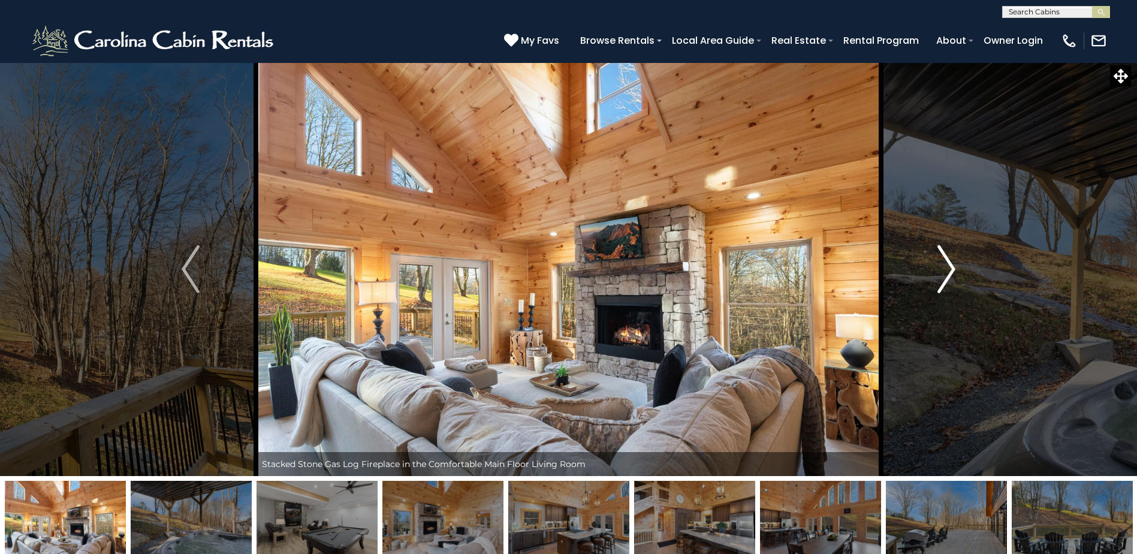
click at [947, 277] on img "Next" at bounding box center [947, 269] width 18 height 48
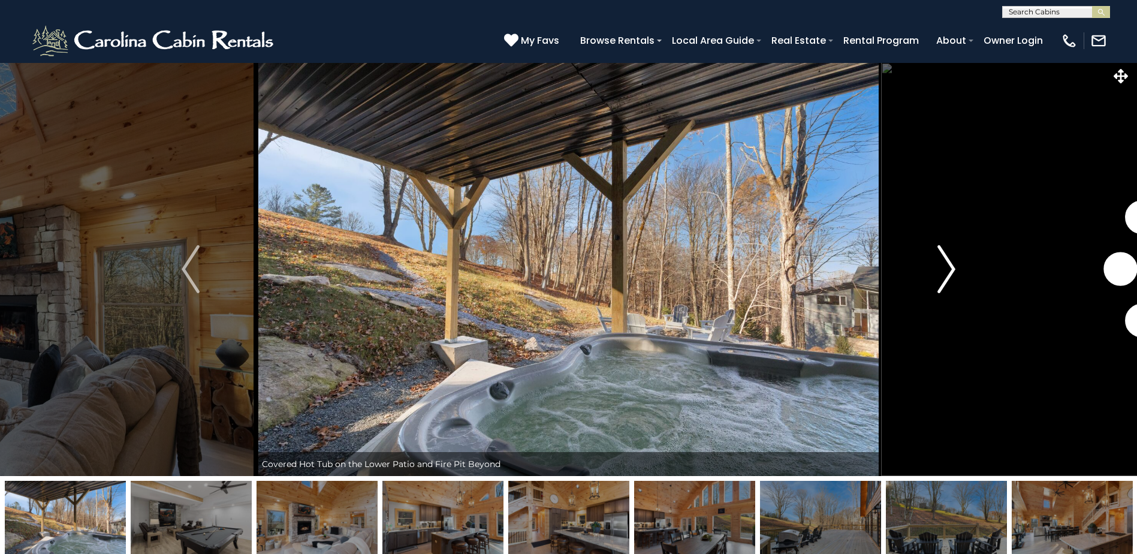
click at [947, 277] on img "Next" at bounding box center [947, 269] width 18 height 48
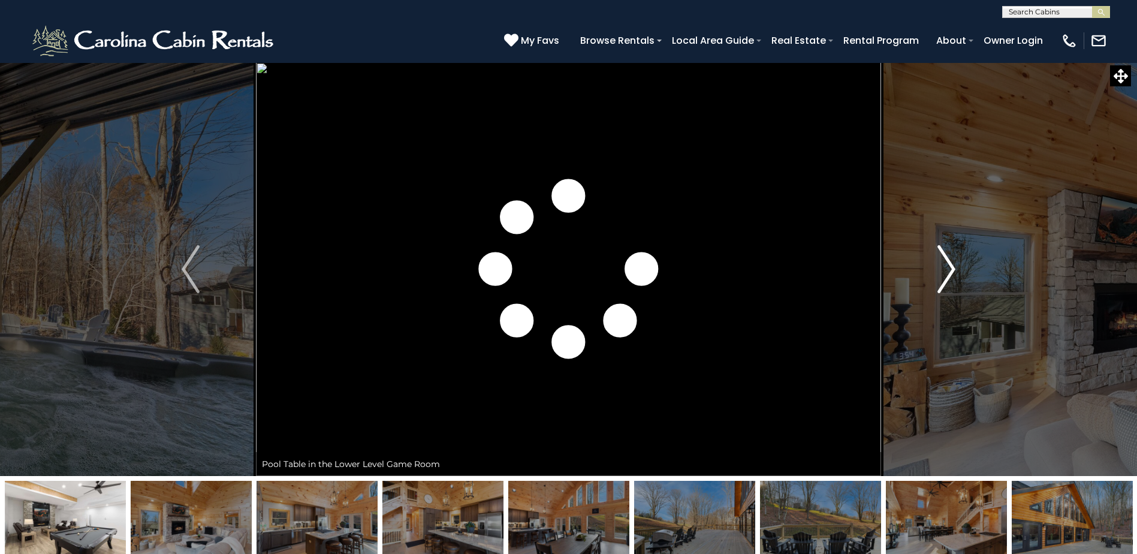
click at [947, 277] on img "Next" at bounding box center [947, 269] width 18 height 48
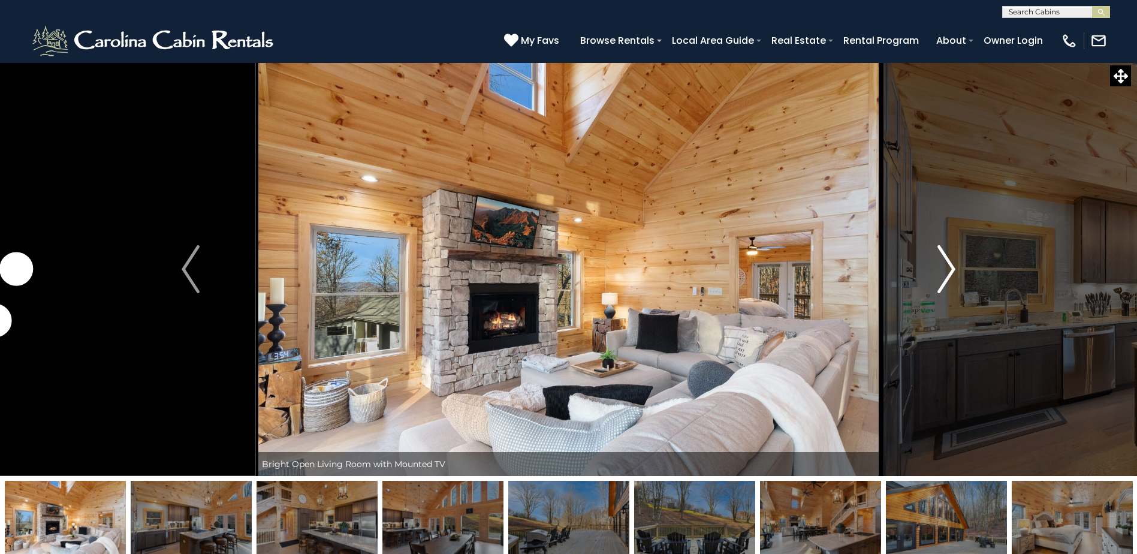
click at [947, 277] on img "Next" at bounding box center [947, 269] width 18 height 48
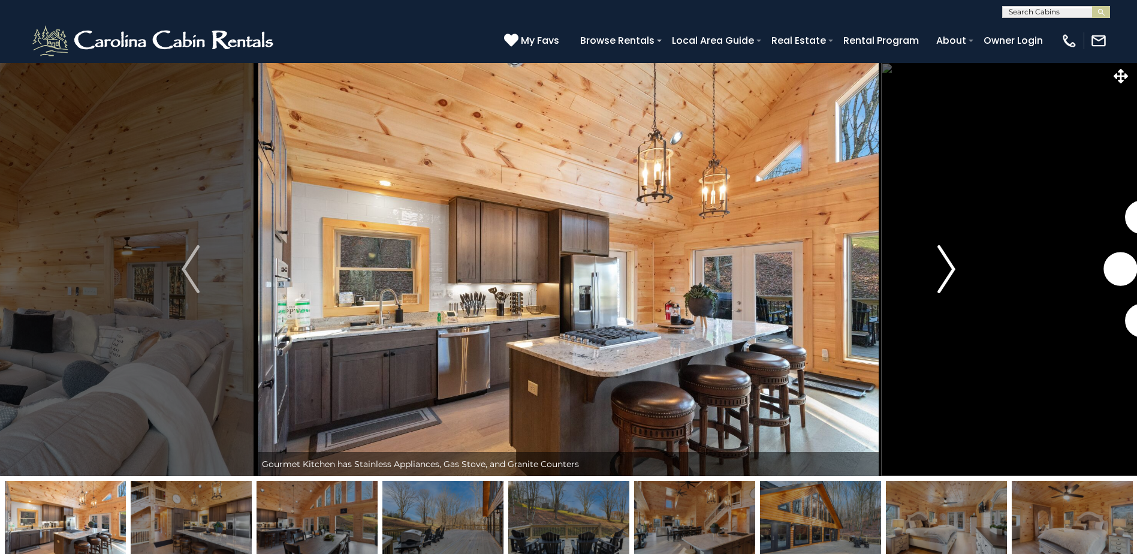
click at [947, 277] on img "Next" at bounding box center [947, 269] width 18 height 48
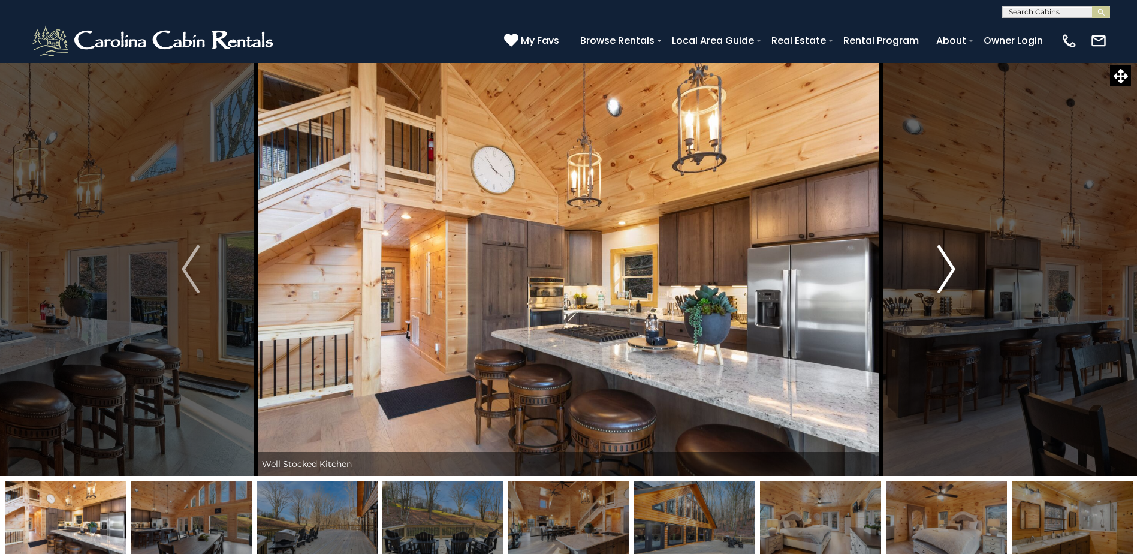
click at [947, 277] on img "Next" at bounding box center [947, 269] width 18 height 48
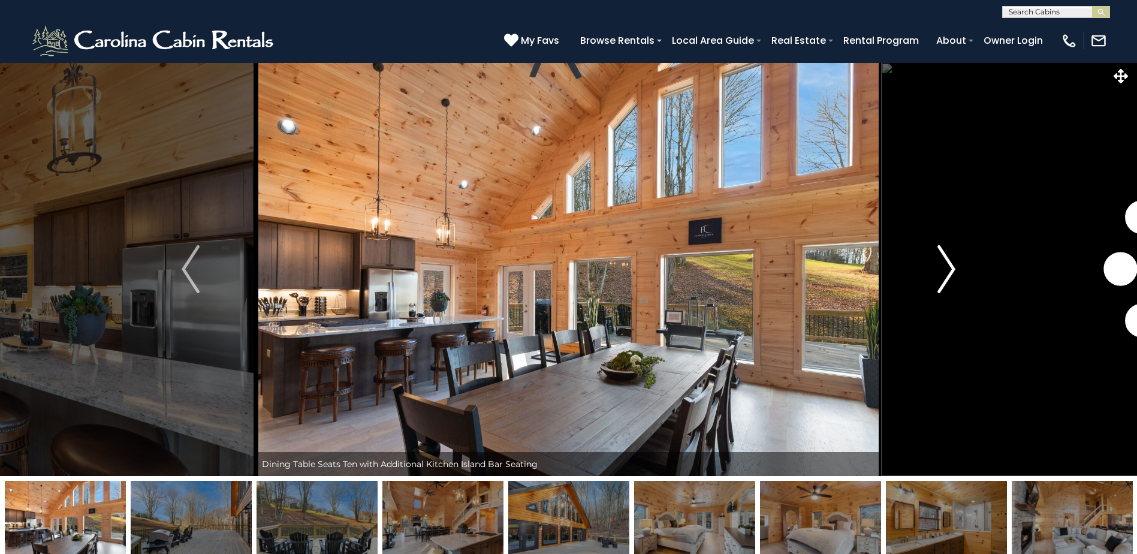
click at [947, 277] on img "Next" at bounding box center [947, 269] width 18 height 48
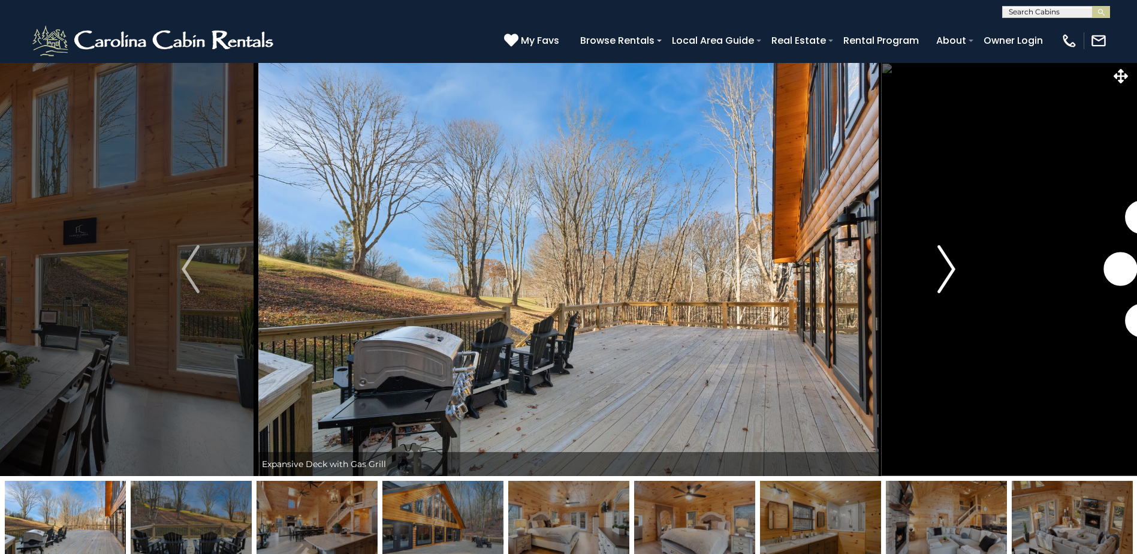
click at [948, 276] on img "Next" at bounding box center [947, 269] width 18 height 48
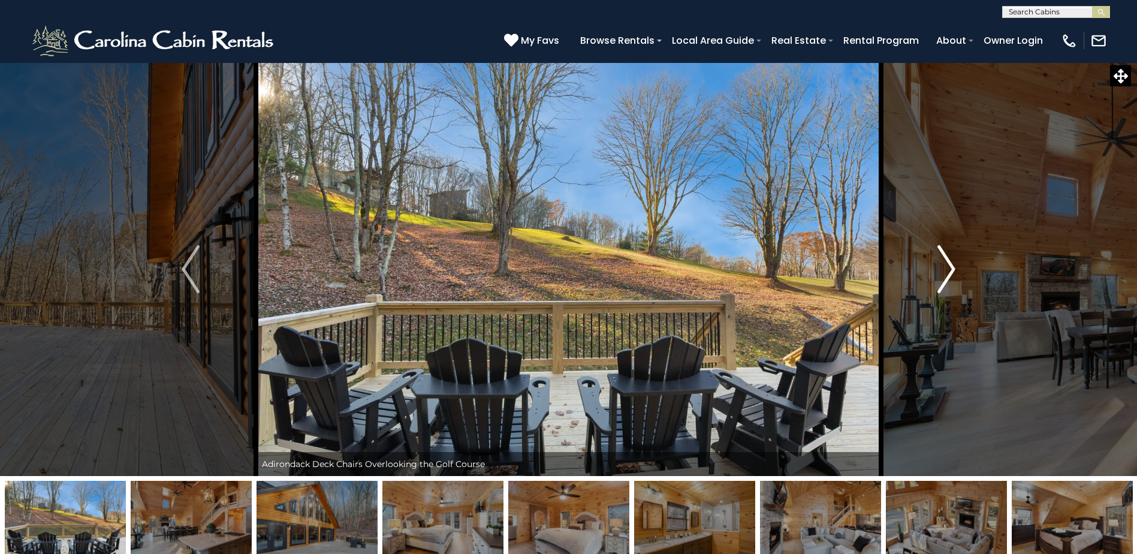
click at [948, 276] on img "Next" at bounding box center [947, 269] width 18 height 48
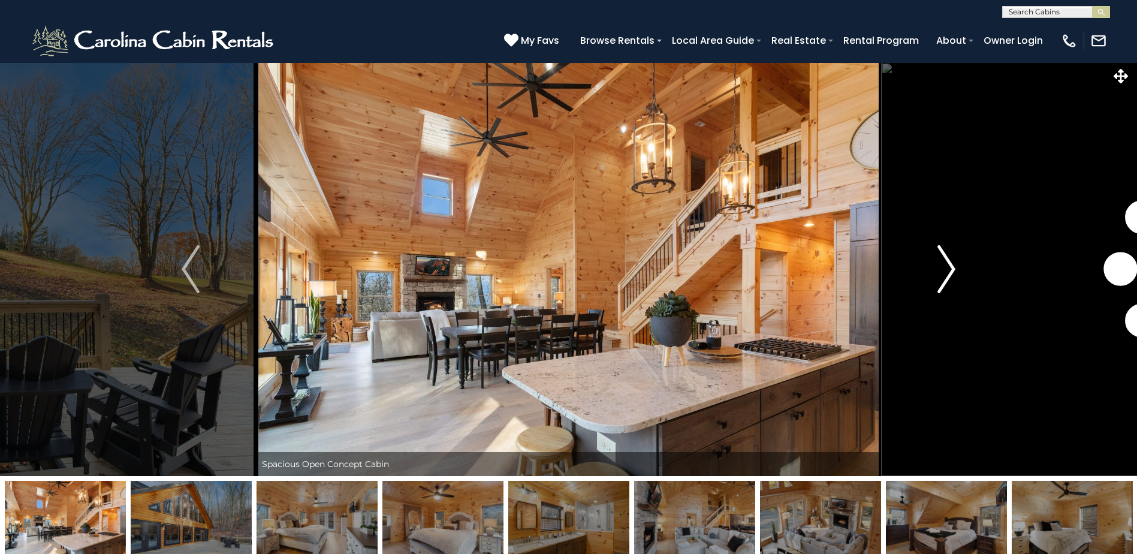
click at [948, 276] on img "Next" at bounding box center [947, 269] width 18 height 48
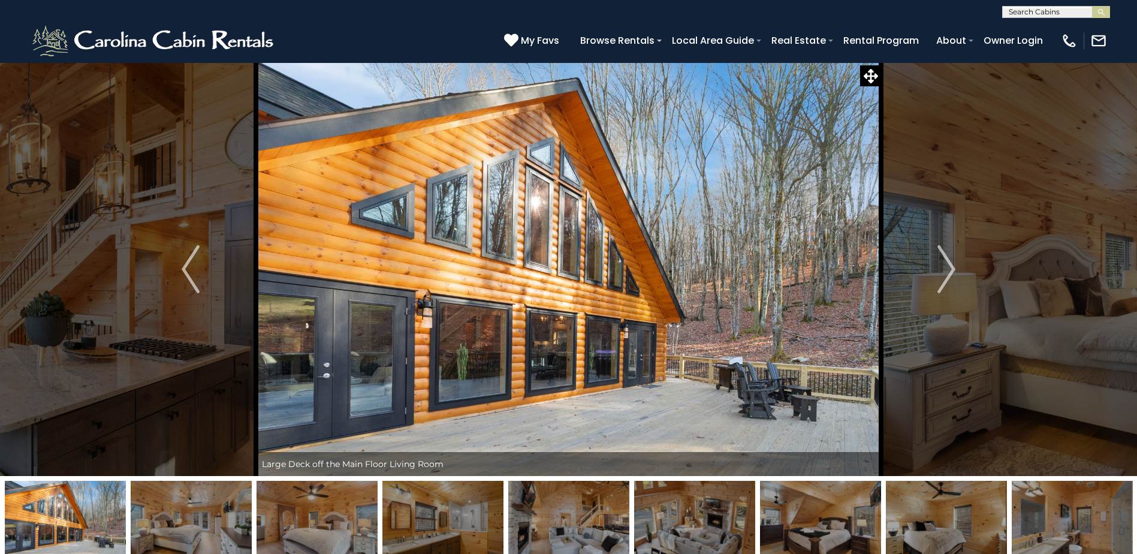
scroll to position [1, 0]
click at [1022, 13] on input "text" at bounding box center [1055, 14] width 105 height 12
type input "*******"
click at [1046, 49] on li "On Beec h Time" at bounding box center [1056, 52] width 107 height 11
click at [1099, 11] on img "submit" at bounding box center [1101, 12] width 9 height 9
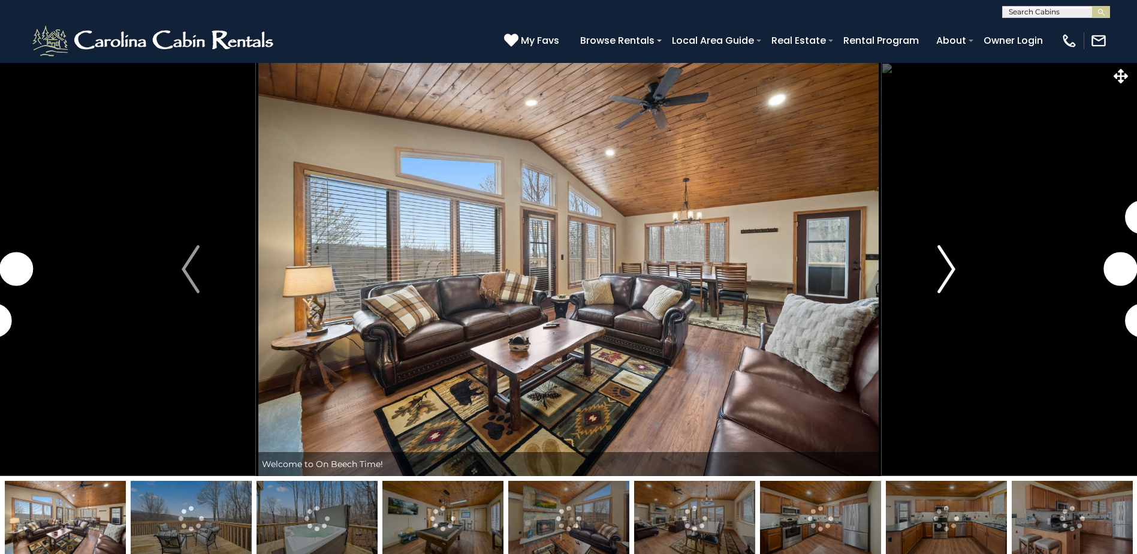
click at [951, 264] on img "Next" at bounding box center [947, 269] width 18 height 48
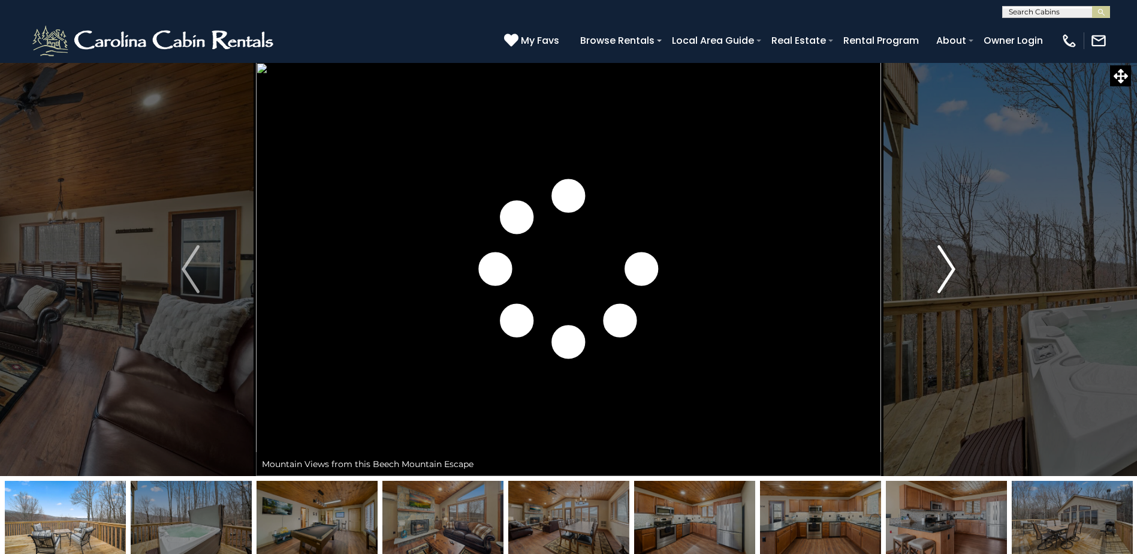
click at [951, 264] on img "Next" at bounding box center [947, 269] width 18 height 48
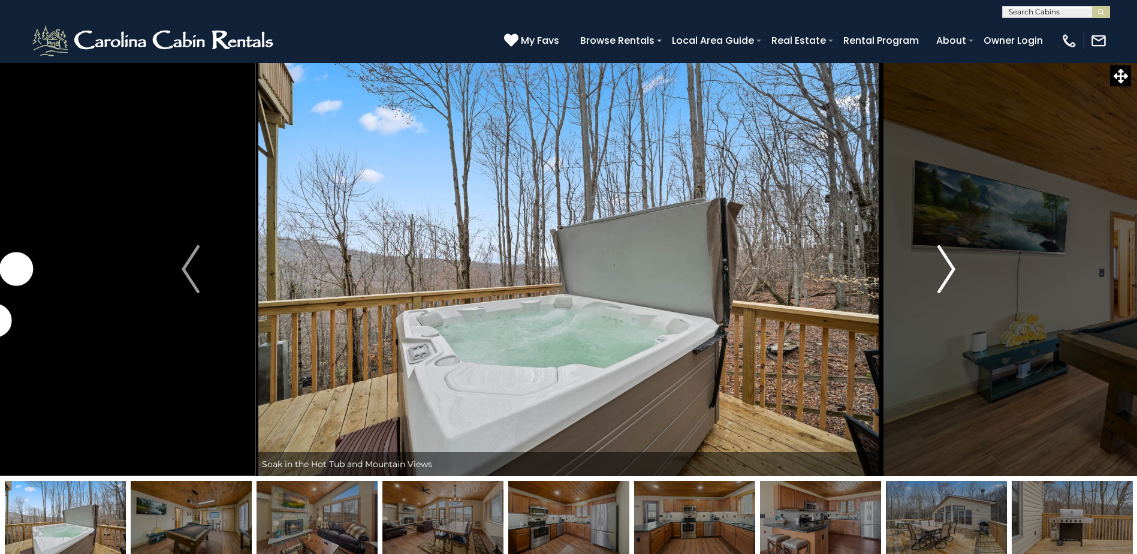
click at [952, 267] on img "Next" at bounding box center [947, 269] width 18 height 48
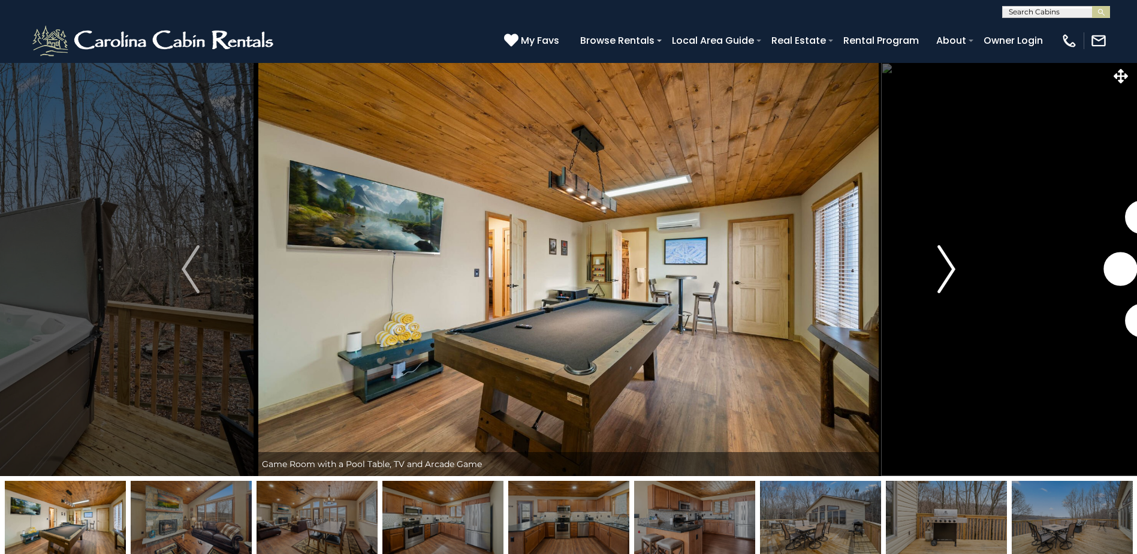
click at [952, 267] on img "Next" at bounding box center [947, 269] width 18 height 48
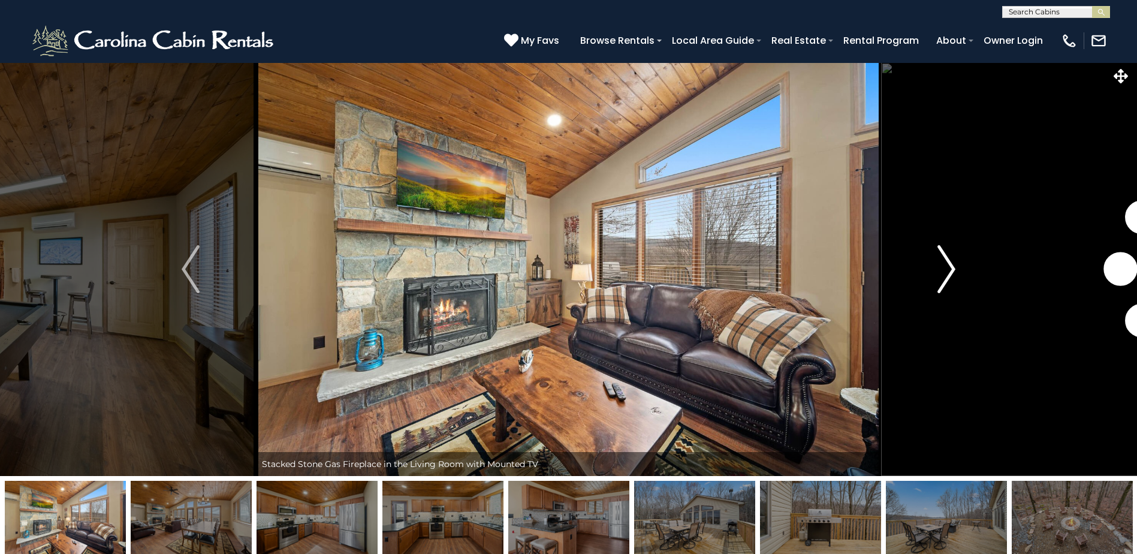
click at [952, 267] on img "Next" at bounding box center [947, 269] width 18 height 48
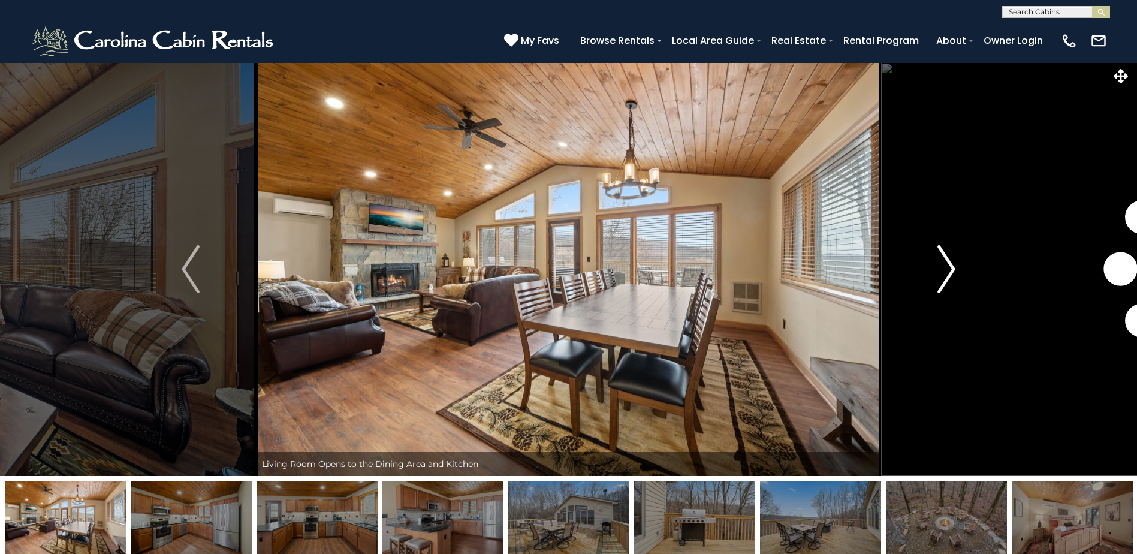
click at [952, 267] on img "Next" at bounding box center [947, 269] width 18 height 48
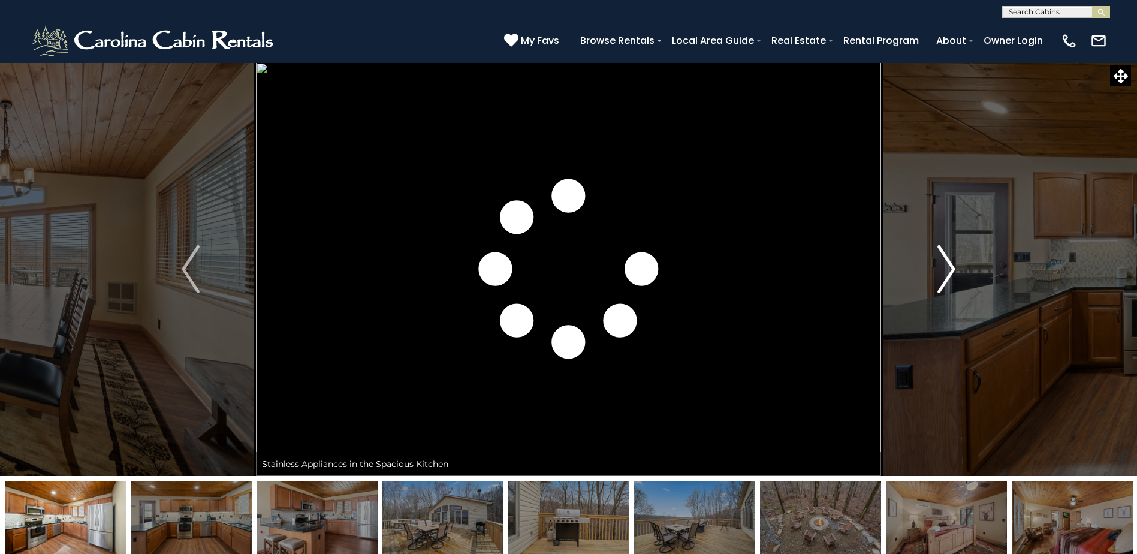
click at [952, 267] on img "Next" at bounding box center [947, 269] width 18 height 48
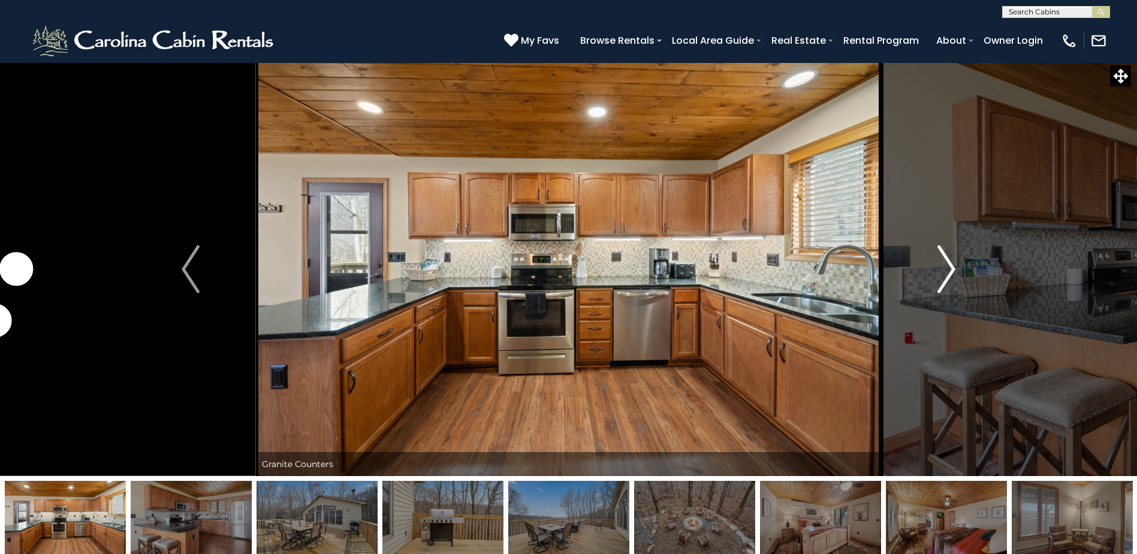
click at [952, 267] on img "Next" at bounding box center [947, 269] width 18 height 48
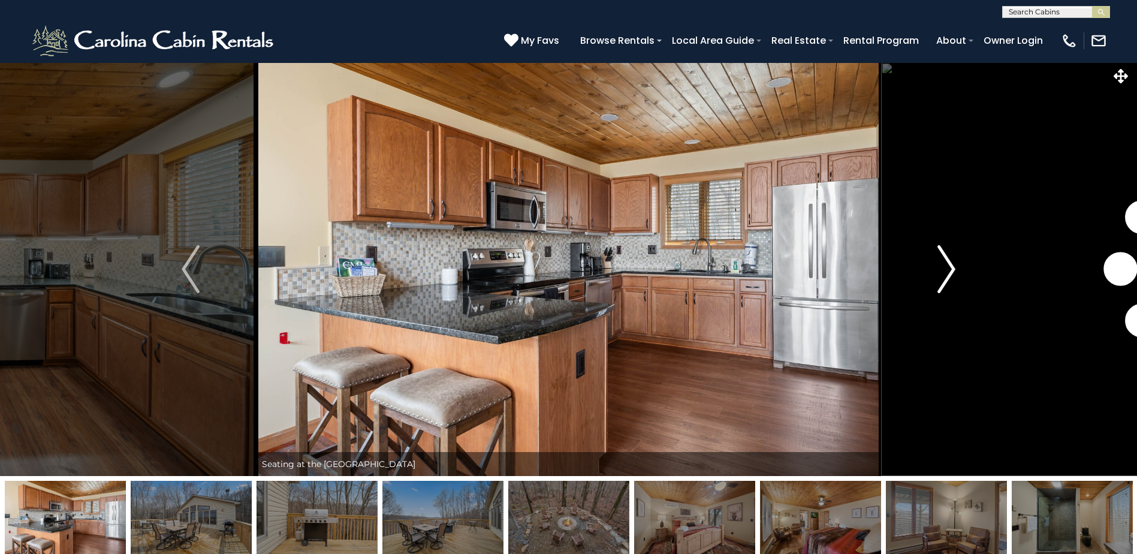
click at [952, 267] on img "Next" at bounding box center [947, 269] width 18 height 48
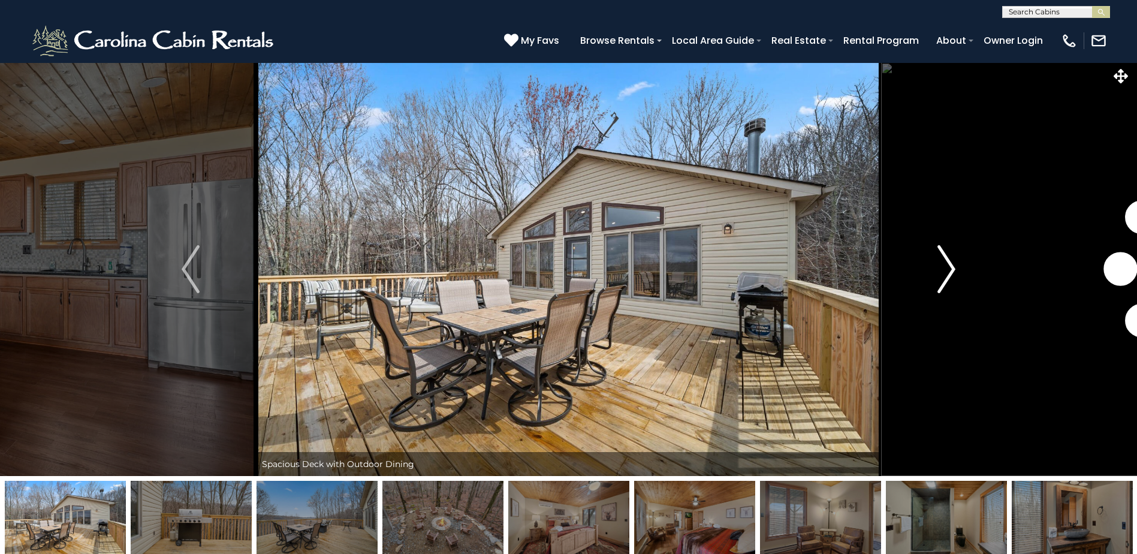
click at [952, 267] on img "Next" at bounding box center [947, 269] width 18 height 48
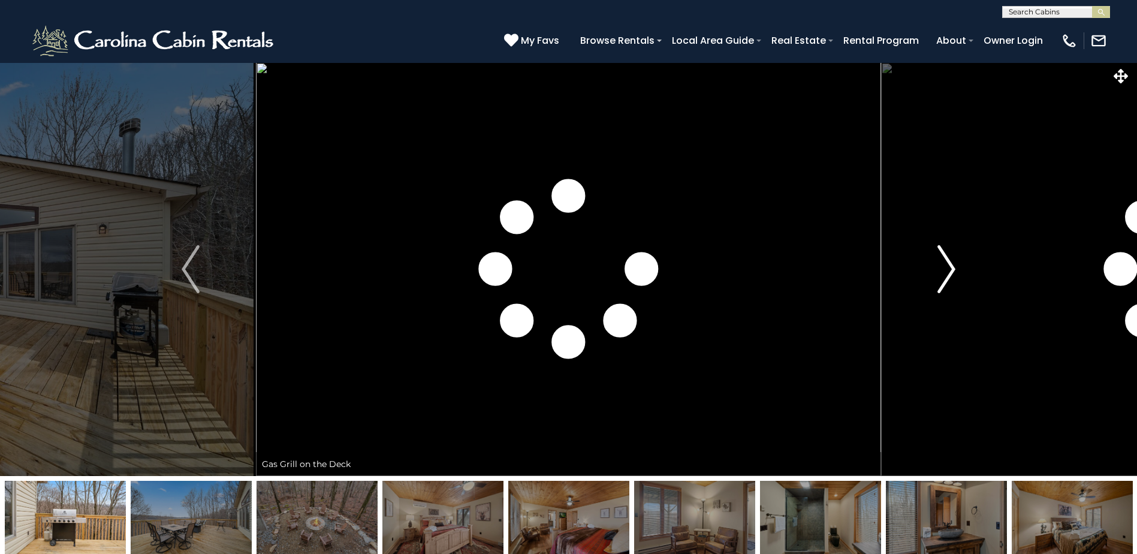
click at [952, 267] on img "Next" at bounding box center [947, 269] width 18 height 48
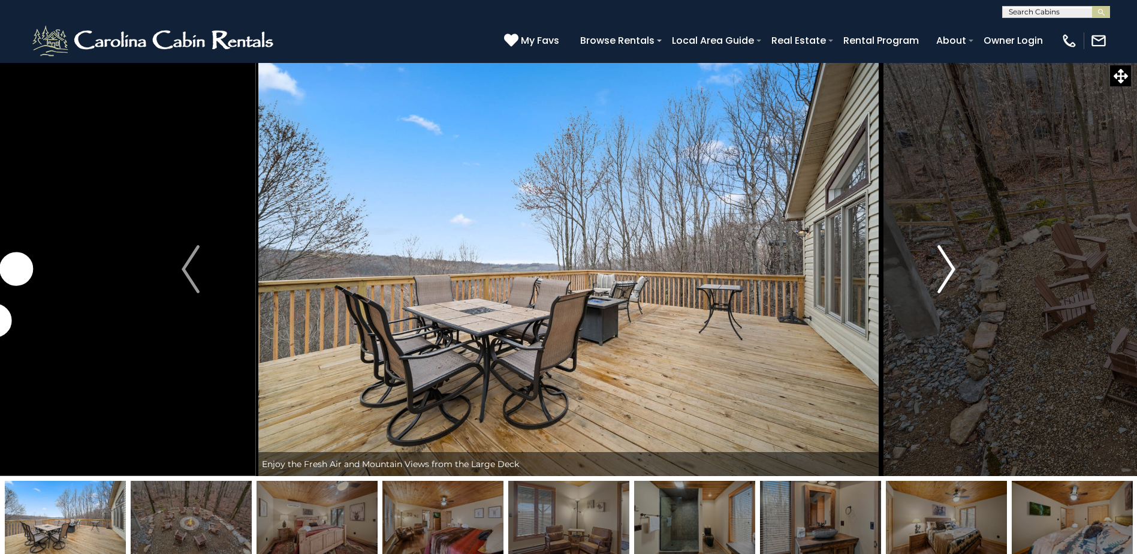
click at [952, 267] on img "Next" at bounding box center [947, 269] width 18 height 48
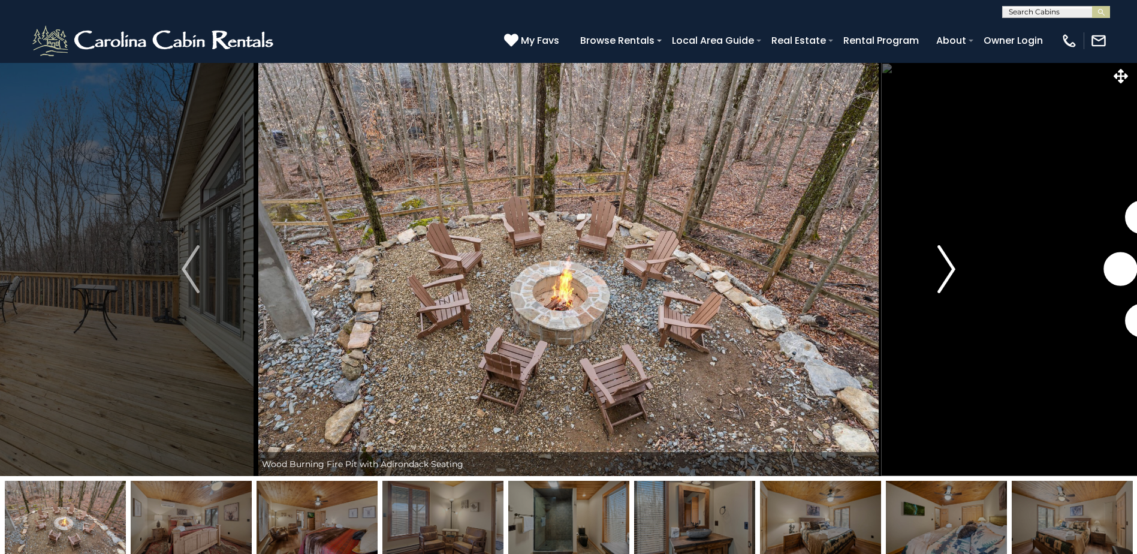
click at [952, 267] on img "Next" at bounding box center [947, 269] width 18 height 48
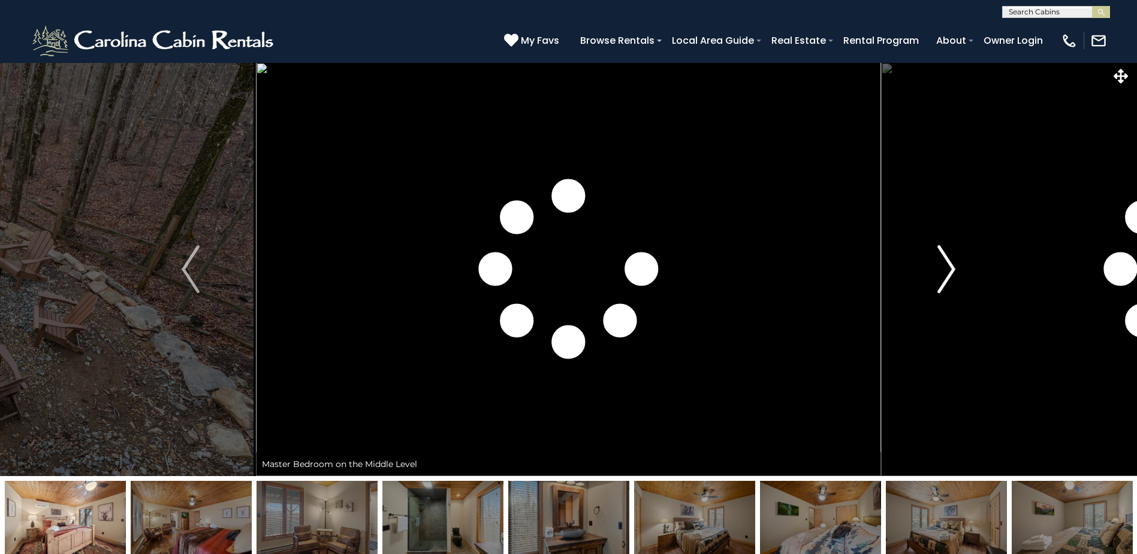
click at [952, 267] on img "Next" at bounding box center [947, 269] width 18 height 48
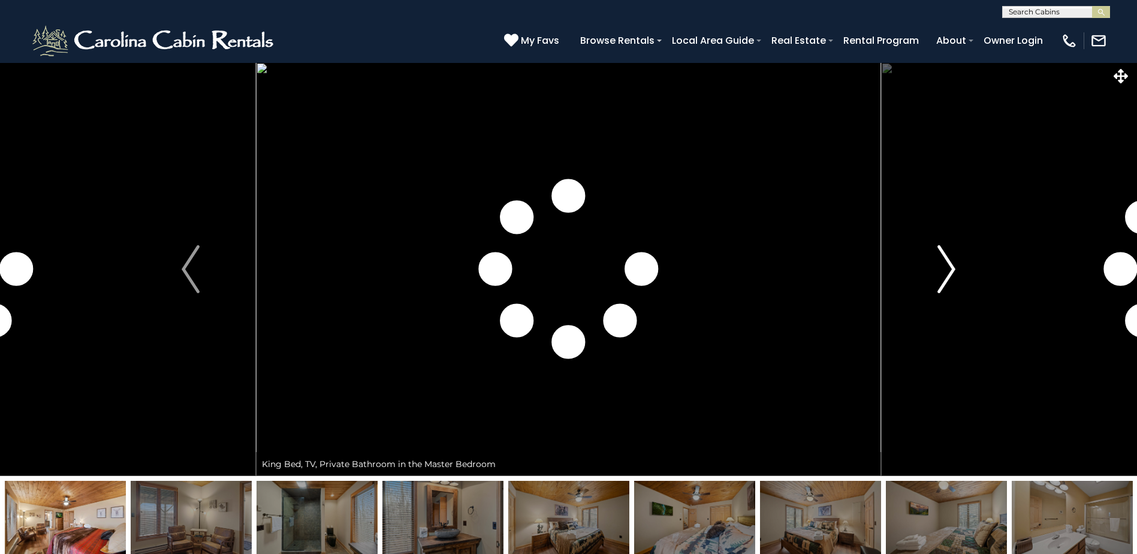
click at [952, 267] on img "Next" at bounding box center [947, 269] width 18 height 48
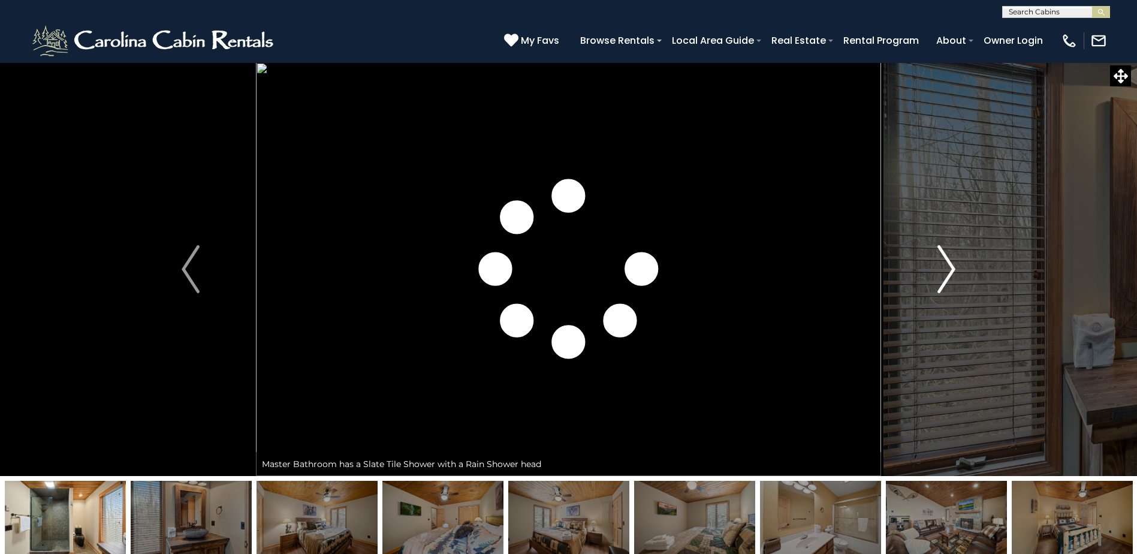
click at [952, 267] on img "Next" at bounding box center [947, 269] width 18 height 48
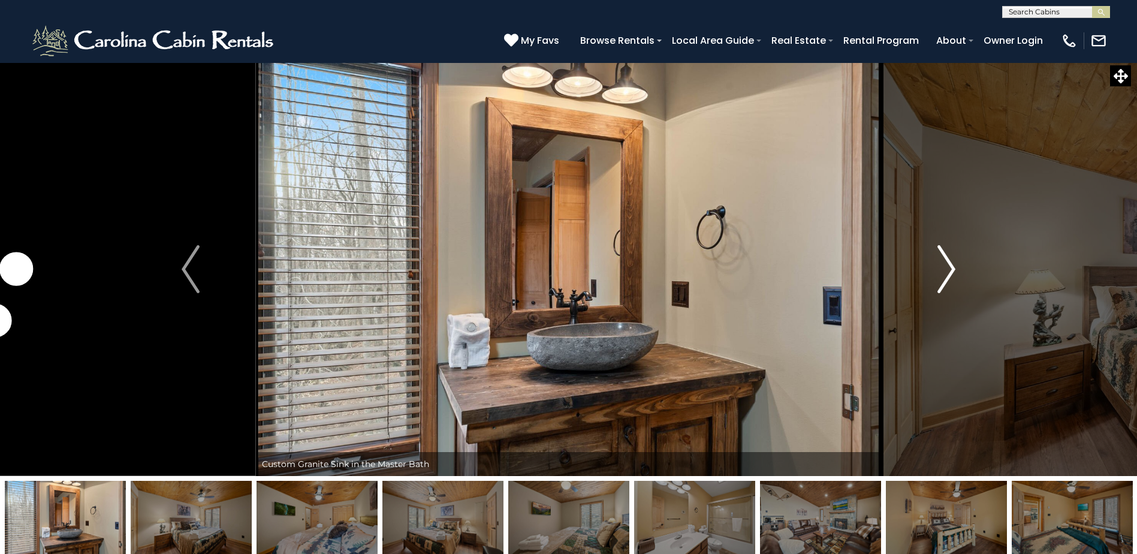
click at [952, 267] on img "Next" at bounding box center [947, 269] width 18 height 48
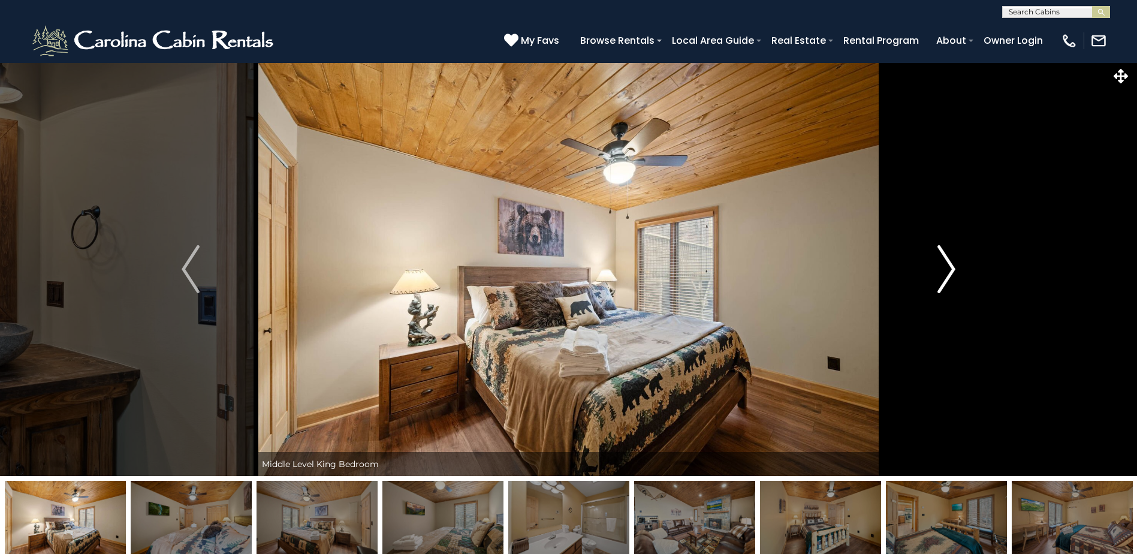
click at [952, 267] on img "Next" at bounding box center [947, 269] width 18 height 48
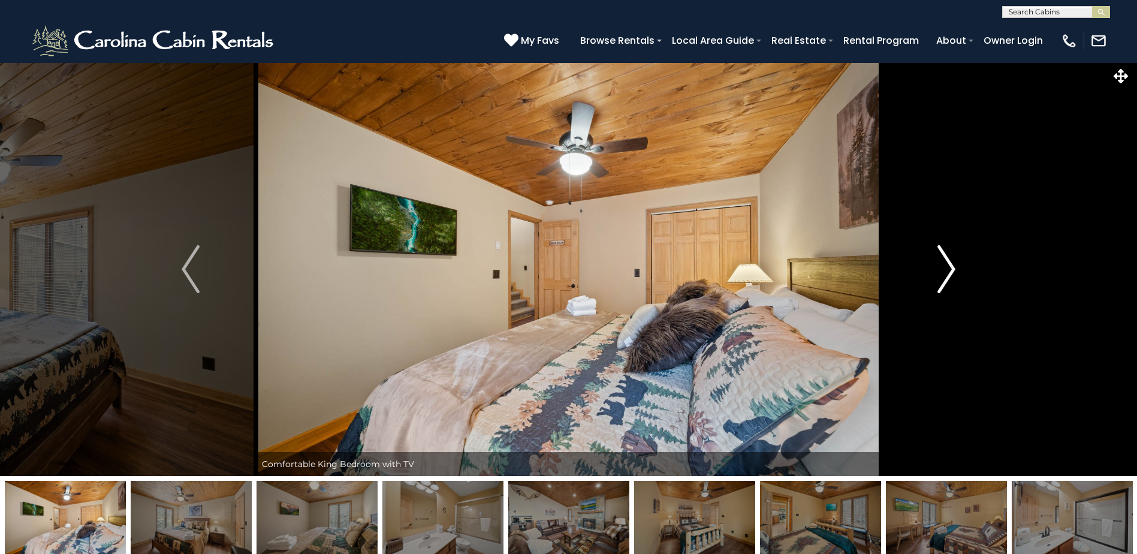
click at [952, 267] on img "Next" at bounding box center [947, 269] width 18 height 48
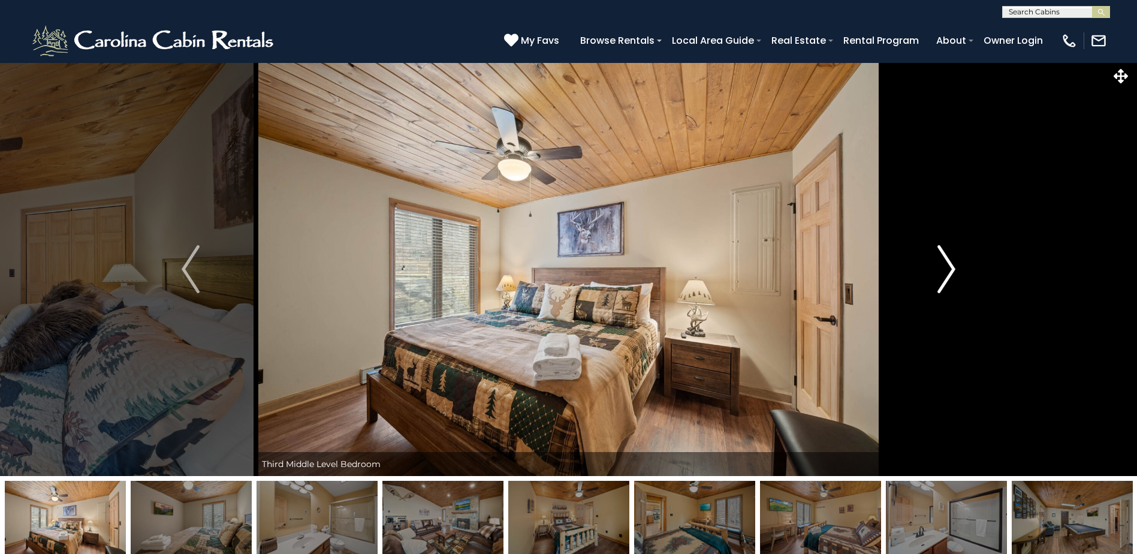
click at [952, 267] on img "Next" at bounding box center [947, 269] width 18 height 48
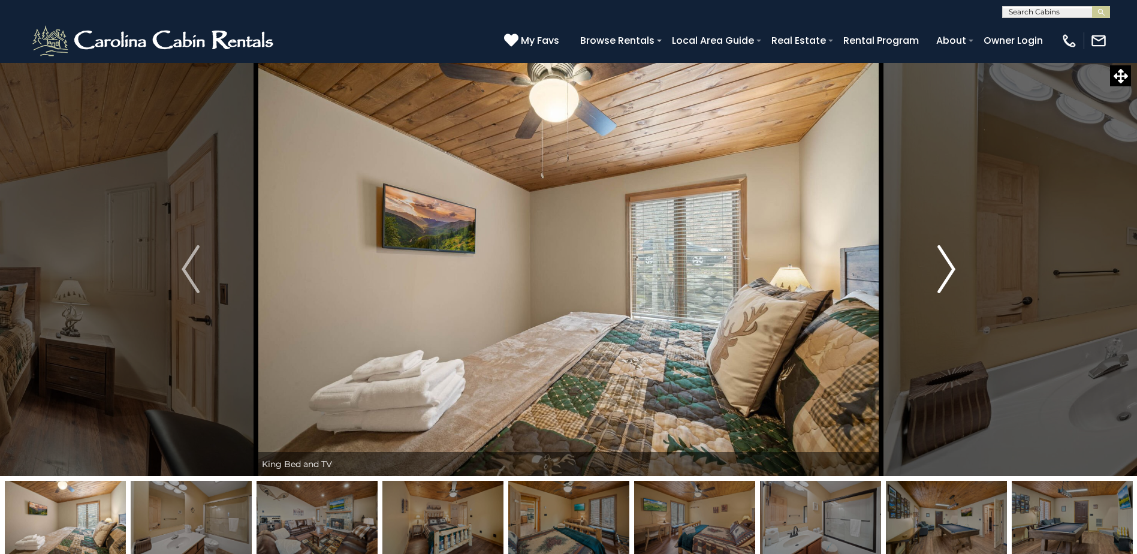
click at [952, 267] on img "Next" at bounding box center [947, 269] width 18 height 48
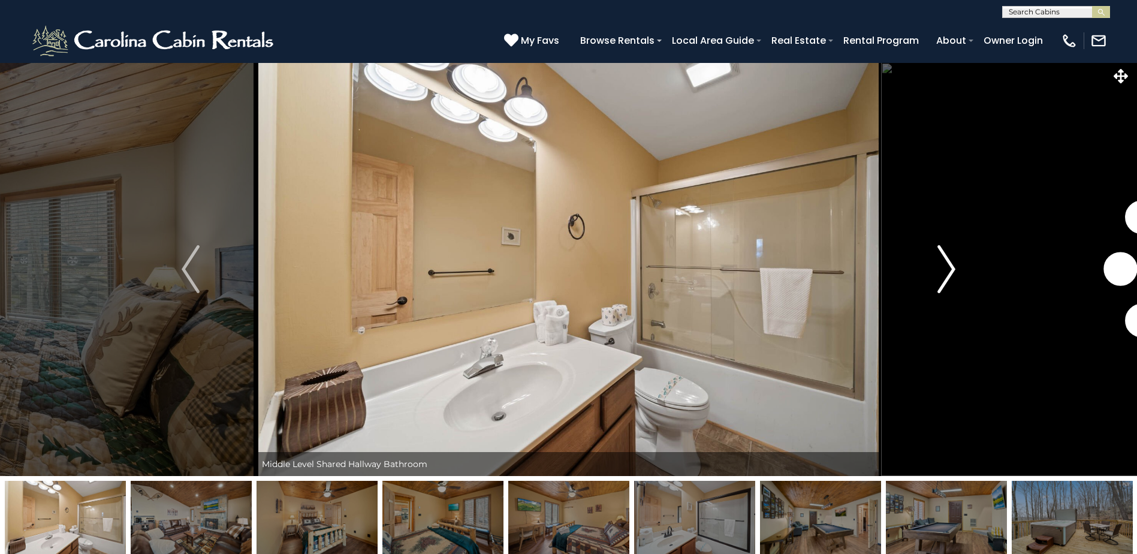
click at [952, 267] on img "Next" at bounding box center [947, 269] width 18 height 48
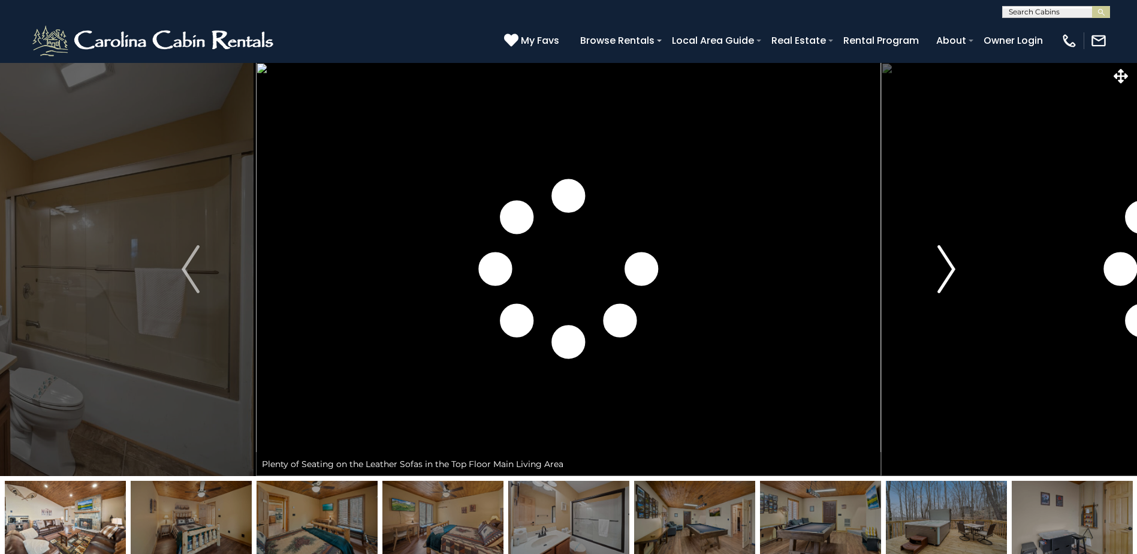
click at [952, 267] on img "Next" at bounding box center [947, 269] width 18 height 48
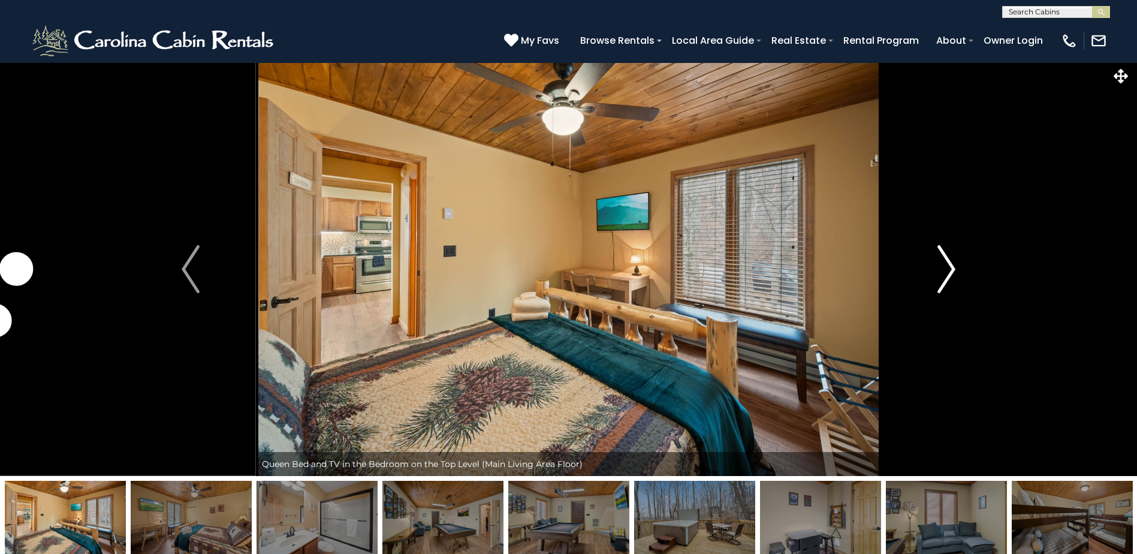
click at [952, 267] on img "Next" at bounding box center [947, 269] width 18 height 48
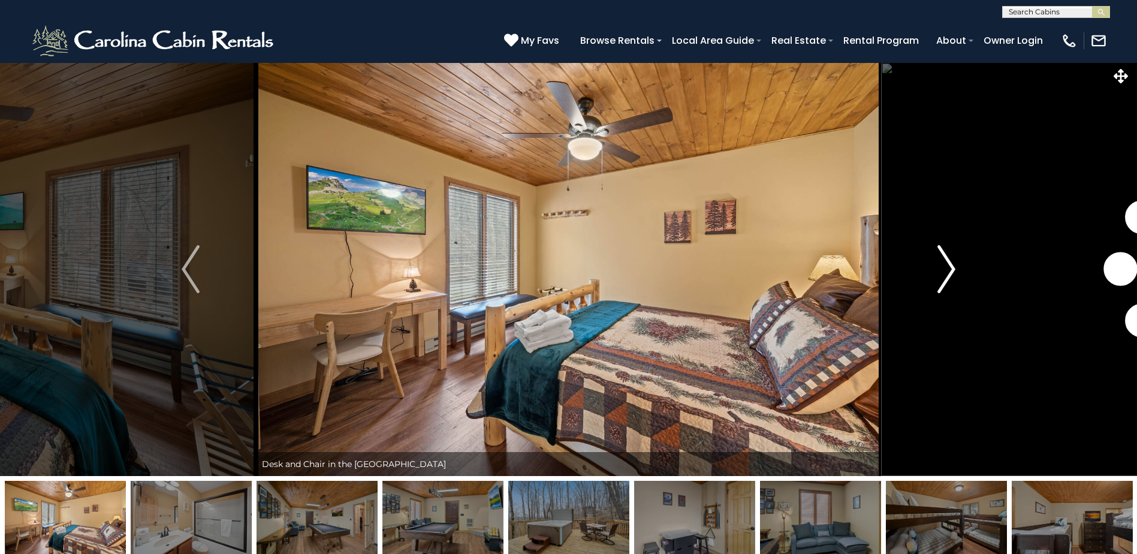
click at [952, 267] on img "Next" at bounding box center [947, 269] width 18 height 48
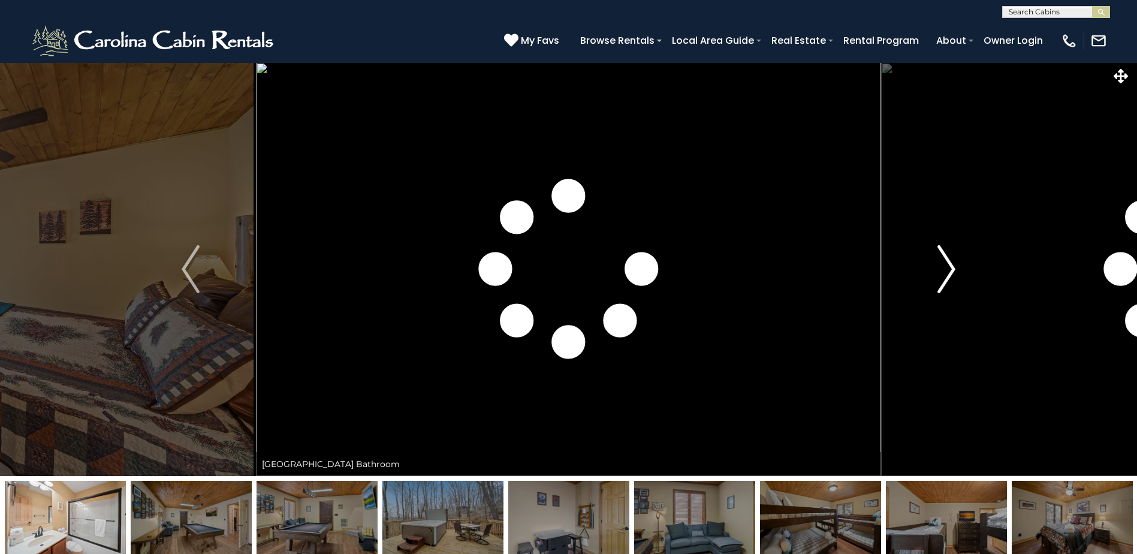
click at [952, 267] on img "Next" at bounding box center [947, 269] width 18 height 48
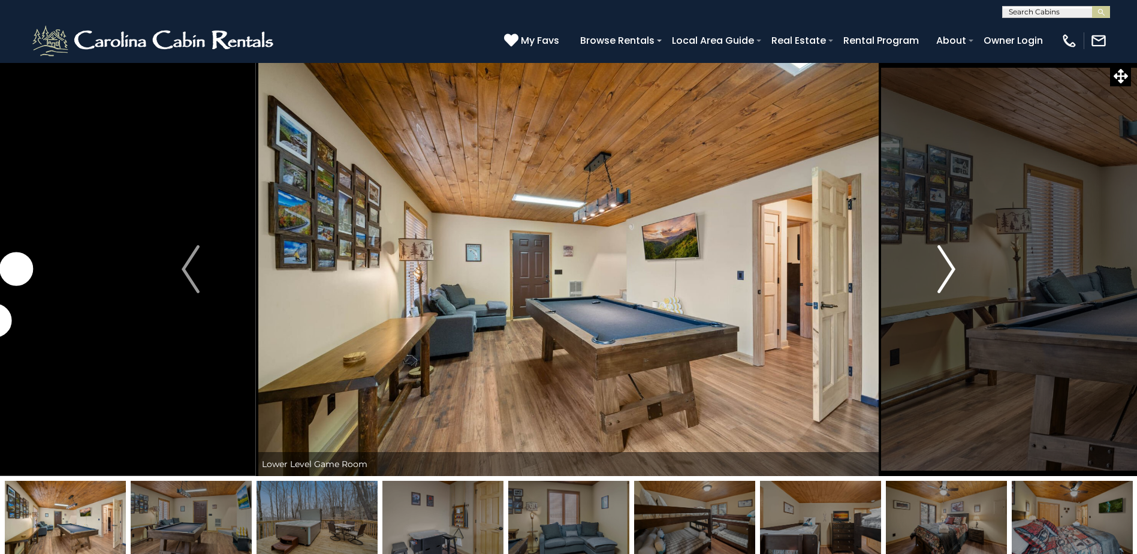
click at [952, 267] on img "Next" at bounding box center [947, 269] width 18 height 48
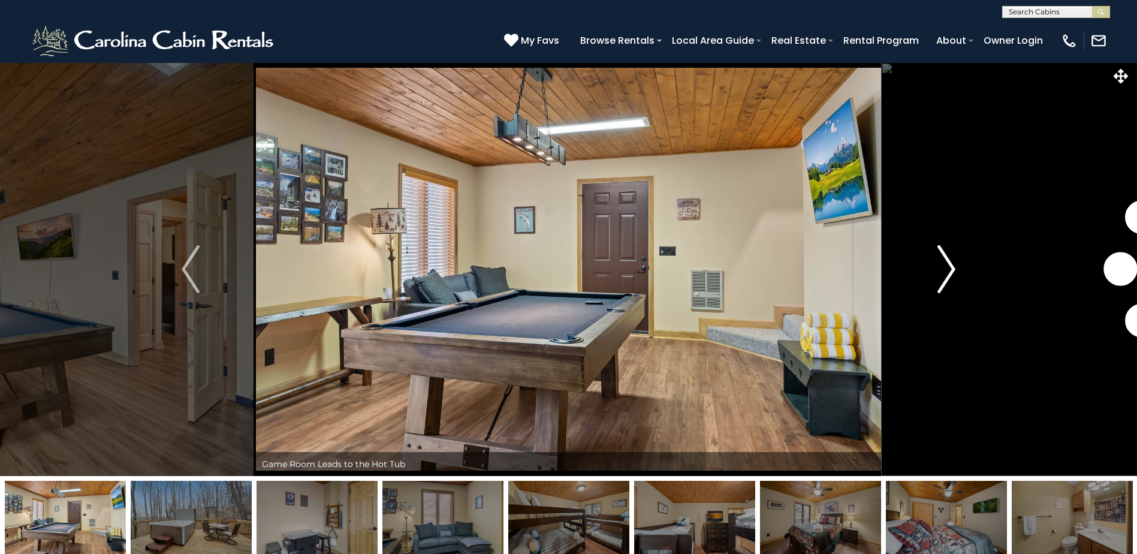
click at [952, 267] on img "Next" at bounding box center [947, 269] width 18 height 48
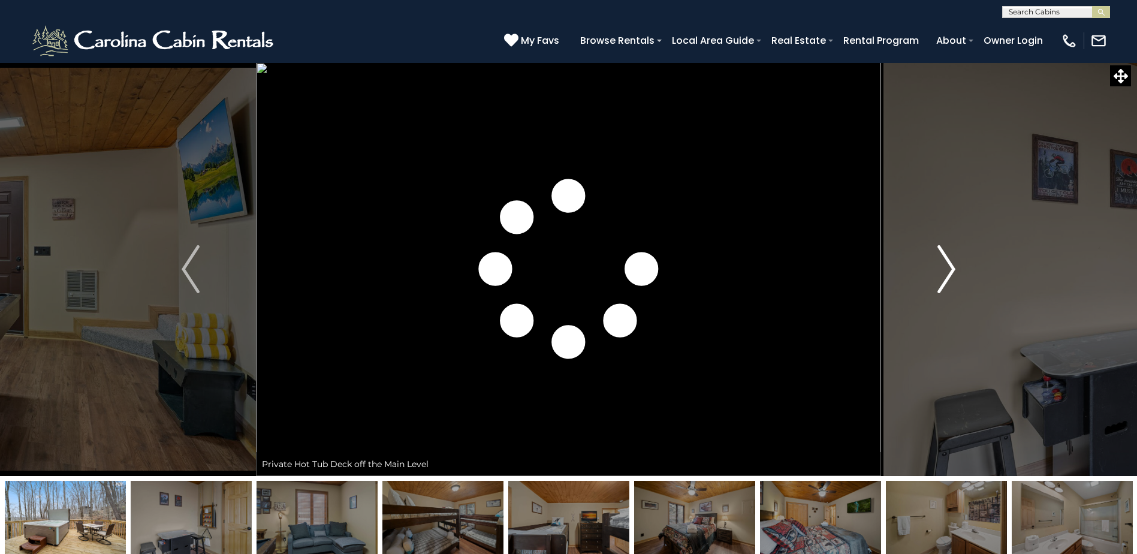
click at [952, 267] on img "Next" at bounding box center [947, 269] width 18 height 48
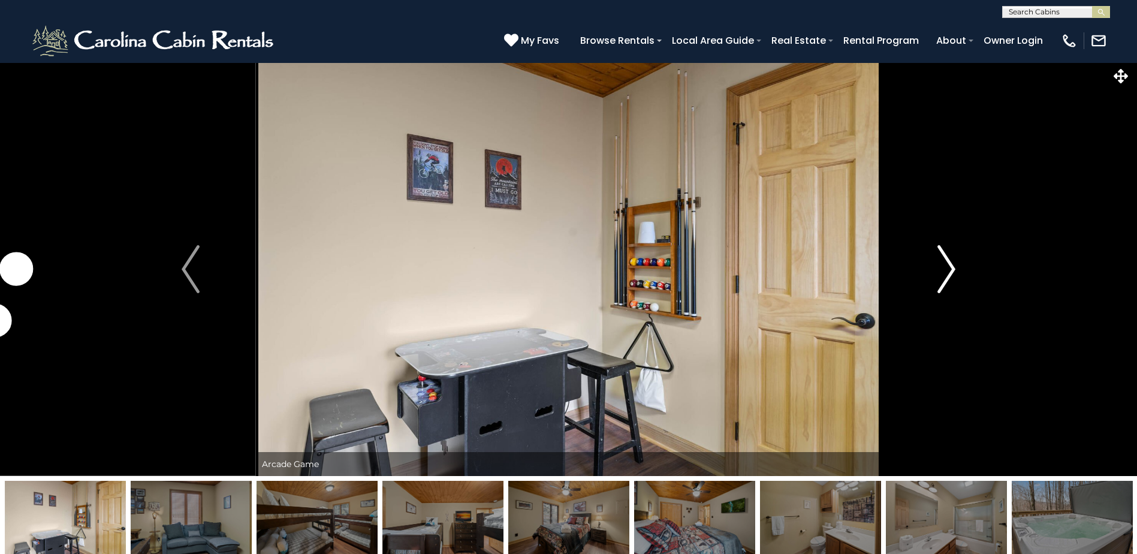
click at [952, 267] on img "Next" at bounding box center [947, 269] width 18 height 48
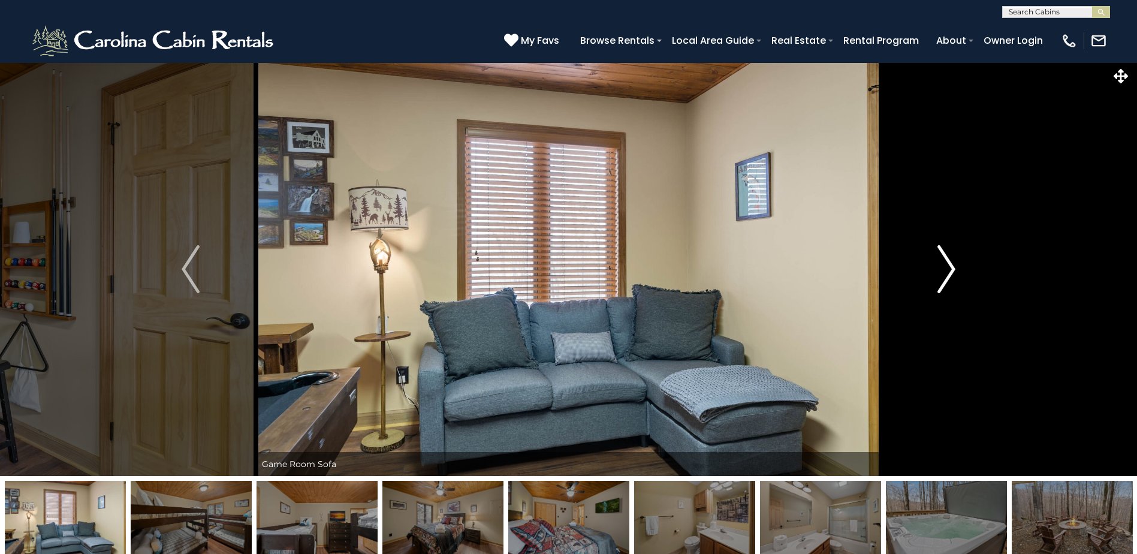
click at [952, 267] on img "Next" at bounding box center [947, 269] width 18 height 48
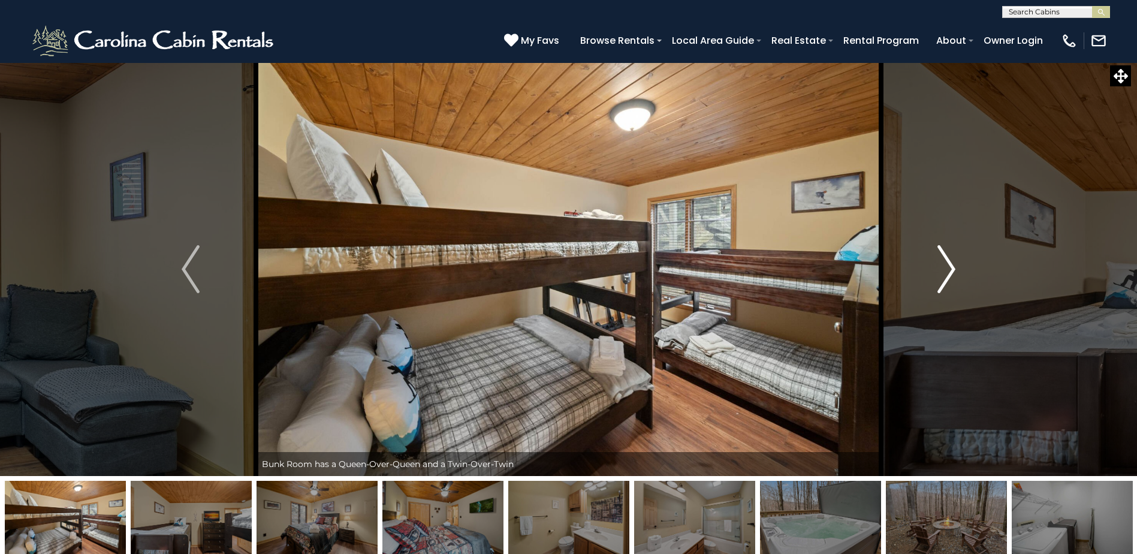
click at [952, 267] on img "Next" at bounding box center [947, 269] width 18 height 48
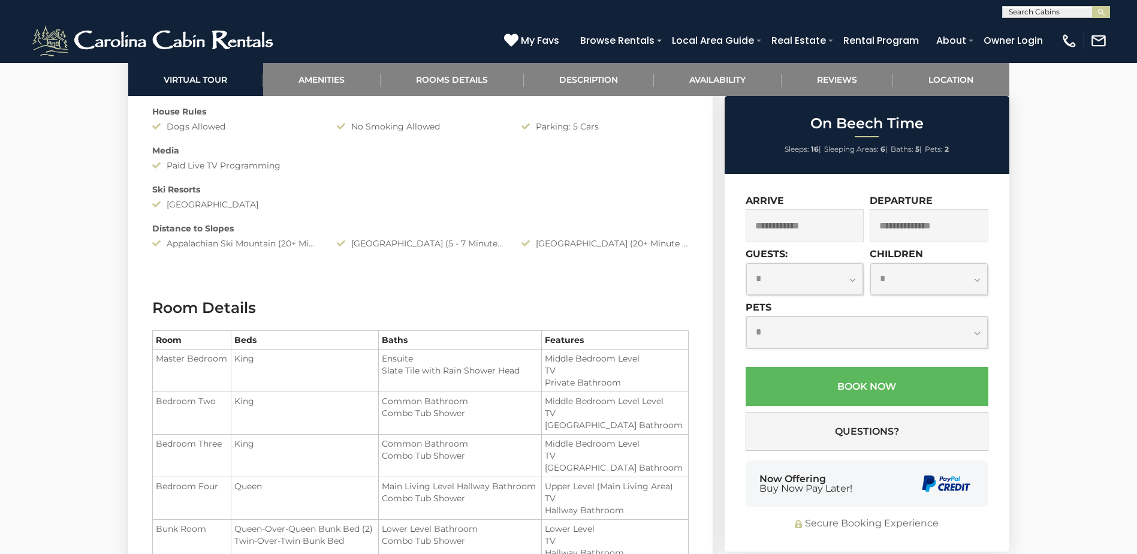
scroll to position [1079, 0]
